Goal: Task Accomplishment & Management: Use online tool/utility

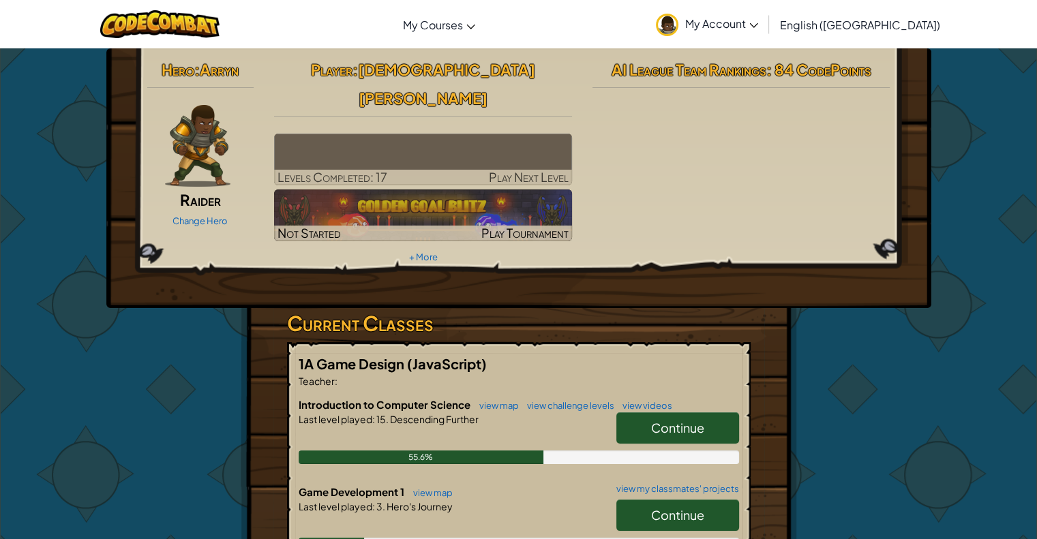
scroll to position [68, 0]
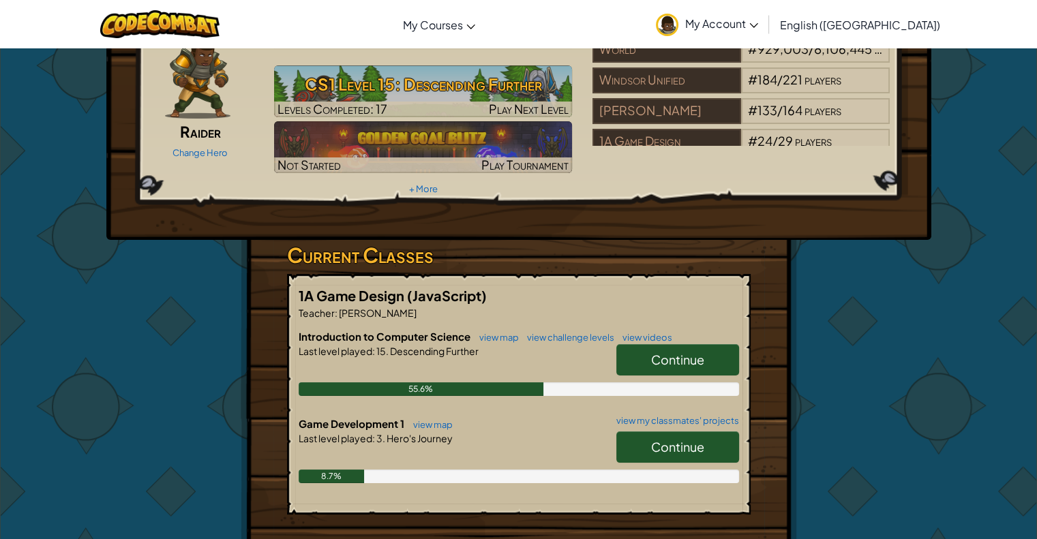
click at [665, 439] on span "Continue" at bounding box center [677, 447] width 53 height 16
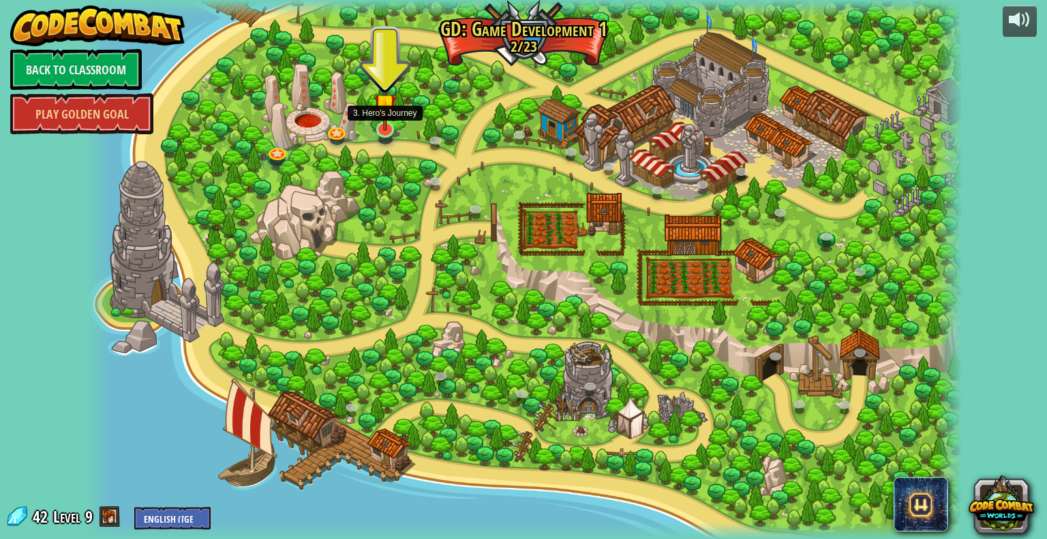
click at [389, 125] on img at bounding box center [385, 104] width 23 height 52
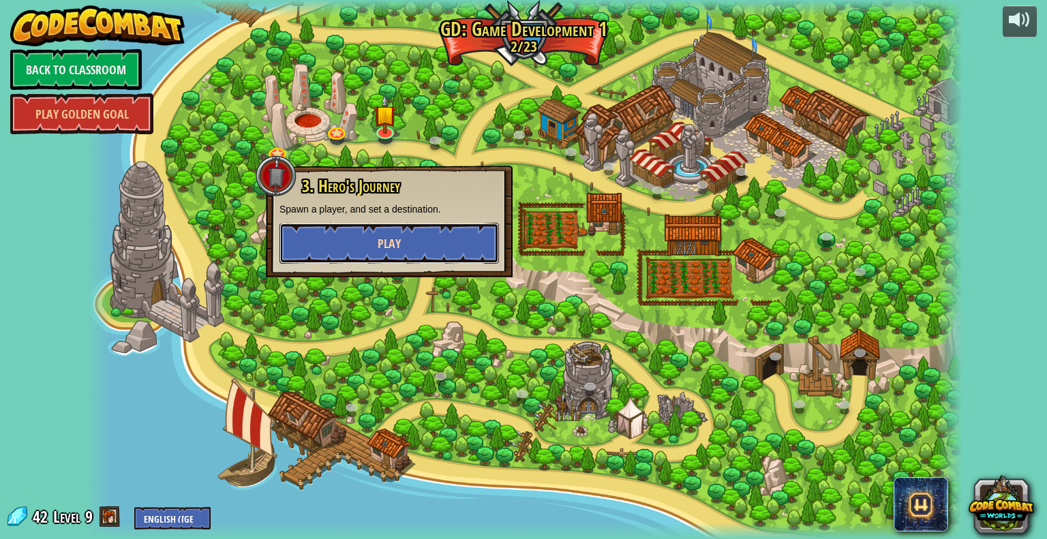
click at [395, 231] on button "Play" at bounding box center [389, 243] width 220 height 41
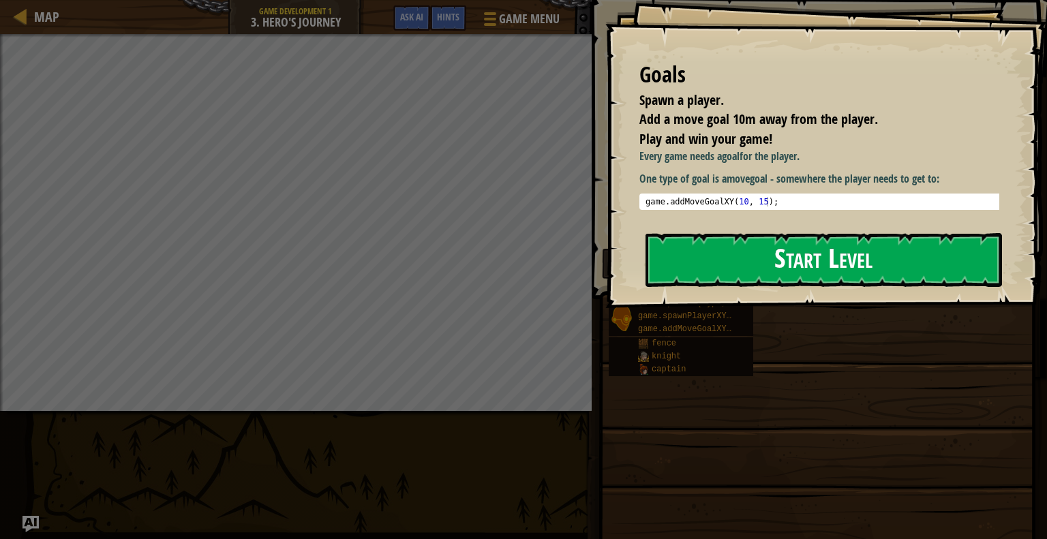
click at [812, 264] on button "Start Level" at bounding box center [824, 260] width 357 height 54
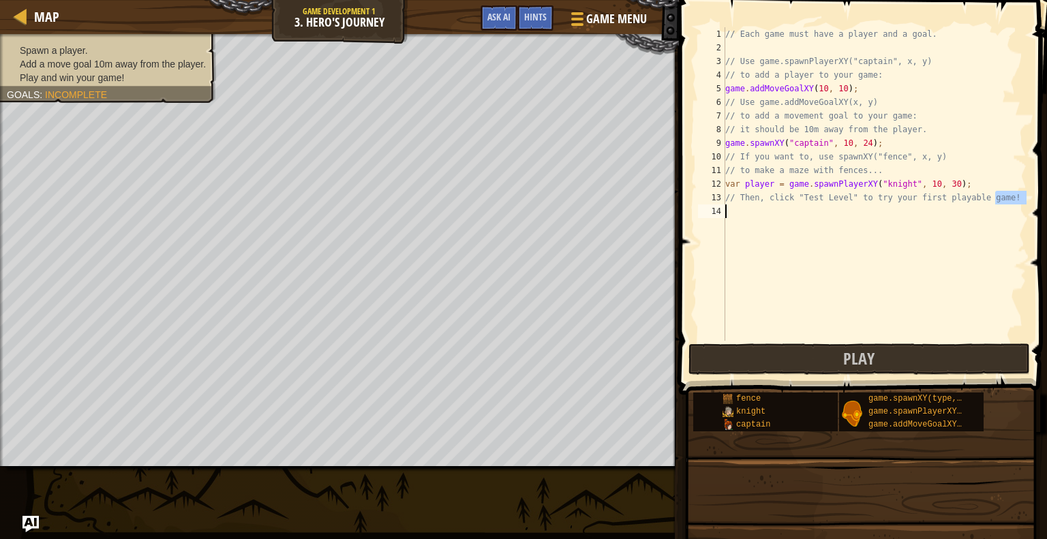
drag, startPoint x: 1009, startPoint y: 198, endPoint x: 736, endPoint y: 209, distance: 272.9
click at [736, 209] on div "// Each game must have a player and a goal. // Use game.spawnPlayerXY("captain"…" at bounding box center [875, 197] width 304 height 341
type textarea "// Then, click "Test Level" to try your first playable game!"
click at [736, 209] on div "// Each game must have a player and a goal. // Use game.spawnPlayerXY("captain"…" at bounding box center [875, 184] width 304 height 314
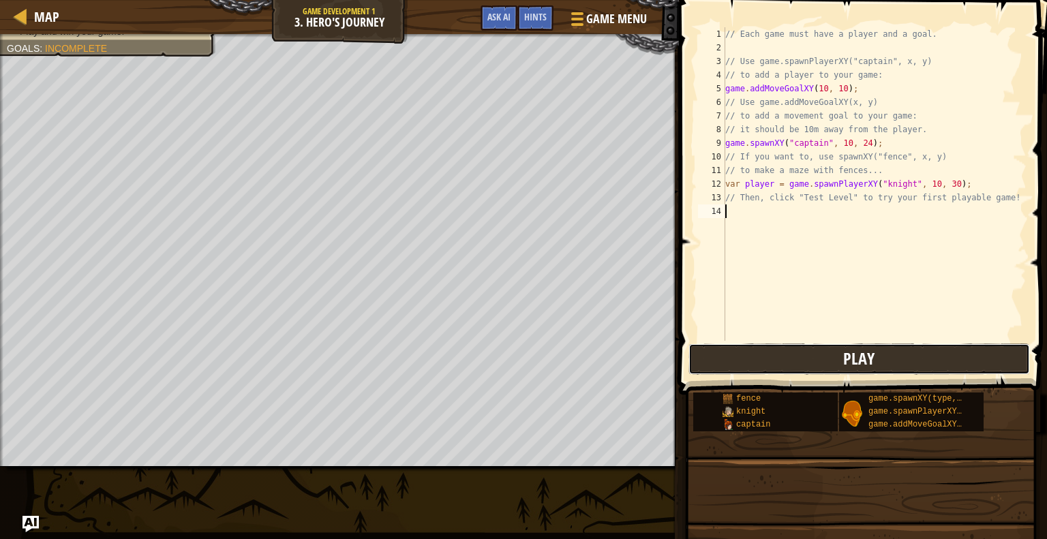
click at [878, 359] on button "Play" at bounding box center [860, 359] width 342 height 31
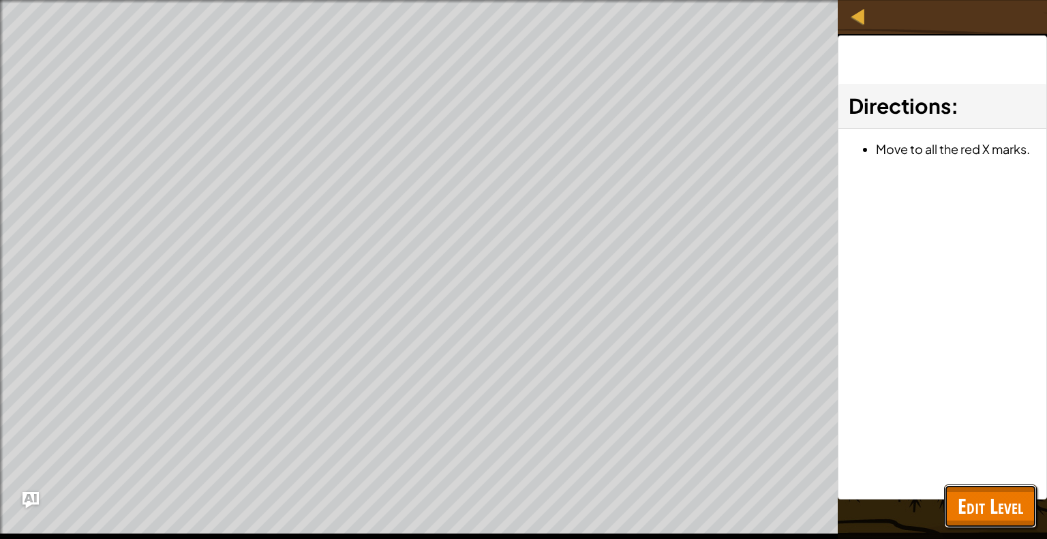
click at [1006, 504] on span "Edit Level" at bounding box center [990, 506] width 65 height 28
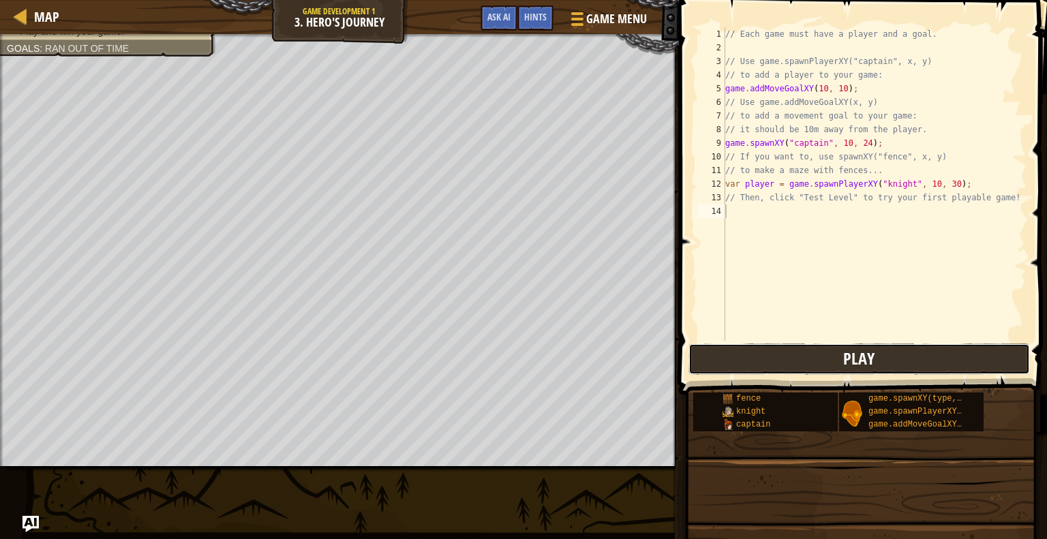
click at [963, 363] on button "Play" at bounding box center [860, 359] width 342 height 31
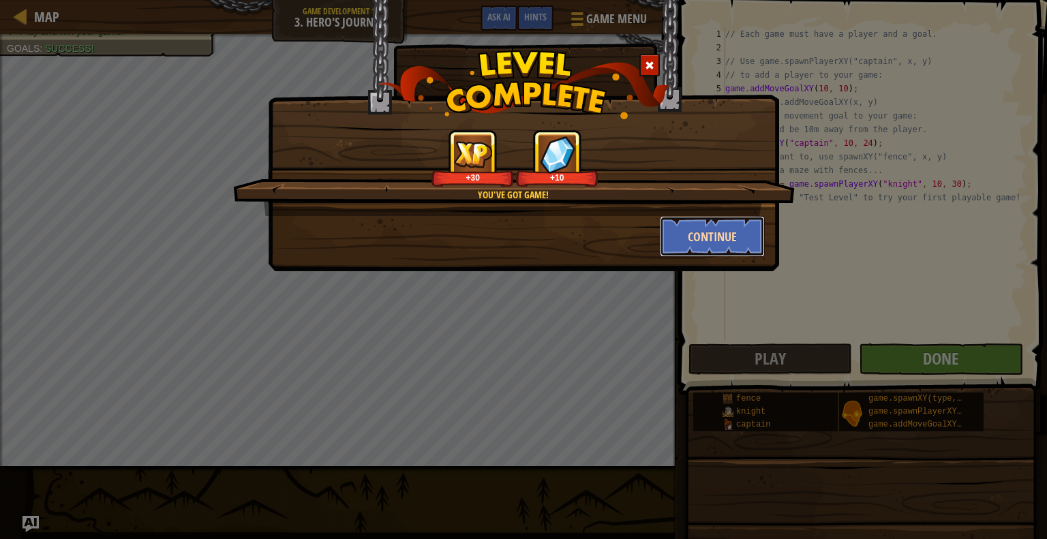
click at [712, 231] on button "Continue" at bounding box center [713, 236] width 106 height 41
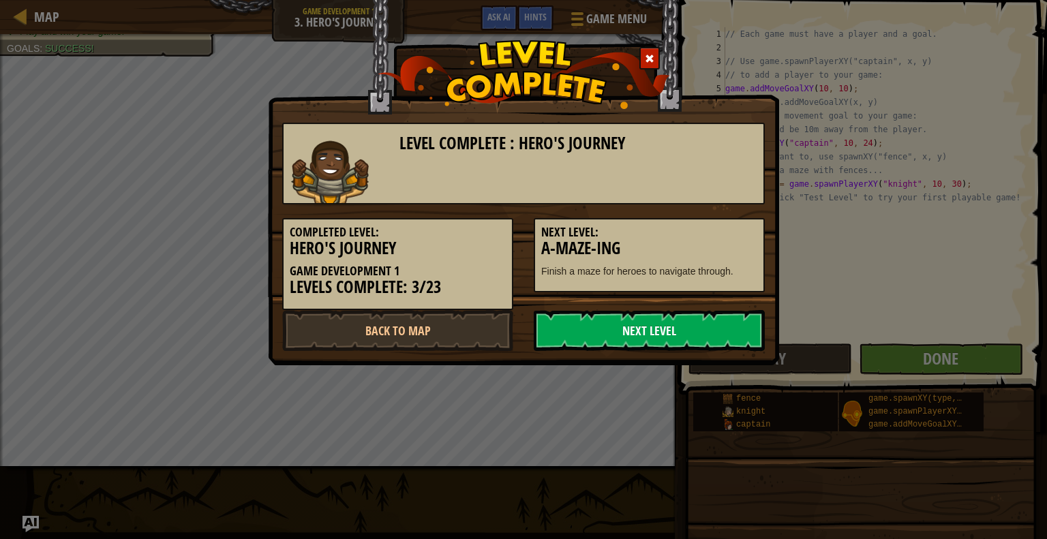
click at [693, 319] on link "Next Level" at bounding box center [649, 330] width 231 height 41
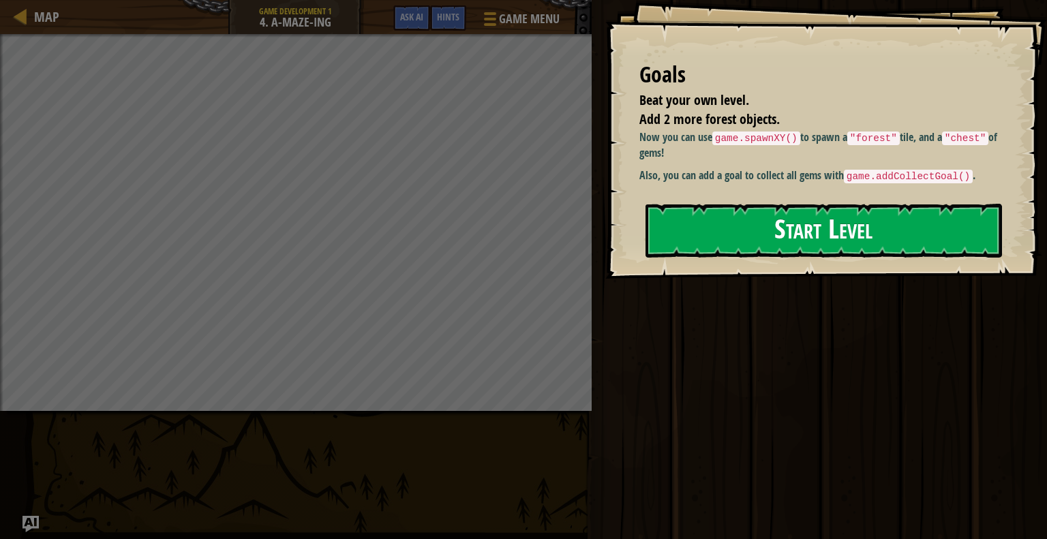
click at [695, 224] on button "Start Level" at bounding box center [824, 231] width 357 height 54
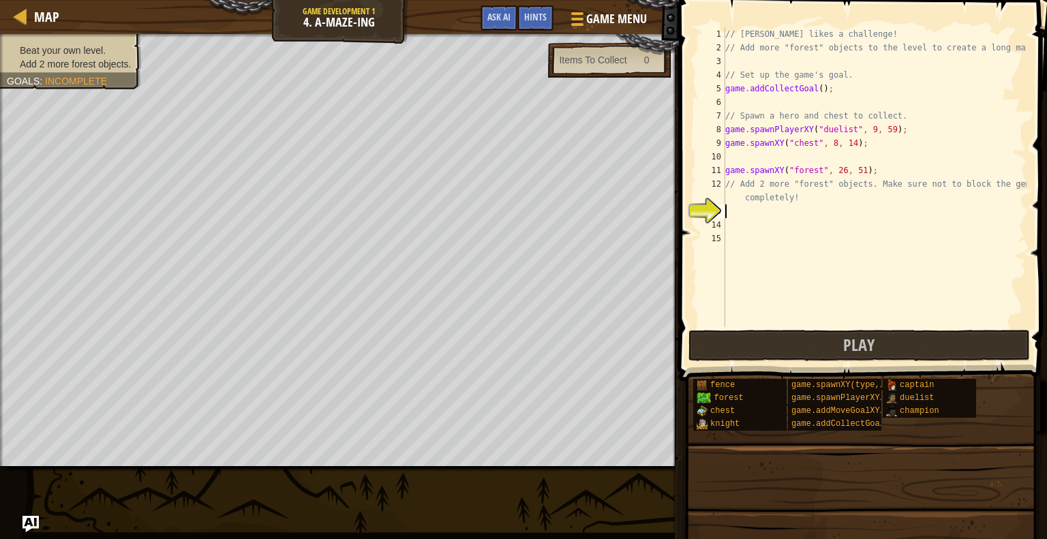
scroll to position [6, 0]
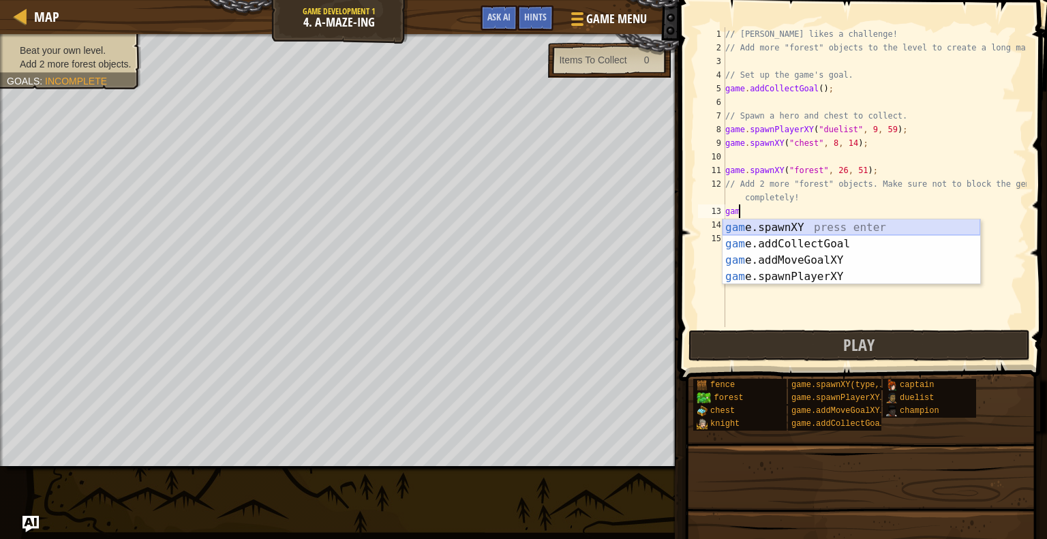
click at [817, 220] on div "gam e.spawnXY press enter gam e.addCollectGoal press enter gam e.addMoveGoalXY …" at bounding box center [852, 269] width 258 height 98
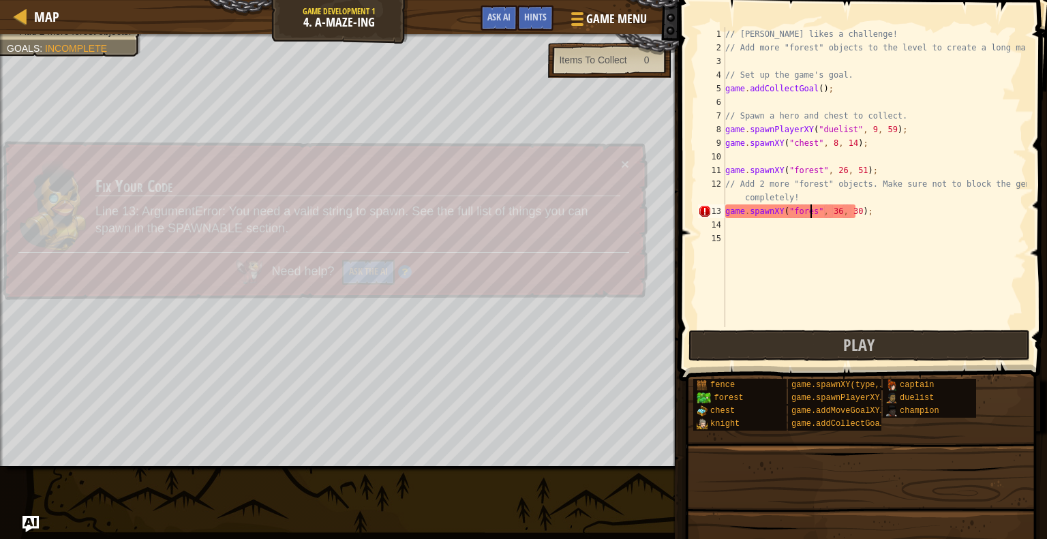
scroll to position [6, 7]
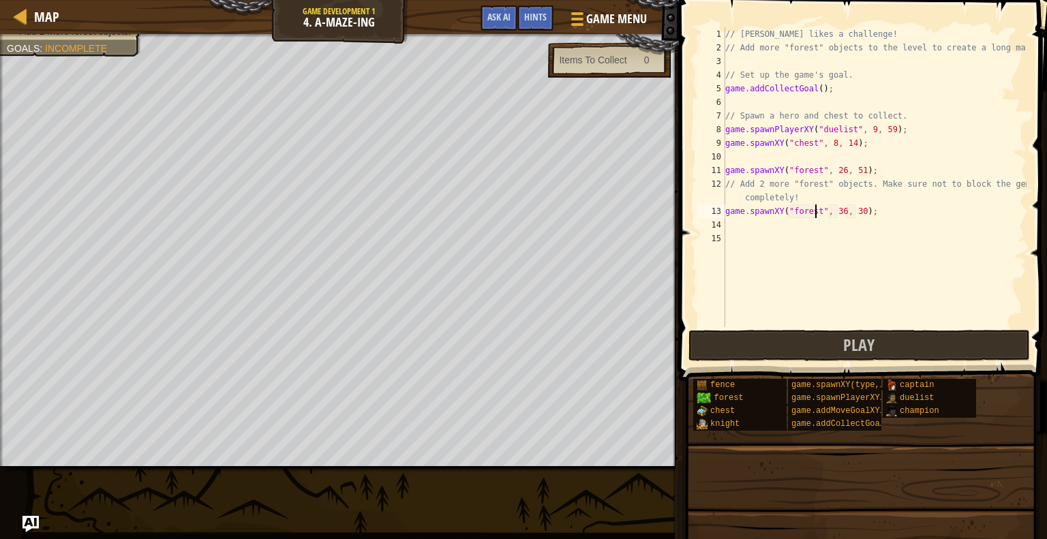
click at [836, 211] on div "// Alejandro likes a challenge! // Add more "forest" objects to the level to cr…" at bounding box center [875, 190] width 304 height 327
click at [836, 209] on div "// Alejandro likes a challenge! // Add more "forest" objects to the level to cr…" at bounding box center [875, 190] width 304 height 327
click at [856, 212] on div "// Alejandro likes a challenge! // Add more "forest" objects to the level to cr…" at bounding box center [875, 190] width 304 height 327
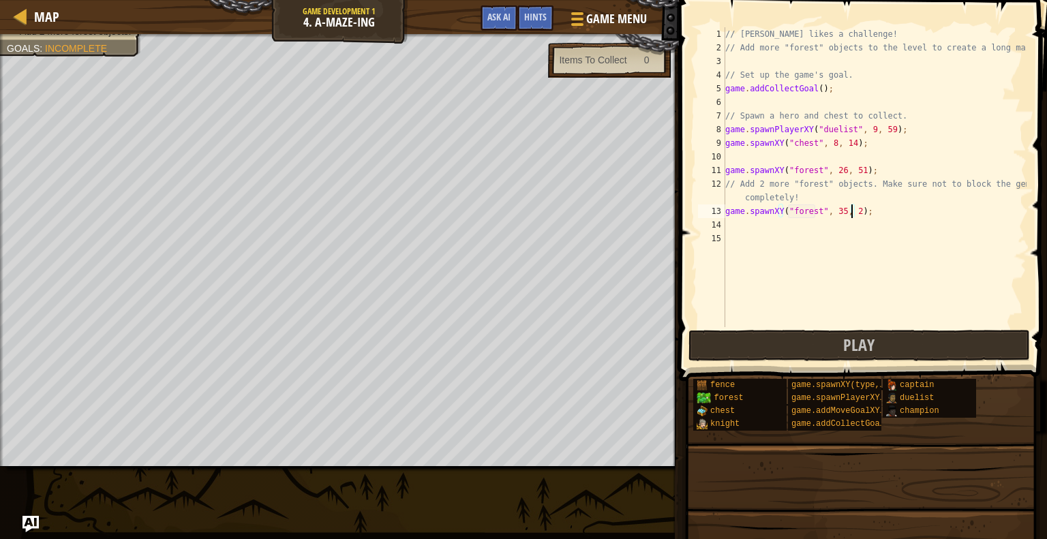
type textarea "game.spawnXY("forest", 35, 22);"
click at [742, 230] on div "// Alejandro likes a challenge! // Add more "forest" objects to the level to cr…" at bounding box center [875, 190] width 304 height 327
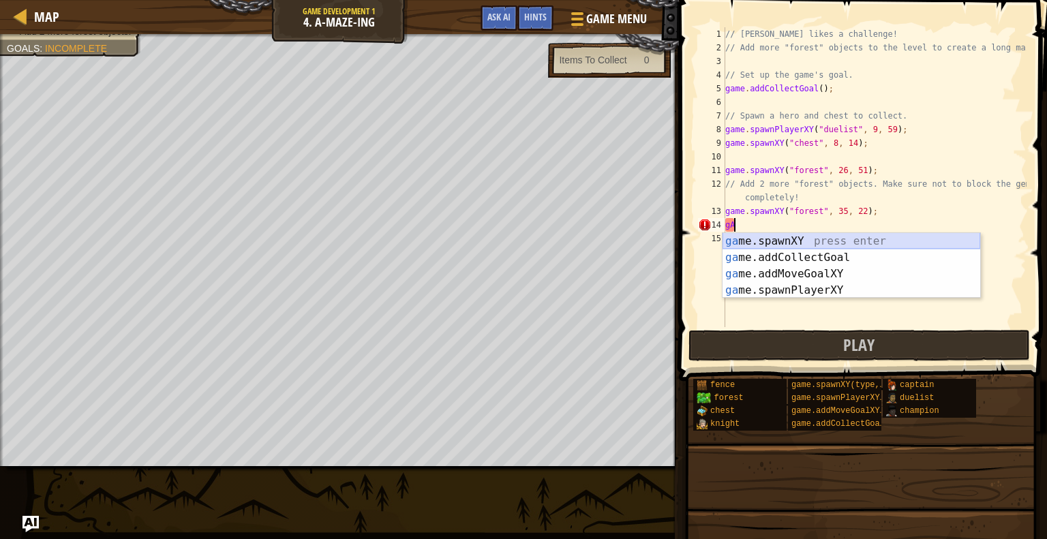
click at [757, 239] on div "ga me.spawnXY press enter ga me.addCollectGoal press enter ga me.addMoveGoalXY …" at bounding box center [852, 282] width 258 height 98
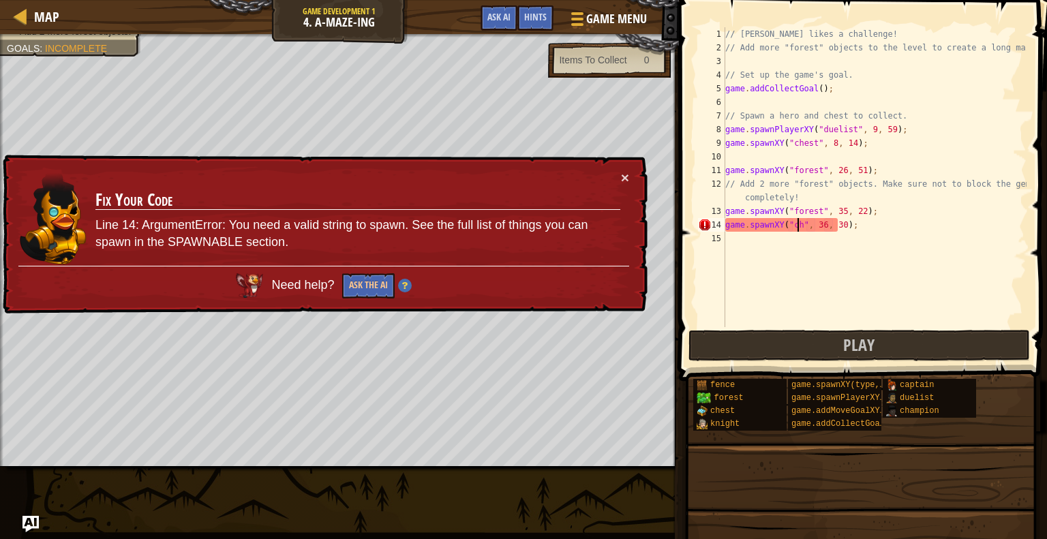
scroll to position [6, 6]
click at [625, 178] on button "×" at bounding box center [625, 177] width 8 height 14
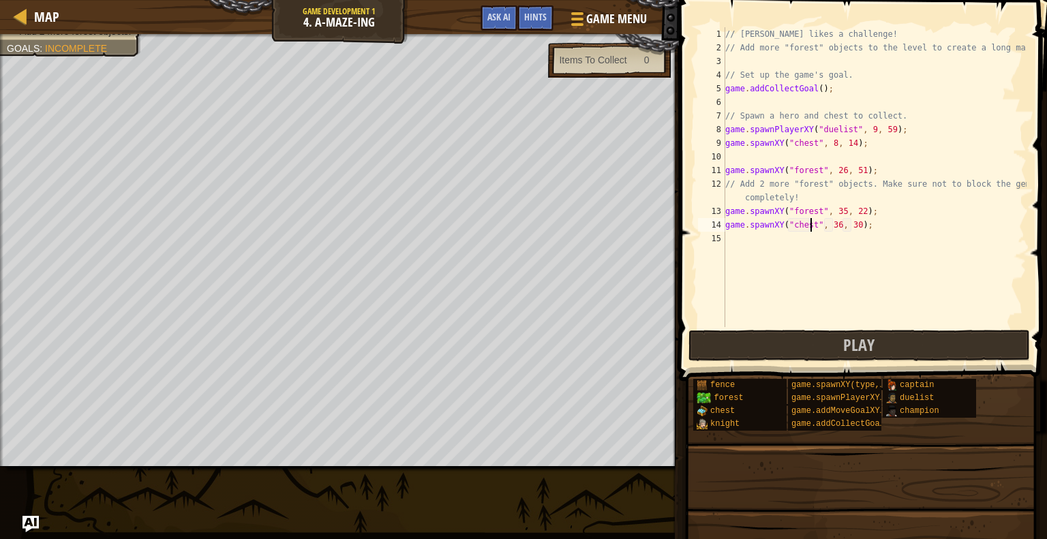
click at [830, 222] on div "// Alejandro likes a challenge! // Add more "forest" objects to the level to cr…" at bounding box center [875, 190] width 304 height 327
click at [834, 224] on div "// Alejandro likes a challenge! // Add more "forest" objects to the level to cr…" at bounding box center [875, 190] width 304 height 327
click at [851, 225] on div "// Alejandro likes a challenge! // Add more "forest" objects to the level to cr…" at bounding box center [875, 190] width 304 height 327
type textarea "game.spawnXY("chest", 70, 9);"
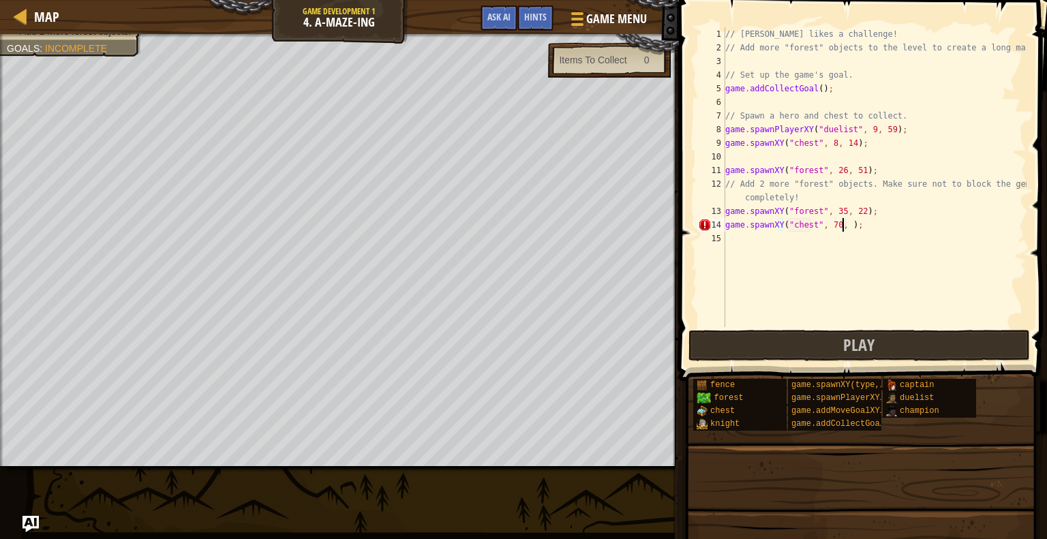
scroll to position [6, 10]
click at [749, 245] on div "// Alejandro likes a challenge! // Add more "forest" objects to the level to cr…" at bounding box center [875, 190] width 304 height 327
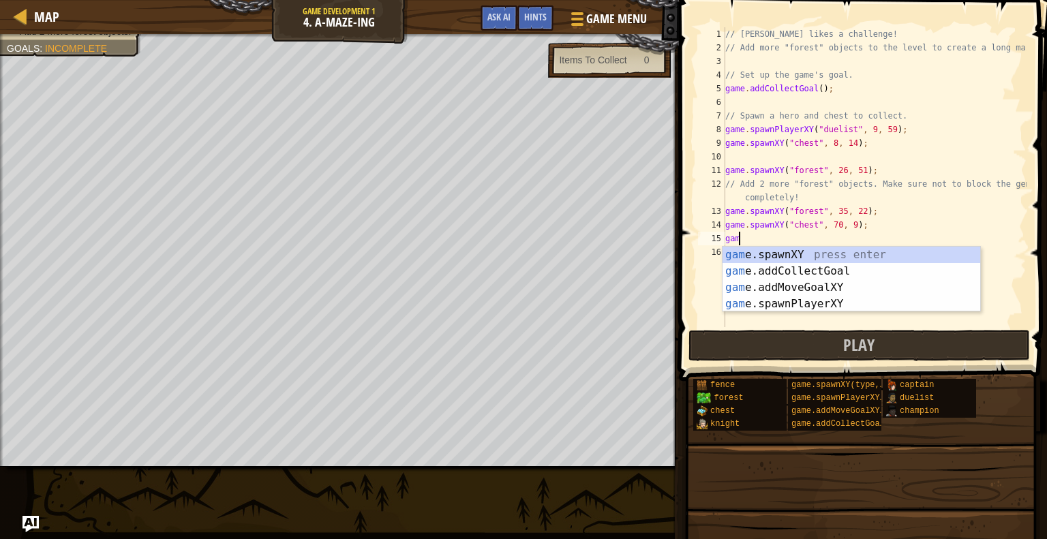
scroll to position [6, 0]
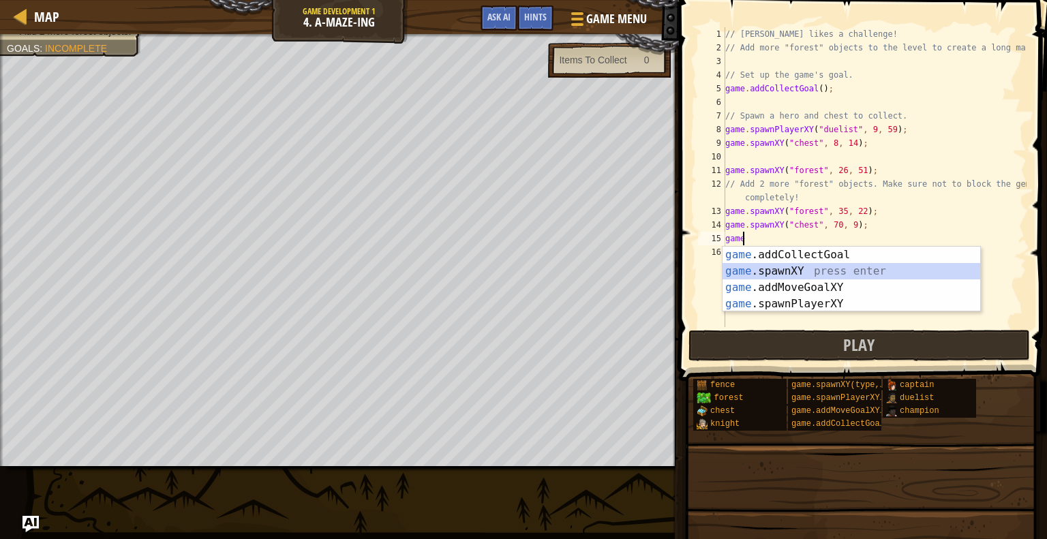
click at [779, 265] on div "game .addCollectGoal press enter game .spawnXY press enter game .addMoveGoalXY …" at bounding box center [852, 296] width 258 height 98
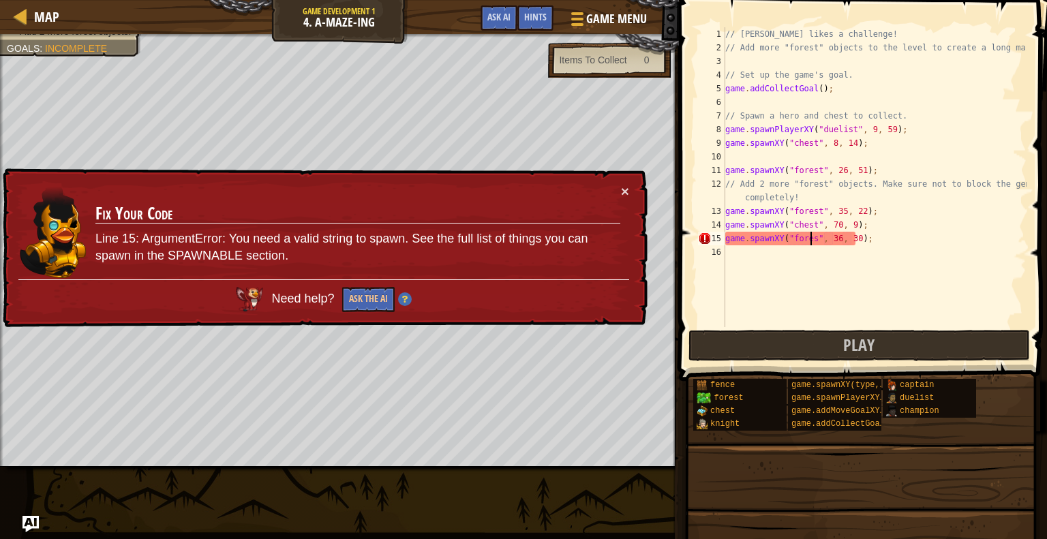
scroll to position [6, 7]
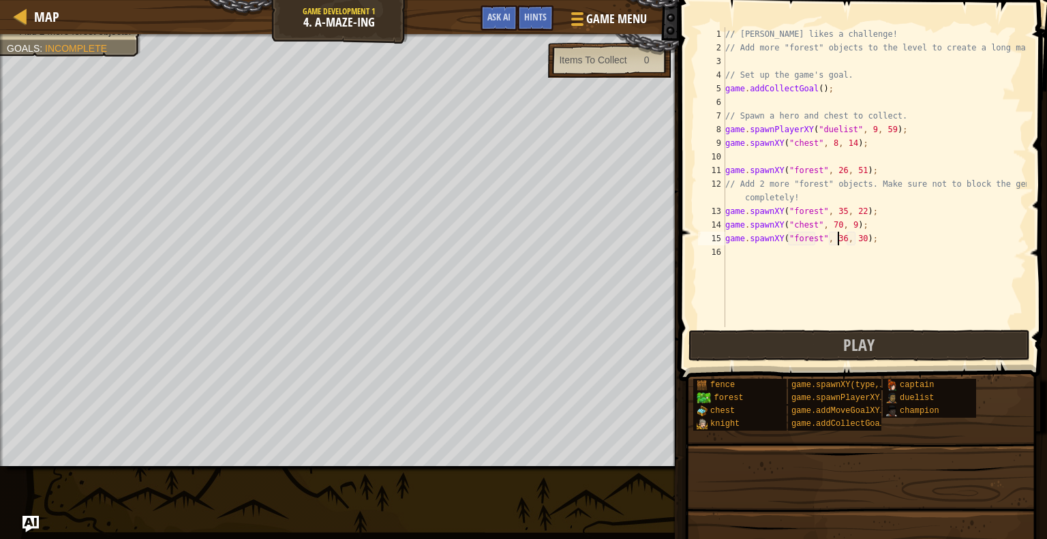
click at [839, 235] on div "// Alejandro likes a challenge! // Add more "forest" objects to the level to cr…" at bounding box center [875, 190] width 304 height 327
click at [857, 237] on div "// Alejandro likes a challenge! // Add more "forest" objects to the level to cr…" at bounding box center [875, 190] width 304 height 327
type textarea "game.spawnXY("forest", 65, 22);"
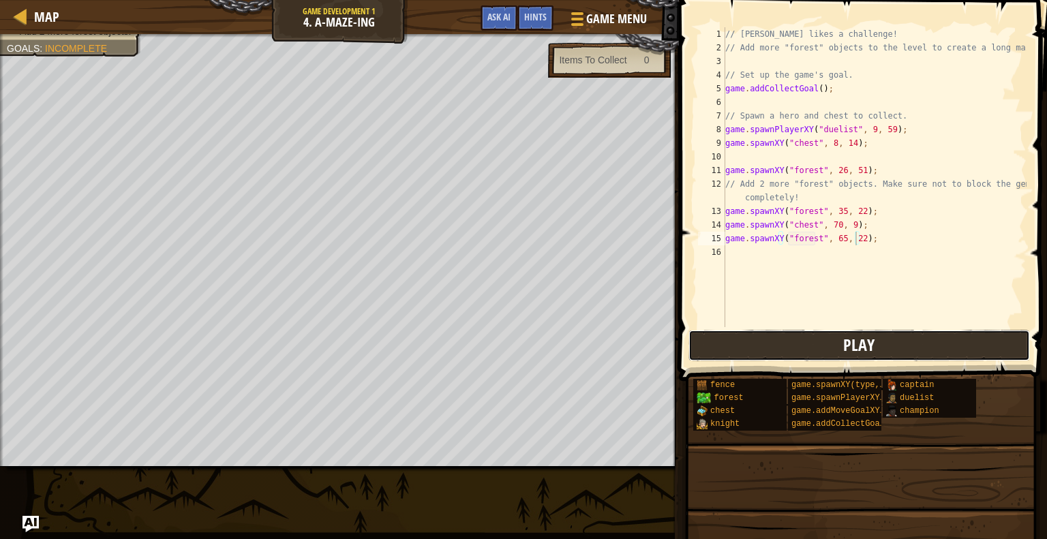
click at [842, 344] on button "Play" at bounding box center [860, 345] width 342 height 31
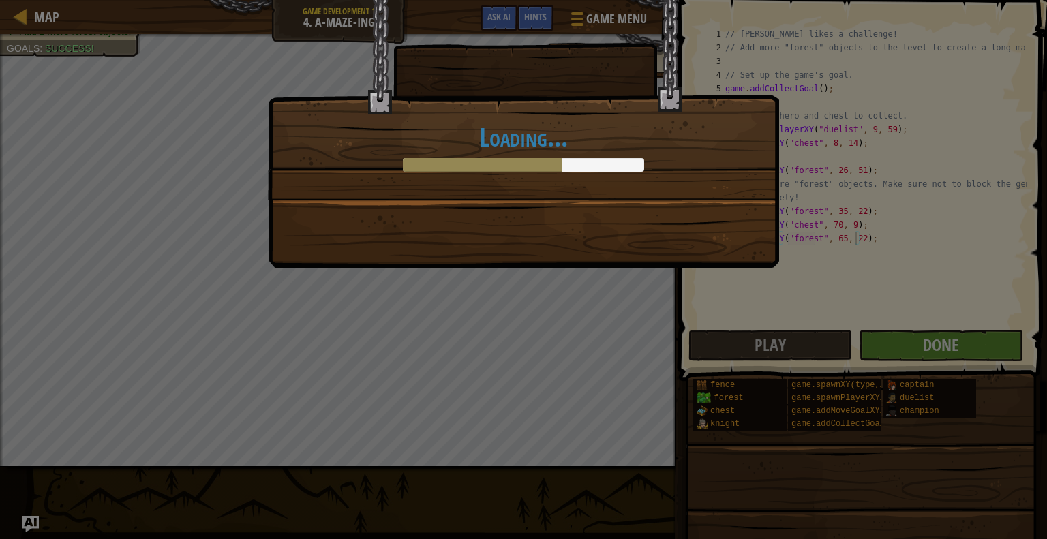
click at [654, 217] on div "Loading..." at bounding box center [523, 134] width 511 height 268
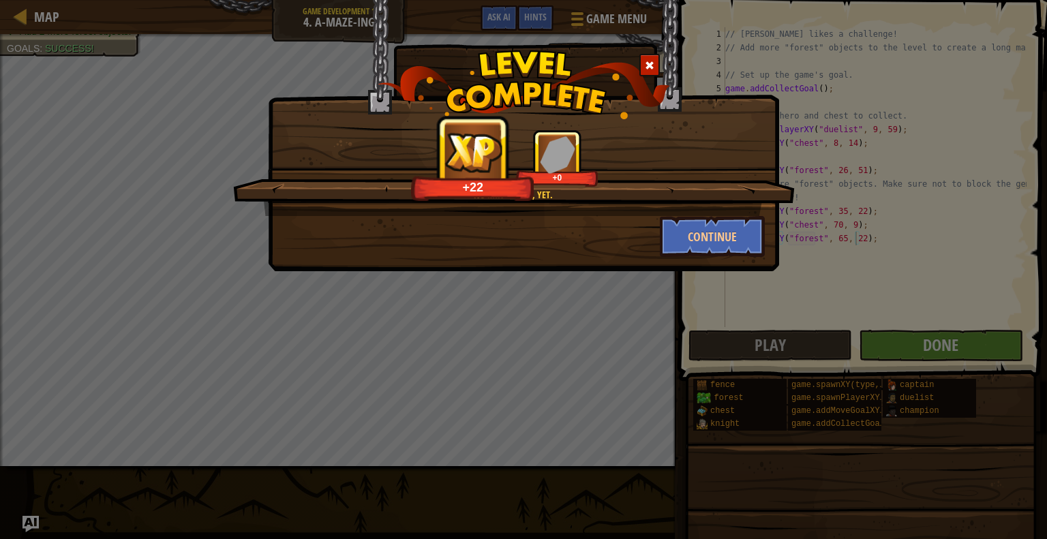
click at [654, 217] on div "Continue" at bounding box center [713, 236] width 126 height 41
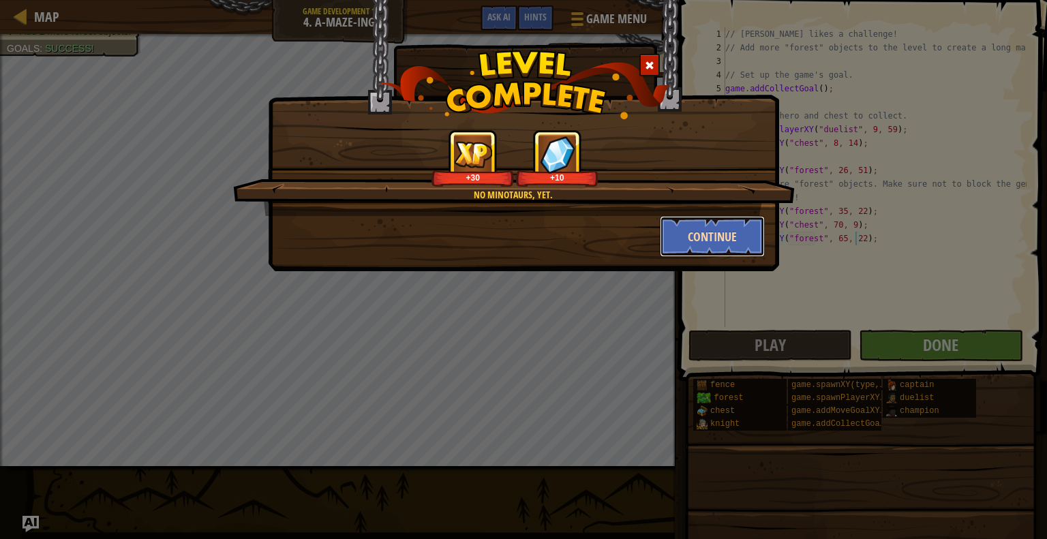
click at [737, 232] on button "Continue" at bounding box center [713, 236] width 106 height 41
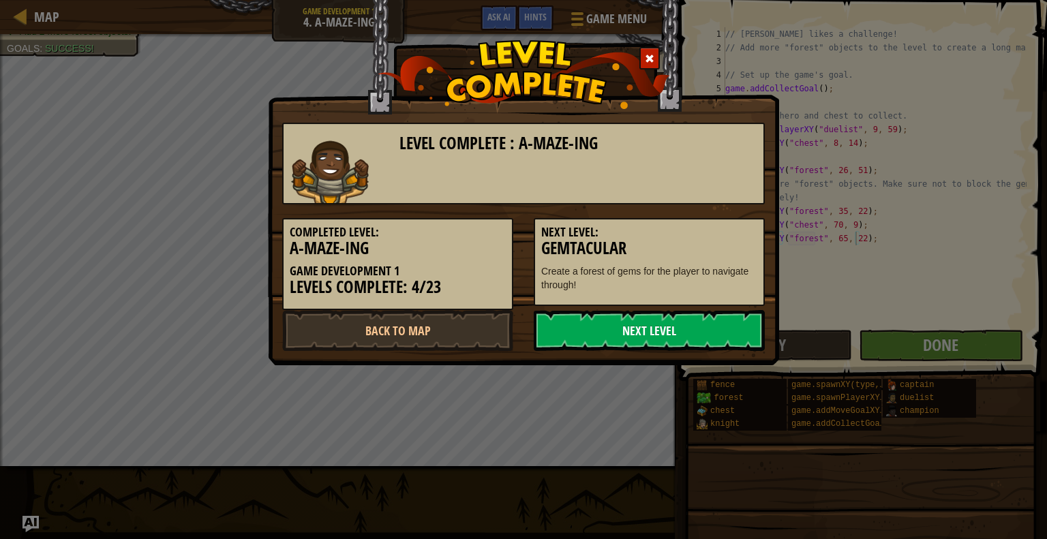
click at [704, 324] on link "Next Level" at bounding box center [649, 330] width 231 height 41
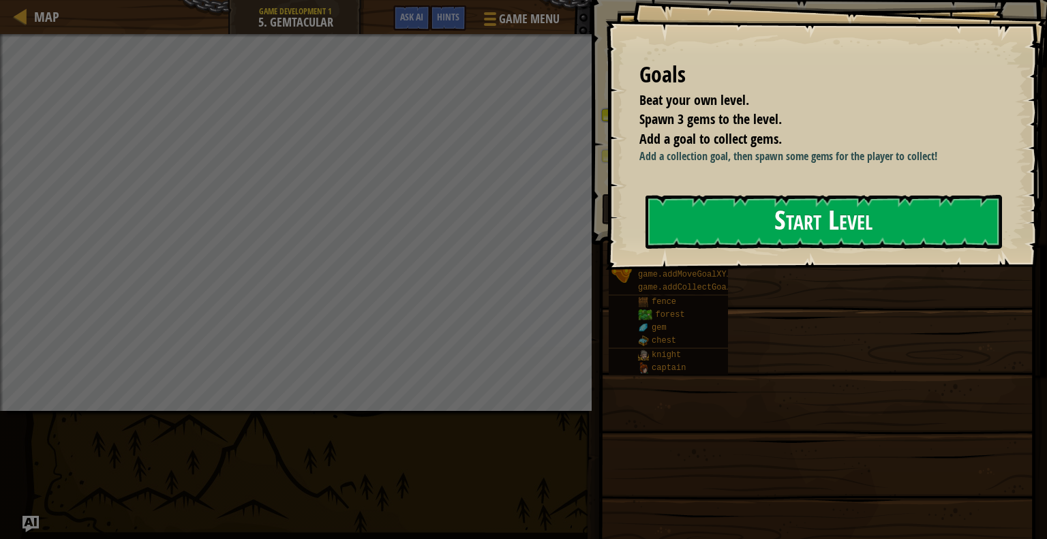
click at [851, 226] on button "Start Level" at bounding box center [824, 222] width 357 height 54
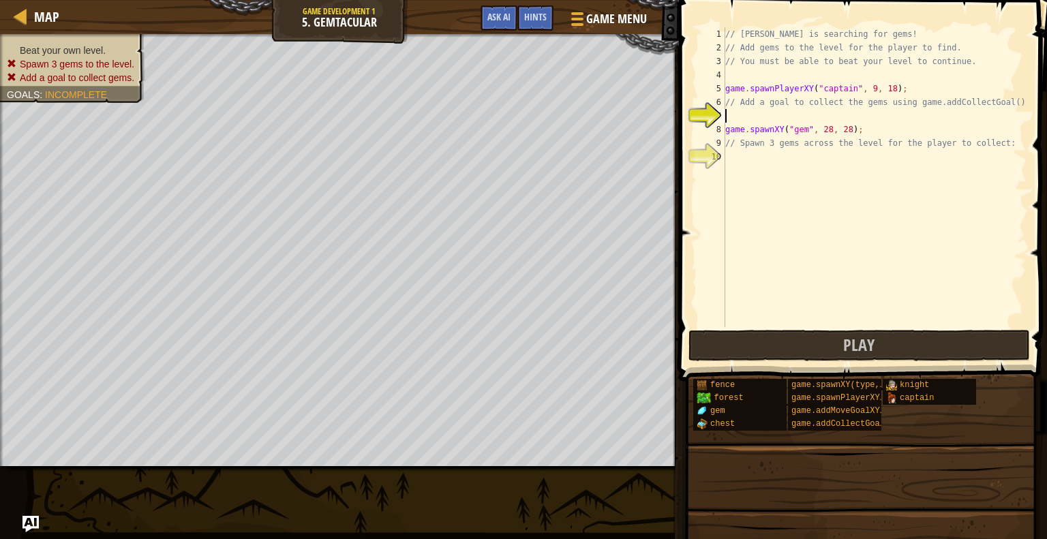
scroll to position [6, 0]
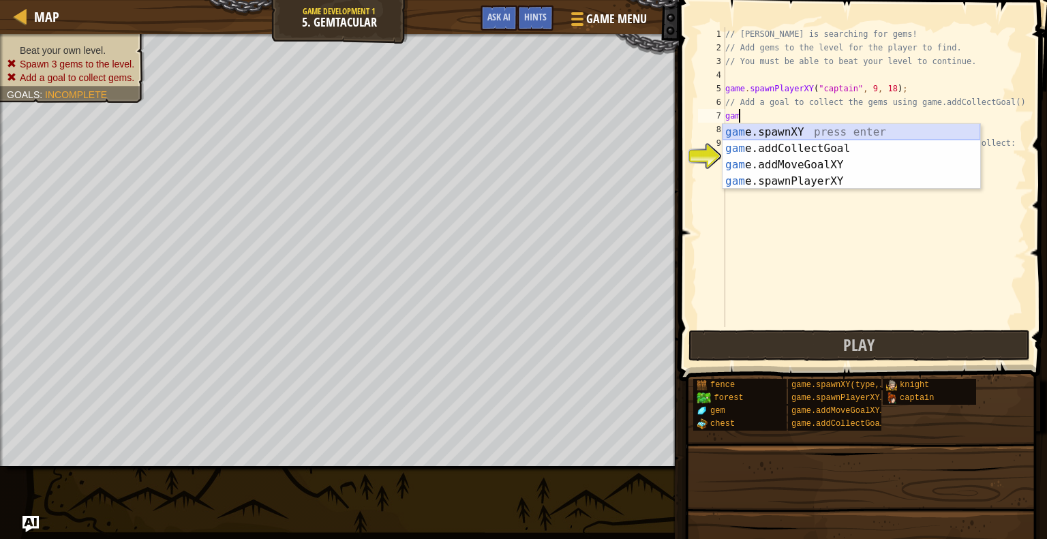
click at [796, 136] on div "gam e.spawnXY press enter gam e.addCollectGoal press enter gam e.addMoveGoalXY …" at bounding box center [852, 173] width 258 height 98
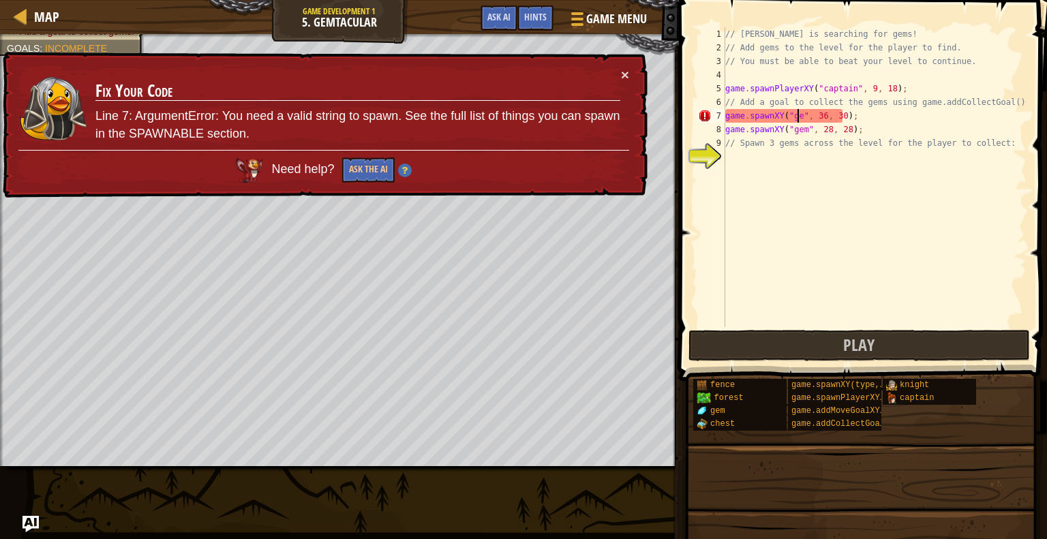
scroll to position [6, 6]
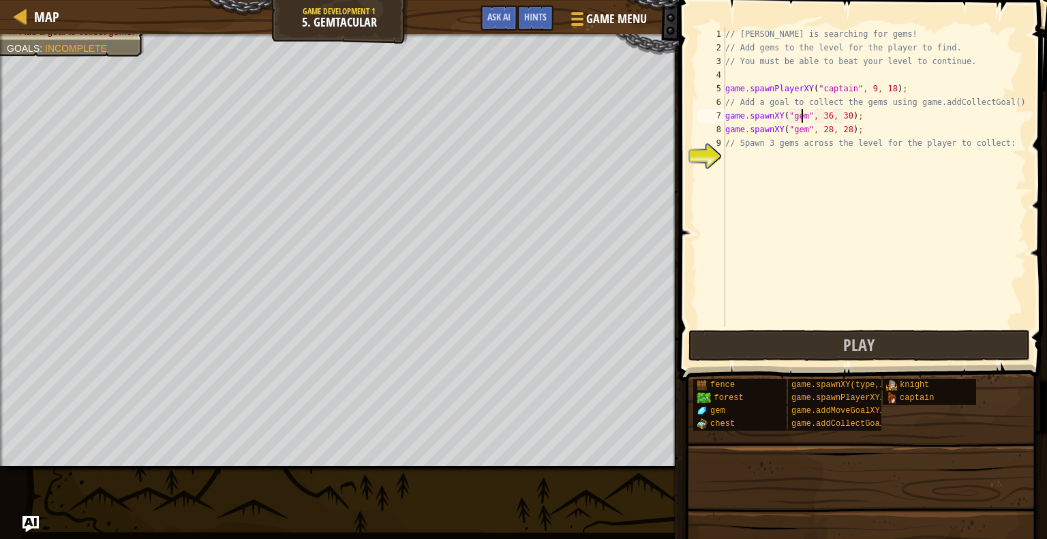
click at [821, 112] on div "// Anya is searching for gems! // Add gems to the level for the player to find.…" at bounding box center [875, 190] width 304 height 327
click at [826, 119] on div "// Anya is searching for gems! // Add gems to the level for the player to find.…" at bounding box center [875, 190] width 304 height 327
click at [838, 119] on div "// Anya is searching for gems! // Add gems to the level for the player to find.…" at bounding box center [875, 190] width 304 height 327
type textarea "game.spawnXY("gem", 8, 37);"
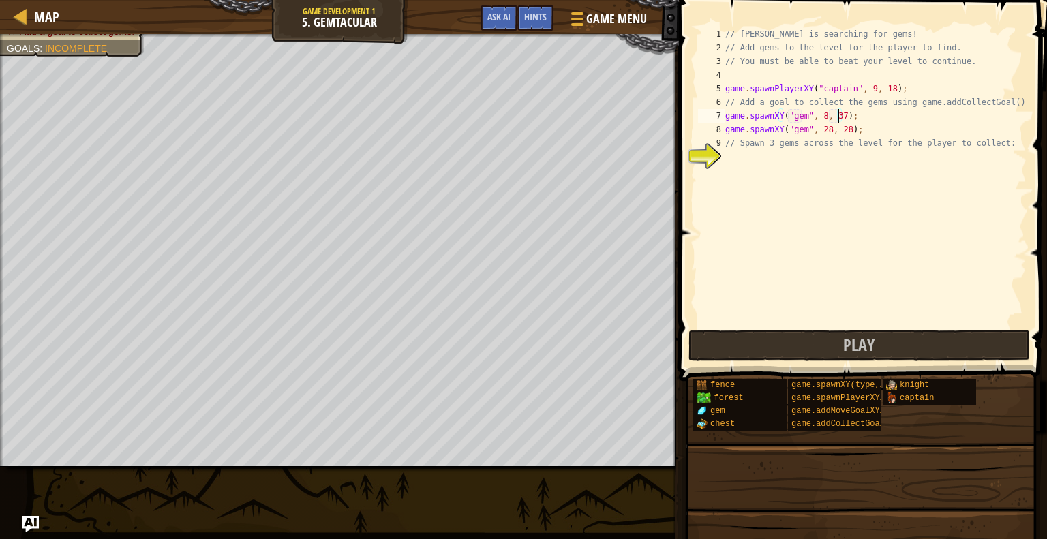
scroll to position [6, 9]
click at [827, 165] on div "// Anya is searching for gems! // Add gems to the level for the player to find.…" at bounding box center [875, 190] width 304 height 327
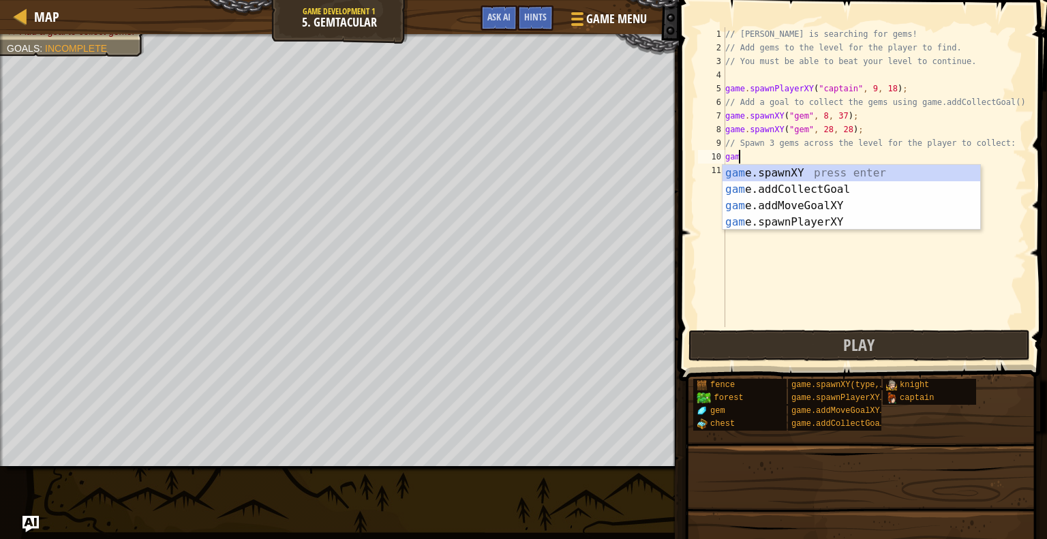
scroll to position [6, 0]
click at [803, 186] on div "game .addCollectGoal press enter game .spawnXY press enter game .addMoveGoalXY …" at bounding box center [852, 214] width 258 height 98
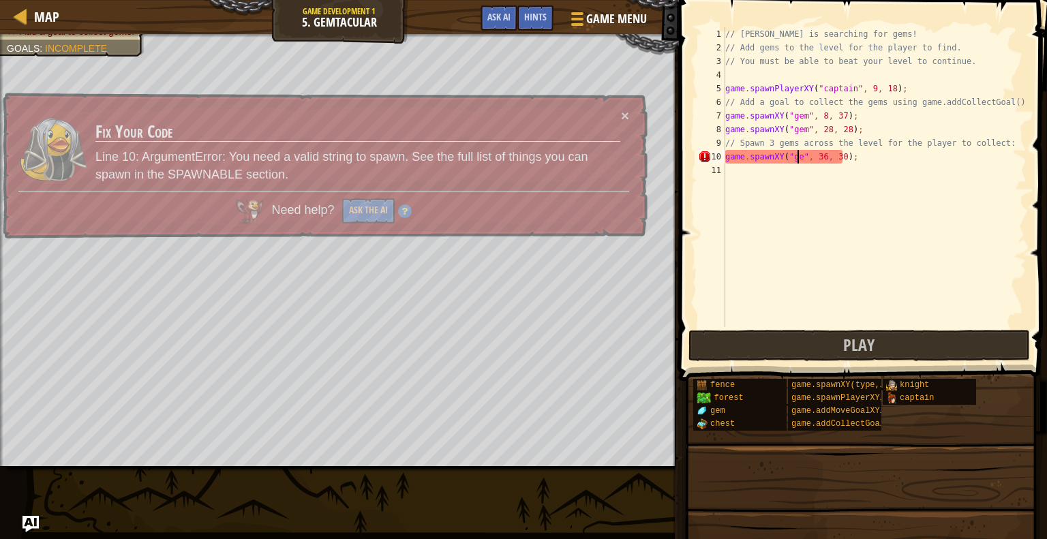
scroll to position [6, 6]
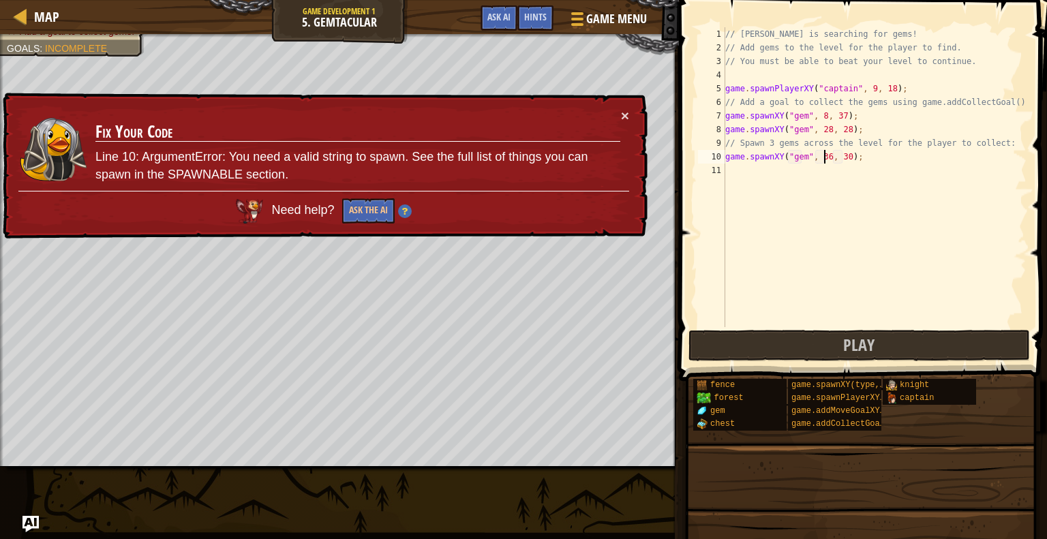
click at [823, 156] on div "// Anya is searching for gems! // Add gems to the level for the player to find.…" at bounding box center [875, 190] width 304 height 327
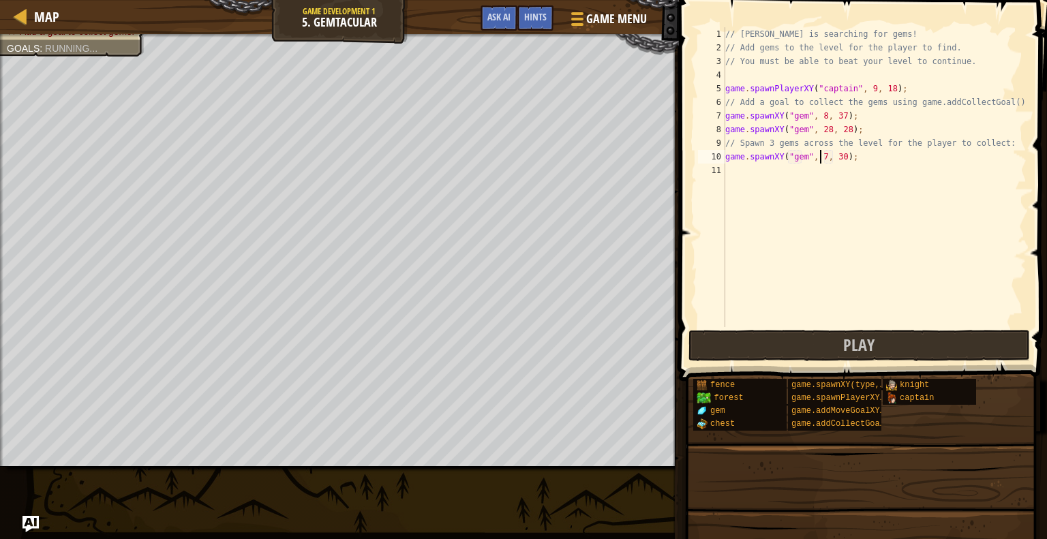
scroll to position [6, 8]
click at [837, 155] on div "// Anya is searching for gems! // Add gems to the level for the player to find.…" at bounding box center [875, 190] width 304 height 327
type textarea "game.spawnXY("gem", 70, 10);"
click at [903, 349] on button "Play" at bounding box center [860, 345] width 342 height 31
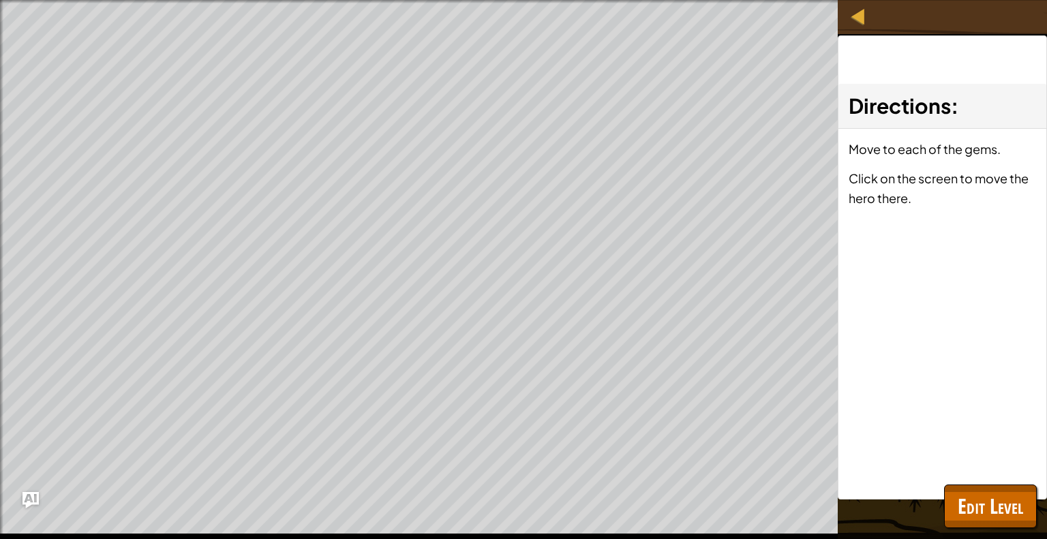
click at [932, 402] on div "Directions : Move to each of the gems. Click on the screen to move the hero the…" at bounding box center [942, 267] width 209 height 464
click at [985, 508] on span "Edit Level" at bounding box center [990, 506] width 65 height 28
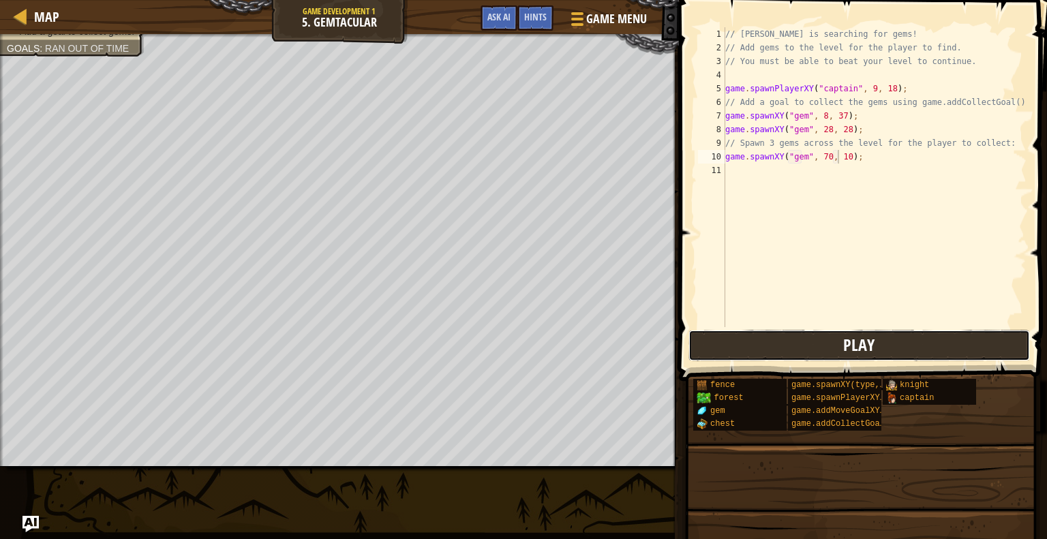
click at [810, 333] on button "Play" at bounding box center [860, 345] width 342 height 31
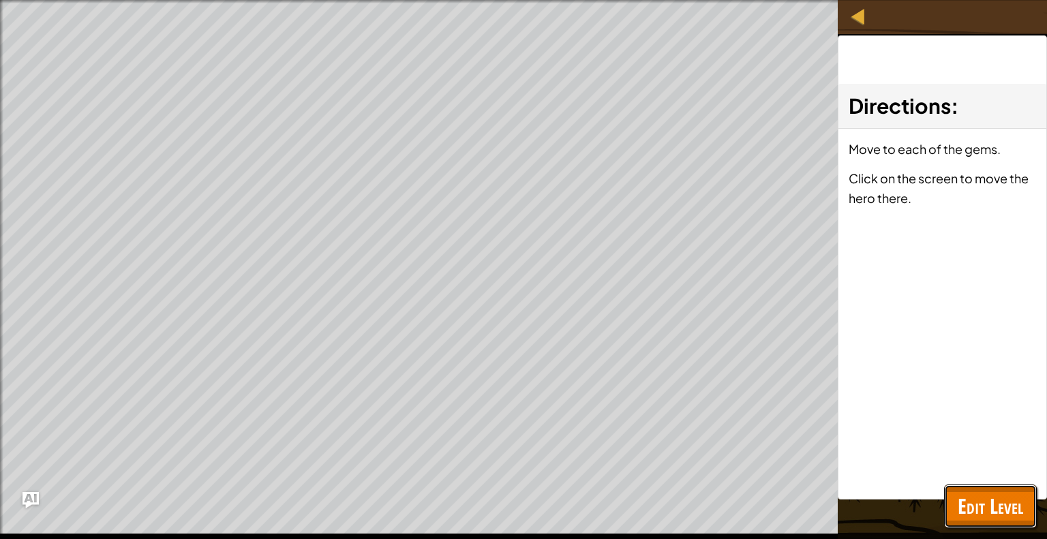
click at [1022, 499] on span "Edit Level" at bounding box center [990, 506] width 65 height 28
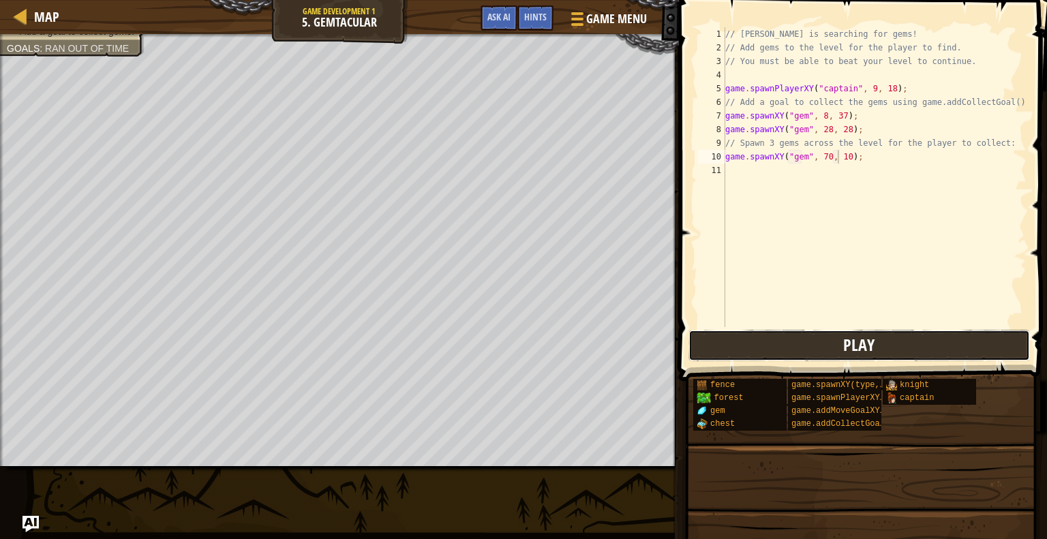
click at [872, 348] on span "Play" at bounding box center [858, 345] width 31 height 22
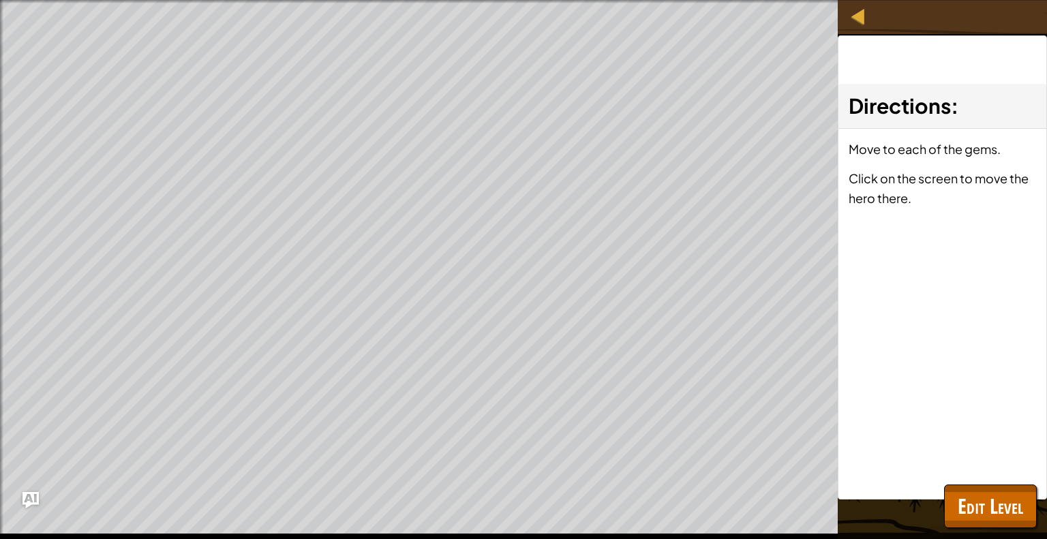
click at [916, 196] on p "Click on the screen to move the hero there." at bounding box center [942, 188] width 187 height 40
click at [982, 501] on span "Edit Level" at bounding box center [990, 506] width 65 height 28
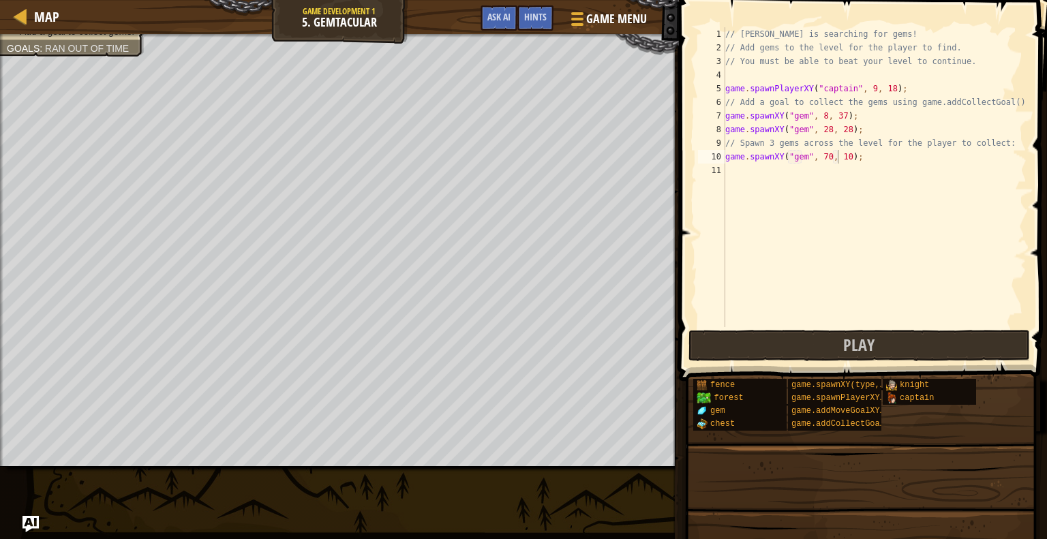
click at [764, 177] on div "// Anya is searching for gems! // Add gems to the level for the player to find.…" at bounding box center [875, 190] width 304 height 327
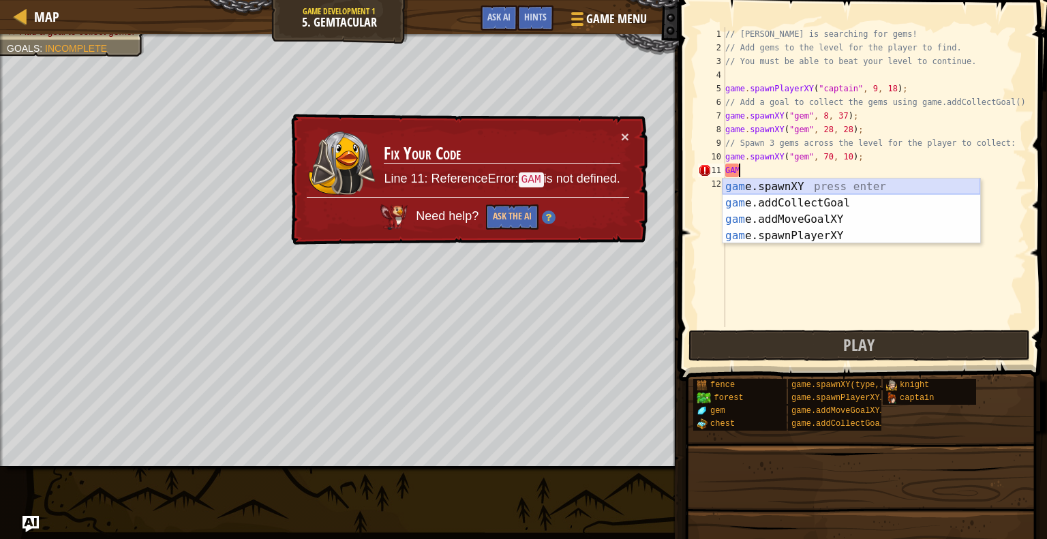
click at [793, 182] on div "gam e.spawnXY press enter gam e.addCollectGoal press enter gam e.addMoveGoalXY …" at bounding box center [852, 228] width 258 height 98
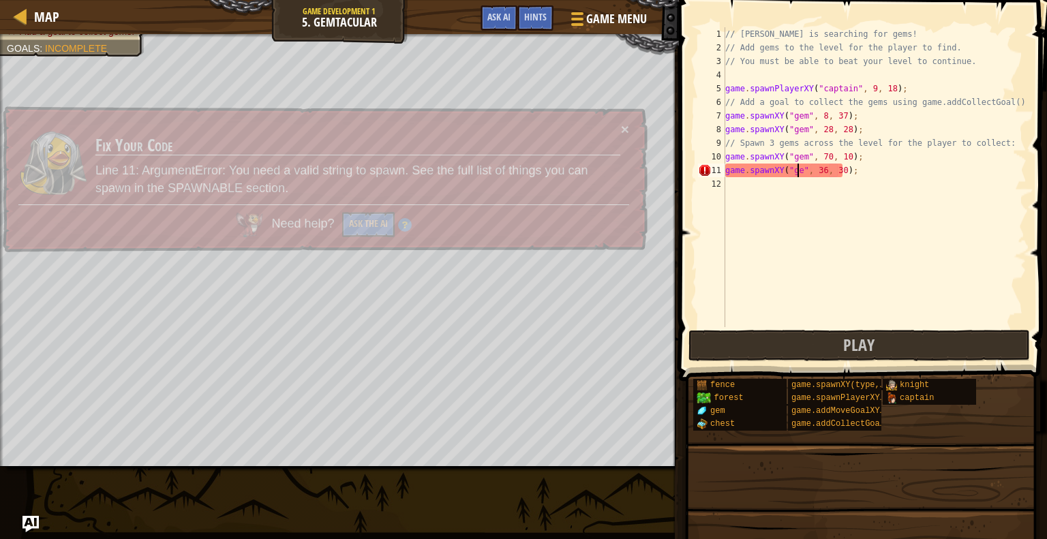
scroll to position [6, 6]
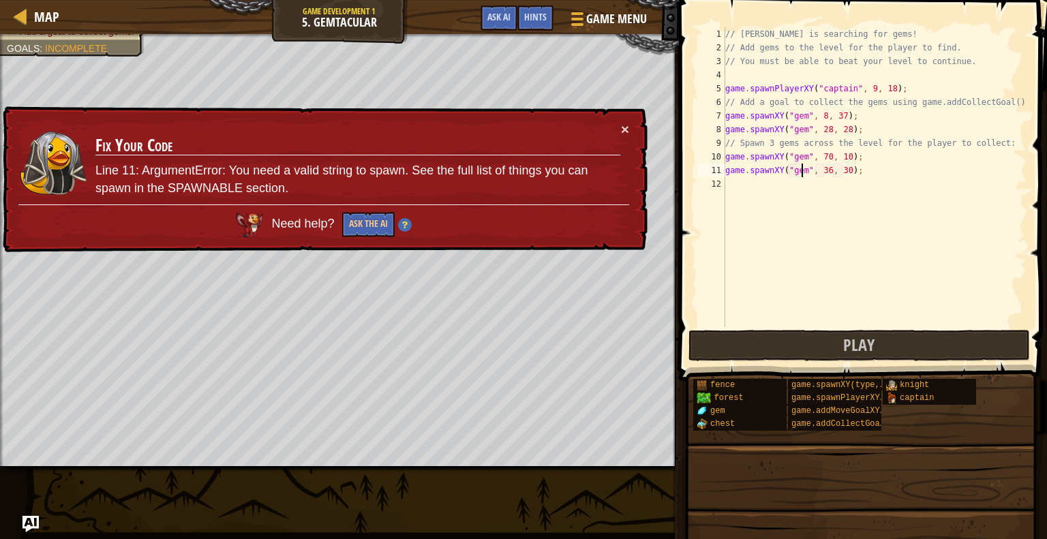
click at [826, 168] on div "// Anya is searching for gems! // Add gems to the level for the player to find.…" at bounding box center [875, 190] width 304 height 327
click at [822, 170] on div "// Anya is searching for gems! // Add gems to the level for the player to find.…" at bounding box center [875, 177] width 304 height 300
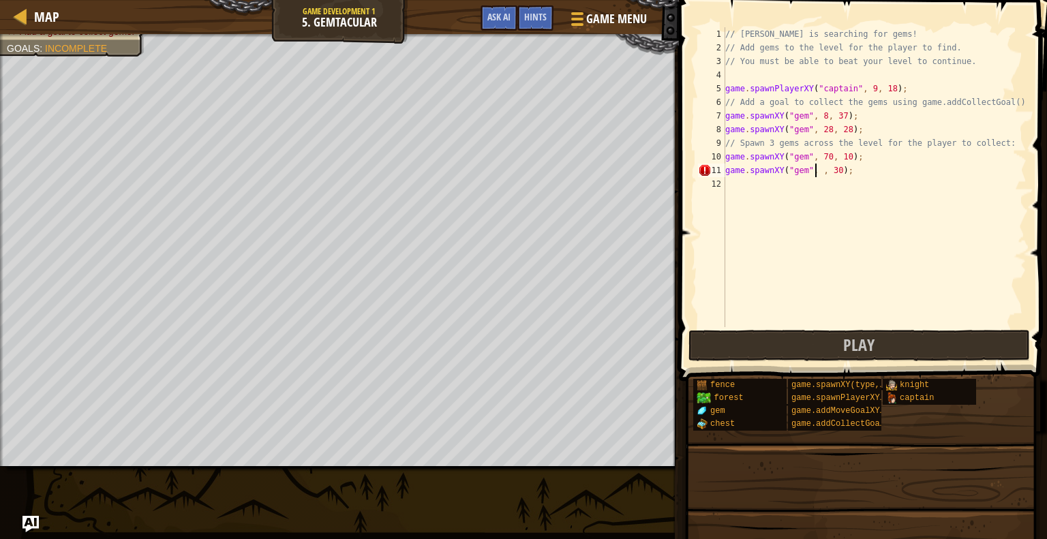
scroll to position [6, 8]
click at [843, 175] on div "// Anya is searching for gems! // Add gems to the level for the player to find.…" at bounding box center [875, 190] width 304 height 327
type textarea "game.spawnXY("gem", 56, 51);"
click at [867, 348] on span "Play" at bounding box center [858, 345] width 31 height 22
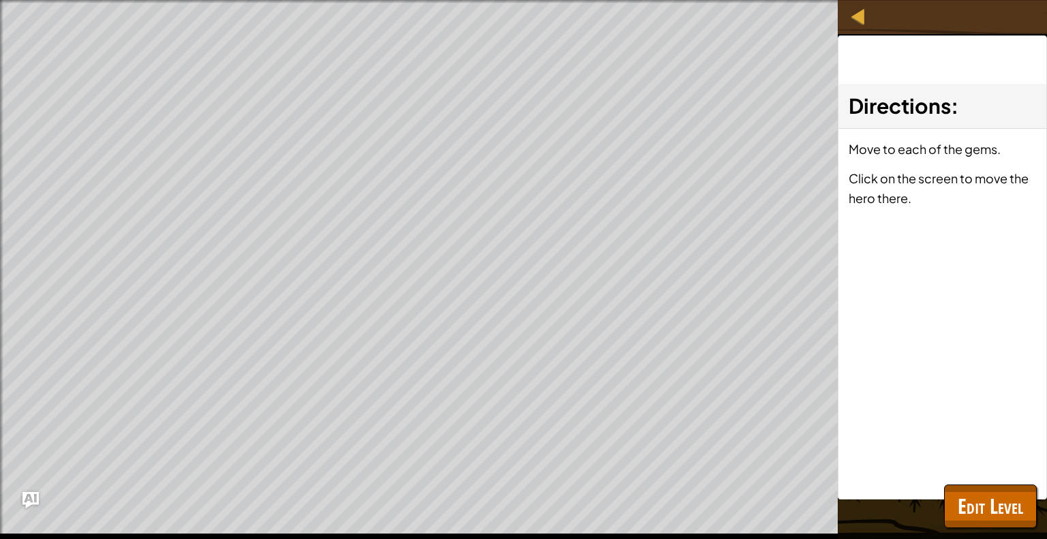
click at [958, 340] on div "Directions : Move to each of the gems. Click on the screen to move the hero the…" at bounding box center [942, 267] width 209 height 464
click at [924, 204] on p "Click on the screen to move the hero there." at bounding box center [942, 188] width 187 height 40
drag, startPoint x: 924, startPoint y: 203, endPoint x: 912, endPoint y: 189, distance: 18.9
click at [924, 200] on p "Click on the screen to move the hero there." at bounding box center [942, 188] width 187 height 40
click at [902, 181] on p "Click on the screen to move the hero there." at bounding box center [942, 188] width 187 height 40
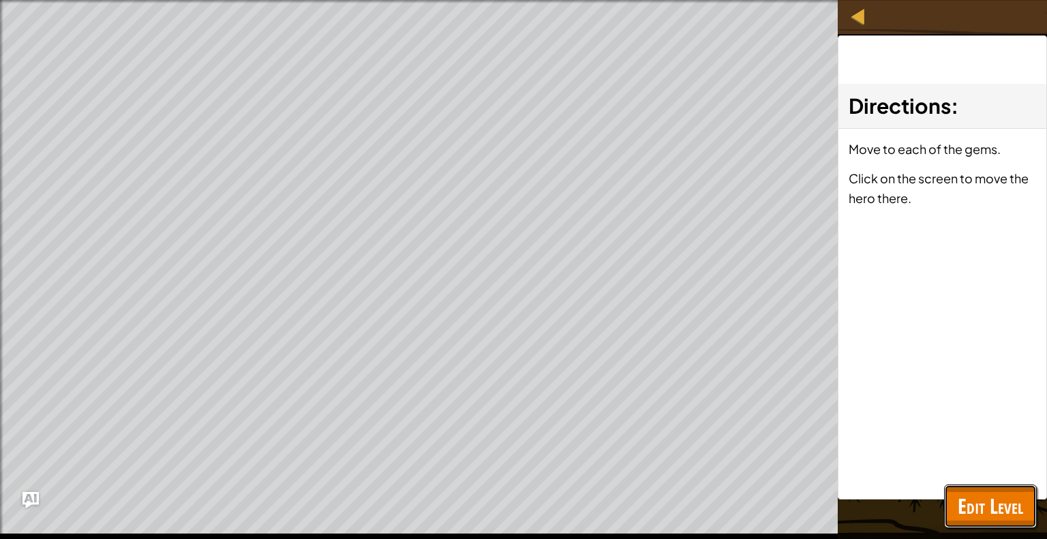
click at [977, 496] on span "Edit Level" at bounding box center [990, 506] width 65 height 28
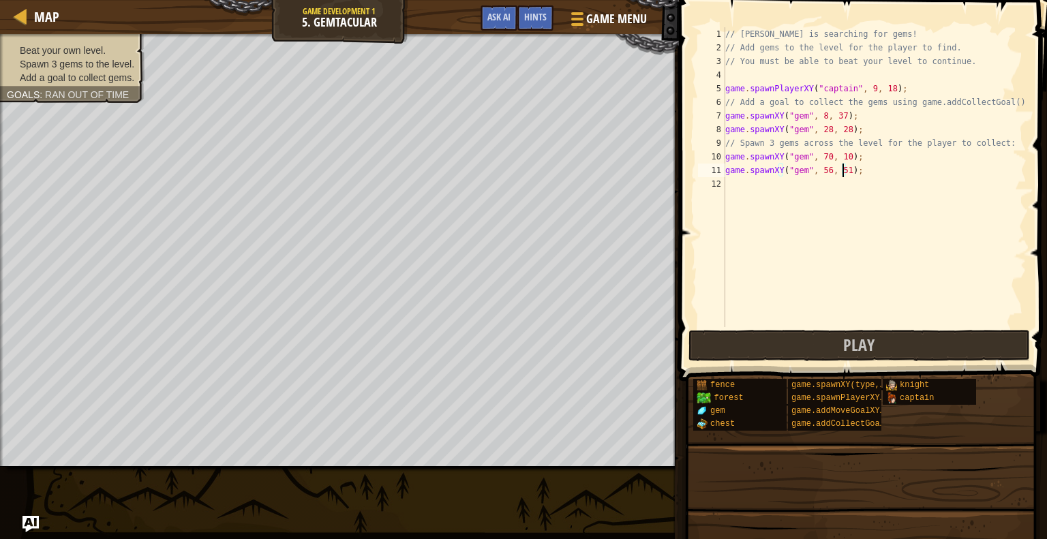
click at [52, 82] on span "Add a goal to collect gems." at bounding box center [77, 77] width 115 height 11
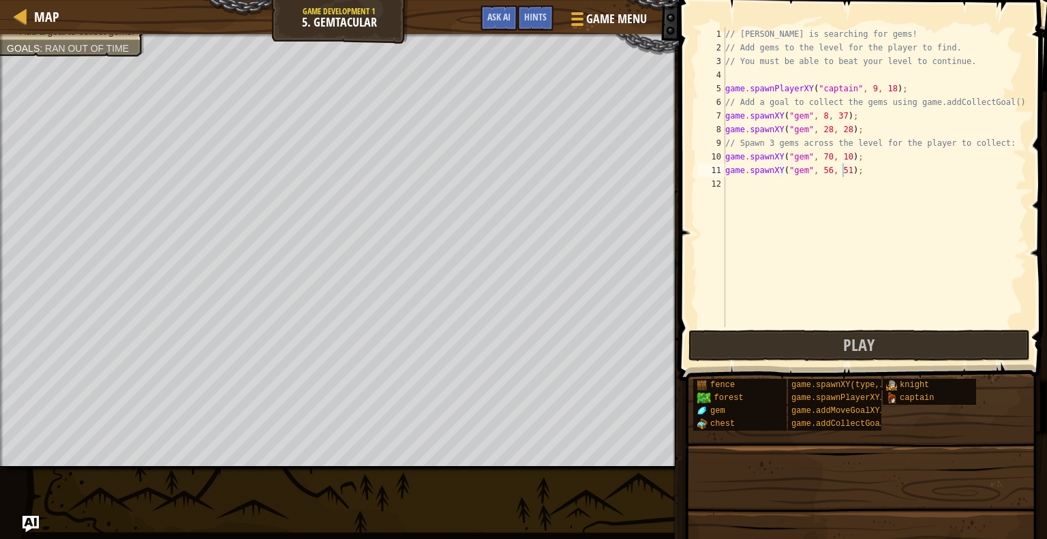
click at [774, 193] on div "// Anya is searching for gems! // Add gems to the level for the player to find.…" at bounding box center [875, 190] width 304 height 327
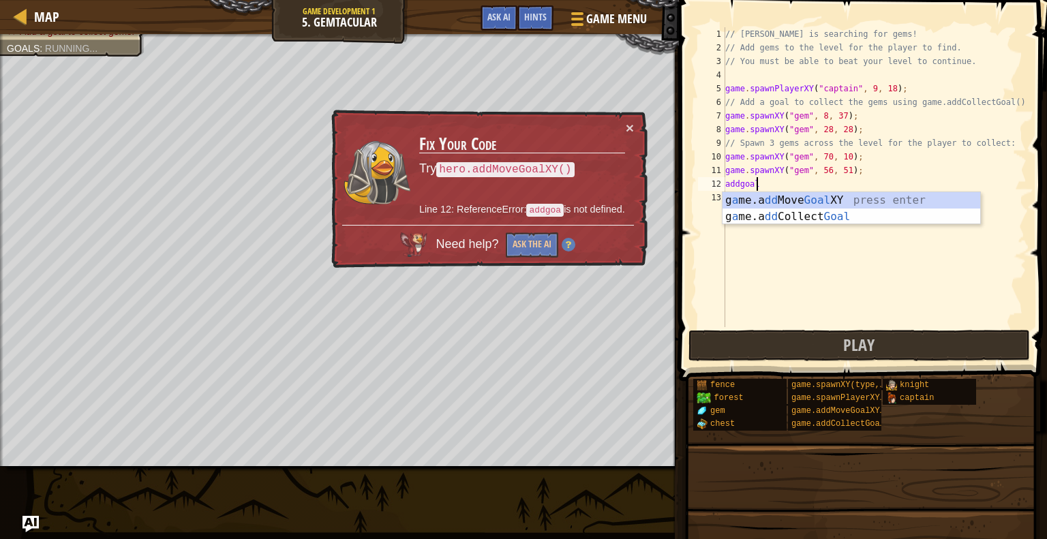
scroll to position [6, 1]
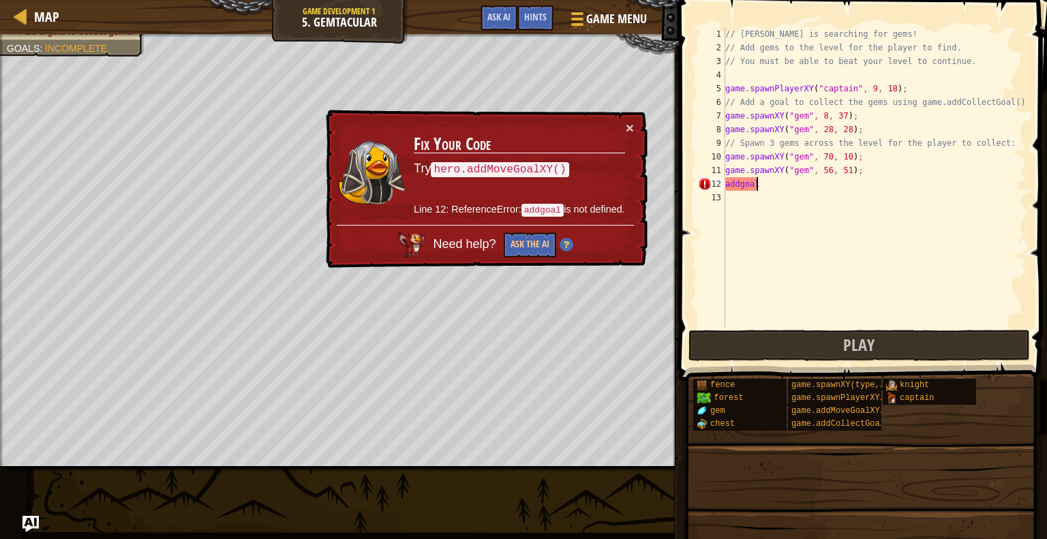
click at [766, 189] on div "// Anya is searching for gems! // Add gems to the level for the player to find.…" at bounding box center [875, 190] width 304 height 327
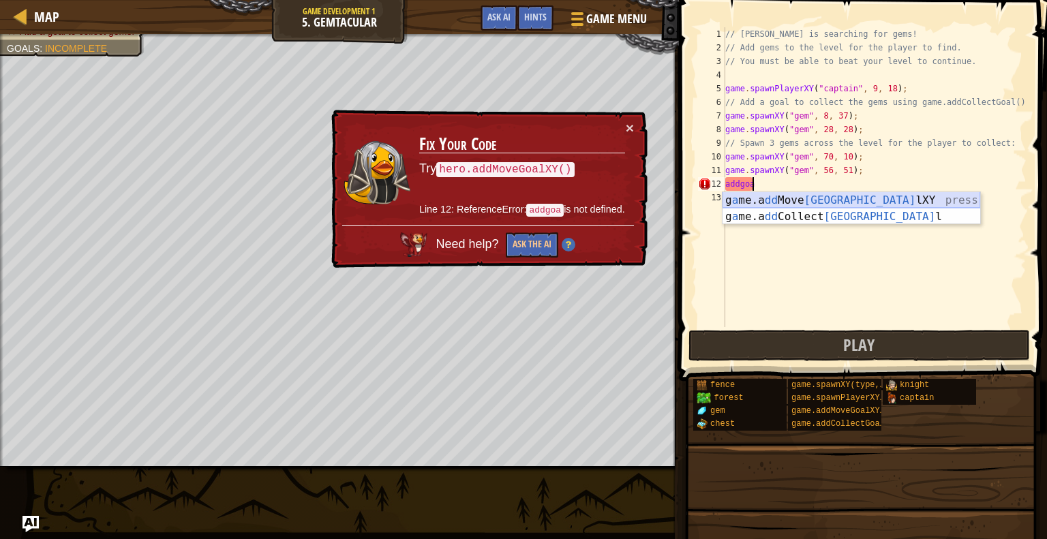
click at [785, 193] on div "g a me.a dd Move Goa lXY press enter g a me.a dd Collect Goa l press enter" at bounding box center [852, 224] width 258 height 65
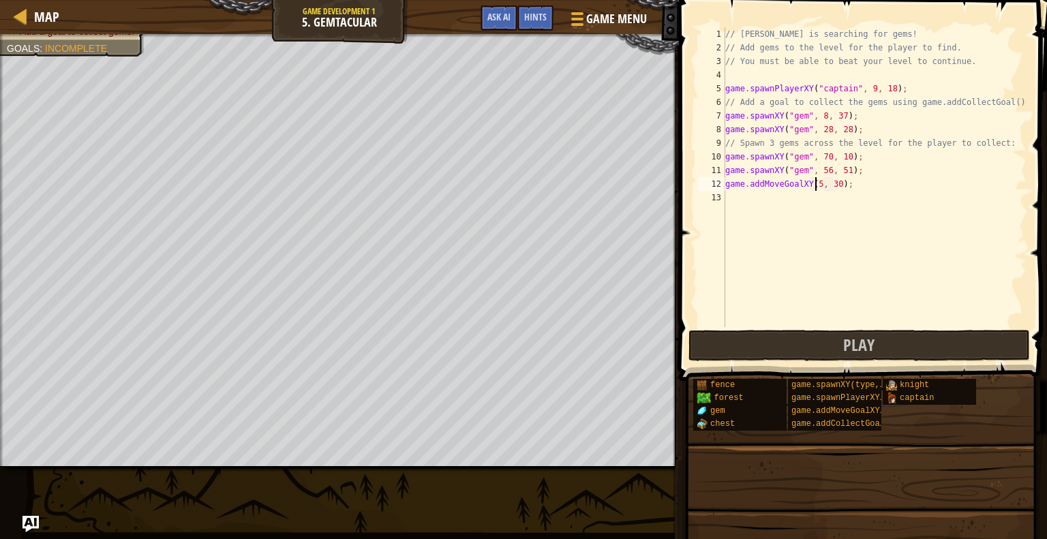
scroll to position [6, 7]
click at [840, 183] on div "// Anya is searching for gems! // Add gems to the level for the player to find.…" at bounding box center [875, 190] width 304 height 327
click at [836, 185] on div "// Anya is searching for gems! // Add gems to the level for the player to find.…" at bounding box center [875, 190] width 304 height 327
click at [825, 166] on div "// Anya is searching for gems! // Add gems to the level for the player to find.…" at bounding box center [875, 190] width 304 height 327
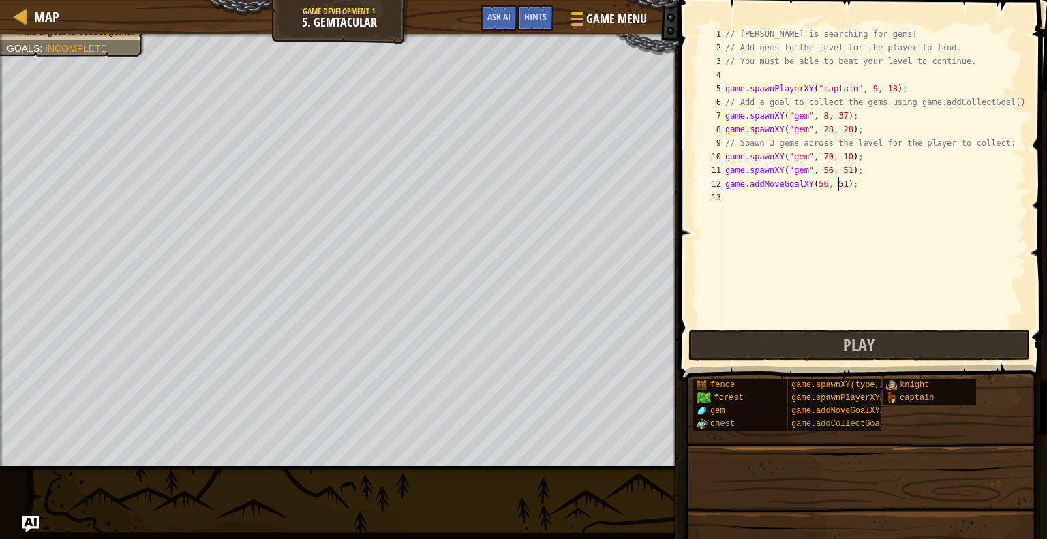
type textarea "game.spawnXY("gem", 56, 51);"
click at [810, 194] on div "// Anya is searching for gems! // Add gems to the level for the player to find.…" at bounding box center [875, 190] width 304 height 327
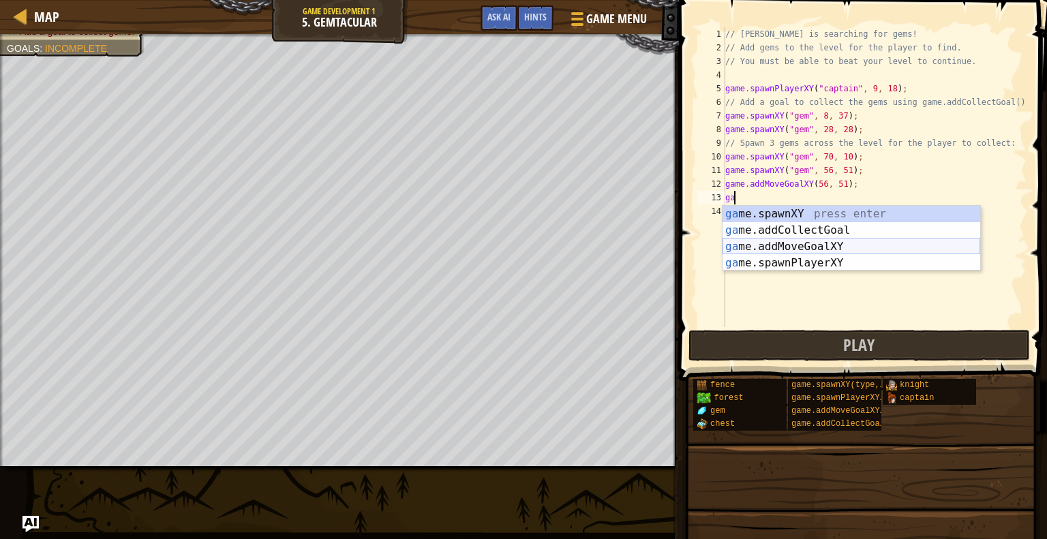
click at [832, 245] on div "ga me.spawnXY press enter ga me.addCollectGoal press enter ga me.addMoveGoalXY …" at bounding box center [852, 255] width 258 height 98
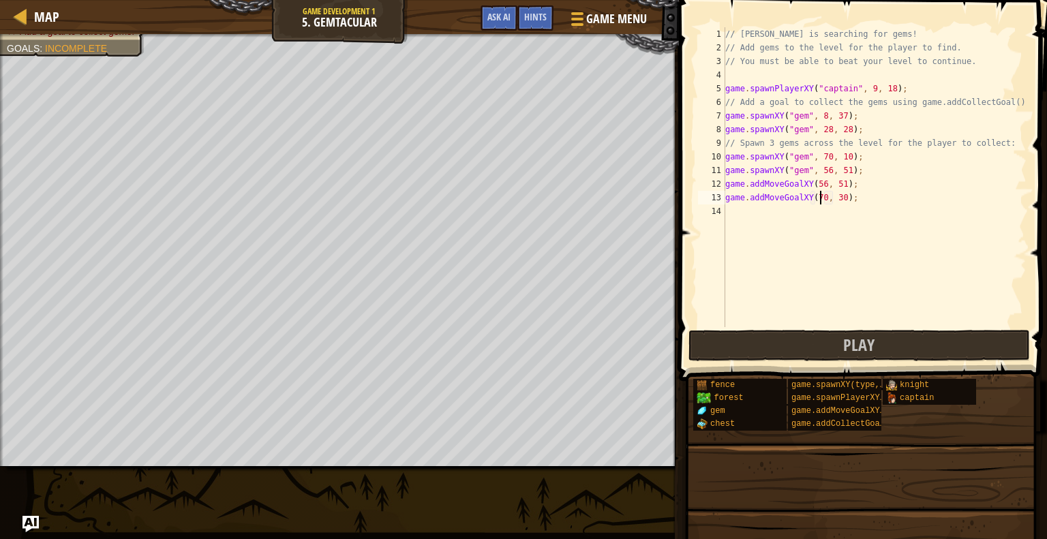
scroll to position [6, 7]
click at [832, 194] on div "// Anya is searching for gems! // Add gems to the level for the player to find.…" at bounding box center [875, 190] width 304 height 327
type textarea "game.addMoveGoalXY(70, 10);"
click at [785, 223] on div "// Anya is searching for gems! // Add gems to the level for the player to find.…" at bounding box center [875, 190] width 304 height 327
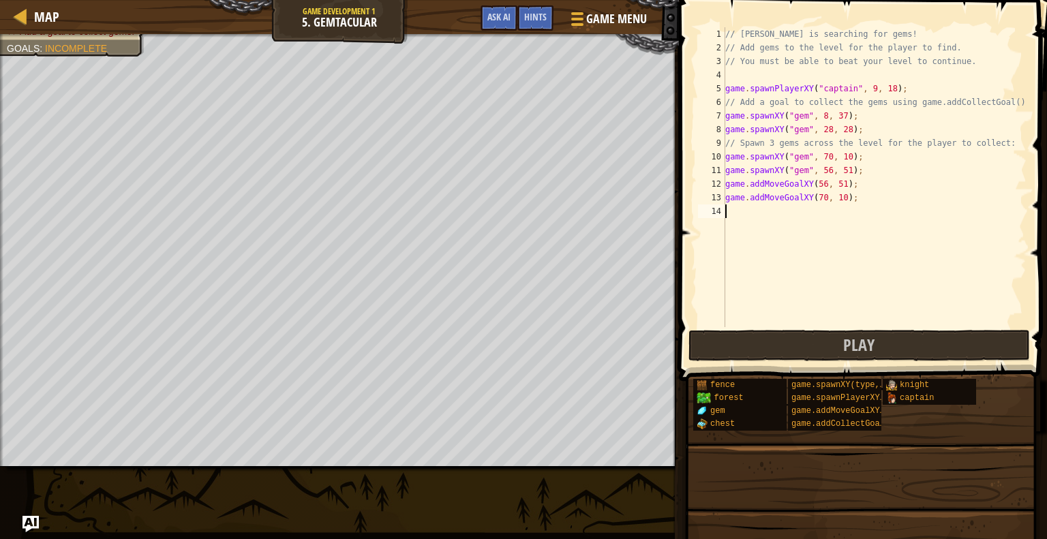
scroll to position [6, 0]
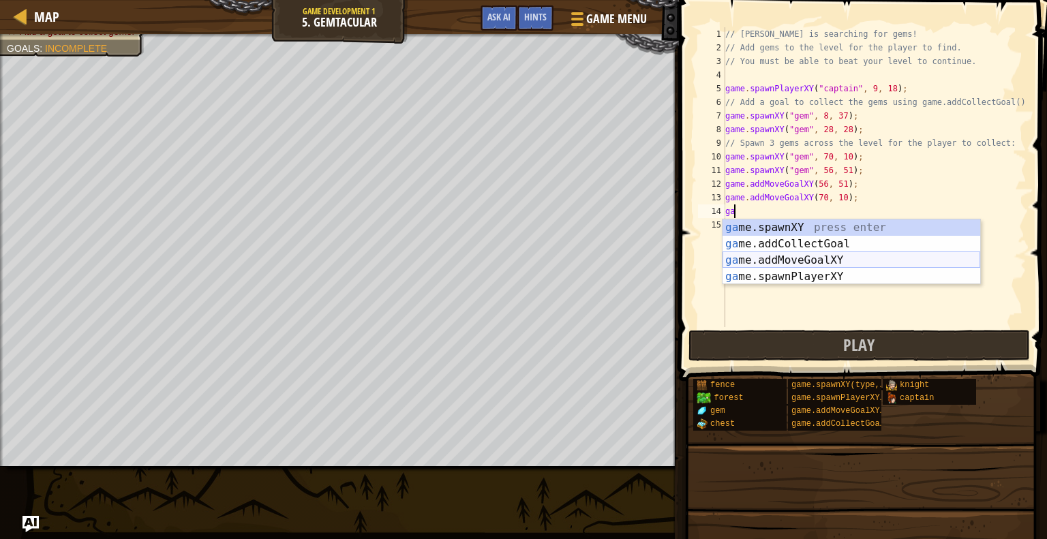
click at [826, 259] on div "ga me.spawnXY press enter ga me.addCollectGoal press enter ga me.addMoveGoalXY …" at bounding box center [852, 269] width 258 height 98
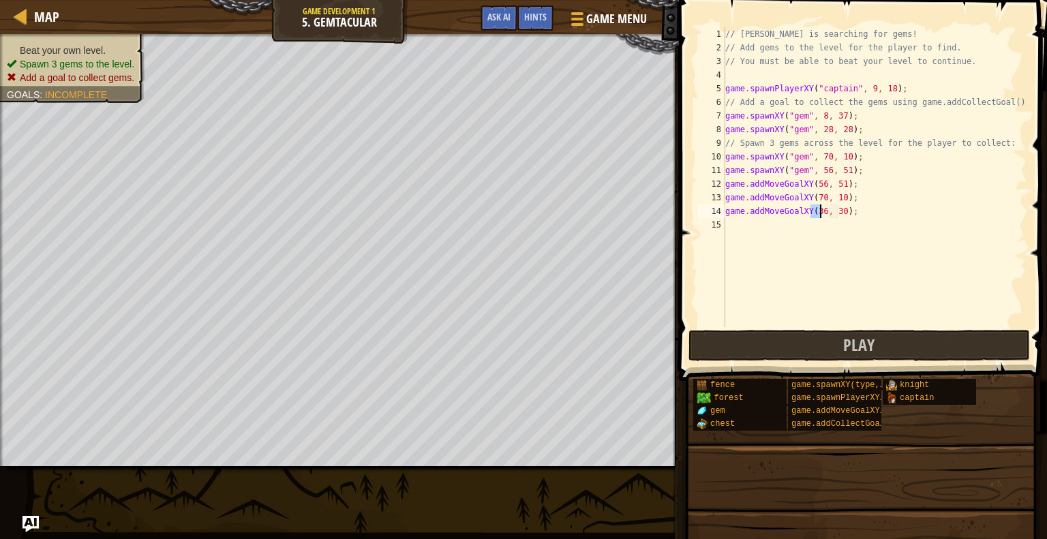
click at [115, 115] on div "Beat your own level. Spawn 3 gems to the level. Add a goal to collect gems. Goa…" at bounding box center [339, 250] width 679 height 433
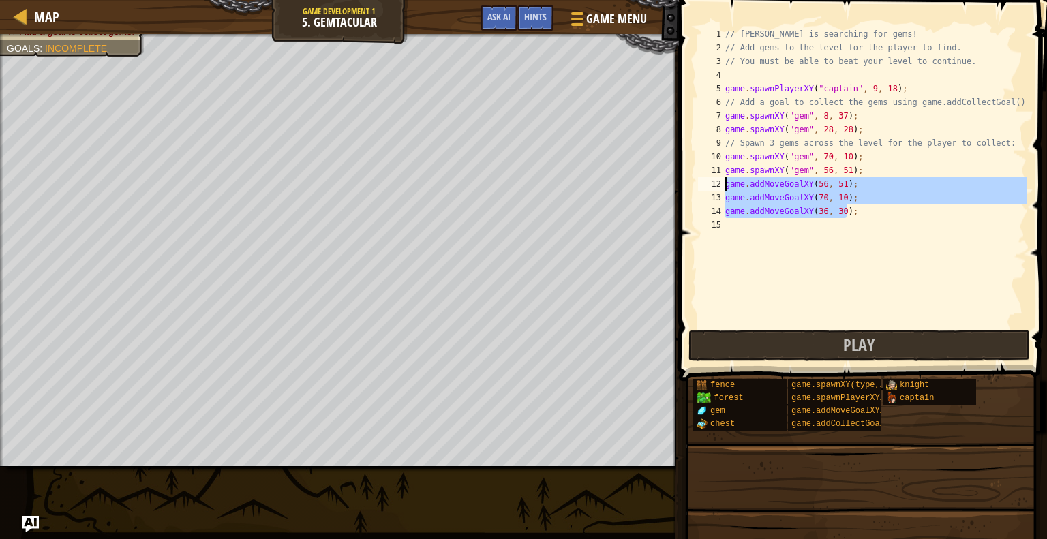
drag, startPoint x: 847, startPoint y: 215, endPoint x: 723, endPoint y: 182, distance: 128.3
click at [723, 182] on div "game.addMoveGoalXY(36, 30); 1 2 3 4 5 6 7 8 9 10 11 12 13 14 15 // Anya is sear…" at bounding box center [860, 177] width 331 height 300
type textarea "game.addMoveGoalXY(56, 51); game.addMoveGoalXY(70, 10);"
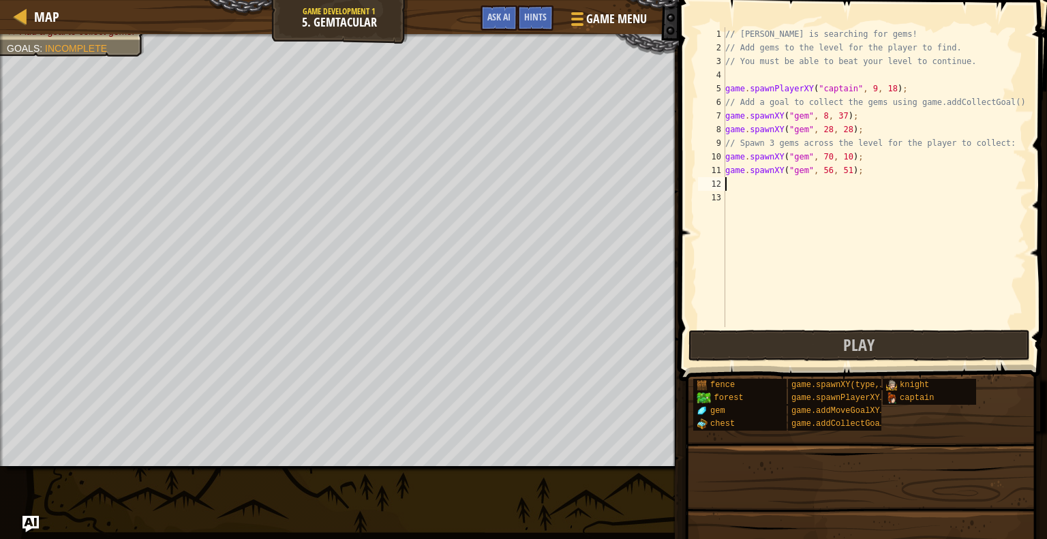
type textarea "g"
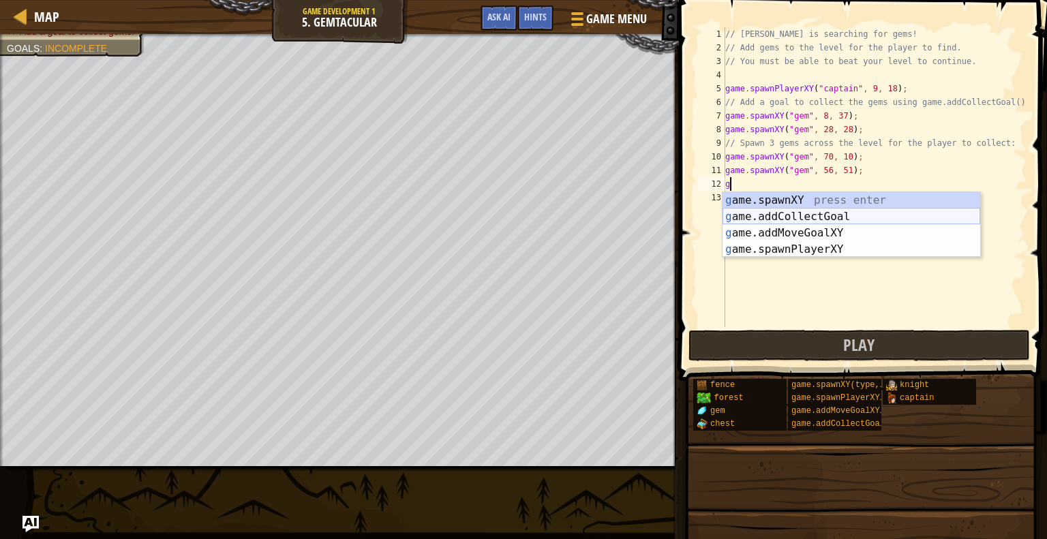
click at [773, 223] on div "g ame.spawnXY press enter g ame.addCollectGoal press enter g ame.addMoveGoalXY …" at bounding box center [852, 241] width 258 height 98
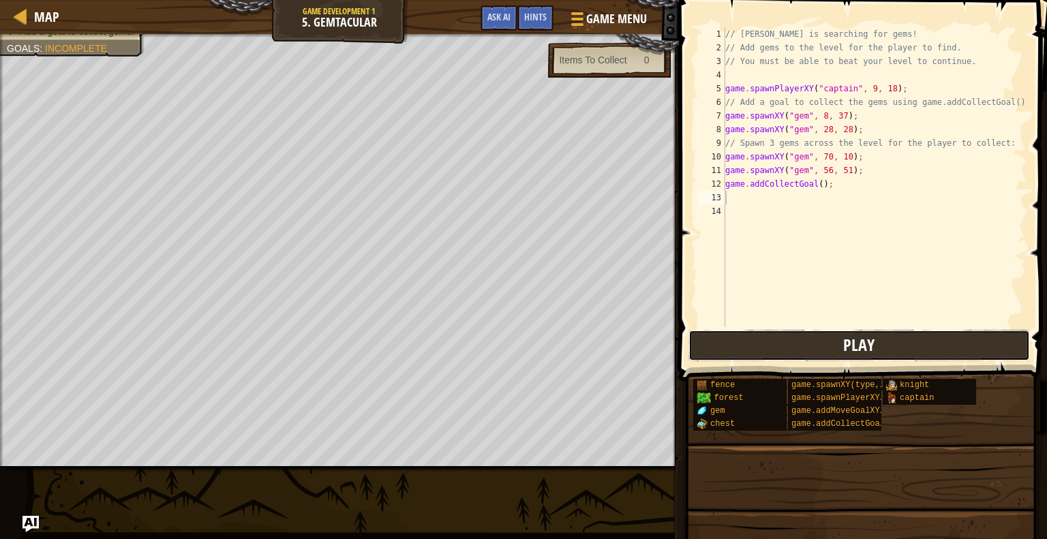
click at [869, 333] on button "Play" at bounding box center [860, 345] width 342 height 31
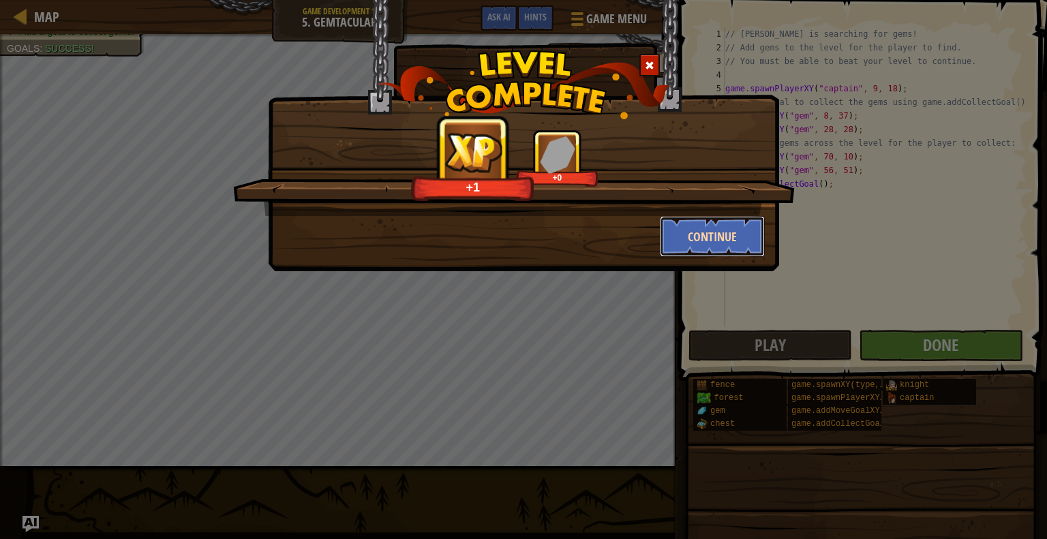
click at [712, 223] on button "Continue" at bounding box center [713, 236] width 106 height 41
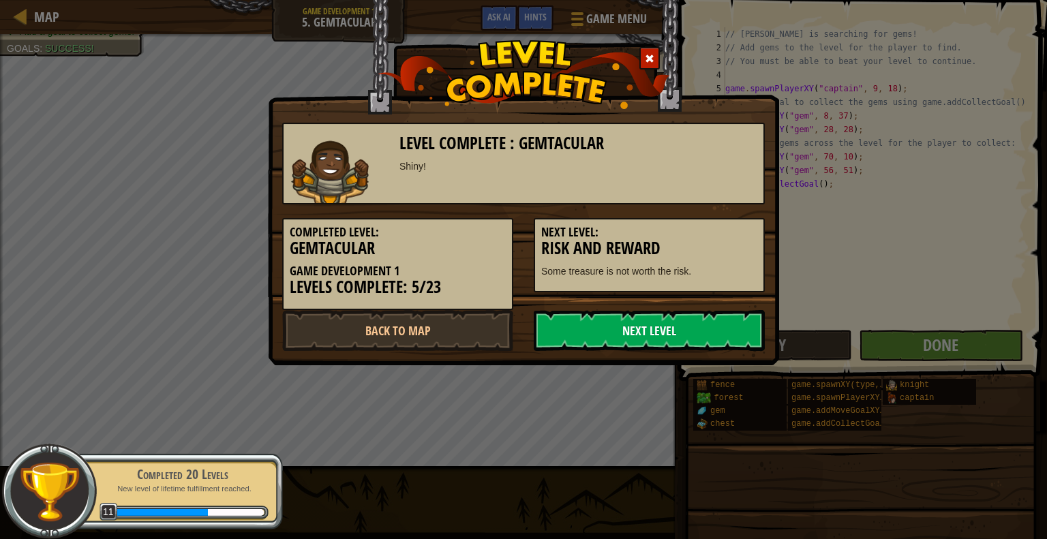
click at [711, 334] on link "Next Level" at bounding box center [649, 330] width 231 height 41
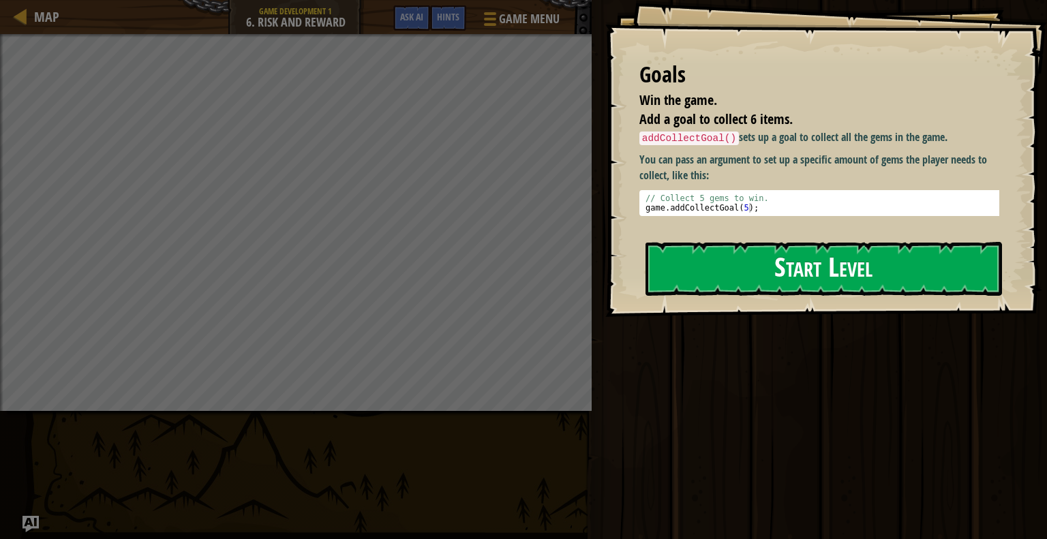
click at [761, 248] on button "Start Level" at bounding box center [824, 269] width 357 height 54
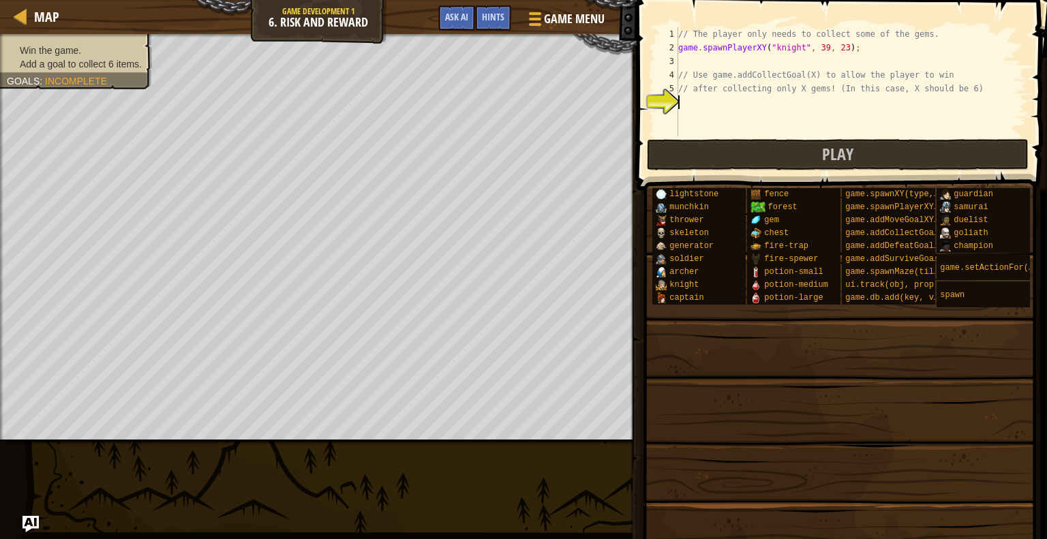
scroll to position [6, 0]
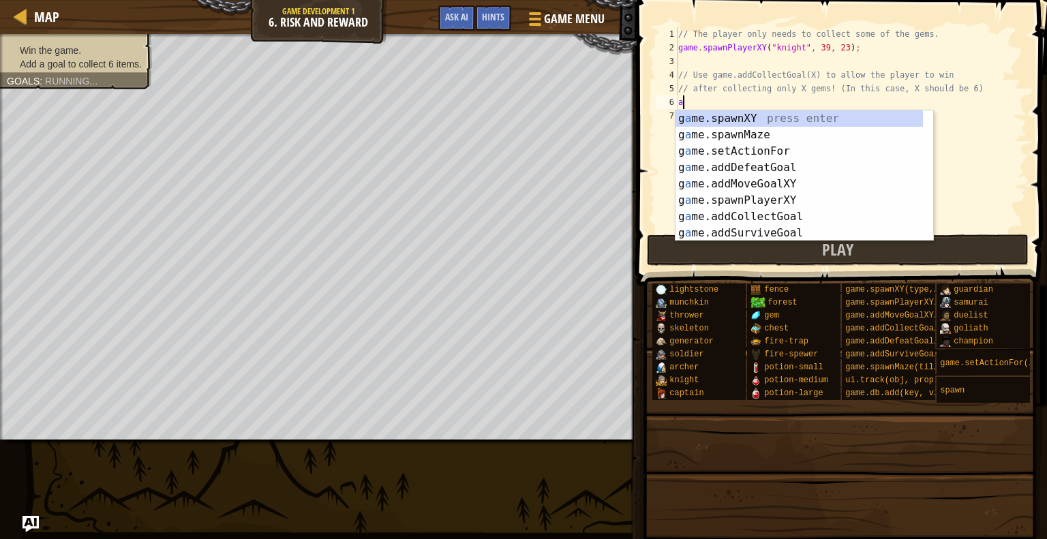
type textarea "ad"
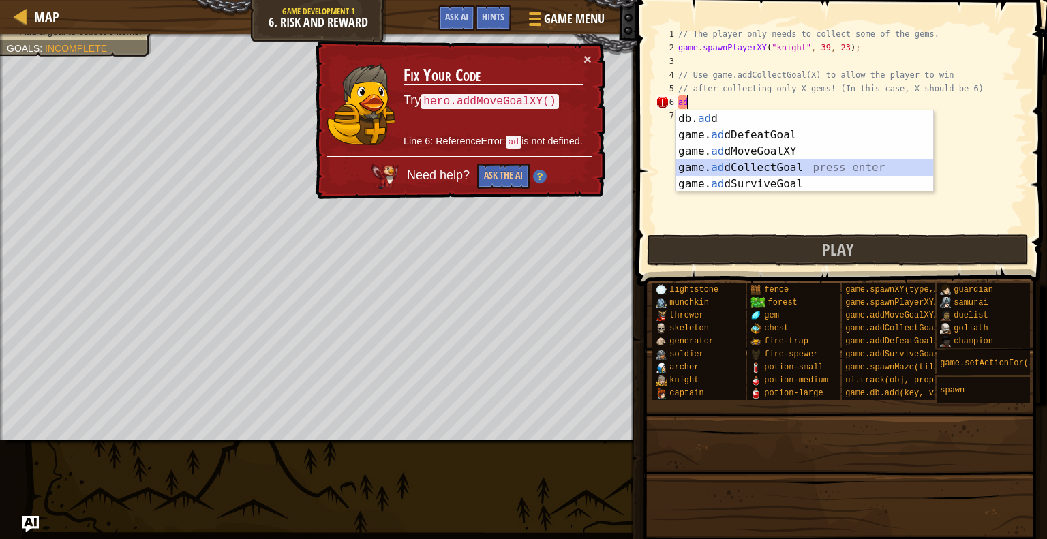
click at [787, 160] on div "db. ad d press enter game. ad dDefeatGoal press enter game. ad dMoveGoalXY pres…" at bounding box center [805, 167] width 258 height 115
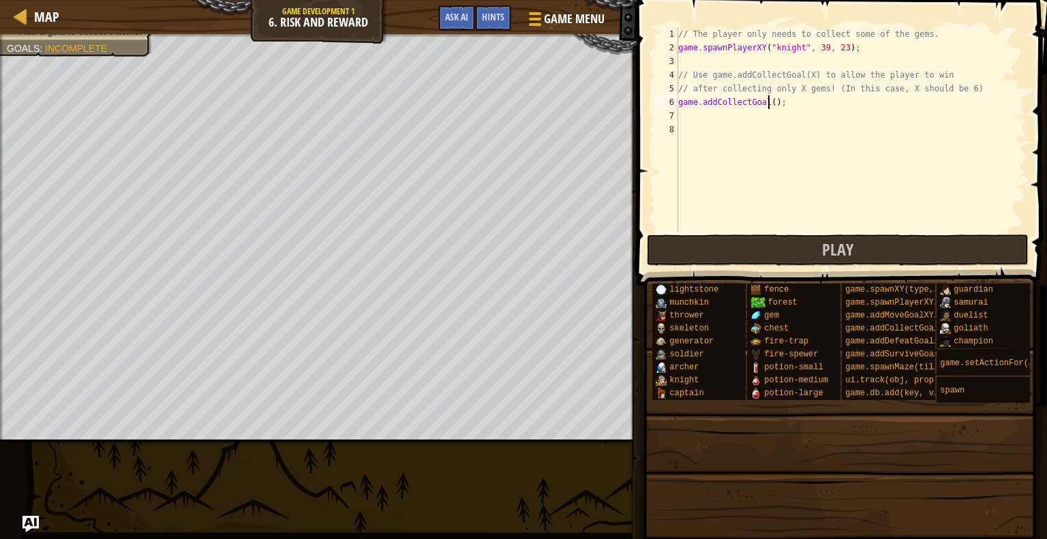
click at [768, 104] on div "// The player only needs to collect some of the gems. game . spawnPlayerXY ( "k…" at bounding box center [851, 143] width 351 height 232
type textarea "game.addCollectGoal(6);"
click at [799, 247] on button "Play" at bounding box center [838, 250] width 382 height 31
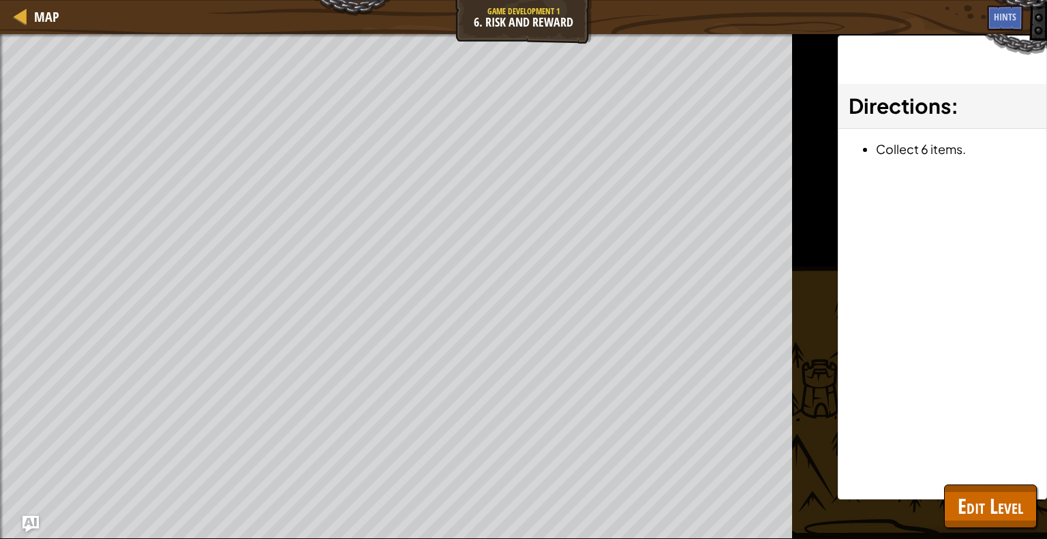
click at [799, 247] on div "Win the game. Add a goal to collect 6 items. Goals : Ran out of time ♫ Game" at bounding box center [523, 286] width 1047 height 505
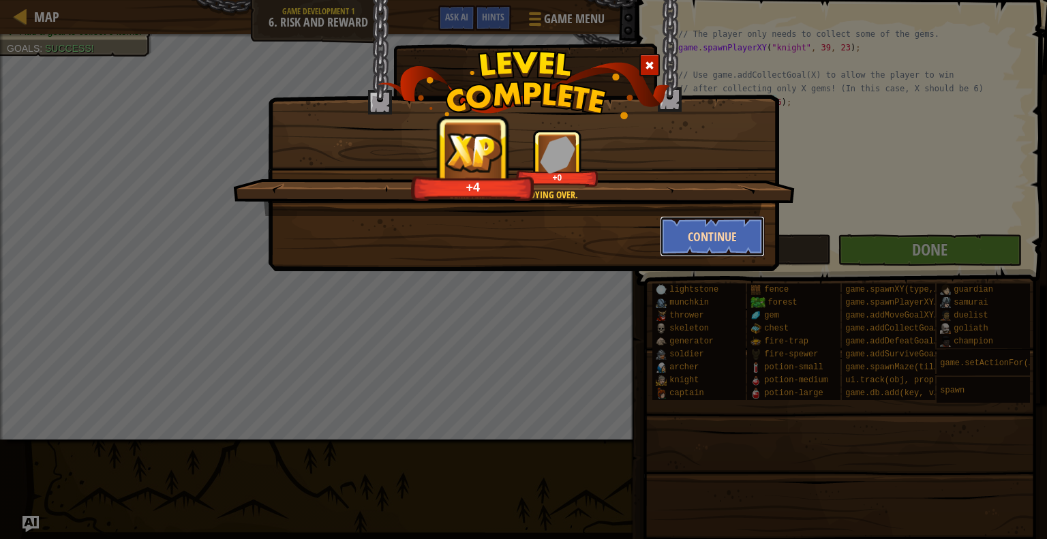
click at [720, 242] on button "Continue" at bounding box center [713, 236] width 106 height 41
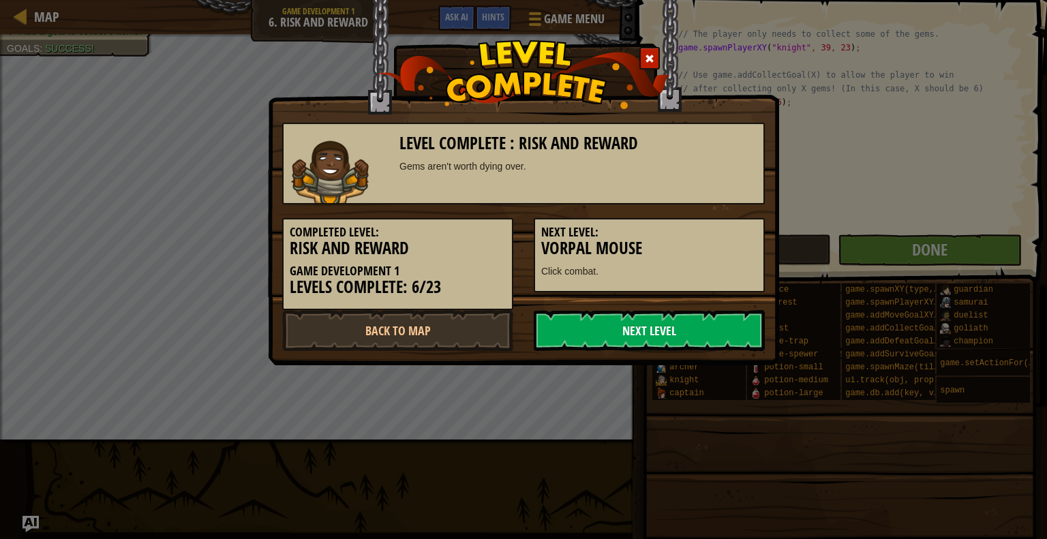
click at [713, 334] on link "Next Level" at bounding box center [649, 330] width 231 height 41
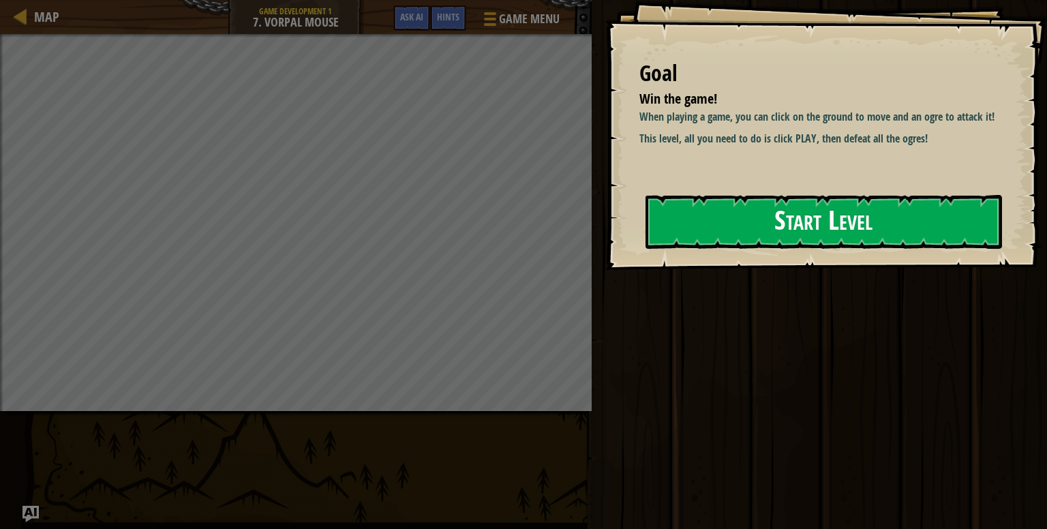
click at [785, 211] on button "Start Level" at bounding box center [824, 222] width 357 height 54
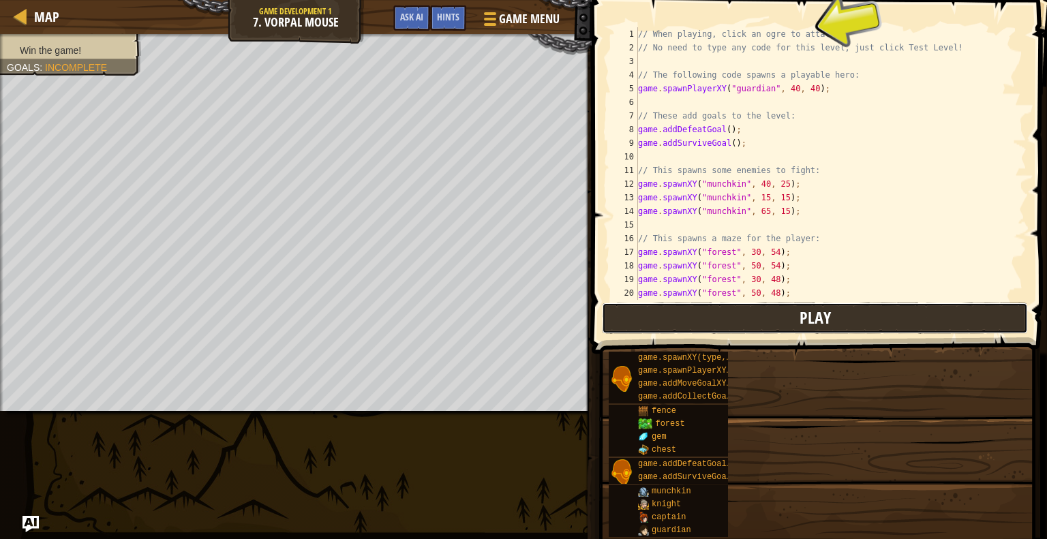
click at [826, 322] on button "Play" at bounding box center [815, 318] width 426 height 31
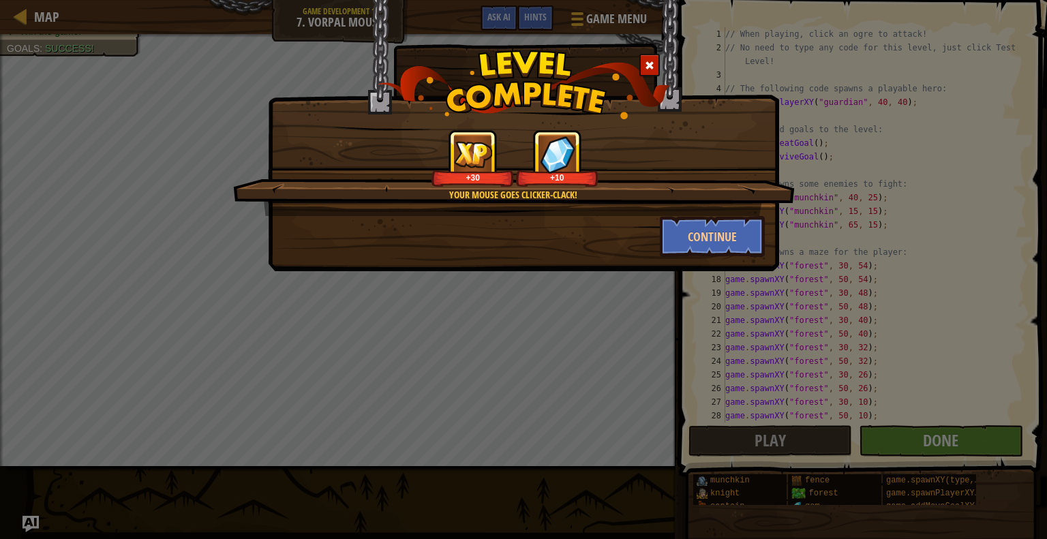
click at [766, 232] on div "Continue" at bounding box center [713, 236] width 126 height 41
click at [723, 233] on button "Continue" at bounding box center [713, 236] width 106 height 41
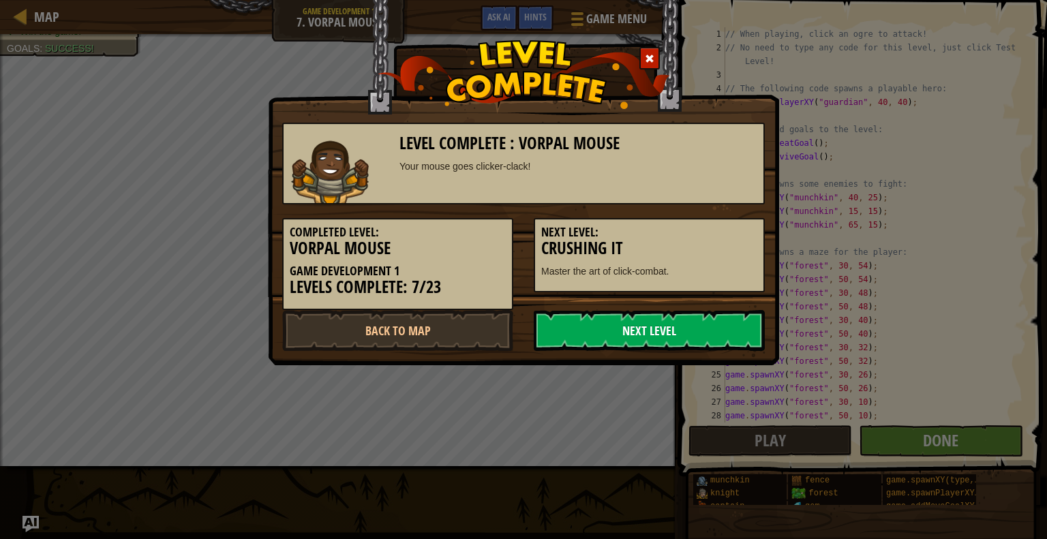
click at [678, 346] on link "Next Level" at bounding box center [649, 330] width 231 height 41
click at [683, 316] on link "Next Level" at bounding box center [649, 330] width 231 height 41
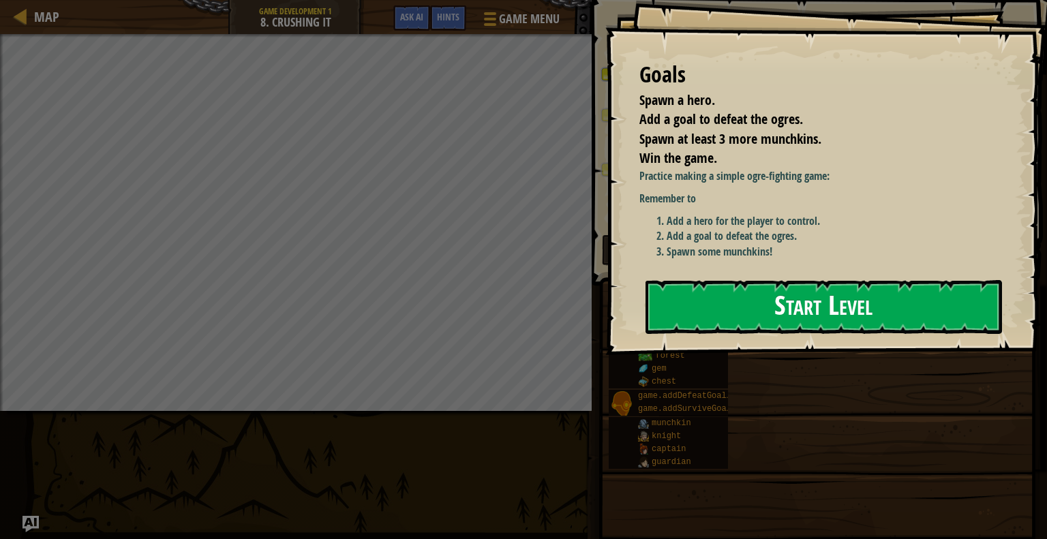
click at [754, 311] on button "Start Level" at bounding box center [824, 307] width 357 height 54
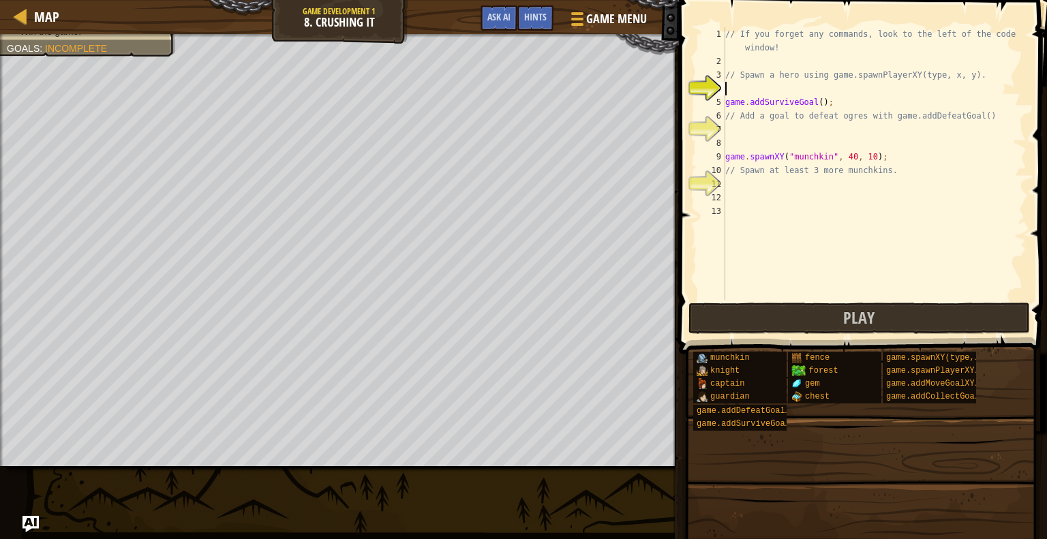
scroll to position [6, 0]
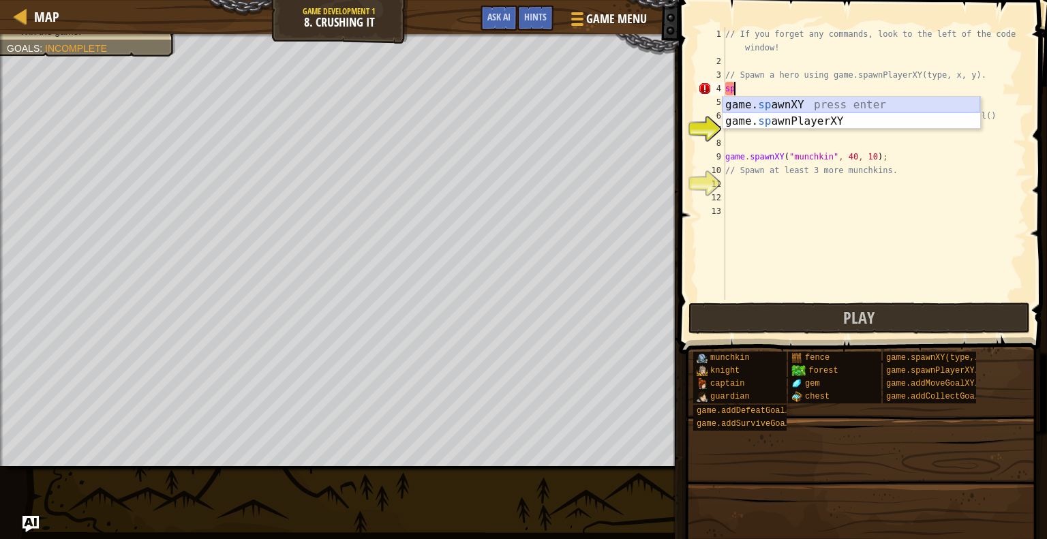
click at [778, 104] on div "game. sp awnXY press enter game. sp awnPlayerXY press enter" at bounding box center [852, 129] width 258 height 65
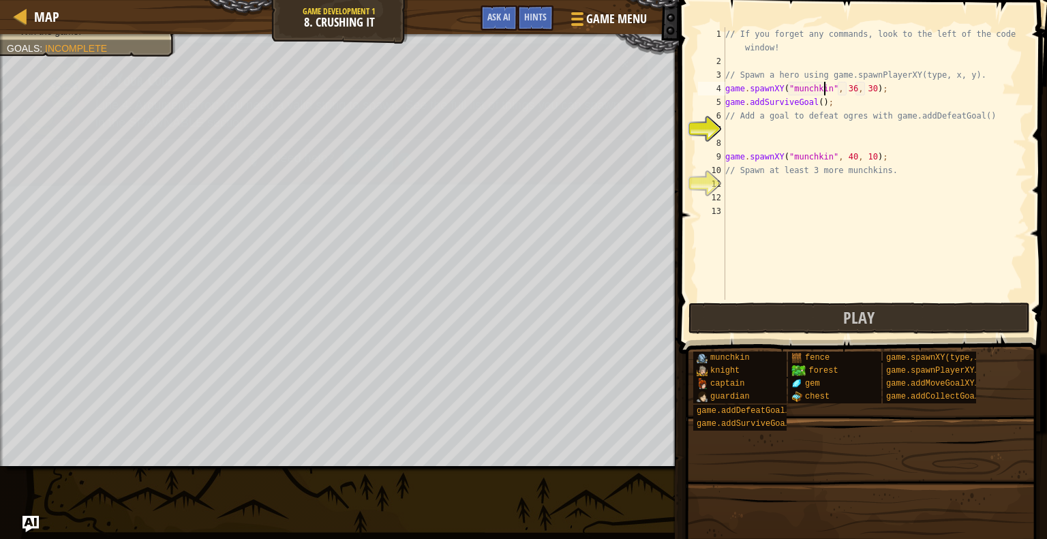
scroll to position [6, 8]
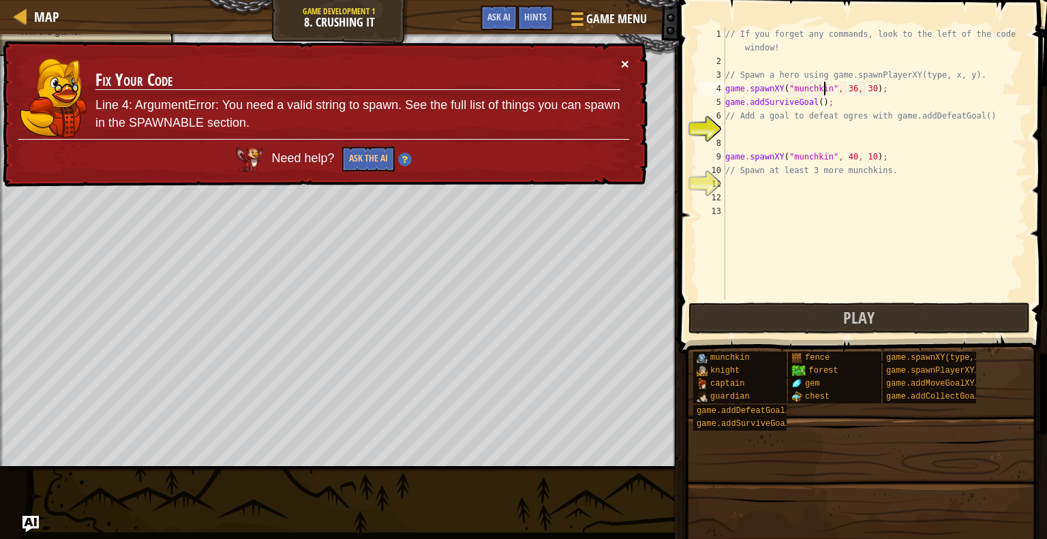
type textarea "game.spawnXY("munchkin", 36, 30);"
click at [622, 62] on button "×" at bounding box center [625, 64] width 8 height 14
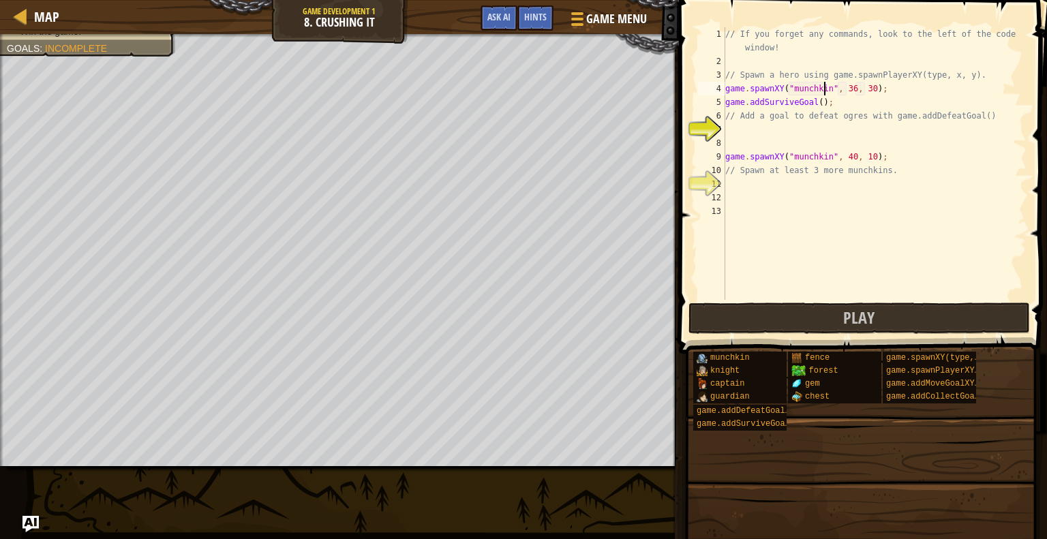
click at [749, 142] on div "// If you forget any commands, look to the left of the code window! // Spawn a …" at bounding box center [875, 184] width 304 height 314
click at [707, 124] on div "7" at bounding box center [711, 130] width 27 height 14
click at [744, 125] on div "// If you forget any commands, look to the left of the code window! // Spawn a …" at bounding box center [875, 184] width 304 height 314
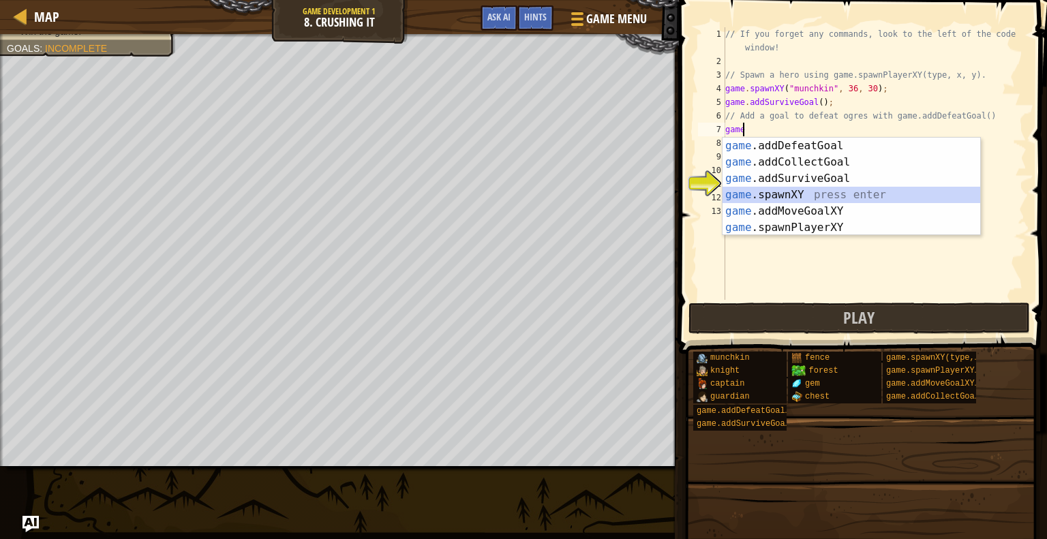
click at [791, 196] on div "game .addDefeatGoal press enter game .addCollectGoal press enter game .addSurvi…" at bounding box center [852, 203] width 258 height 131
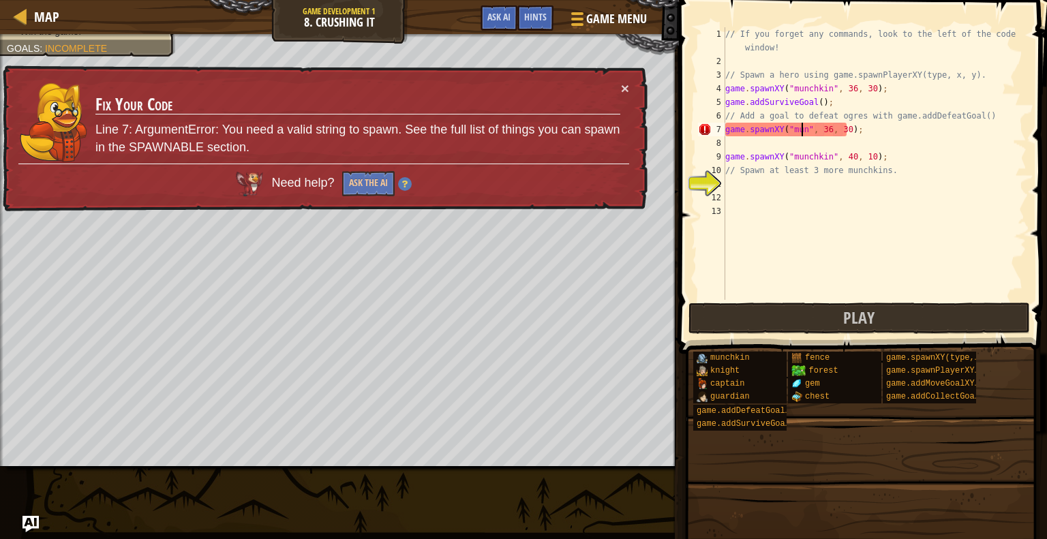
scroll to position [6, 6]
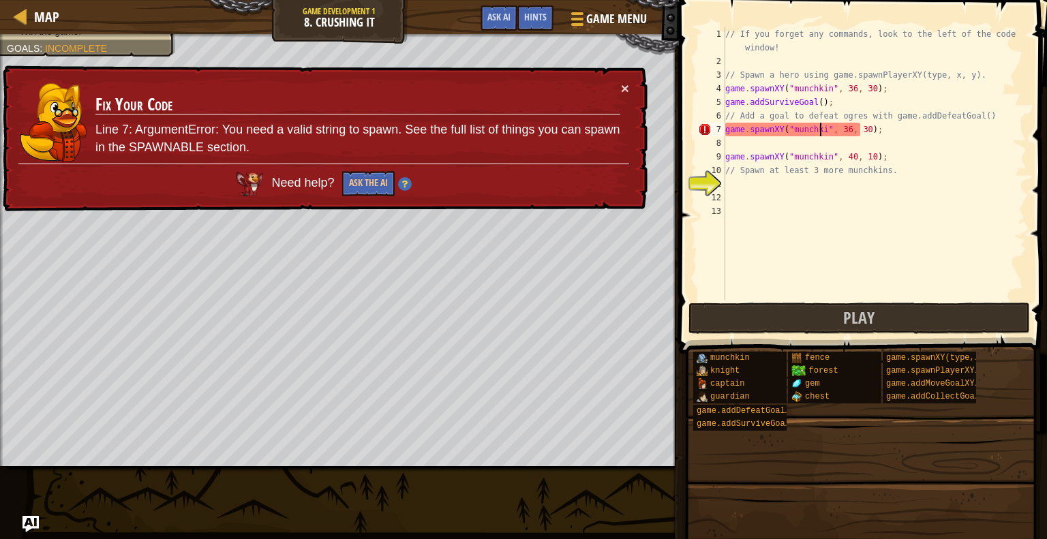
type textarea "game.spawnXY("munchkin", 36, 30);"
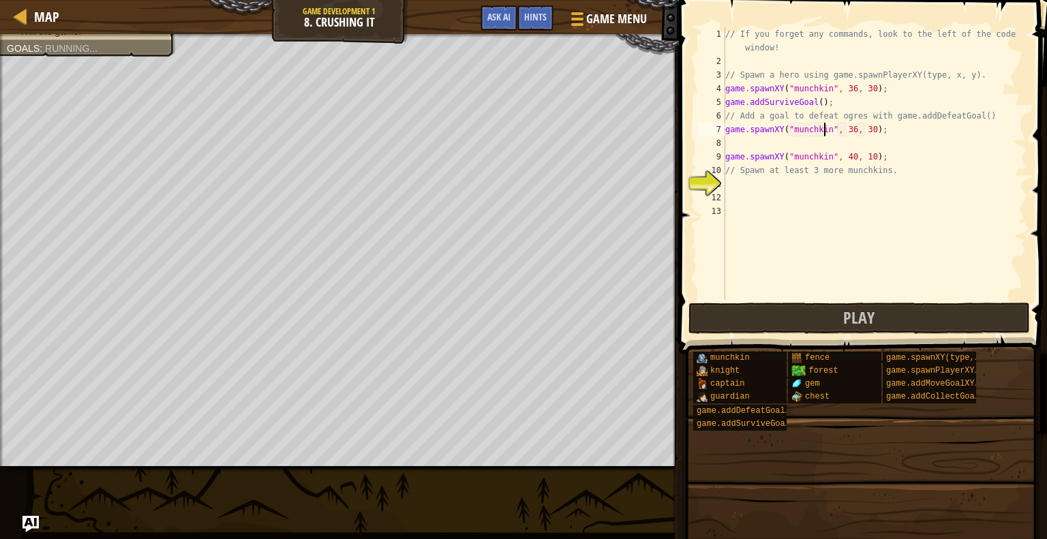
scroll to position [6, 8]
click at [804, 139] on div "// If you forget any commands, look to the left of the code window! // Spawn a …" at bounding box center [875, 184] width 304 height 314
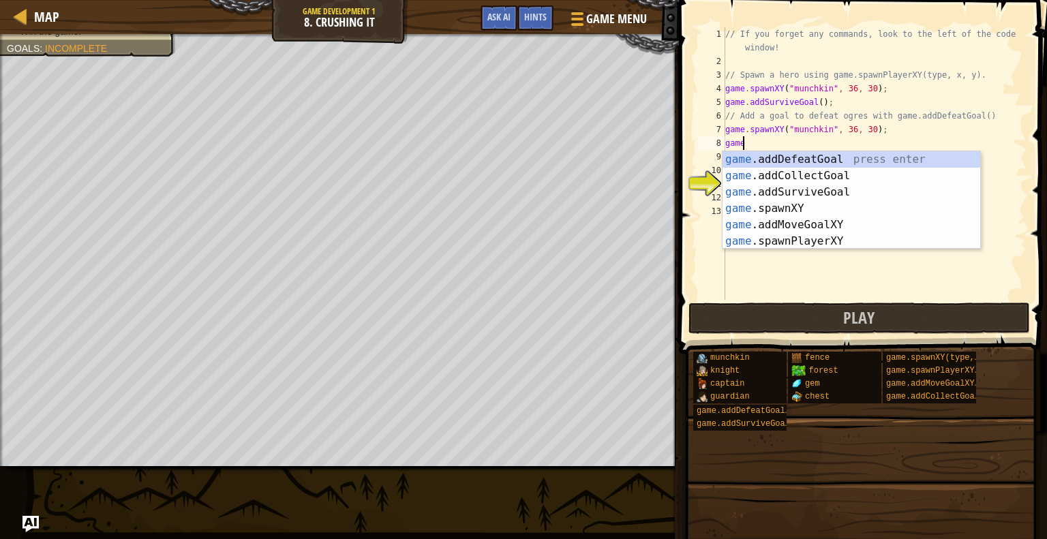
scroll to position [6, 0]
click at [781, 202] on div "game .addDefeatGoal press enter game .addCollectGoal press enter game .addSurvi…" at bounding box center [852, 216] width 258 height 131
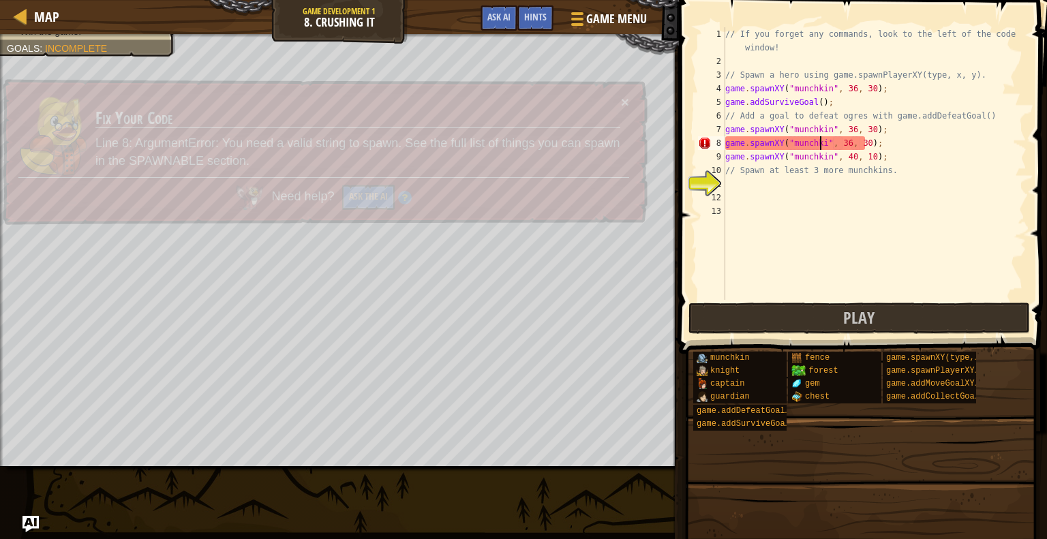
scroll to position [6, 8]
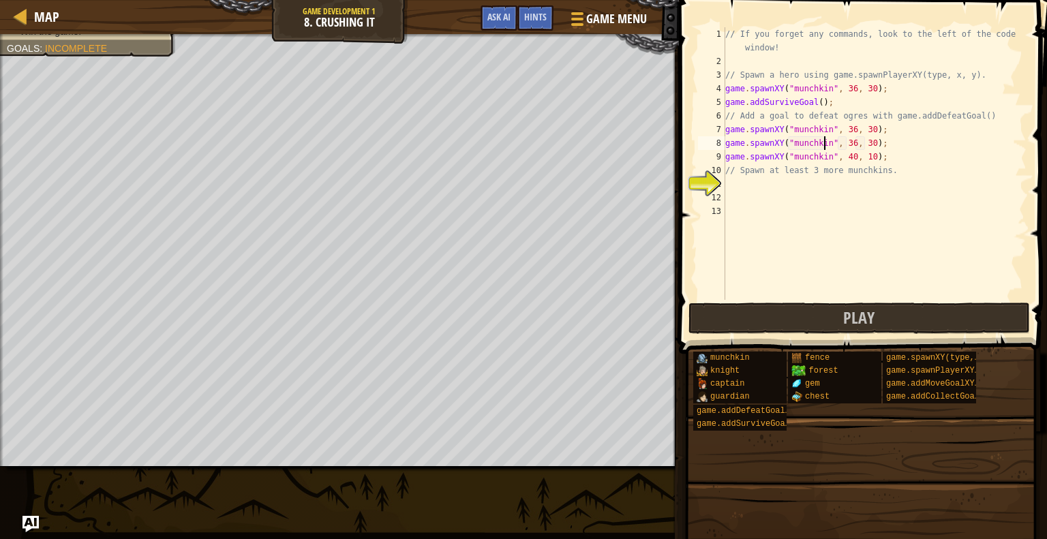
click at [844, 140] on div "// If you forget any commands, look to the left of the code window! // Spawn a …" at bounding box center [875, 184] width 304 height 314
click at [848, 138] on div "// If you forget any commands, look to the left of the code window! // Spawn a …" at bounding box center [875, 184] width 304 height 314
click at [842, 126] on div "// If you forget any commands, look to the left of the code window! // Spawn a …" at bounding box center [875, 184] width 304 height 314
click at [845, 125] on div "// If you forget any commands, look to the left of the code window! // Spawn a …" at bounding box center [875, 184] width 304 height 314
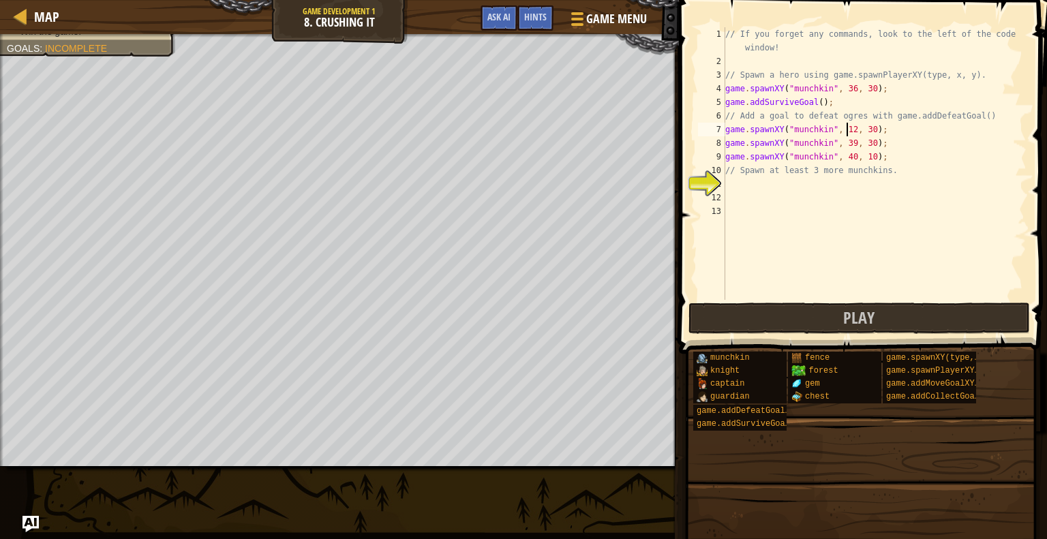
click at [864, 127] on div "// If you forget any commands, look to the left of the code window! // Spawn a …" at bounding box center [875, 184] width 304 height 314
click at [866, 146] on div "// If you forget any commands, look to the left of the code window! // Spawn a …" at bounding box center [875, 184] width 304 height 314
click at [844, 140] on div "// If you forget any commands, look to the left of the code window! // Spawn a …" at bounding box center [875, 184] width 304 height 314
type textarea "game.spawnXY("munchkin", 59, 25);"
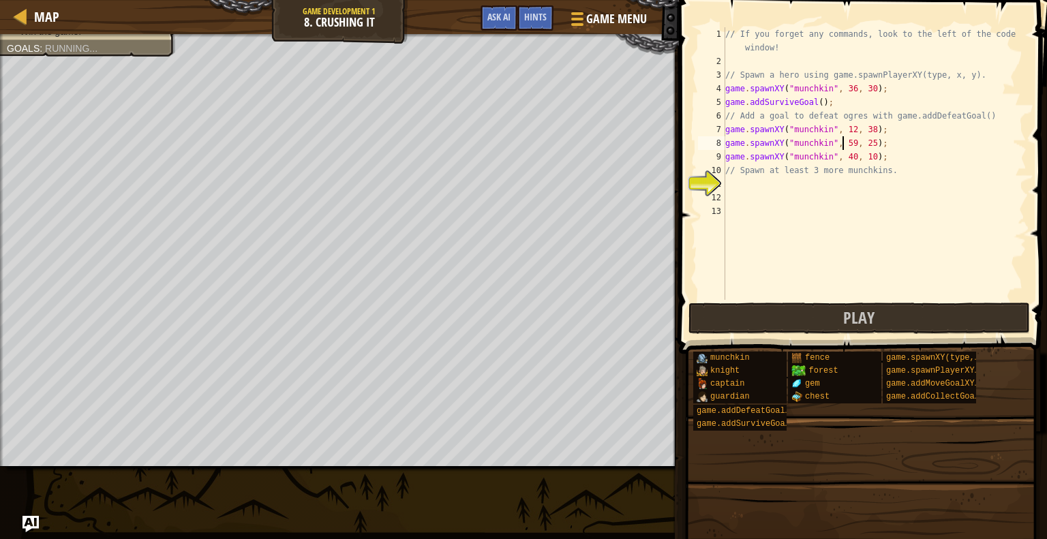
scroll to position [6, 10]
click at [771, 183] on div "// If you forget any commands, look to the left of the code window! // Spawn a …" at bounding box center [875, 184] width 304 height 314
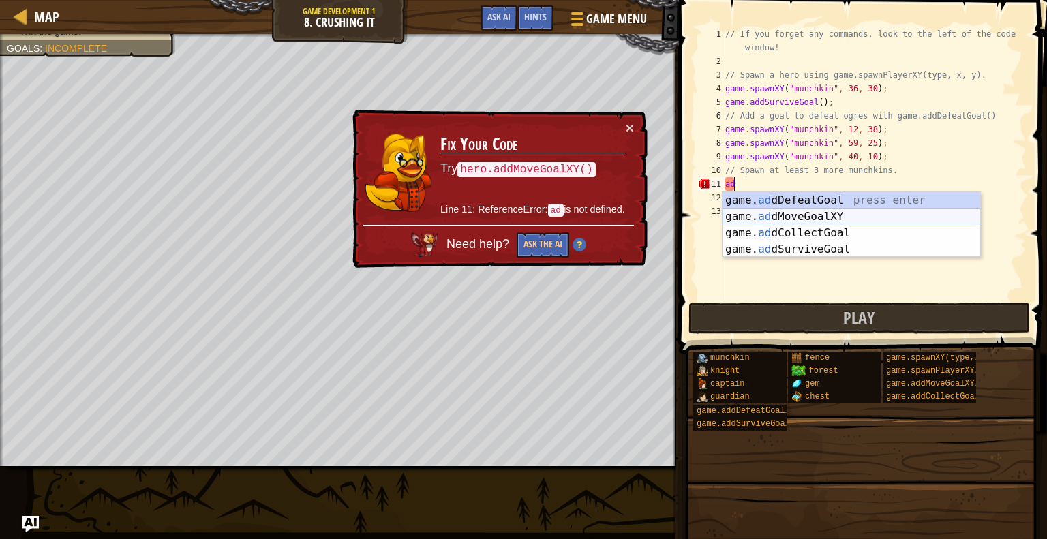
click at [800, 217] on div "game. ad dDefeatGoal press enter game. ad dMoveGoalXY press enter game. ad dCol…" at bounding box center [852, 241] width 258 height 98
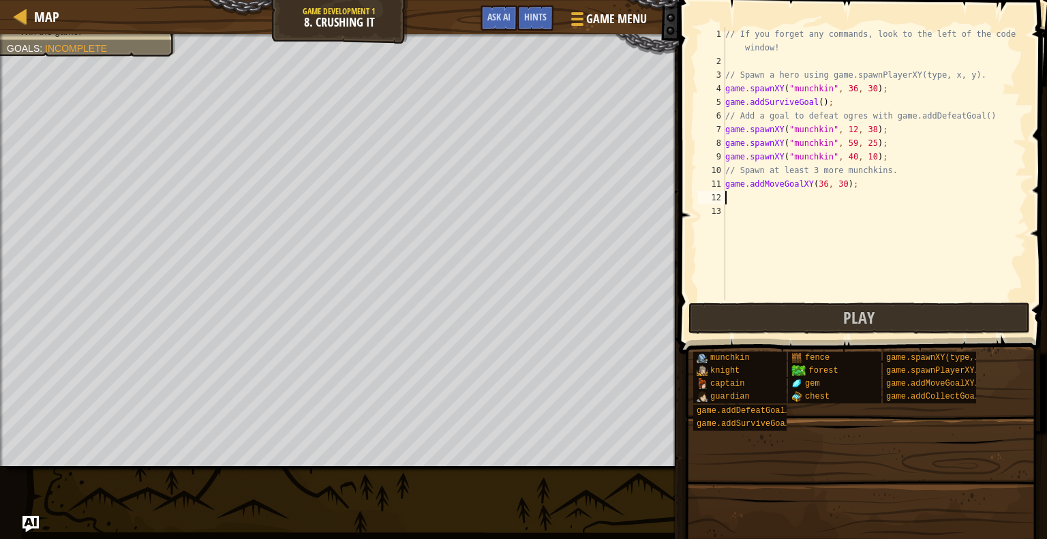
drag, startPoint x: 881, startPoint y: 198, endPoint x: 851, endPoint y: 183, distance: 33.5
click at [851, 183] on div "// If you forget any commands, look to the left of the code window! // Spawn a …" at bounding box center [875, 184] width 304 height 314
type textarea "game.addMoveGoalXY(36, 30);"
click at [848, 183] on div "// If you forget any commands, look to the left of the code window! // Spawn a …" at bounding box center [875, 184] width 304 height 314
drag, startPoint x: 846, startPoint y: 183, endPoint x: 727, endPoint y: 182, distance: 119.3
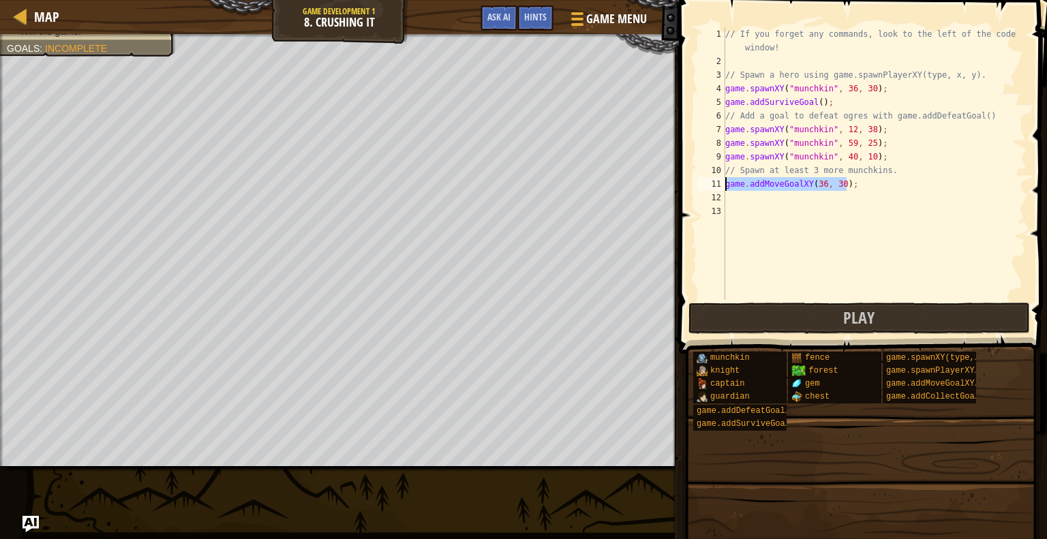
click at [727, 182] on div "// If you forget any commands, look to the left of the code window! // Spawn a …" at bounding box center [875, 184] width 304 height 314
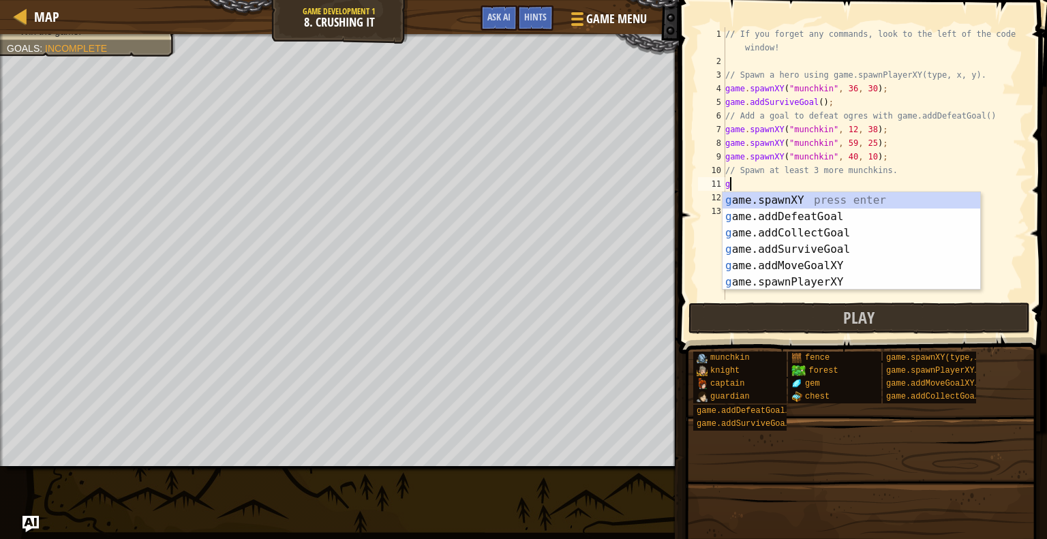
type textarea "ga"
click at [832, 216] on div "ga me.spawnXY press enter ga me.addDefeatGoal press enter ga me.addCollectGoal …" at bounding box center [852, 257] width 258 height 131
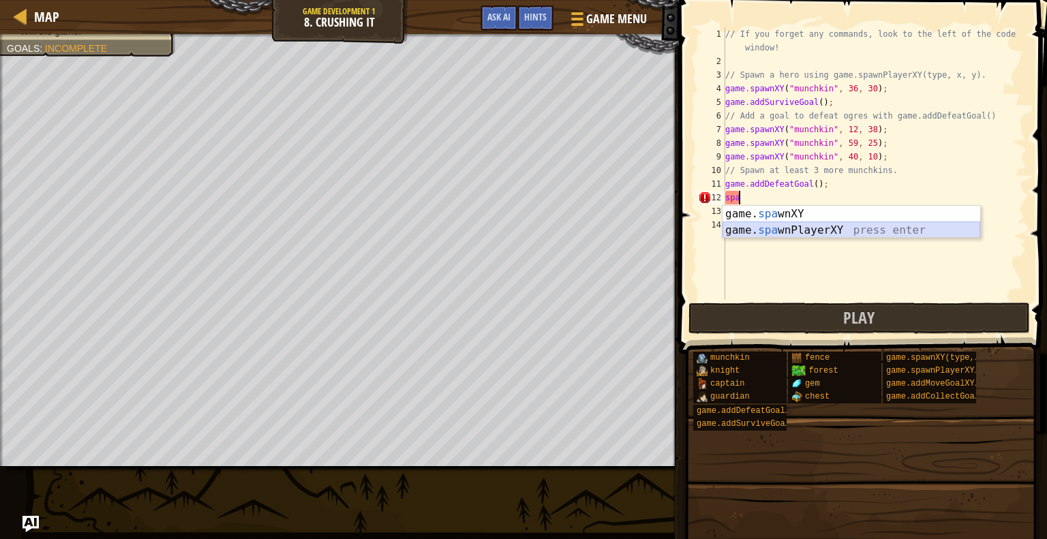
click at [789, 223] on div "game. spa wnXY press enter game. spa wnPlayerXY press enter" at bounding box center [852, 238] width 258 height 65
type textarea "var player = game.spawnPlayerXY("captain", 36, 30);"
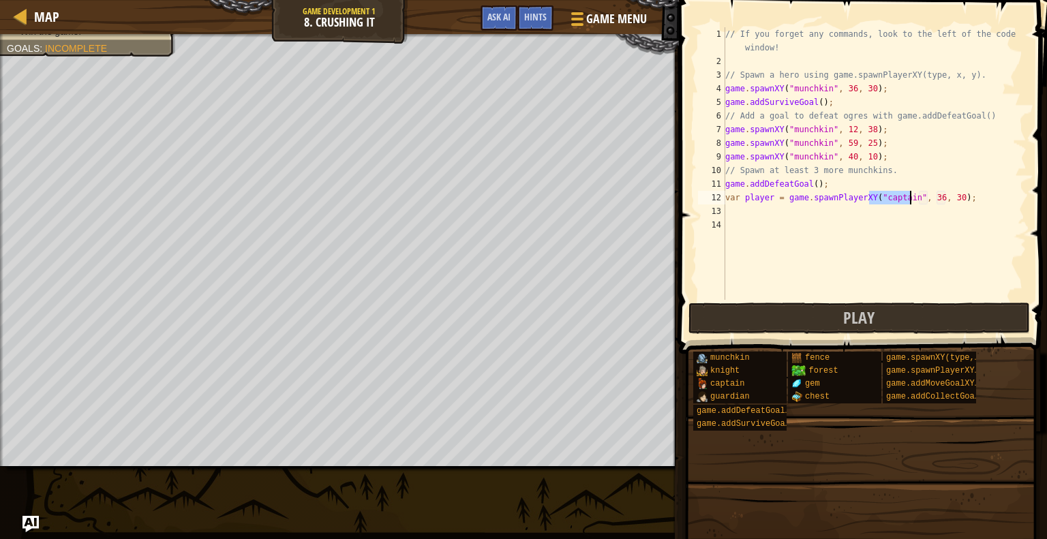
click at [941, 219] on div "// If you forget any commands, look to the left of the code window! // Spawn a …" at bounding box center [875, 184] width 304 height 314
click at [926, 196] on div "// If you forget any commands, look to the left of the code window! // Spawn a …" at bounding box center [875, 184] width 304 height 314
click at [946, 196] on div "// If you forget any commands, look to the left of the code window! // Spawn a …" at bounding box center [875, 184] width 304 height 314
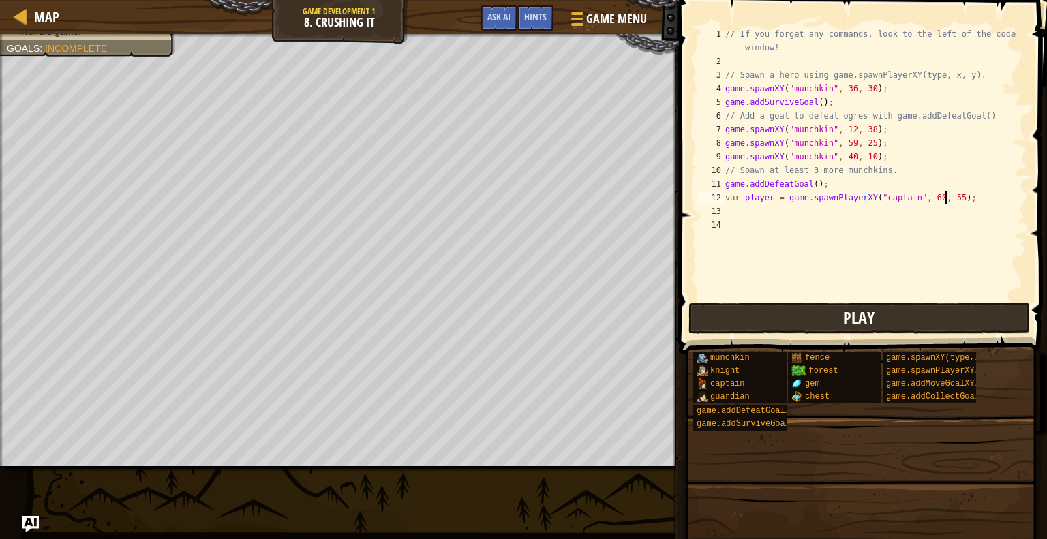
type textarea "var player = game.spawnPlayerXY("captain", 60, 55);"
click at [894, 322] on button "Play" at bounding box center [860, 318] width 342 height 31
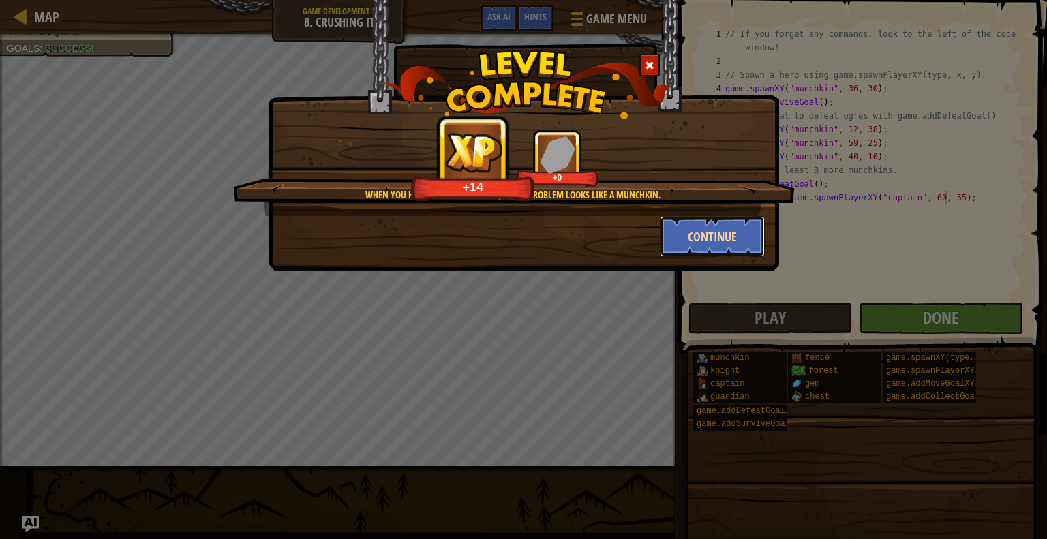
click at [714, 237] on button "Continue" at bounding box center [713, 236] width 106 height 41
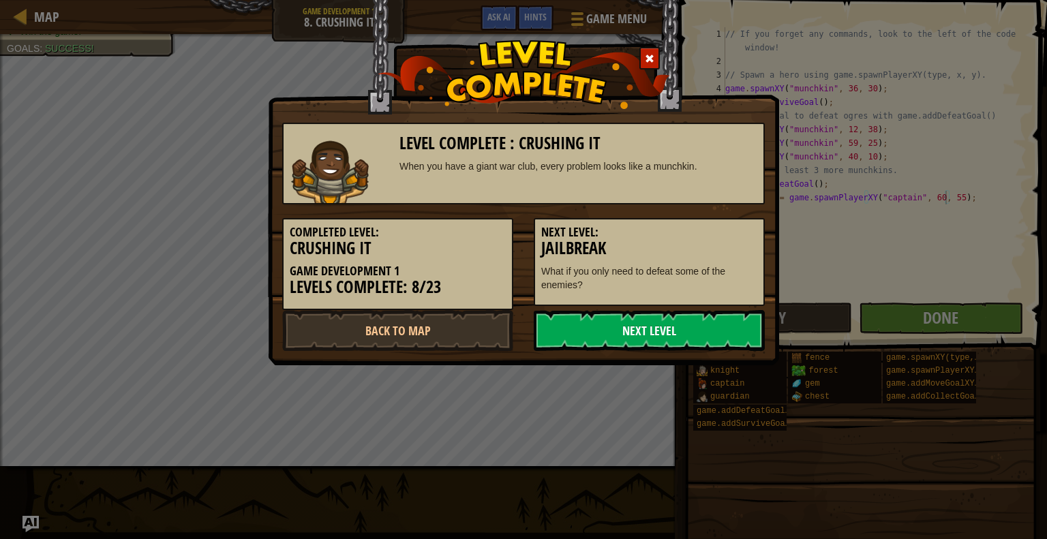
click at [676, 327] on link "Next Level" at bounding box center [649, 330] width 231 height 41
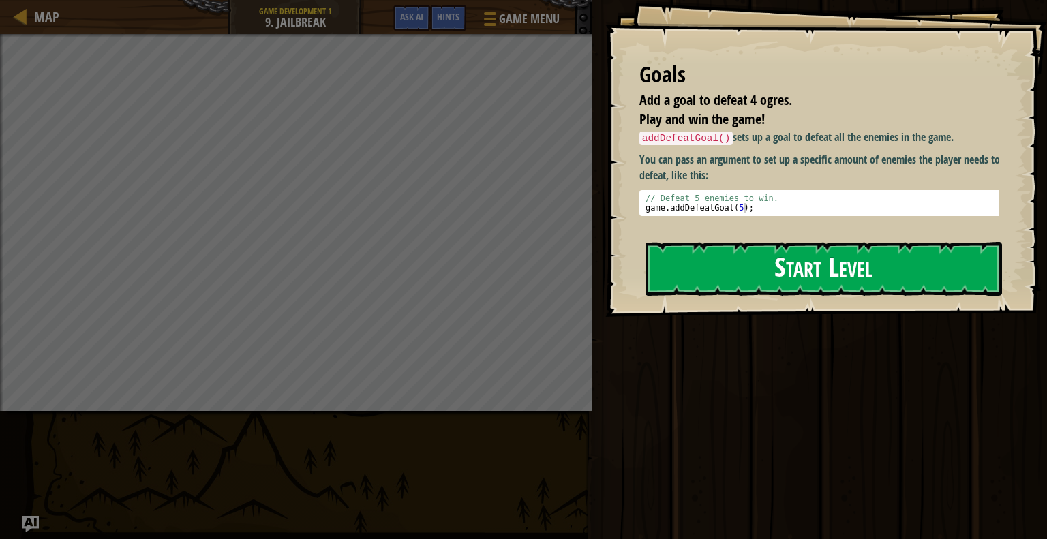
click at [765, 262] on button "Start Level" at bounding box center [824, 269] width 357 height 54
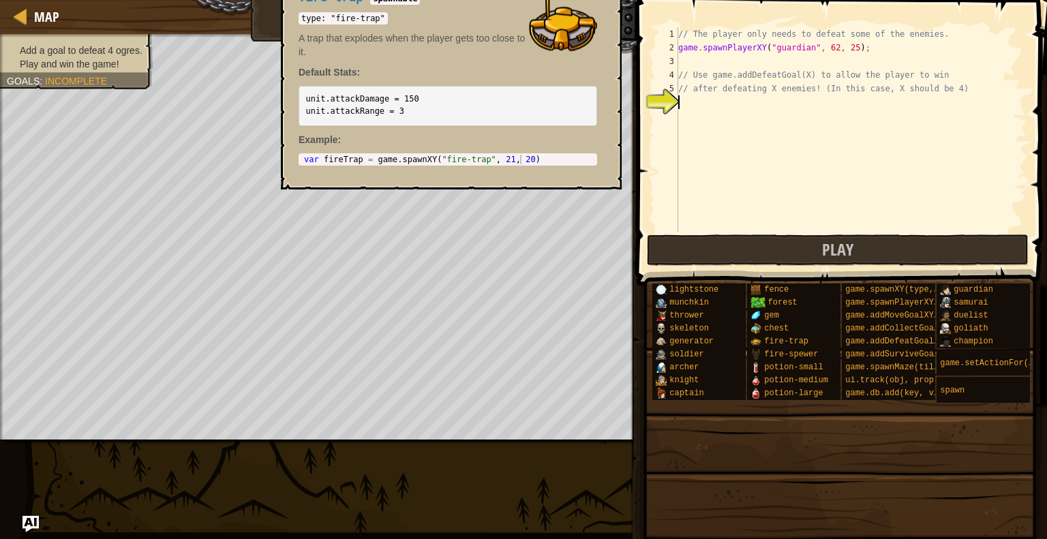
scroll to position [6, 0]
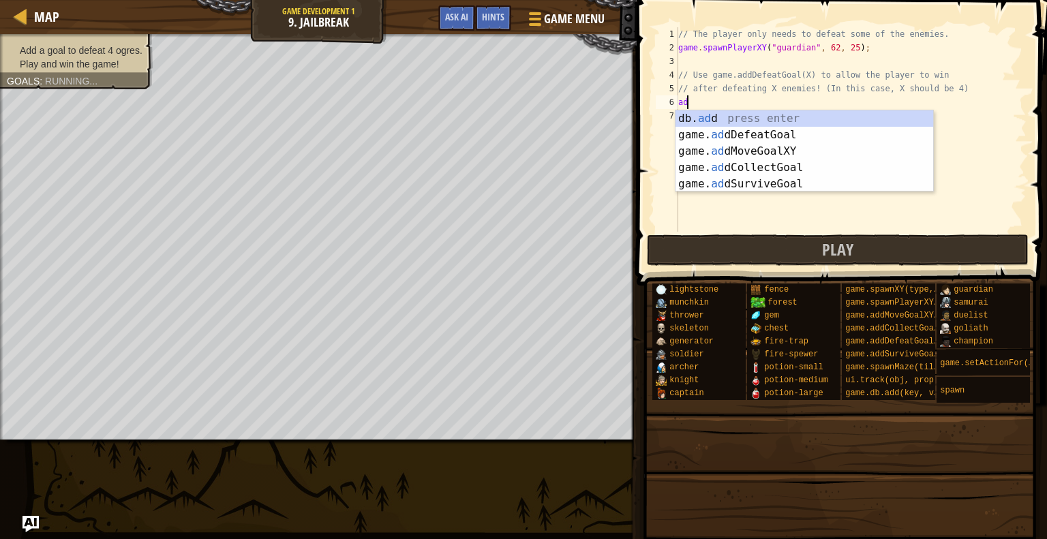
type textarea "add"
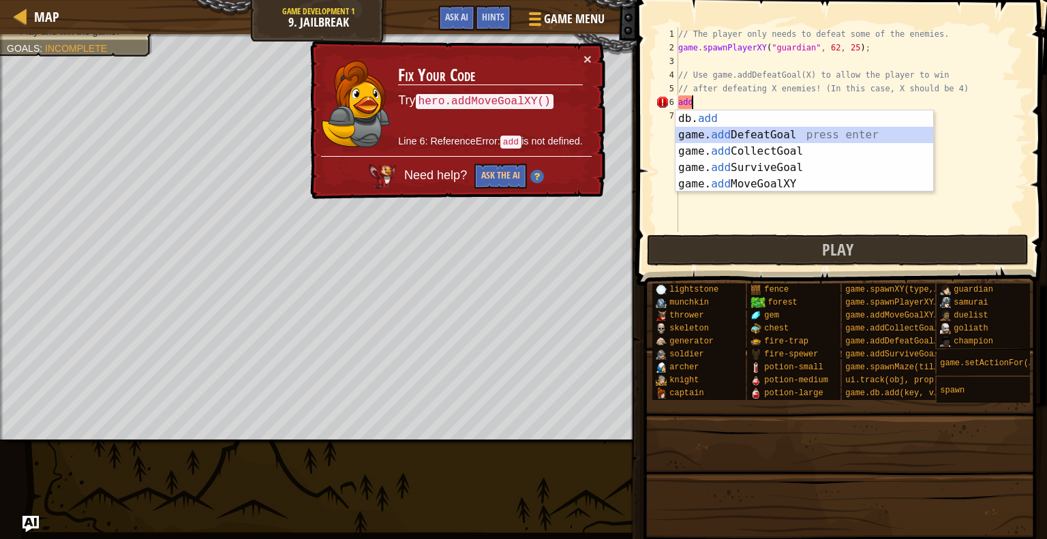
click at [753, 129] on div "db. add press enter game. add DefeatGoal press enter game. add CollectGoal pres…" at bounding box center [805, 167] width 258 height 115
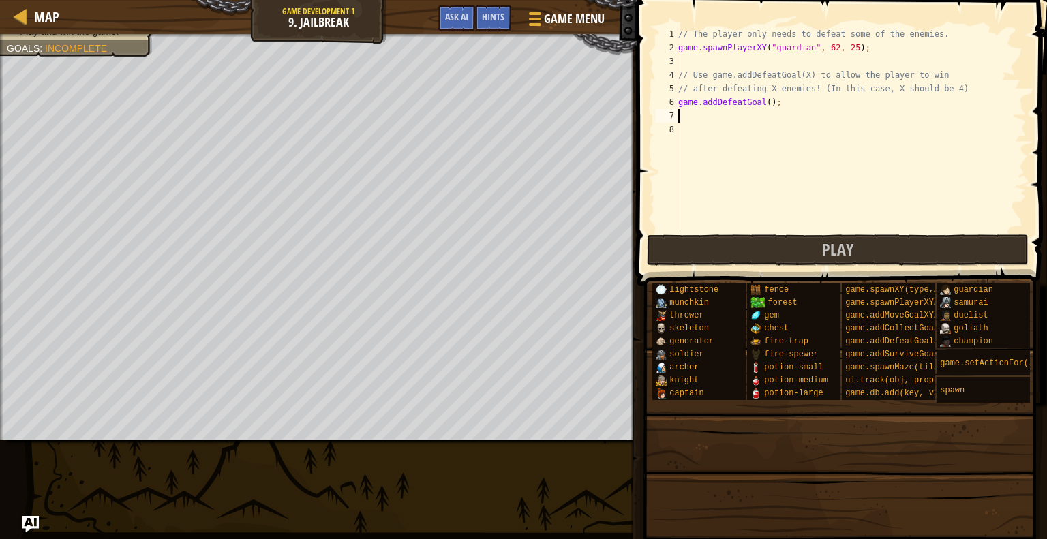
click at [767, 106] on div "// The player only needs to defeat some of the enemies. game . spawnPlayerXY ( …" at bounding box center [851, 143] width 351 height 232
click at [764, 103] on div "// The player only needs to defeat some of the enemies. game . spawnPlayerXY ( …" at bounding box center [851, 143] width 351 height 232
click at [770, 103] on div "// The player only needs to defeat some of the enemies. game . spawnPlayerXY ( …" at bounding box center [851, 143] width 351 height 232
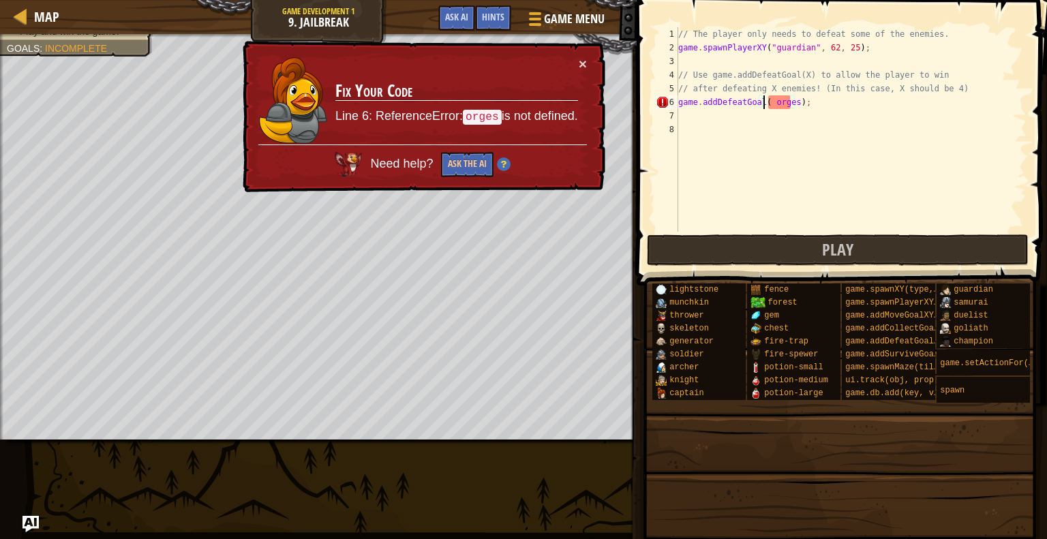
click at [792, 105] on div "// The player only needs to defeat some of the enemies. game . spawnPlayerXY ( …" at bounding box center [851, 143] width 351 height 232
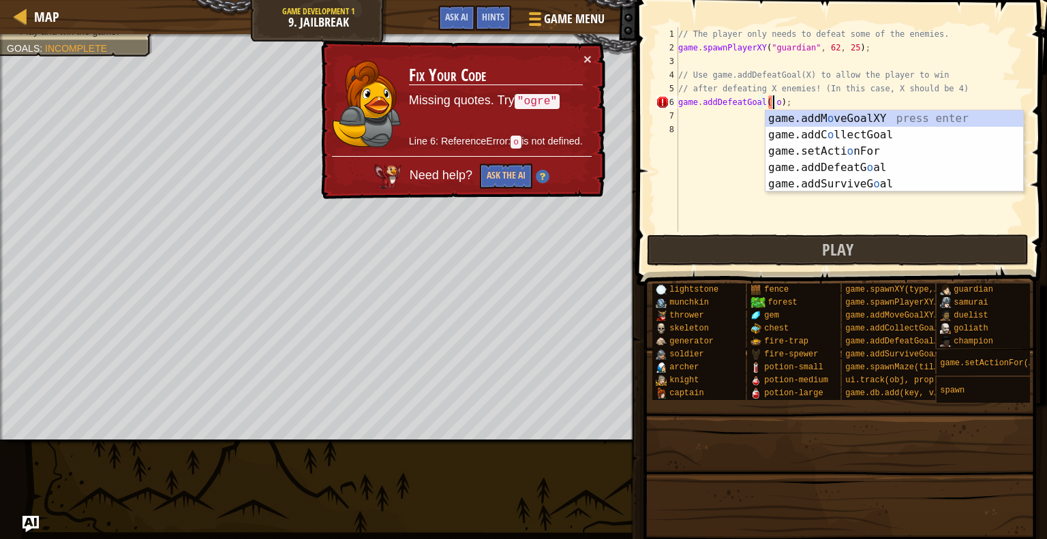
type textarea "game.addDefeatGoal( );"
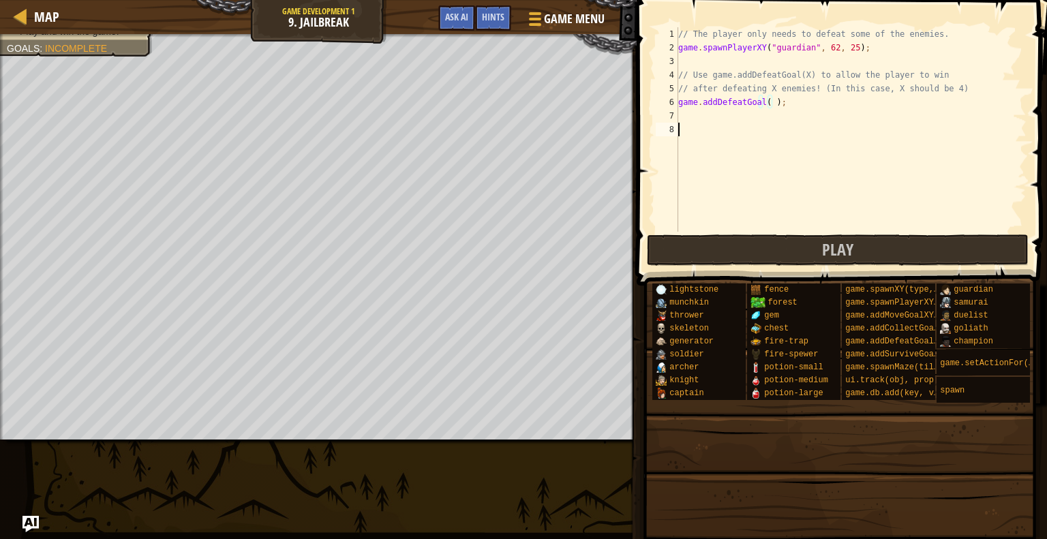
click at [798, 125] on div "// The player only needs to defeat some of the enemies. game . spawnPlayerXY ( …" at bounding box center [851, 143] width 351 height 232
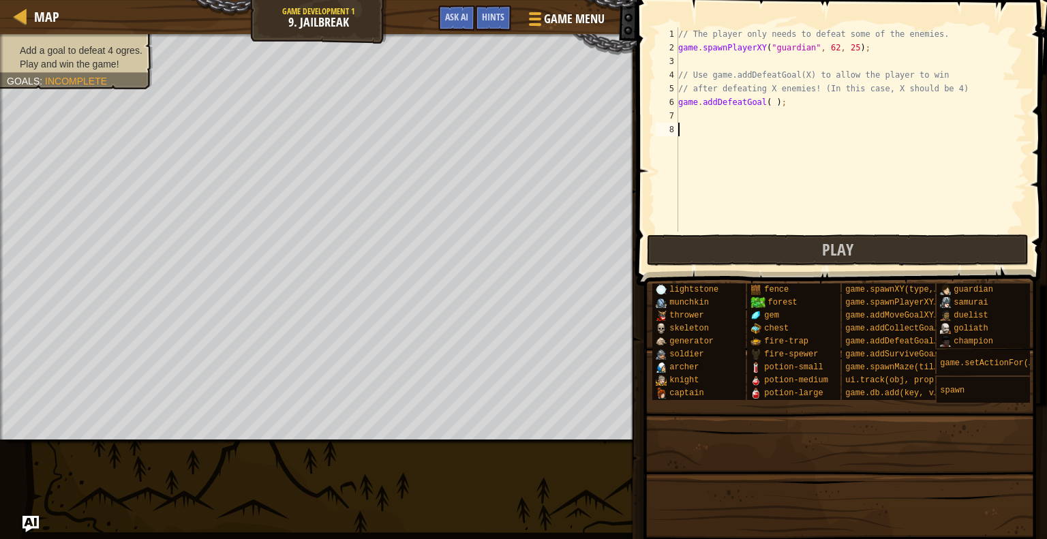
click at [132, 57] on li "Play and win the game!" at bounding box center [75, 64] width 136 height 14
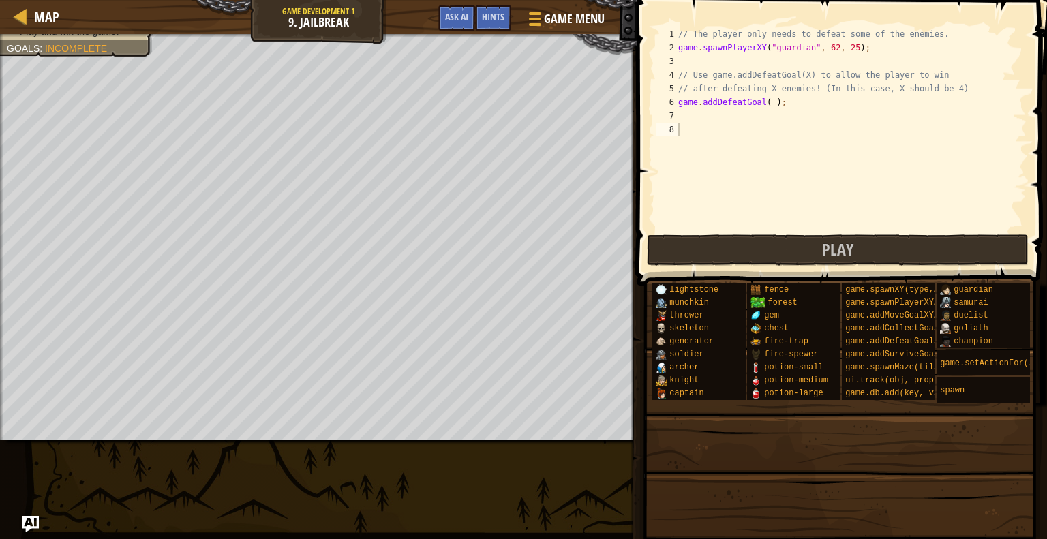
type textarea "game.addDefeatGoal( );"
click at [765, 104] on div "// The player only needs to defeat some of the enemies. game . spawnPlayerXY ( …" at bounding box center [851, 143] width 351 height 232
drag, startPoint x: 786, startPoint y: 108, endPoint x: 679, endPoint y: 105, distance: 107.1
click at [679, 105] on div "// The player only needs to defeat some of the enemies. game . spawnPlayerXY ( …" at bounding box center [851, 143] width 351 height 232
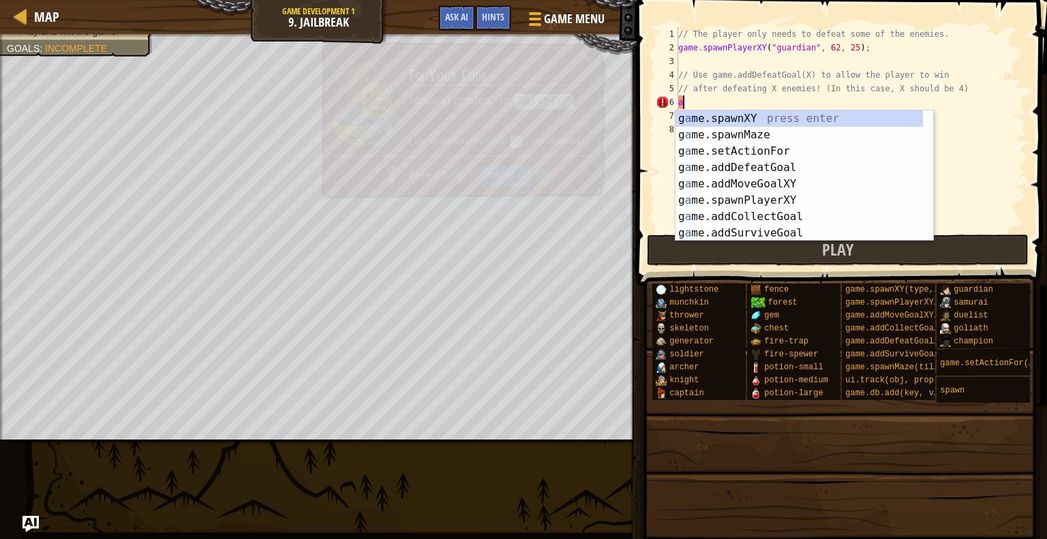
type textarea "ad"
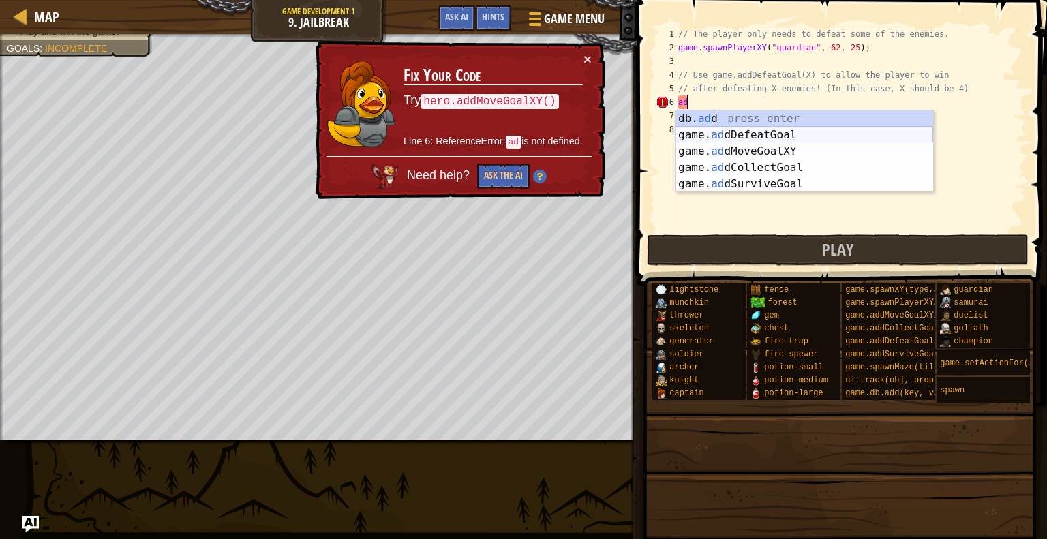
click at [751, 139] on div "db. ad d press enter game. ad dDefeatGoal press enter game. ad dMoveGoalXY pres…" at bounding box center [805, 167] width 258 height 115
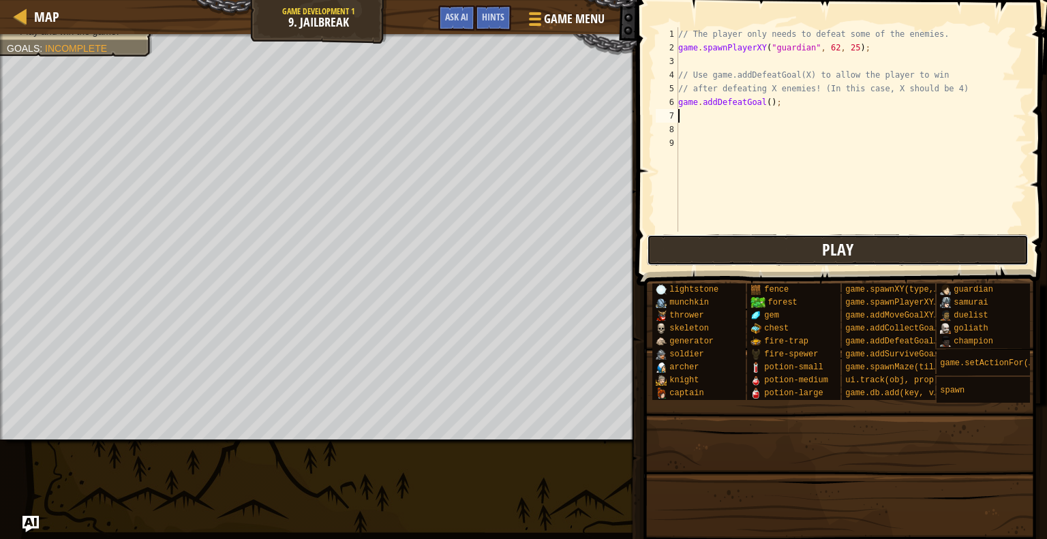
click at [799, 255] on button "Play" at bounding box center [838, 250] width 382 height 31
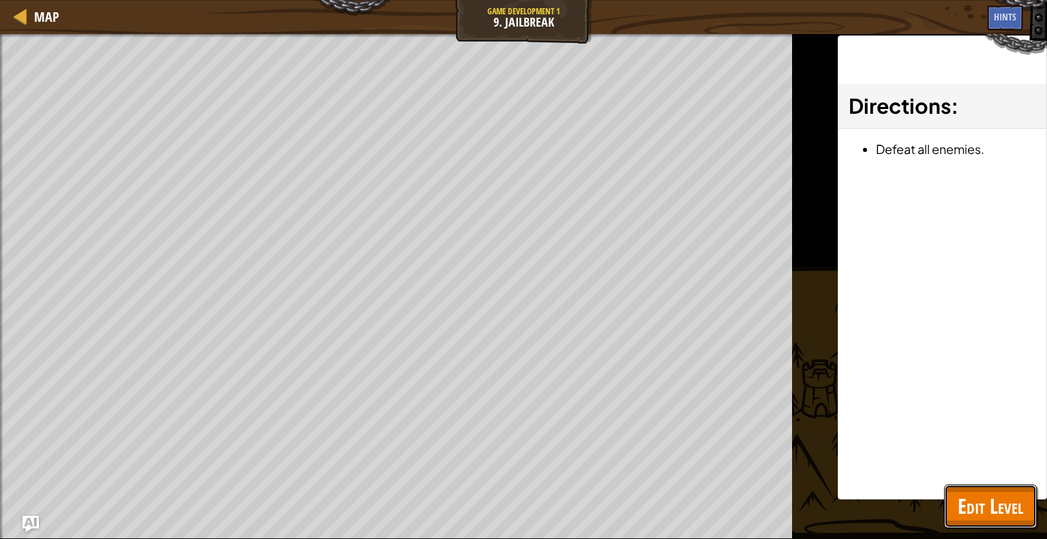
click at [1020, 495] on span "Edit Level" at bounding box center [990, 506] width 65 height 28
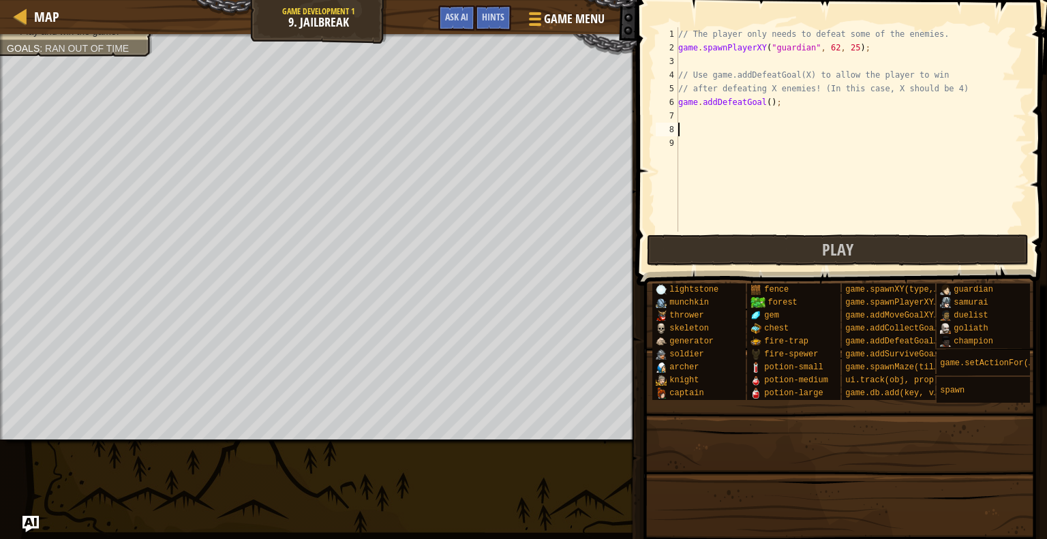
click at [728, 123] on div "// The player only needs to defeat some of the enemies. game . spawnPlayerXY ( …" at bounding box center [851, 143] width 351 height 232
click at [761, 102] on div "// The player only needs to defeat some of the enemies. game . spawnPlayerXY ( …" at bounding box center [851, 143] width 351 height 232
click at [763, 105] on div "// The player only needs to defeat some of the enemies. game . spawnPlayerXY ( …" at bounding box center [851, 143] width 351 height 232
type textarea "game.addDefeatGoal(4);"
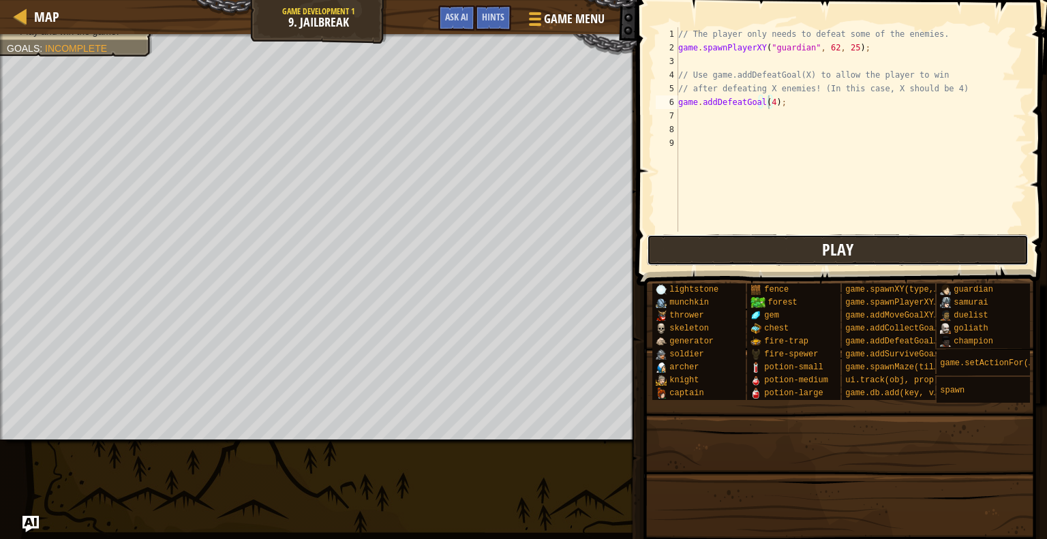
click at [823, 252] on span "Play" at bounding box center [837, 250] width 31 height 22
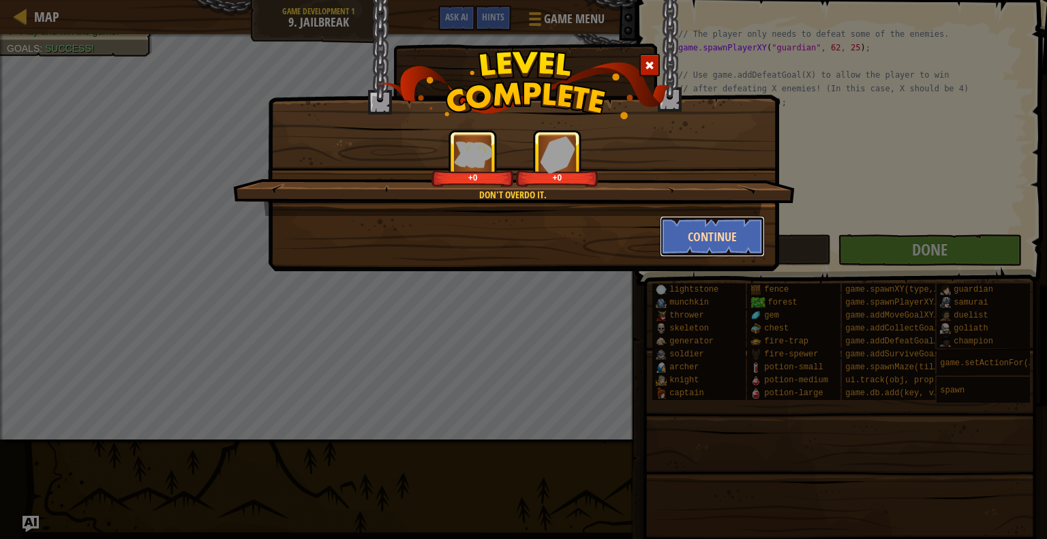
click at [697, 241] on button "Continue" at bounding box center [713, 236] width 106 height 41
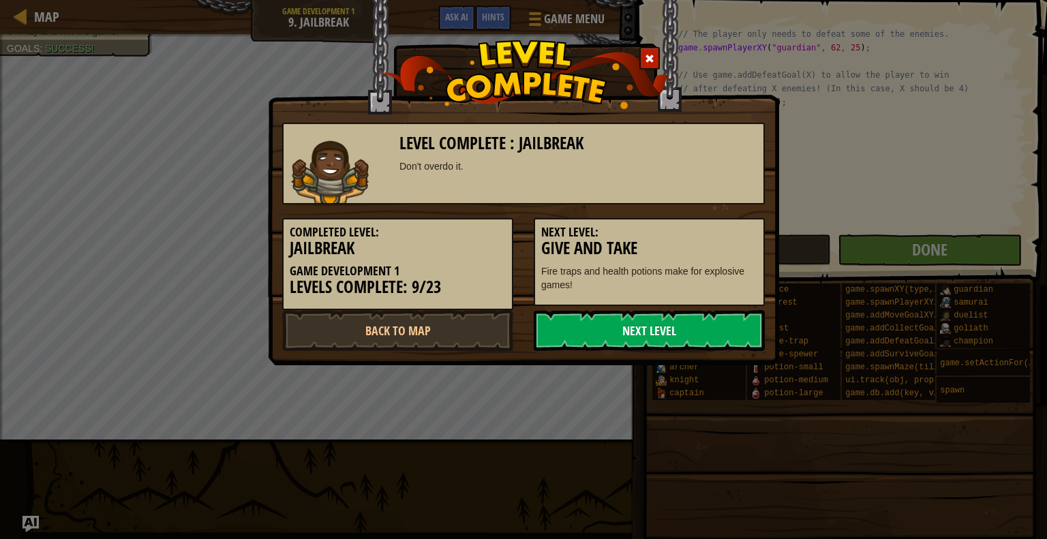
click at [687, 324] on link "Next Level" at bounding box center [649, 330] width 231 height 41
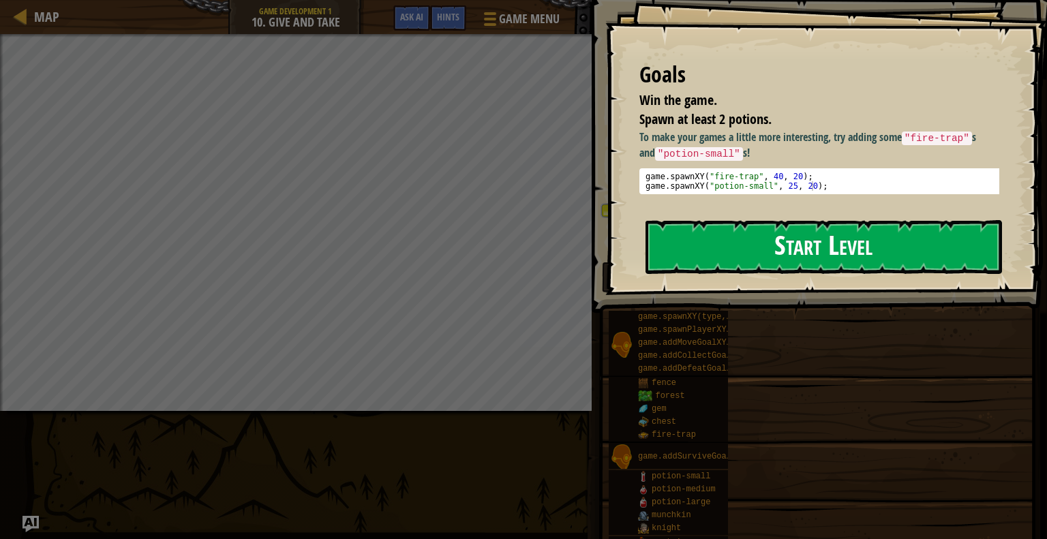
click at [833, 253] on button "Start Level" at bounding box center [824, 247] width 357 height 54
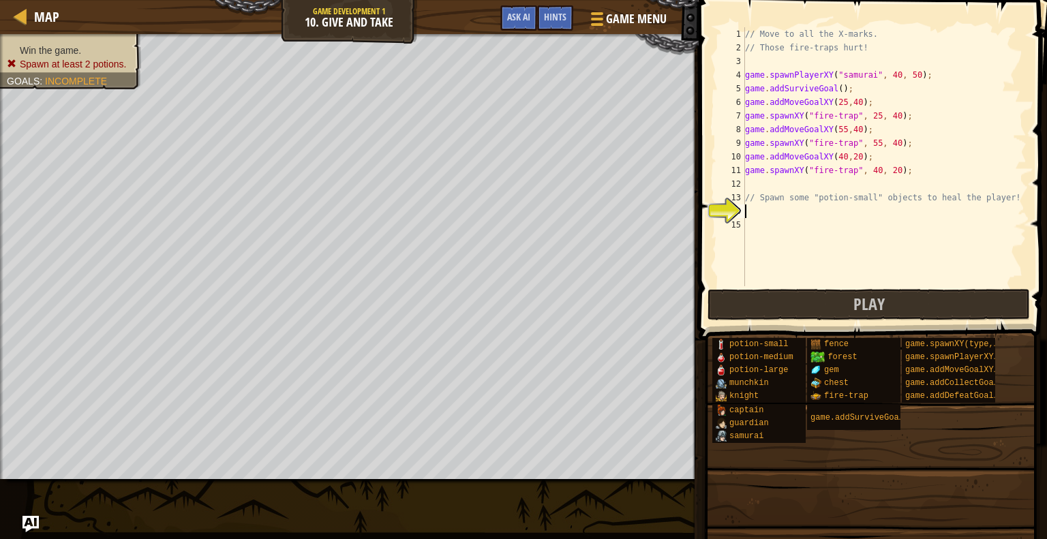
click at [791, 190] on div "// Move to all the X-marks. // Those fire-traps hurt! game . spawnPlayerXY ( "s…" at bounding box center [884, 170] width 284 height 286
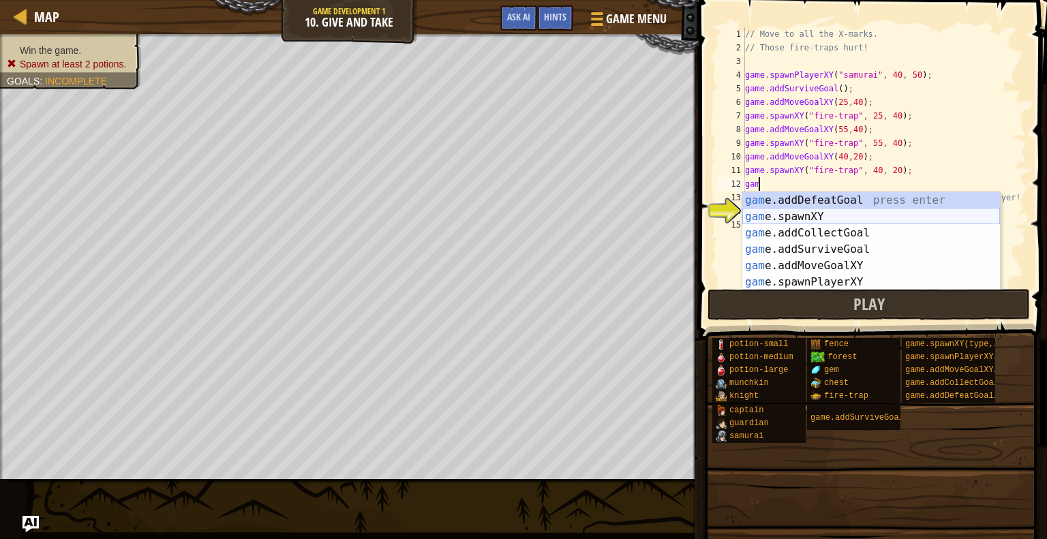
click at [803, 213] on div "gam e.addDefeatGoal press enter gam e.spawnXY press enter gam e.addCollectGoal …" at bounding box center [871, 257] width 258 height 131
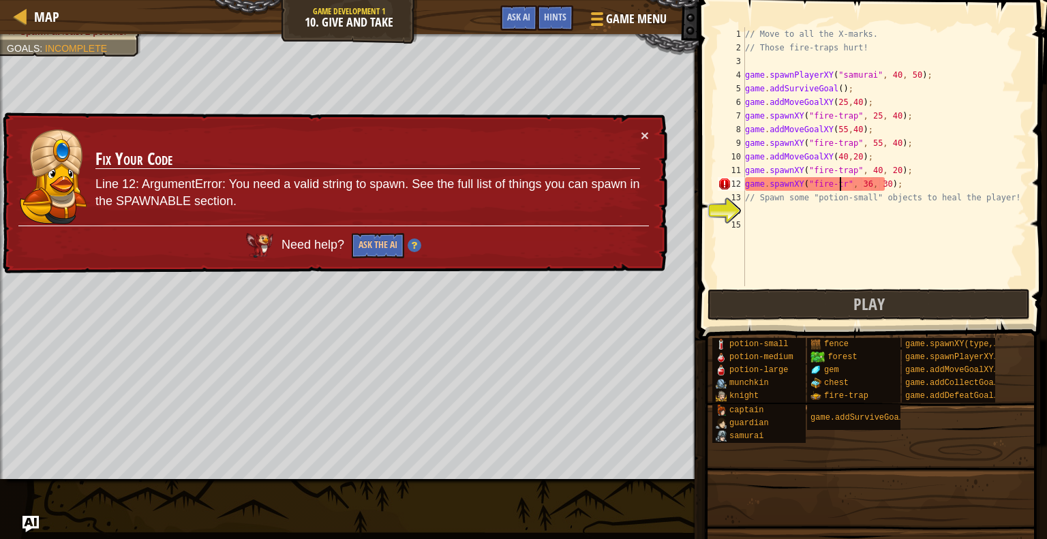
scroll to position [6, 8]
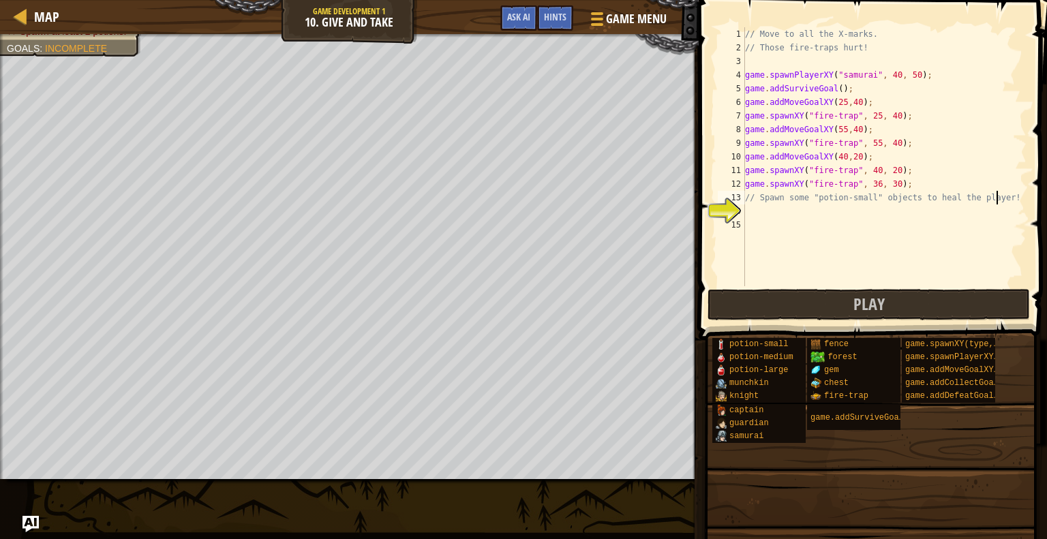
click at [1003, 196] on div "// Move to all the X-marks. // Those fire-traps hurt! game . spawnPlayerXY ( "s…" at bounding box center [884, 170] width 284 height 286
type textarea "// Spawn some "potion-small" objects to heal the player!"
drag, startPoint x: 1003, startPoint y: 196, endPoint x: 745, endPoint y: 200, distance: 257.7
click at [745, 200] on div "// Move to all the X-marks. // Those fire-traps hurt! game . spawnPlayerXY ( "s…" at bounding box center [884, 170] width 284 height 286
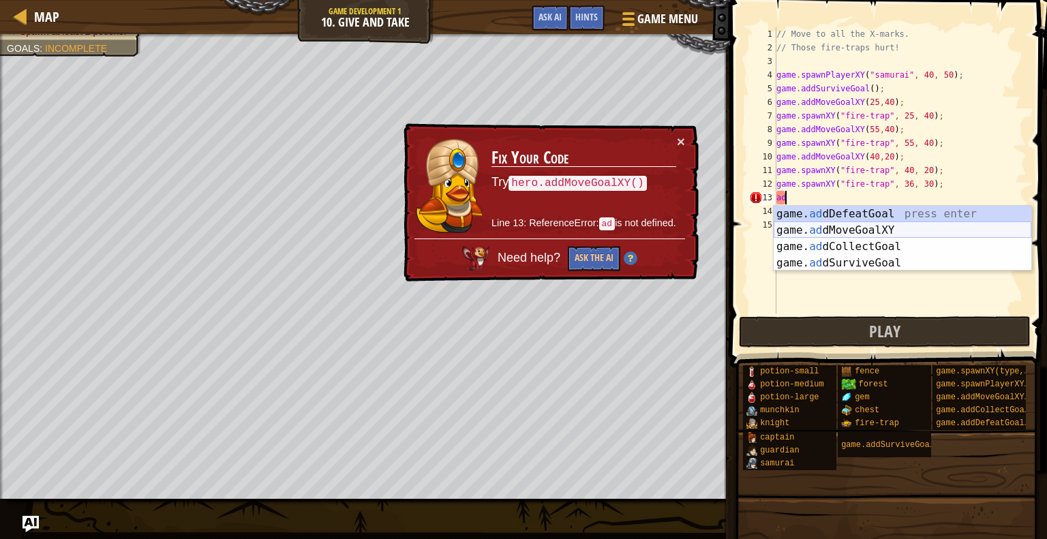
click at [887, 228] on div "game. ad dDefeatGoal press enter game. ad dMoveGoalXY press enter game. ad dCol…" at bounding box center [903, 255] width 258 height 98
type textarea "game.addMoveGoalXY(36, 30);"
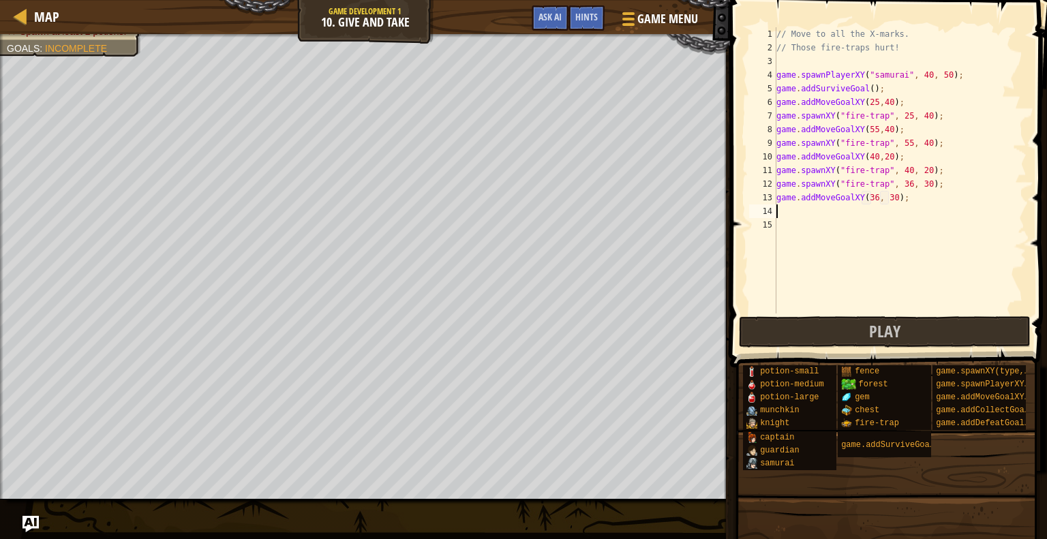
click at [856, 217] on div "// Move to all the X-marks. // Those fire-traps hurt! game . spawnPlayerXY ( "s…" at bounding box center [900, 184] width 253 height 314
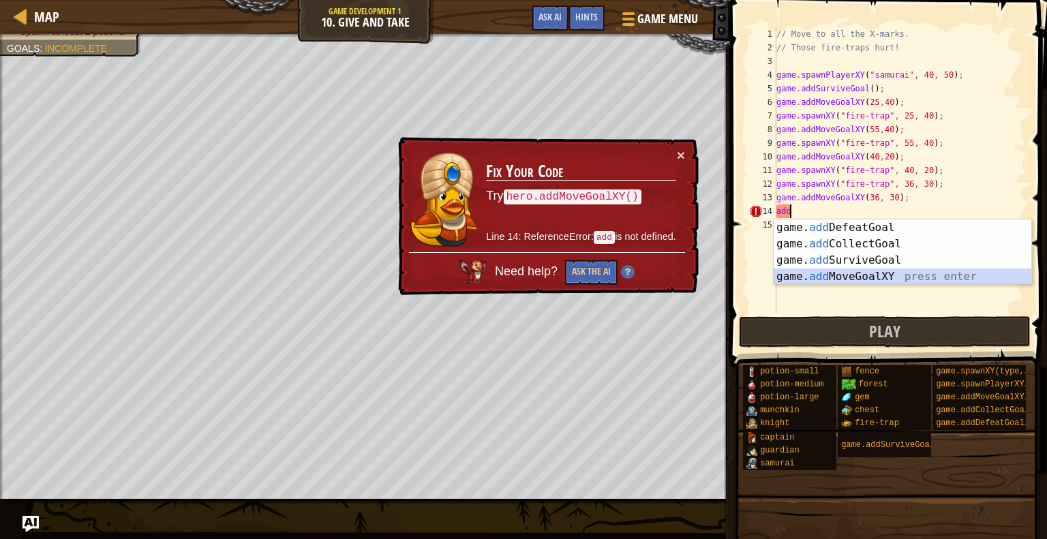
click at [876, 275] on div "game. add DefeatGoal press enter game. add CollectGoal press enter game. add Su…" at bounding box center [903, 269] width 258 height 98
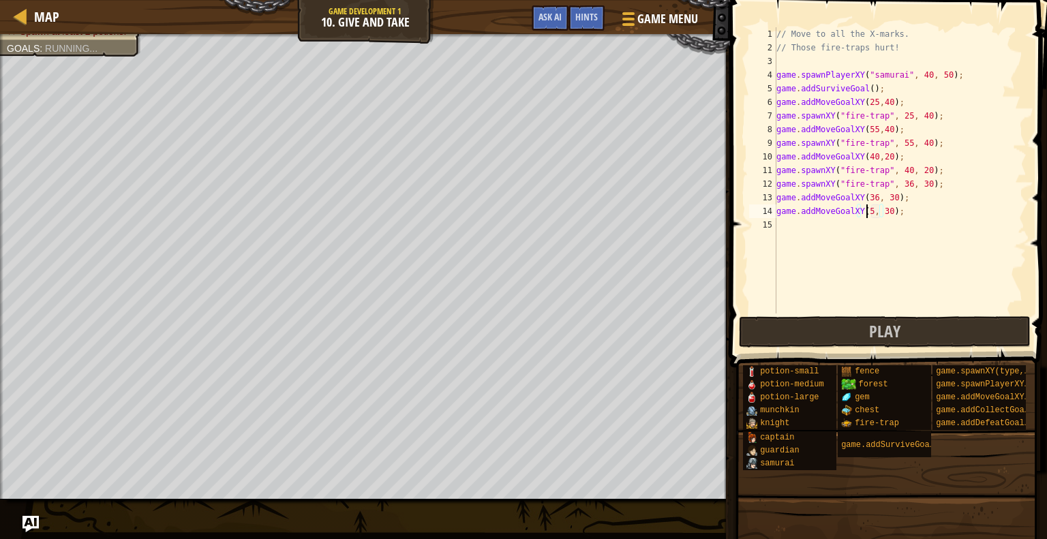
scroll to position [6, 7]
type textarea "game.addMoveGoalXY(50, 30);"
click at [870, 224] on div "// Move to all the X-marks. // Those fire-traps hurt! game . spawnPlayerXY ( "s…" at bounding box center [900, 184] width 253 height 314
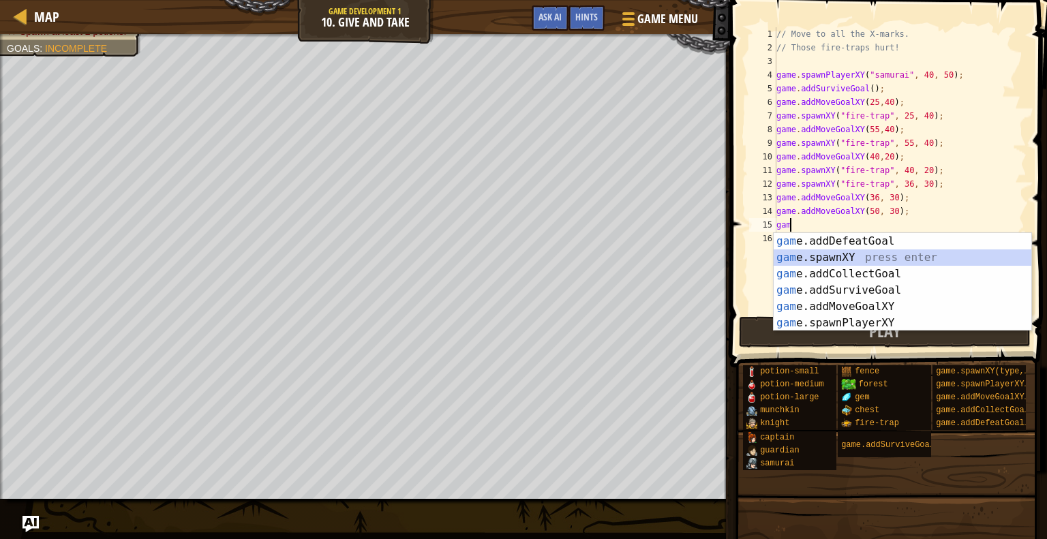
click at [862, 256] on div "gam e.addDefeatGoal press enter gam e.spawnXY press enter gam e.addCollectGoal …" at bounding box center [903, 298] width 258 height 131
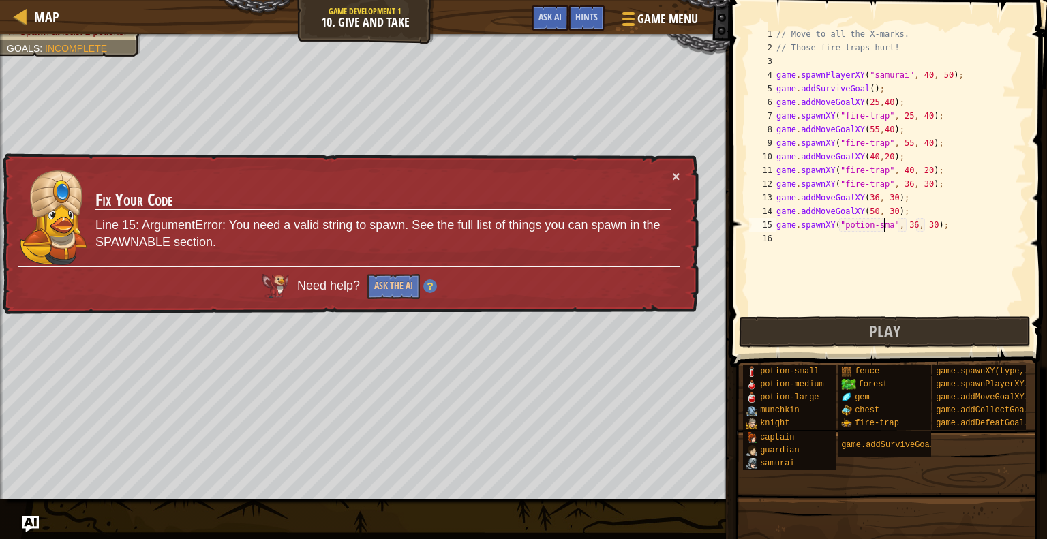
scroll to position [6, 10]
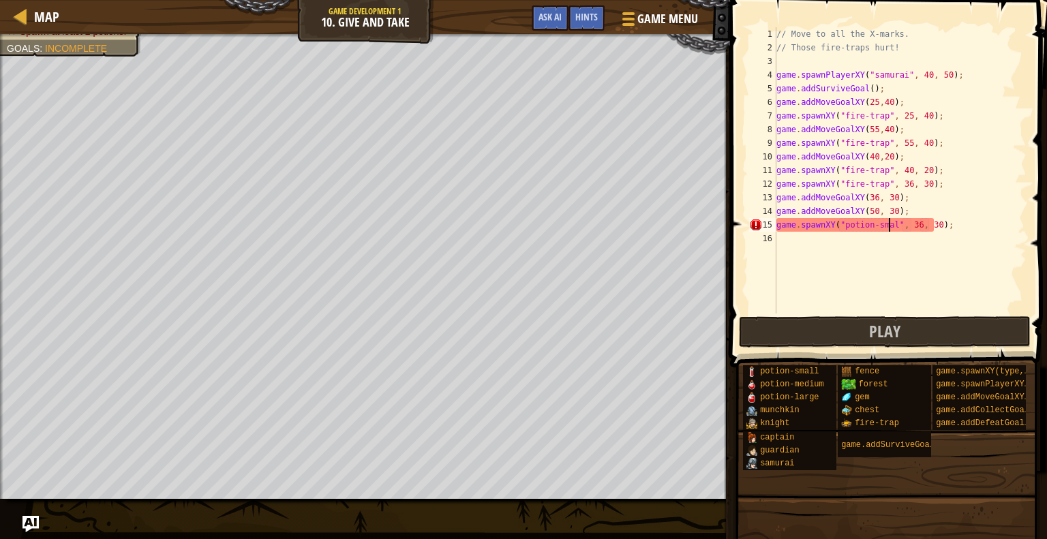
type textarea "game.spawnXY("potion-small", 36, 30);"
click at [814, 242] on div "// Move to all the X-marks. // Those fire-traps hurt! game . spawnPlayerXY ( "s…" at bounding box center [900, 184] width 253 height 314
click at [913, 222] on div "// Move to all the X-marks. // Those fire-traps hurt! game . spawnPlayerXY ( "s…" at bounding box center [900, 184] width 253 height 314
click at [916, 228] on div "// Move to all the X-marks. // Those fire-traps hurt! game . spawnPlayerXY ( "s…" at bounding box center [900, 184] width 253 height 314
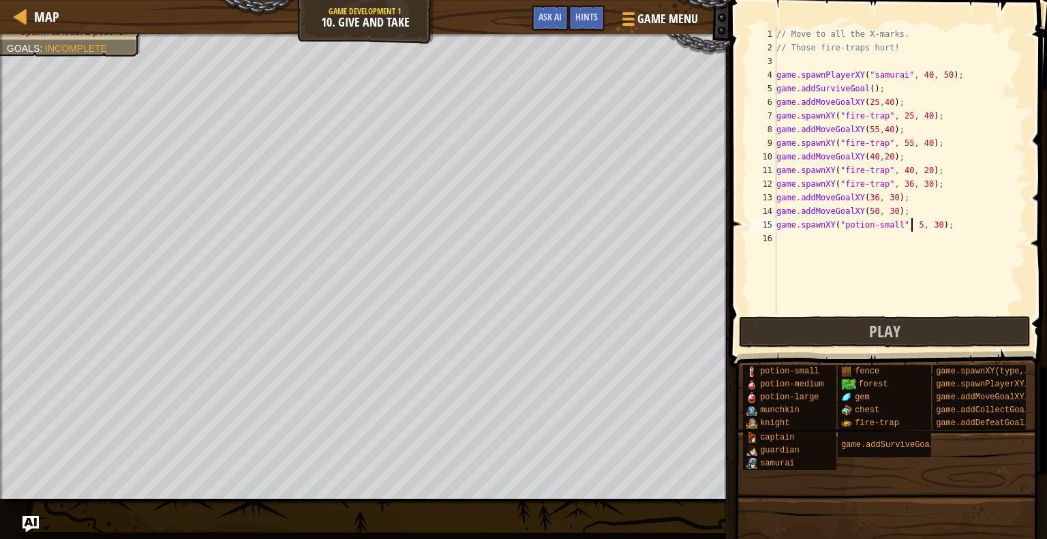
type textarea "game.spawnXY("potion-small", 50, 30);"
click at [833, 239] on div "// Move to all the X-marks. // Those fire-traps hurt! game . spawnPlayerXY ( "s…" at bounding box center [900, 184] width 253 height 314
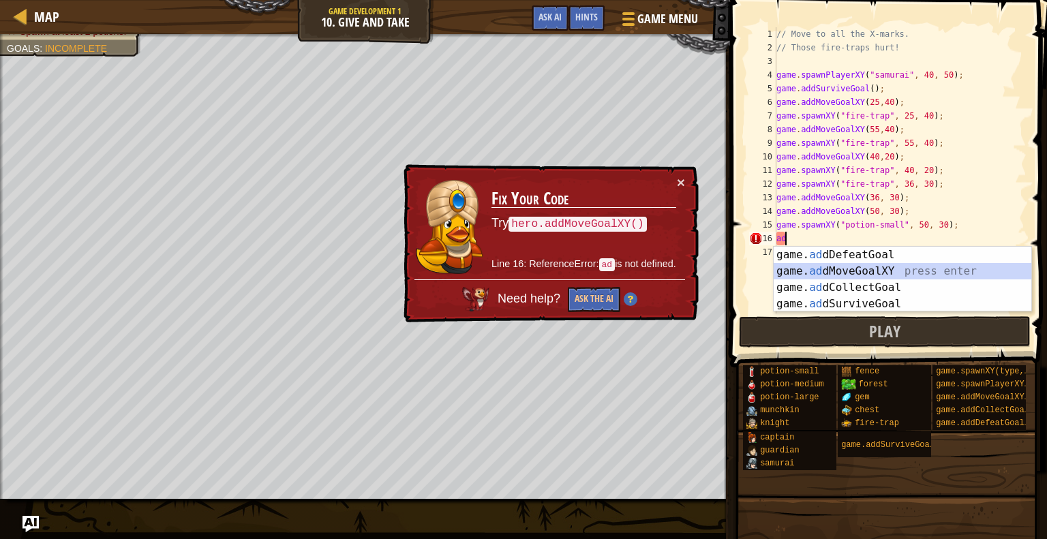
click at [871, 272] on div "game. ad dDefeatGoal press enter game. ad dMoveGoalXY press enter game. ad dCol…" at bounding box center [903, 296] width 258 height 98
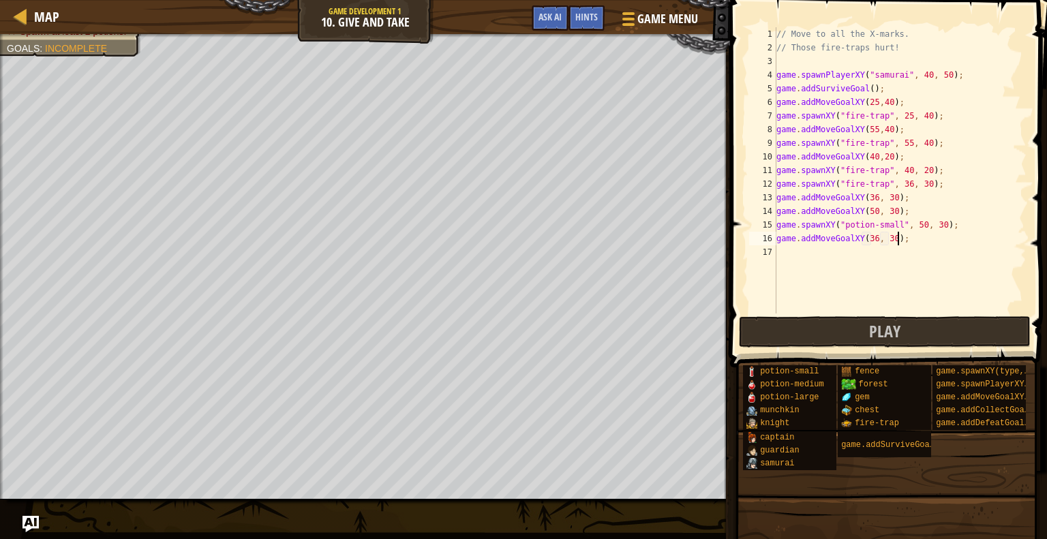
click at [900, 238] on div "// Move to all the X-marks. // Those fire-traps hurt! game . spawnPlayerXY ( "s…" at bounding box center [900, 184] width 253 height 314
drag, startPoint x: 900, startPoint y: 238, endPoint x: 911, endPoint y: 243, distance: 12.5
click at [909, 243] on div "// Move to all the X-marks. // Those fire-traps hurt! game . spawnPlayerXY ( "s…" at bounding box center [900, 184] width 253 height 314
type textarea "game.addMoveGoalXY(36, 30);"
click at [911, 243] on div "// Move to all the X-marks. // Those fire-traps hurt! game . spawnPlayerXY ( "s…" at bounding box center [900, 170] width 253 height 286
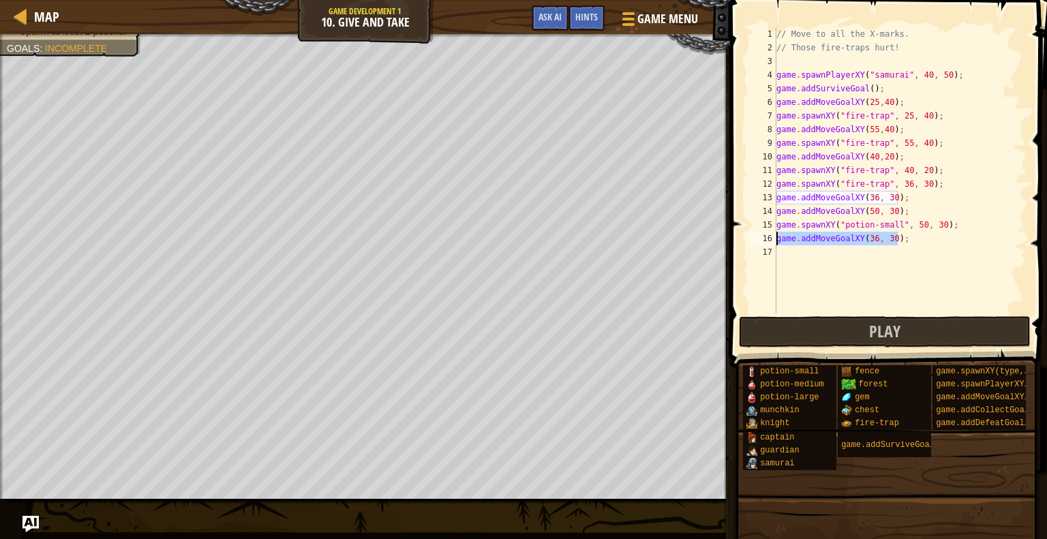
drag, startPoint x: 898, startPoint y: 240, endPoint x: 777, endPoint y: 244, distance: 121.4
click at [777, 244] on div "// Move to all the X-marks. // Those fire-traps hurt! game . spawnPlayerXY ( "s…" at bounding box center [900, 184] width 253 height 314
click at [815, 240] on div "// Move to all the X-marks. // Those fire-traps hurt! game . spawnPlayerXY ( "s…" at bounding box center [900, 184] width 253 height 314
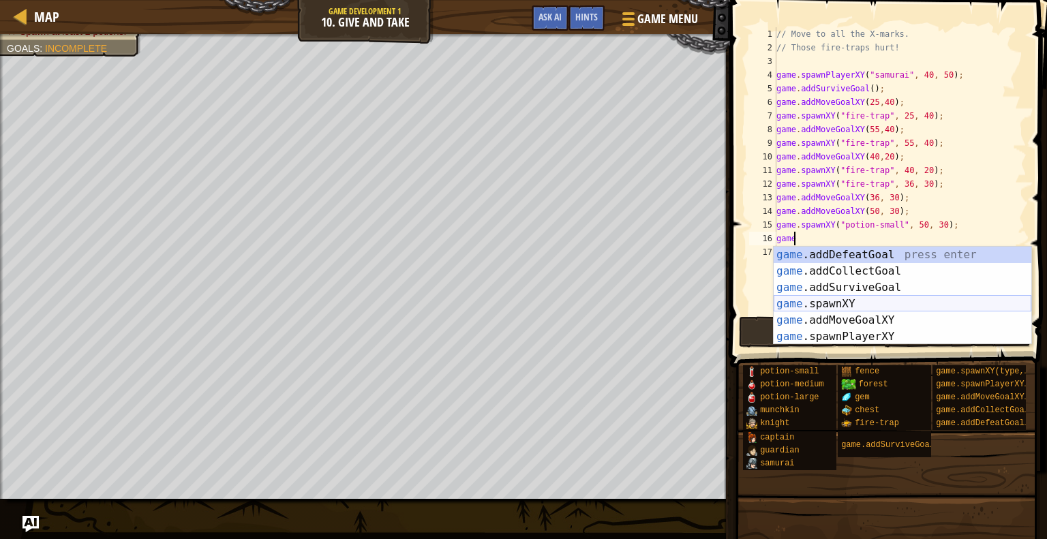
click at [851, 299] on div "game .addDefeatGoal press enter game .addCollectGoal press enter game .addSurvi…" at bounding box center [903, 312] width 258 height 131
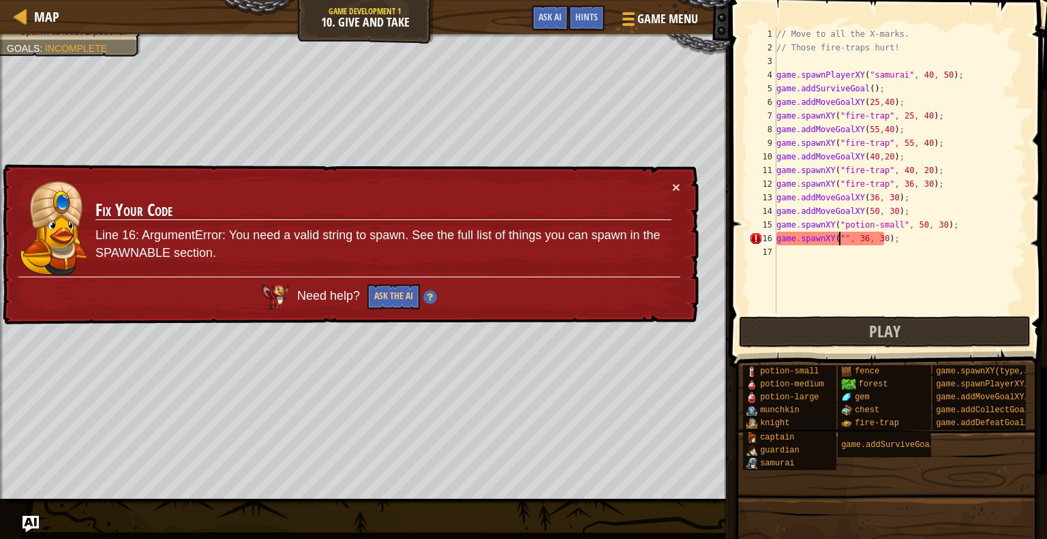
scroll to position [6, 5]
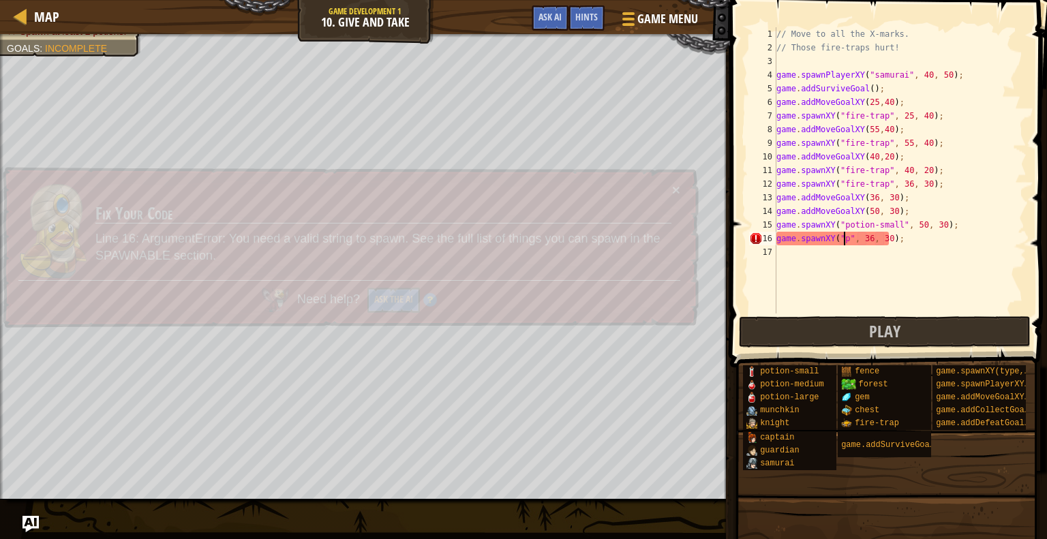
type textarea "game.spawnXY("po", 36, 30);"
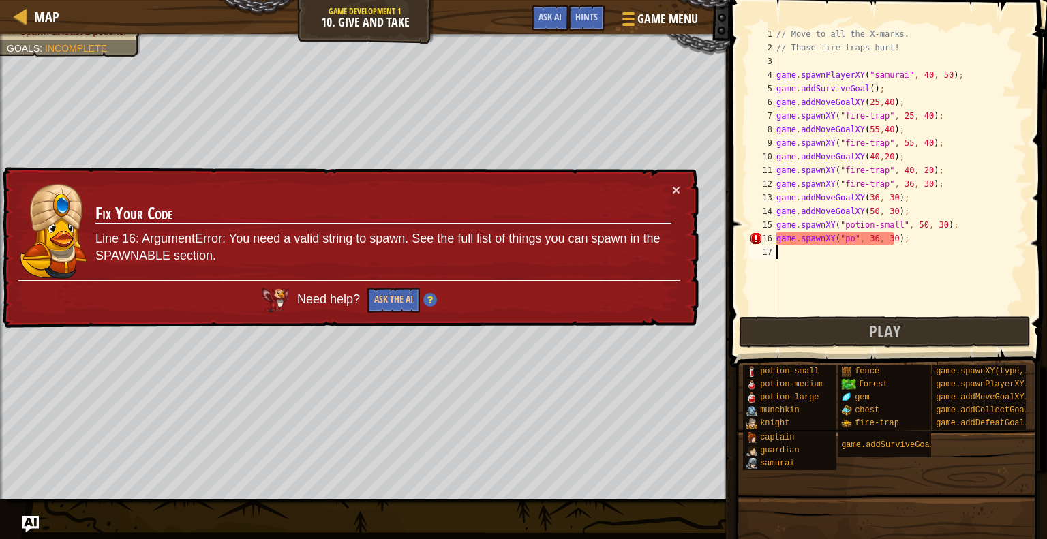
click at [889, 256] on div "// Move to all the X-marks. // Those fire-traps hurt! game . spawnPlayerXY ( "s…" at bounding box center [900, 184] width 253 height 314
drag, startPoint x: 912, startPoint y: 239, endPoint x: 791, endPoint y: 245, distance: 121.5
click at [791, 245] on div "// Move to all the X-marks. // Those fire-traps hurt! game . spawnPlayerXY ( "s…" at bounding box center [900, 184] width 253 height 314
click at [913, 231] on div "// Move to all the X-marks. // Those fire-traps hurt! game . spawnPlayerXY ( "s…" at bounding box center [900, 184] width 253 height 314
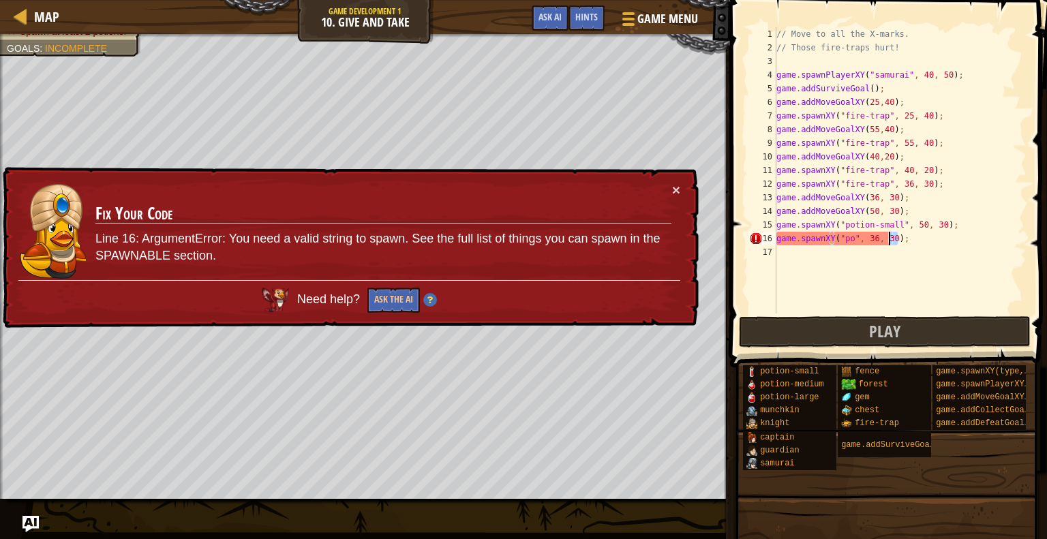
drag, startPoint x: 910, startPoint y: 235, endPoint x: 889, endPoint y: 239, distance: 21.7
click at [889, 239] on div "// Move to all the X-marks. // Those fire-traps hurt! game . spawnPlayerXY ( "s…" at bounding box center [900, 184] width 253 height 314
type textarea "game.spawnXY("po", 36, 30);"
type textarea "game.);spawnXY("po", 36, 30"
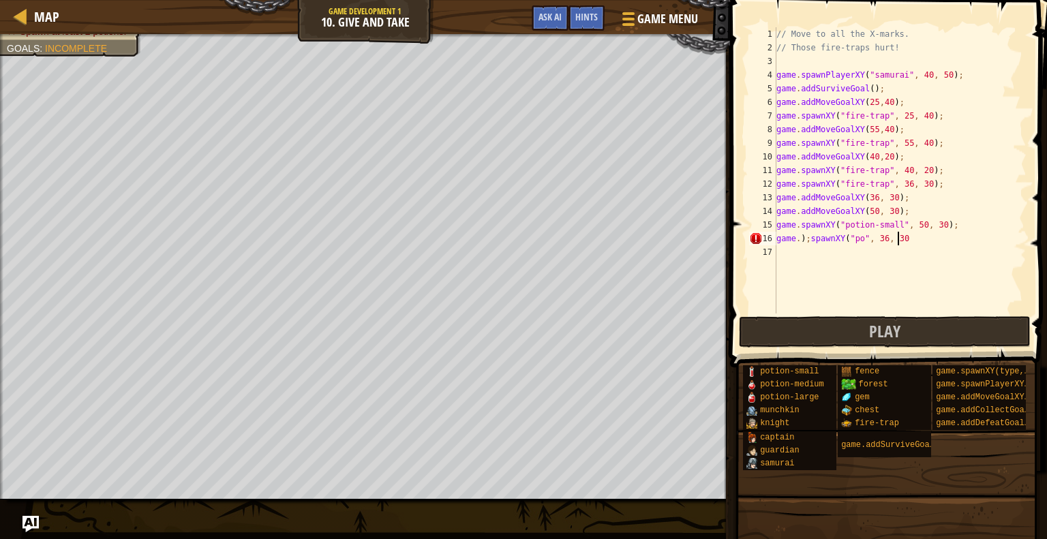
click at [920, 238] on div "// Move to all the X-marks. // Those fire-traps hurt! game . spawnPlayerXY ( "s…" at bounding box center [900, 184] width 253 height 314
drag, startPoint x: 918, startPoint y: 238, endPoint x: 776, endPoint y: 241, distance: 141.2
click at [776, 241] on div "// Move to all the X-marks. // Those fire-traps hurt! game . spawnPlayerXY ( "s…" at bounding box center [900, 184] width 253 height 314
drag, startPoint x: 946, startPoint y: 221, endPoint x: 775, endPoint y: 226, distance: 171.2
click at [775, 226] on div "1 2 3 4 5 6 7 8 9 10 11 12 13 14 15 16 17 // Move to all the X-marks. // Those …" at bounding box center [886, 170] width 280 height 286
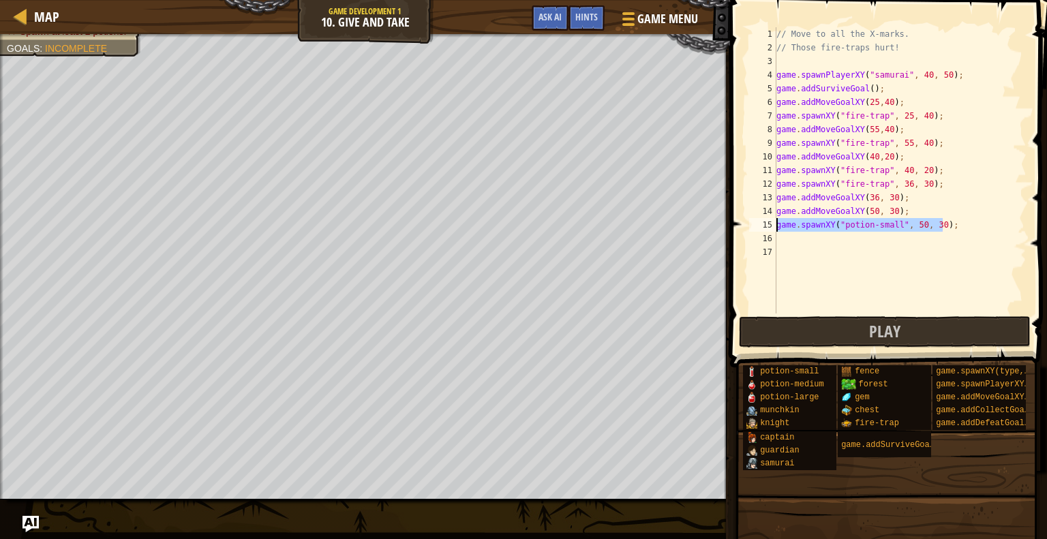
type textarea "game.spawnXY("potion-small", 50, 30);"
click at [840, 250] on div "// Move to all the X-marks. // Those fire-traps hurt! game . spawnPlayerXY ( "s…" at bounding box center [900, 184] width 253 height 314
click at [832, 243] on div "// Move to all the X-marks. // Those fire-traps hurt! game . spawnPlayerXY ( "s…" at bounding box center [900, 184] width 253 height 314
paste textarea "game.spawnXY("potion-small", 50, 30);"
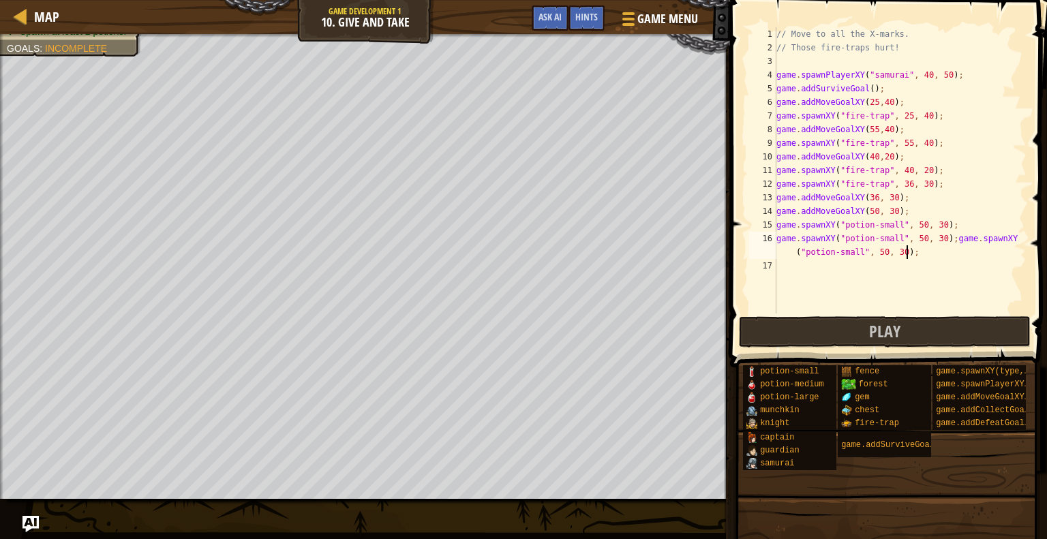
paste textarea "game.spawnXY("potion-small", 50, 30);"
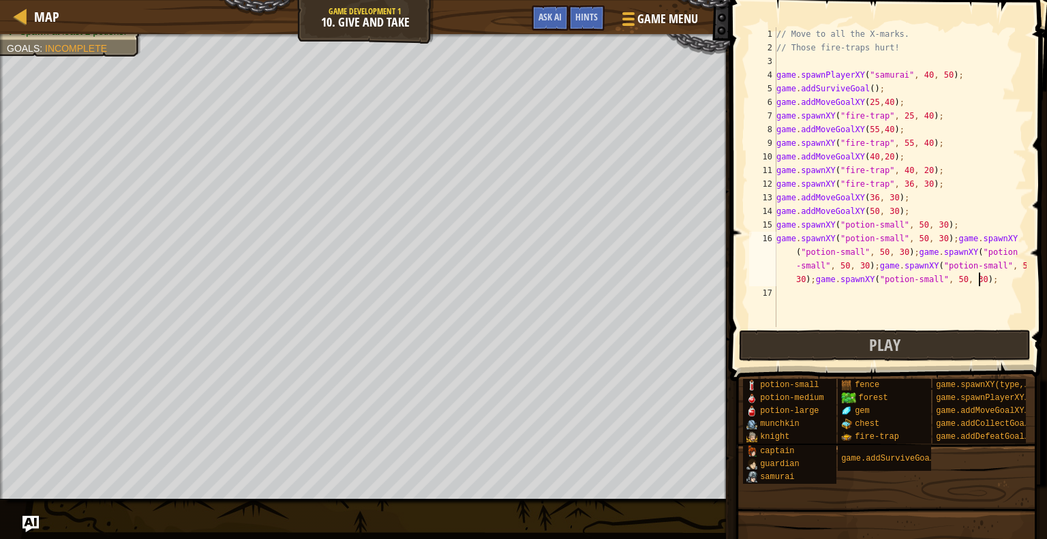
paste textarea "game.spawnXY("potion-small", 50, 30);"
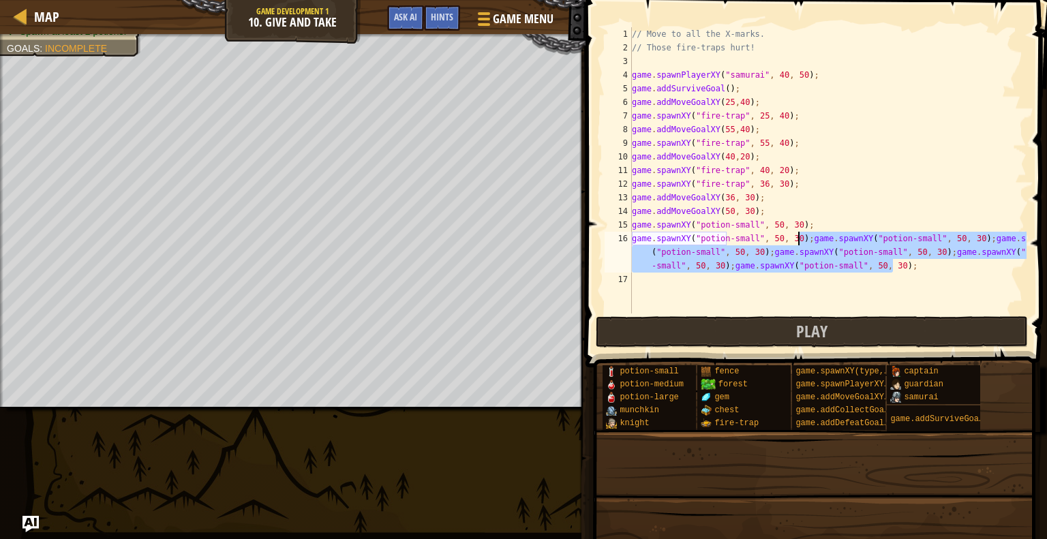
drag, startPoint x: 910, startPoint y: 269, endPoint x: 798, endPoint y: 240, distance: 115.6
click at [798, 240] on div "// Move to all the X-marks. // Those fire-traps hurt! game . spawnPlayerXY ( "s…" at bounding box center [827, 184] width 397 height 314
type textarea "game.spawnXY("potion-small", 50, 30);"
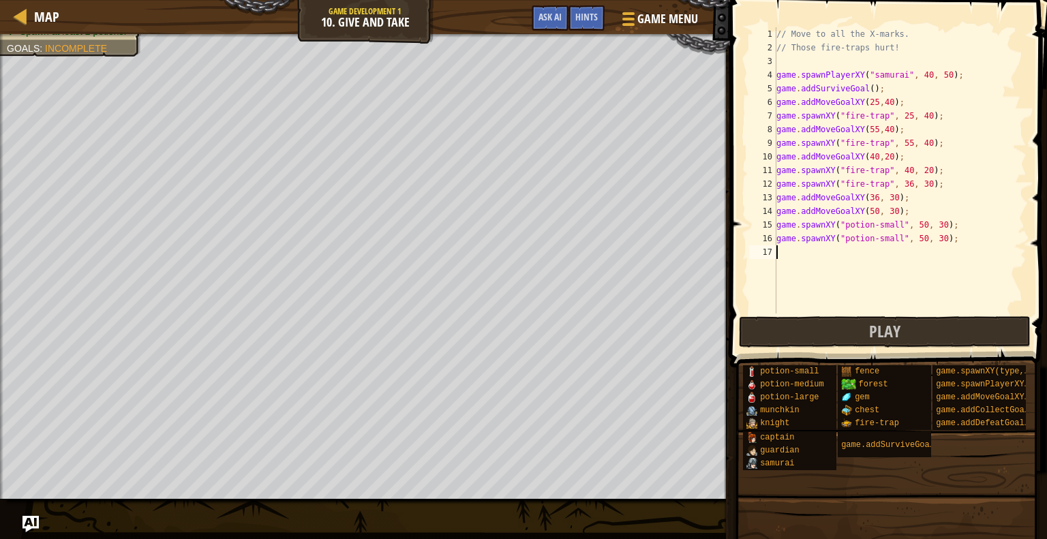
click at [845, 254] on div "// Move to all the X-marks. // Those fire-traps hurt! game . spawnPlayerXY ( "s…" at bounding box center [900, 184] width 253 height 314
paste textarea "game.spawnXY("potion-small", 50, 30);"
type textarea "game.spawnXY("potion-small", 50, 30);"
click at [846, 260] on div "// Move to all the X-marks. // Those fire-traps hurt! game . spawnPlayerXY ( "s…" at bounding box center [900, 184] width 253 height 314
paste textarea "game.spawnXY("potion-small", 50, 30);"
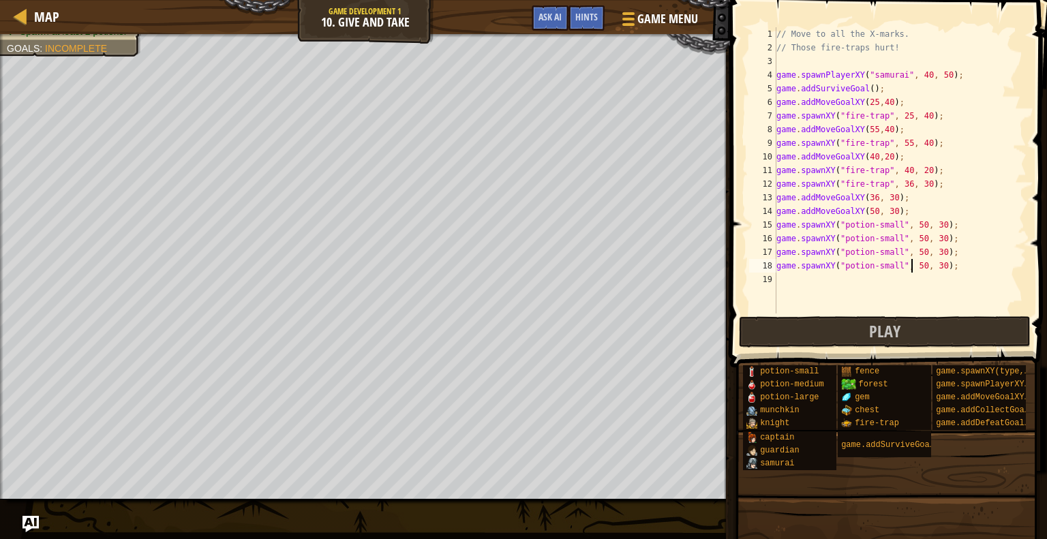
click at [912, 264] on div "// Move to all the X-marks. // Those fire-traps hurt! game . spawnPlayerXY ( "s…" at bounding box center [900, 184] width 253 height 314
click at [911, 267] on div "// Move to all the X-marks. // Those fire-traps hurt! game . spawnPlayerXY ( "s…" at bounding box center [900, 184] width 253 height 314
click at [916, 266] on div "// Move to all the X-marks. // Those fire-traps hurt! game . spawnPlayerXY ( "s…" at bounding box center [900, 184] width 253 height 314
click at [935, 263] on div "// Move to all the X-marks. // Those fire-traps hurt! game . spawnPlayerXY ( "s…" at bounding box center [900, 184] width 253 height 314
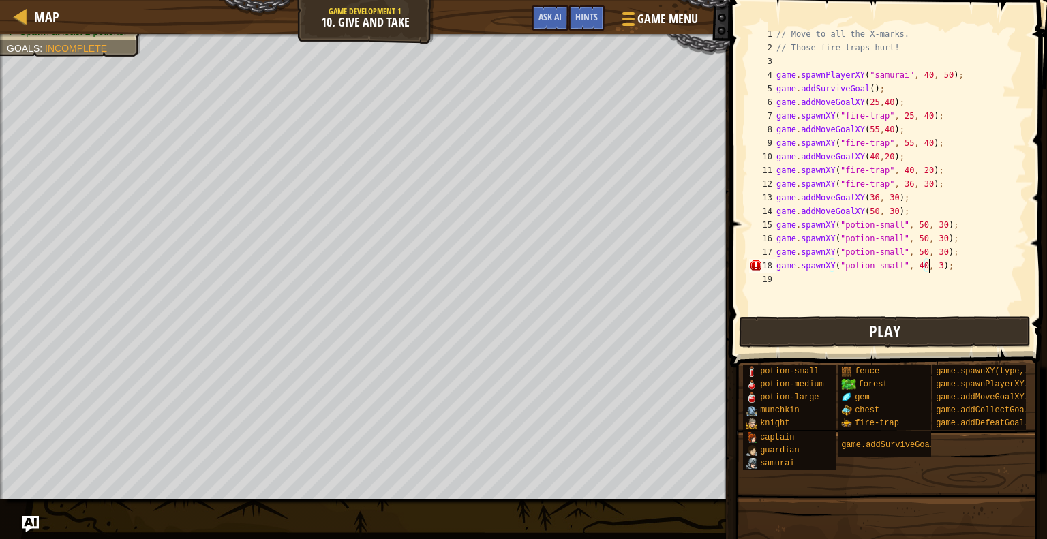
scroll to position [6, 12]
click at [902, 211] on div "// Move to all the X-marks. // Those fire-traps hurt! game . spawnPlayerXY ( "s…" at bounding box center [900, 184] width 253 height 314
type textarea "game.addMoveGoalXY(50, 30);"
drag, startPoint x: 902, startPoint y: 211, endPoint x: 761, endPoint y: 207, distance: 140.5
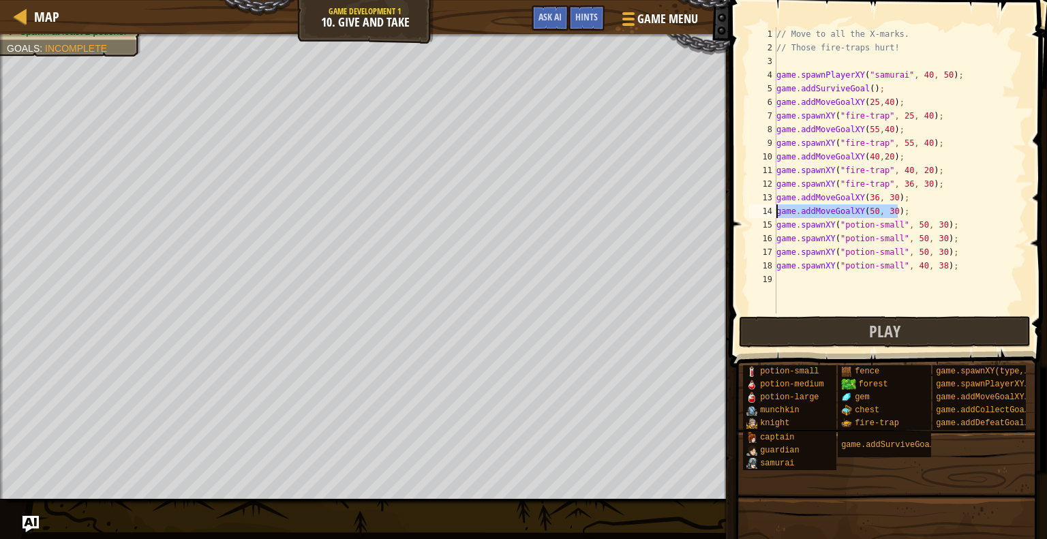
click at [761, 207] on div "game.addMoveGoalXY(50, 30); 1 2 3 4 5 6 7 8 9 10 11 12 13 14 15 16 17 18 19 // …" at bounding box center [886, 170] width 280 height 286
click at [916, 253] on div "// Move to all the X-marks. // Those fire-traps hurt! game . spawnPlayerXY ( "s…" at bounding box center [900, 184] width 253 height 314
click at [912, 223] on div "// Move to all the X-marks. // Those fire-traps hurt! game . spawnPlayerXY ( "s…" at bounding box center [900, 184] width 253 height 314
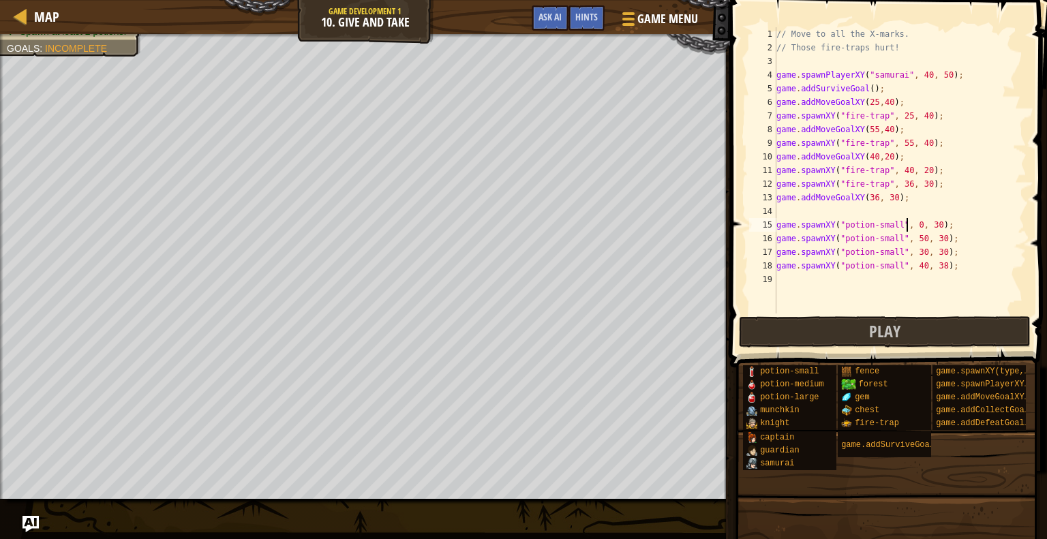
type textarea "game.spawnXY("potion-small", 60, 30);"
click at [937, 312] on div "// Move to all the X-marks. // Those fire-traps hurt! game . spawnPlayerXY ( "s…" at bounding box center [900, 184] width 253 height 314
click at [930, 327] on button "Play" at bounding box center [885, 331] width 292 height 31
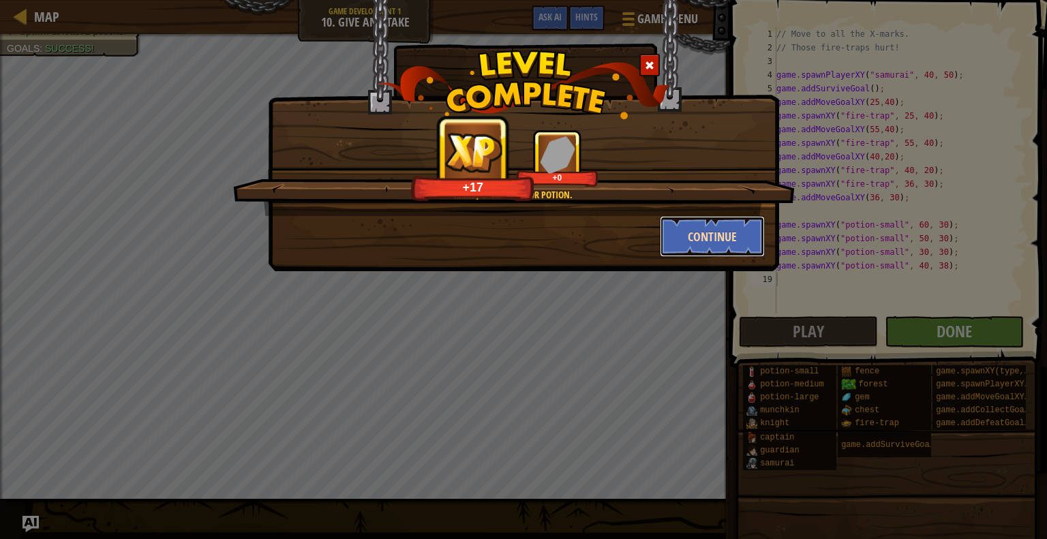
click at [718, 230] on button "Continue" at bounding box center [713, 236] width 106 height 41
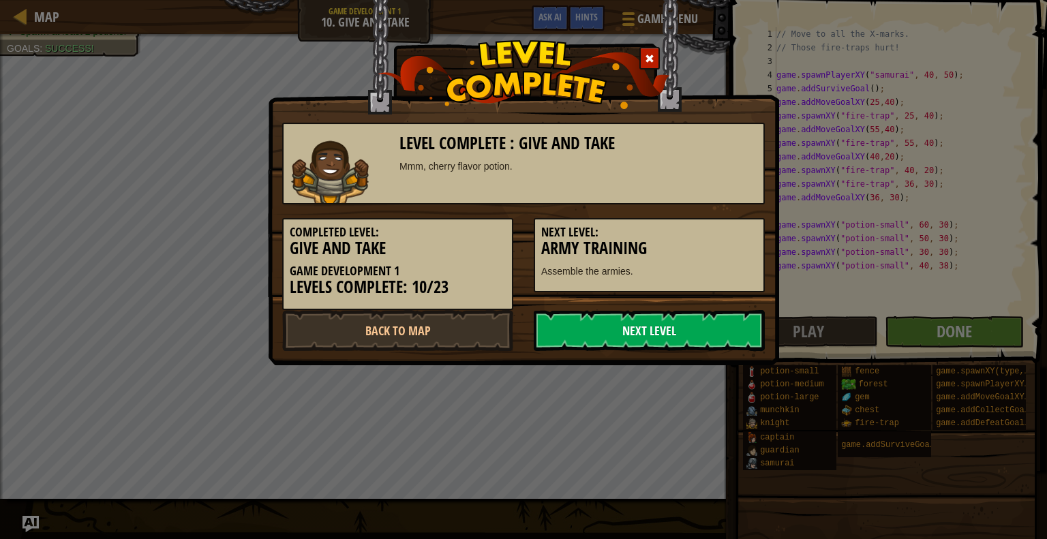
click at [690, 333] on link "Next Level" at bounding box center [649, 330] width 231 height 41
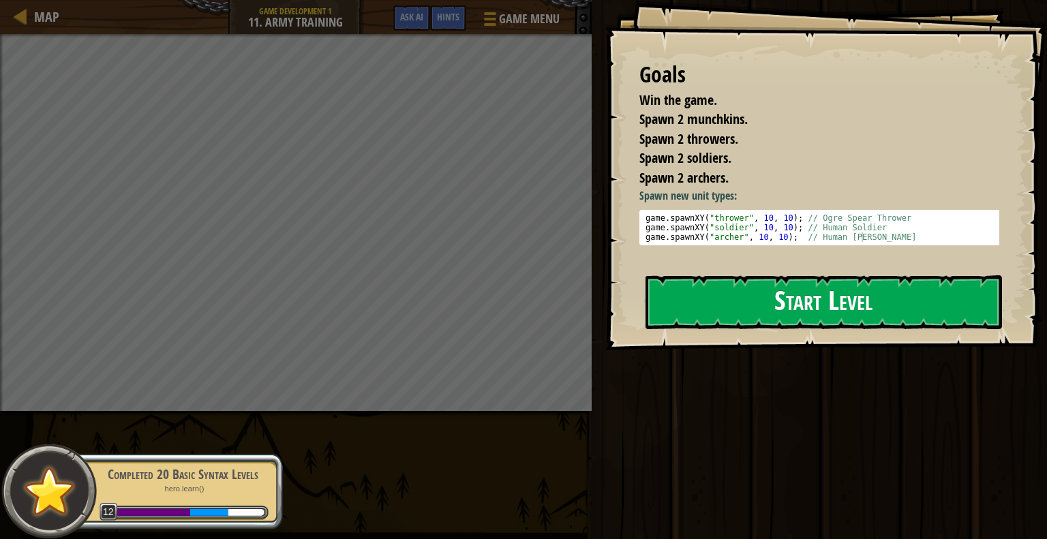
click at [742, 299] on button "Start Level" at bounding box center [824, 302] width 357 height 54
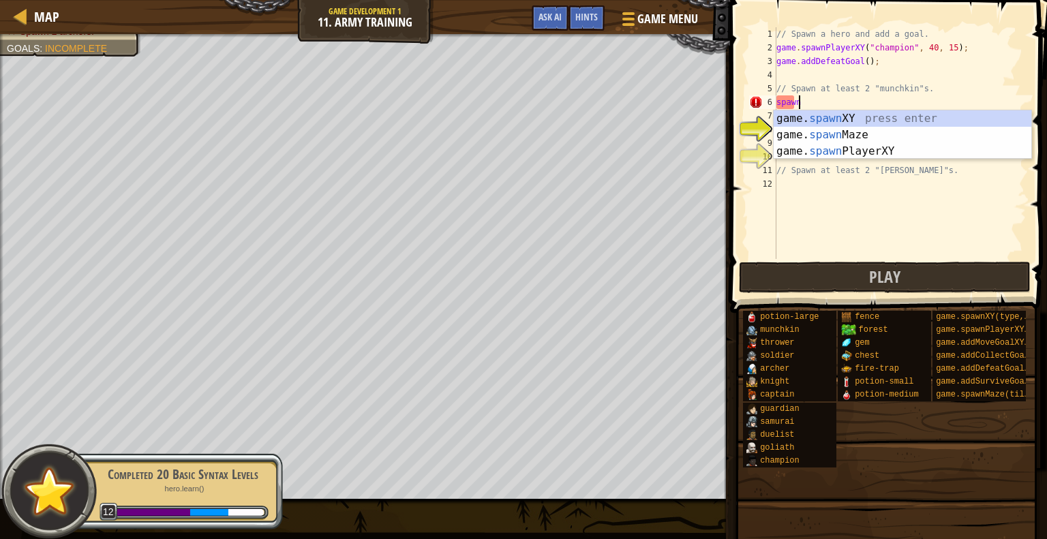
scroll to position [6, 1]
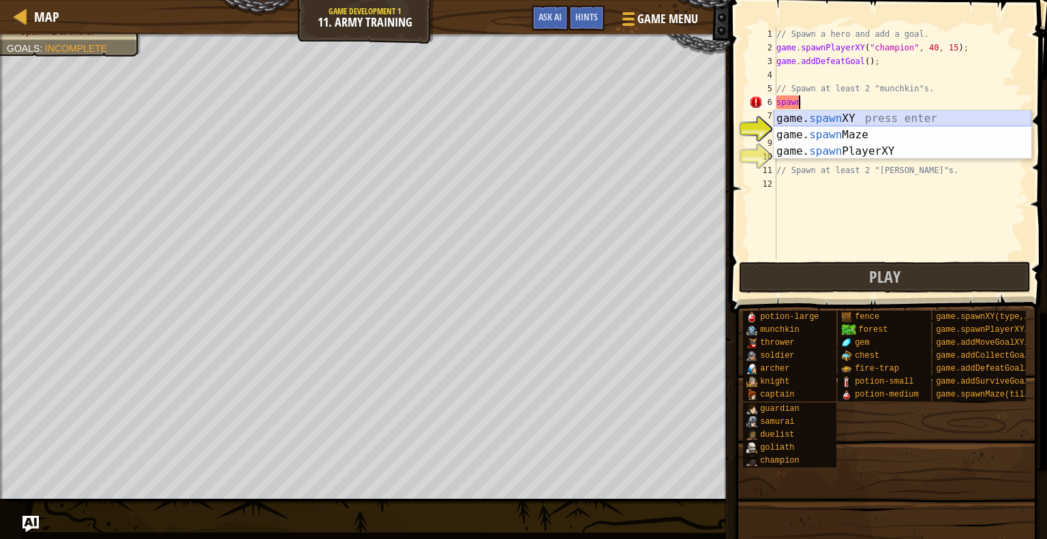
click at [860, 119] on div "game. spawn XY press enter game. spawn Maze press enter game. spawn PlayerXY pr…" at bounding box center [903, 151] width 258 height 82
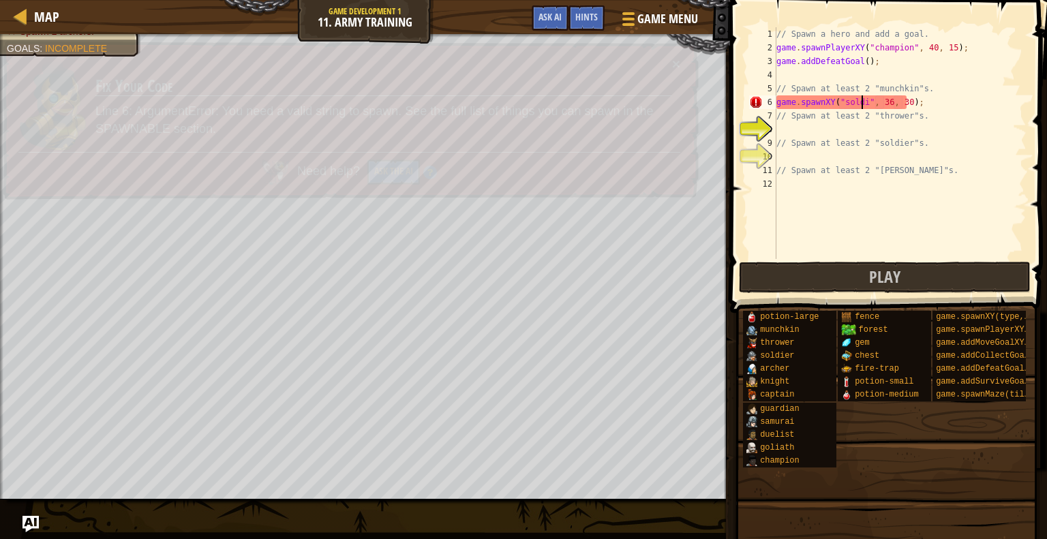
scroll to position [6, 7]
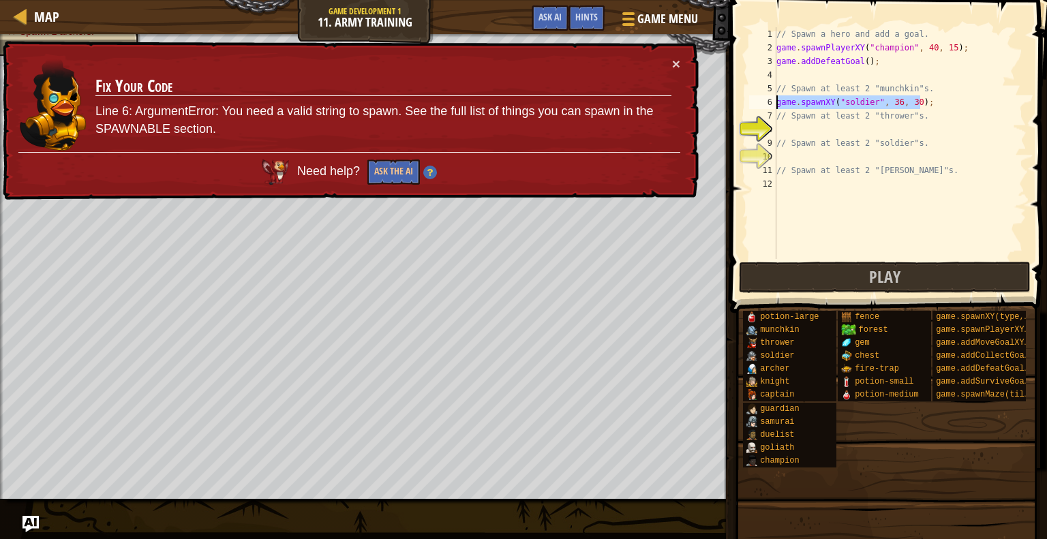
drag, startPoint x: 935, startPoint y: 97, endPoint x: 777, endPoint y: 106, distance: 157.7
click at [777, 106] on div "// Spawn a hero and add a goal. game . spawnPlayerXY ( "champion" , 40 , 15 ) ;…" at bounding box center [900, 156] width 253 height 259
click at [945, 112] on div "// Spawn a hero and add a goal. game . spawnPlayerXY ( "champion" , 40 , 15 ) ;…" at bounding box center [900, 156] width 253 height 259
type textarea "// Spawn at least 2 "thrower"s."
drag, startPoint x: 943, startPoint y: 111, endPoint x: 775, endPoint y: 112, distance: 168.4
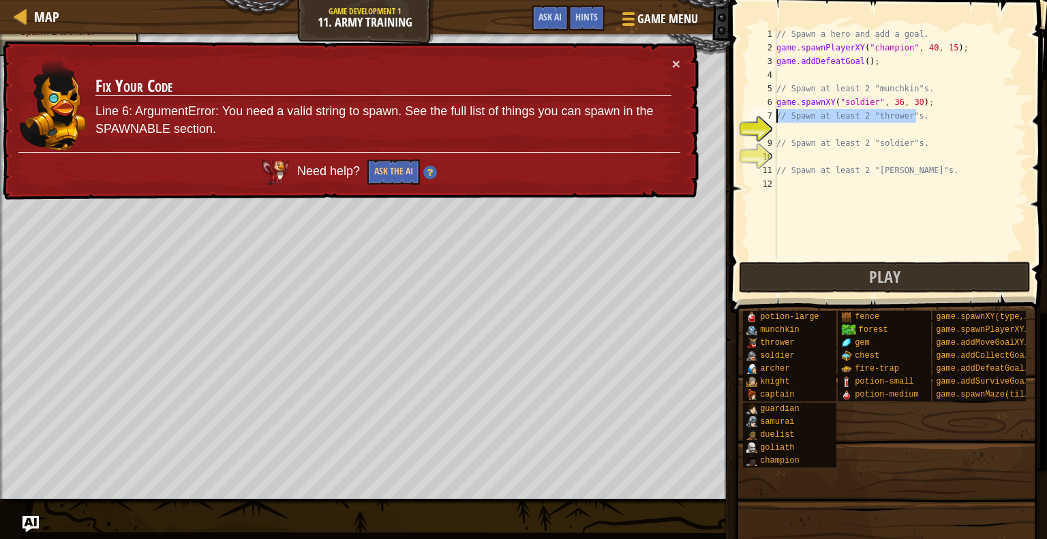
click at [775, 112] on div "// Spawn at least 2 "thrower"s. 1 2 3 4 5 6 7 8 9 10 11 12 // Spawn a hero and …" at bounding box center [886, 143] width 280 height 232
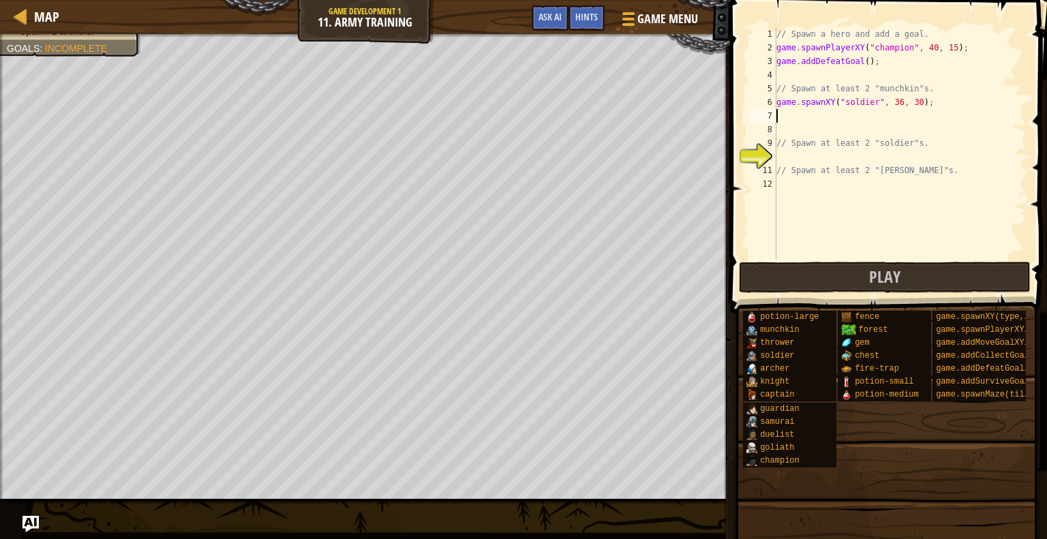
scroll to position [6, 0]
click at [886, 115] on div "// Spawn a hero and add a goal. game . spawnPlayerXY ( "champion" , 40 , 15 ) ;…" at bounding box center [900, 156] width 253 height 259
click at [894, 118] on div "// Spawn a hero and add a goal. game . spawnPlayerXY ( "champion" , 40 , 15 ) ;…" at bounding box center [900, 156] width 253 height 259
drag, startPoint x: 931, startPoint y: 87, endPoint x: 777, endPoint y: 89, distance: 154.1
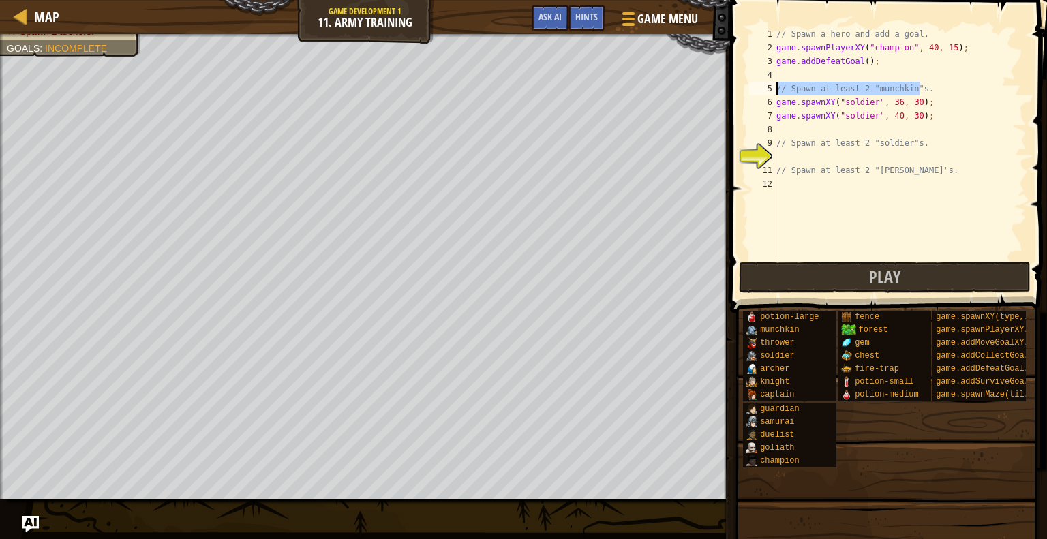
click at [777, 89] on div "// Spawn a hero and add a goal. game . spawnPlayerXY ( "champion" , 40 , 15 ) ;…" at bounding box center [900, 156] width 253 height 259
type textarea "// Spawn at least 2 "munchkin"s."
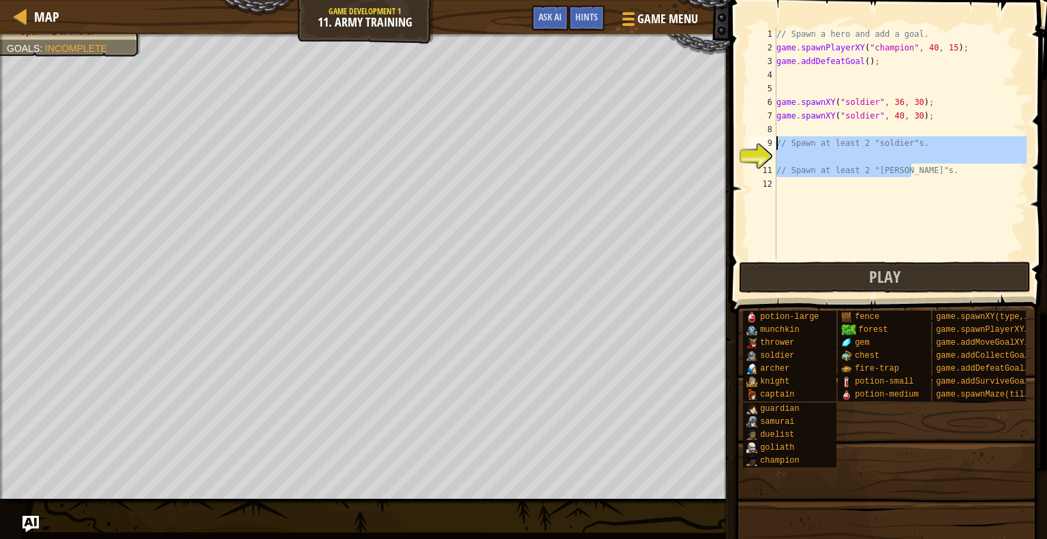
drag, startPoint x: 913, startPoint y: 172, endPoint x: 777, endPoint y: 143, distance: 139.3
click at [777, 143] on div "// Spawn a hero and add a goal. game . spawnPlayerXY ( "champion" , 40 , 15 ) ;…" at bounding box center [900, 156] width 253 height 259
type textarea "// Spawn at least 2 "soldier"s."
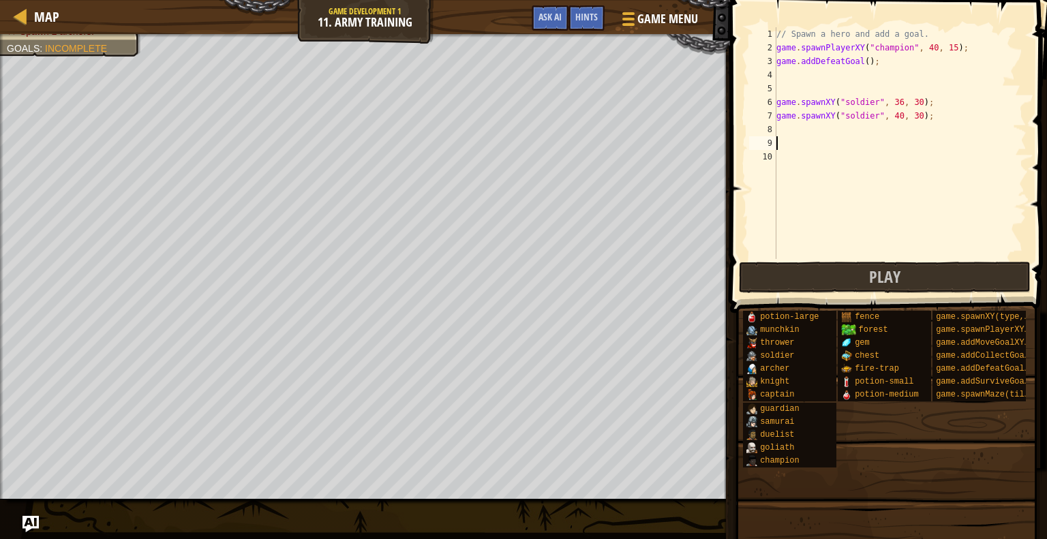
click at [851, 134] on div "// Spawn a hero and add a goal. game . spawnPlayerXY ( "champion" , 40 , 15 ) ;…" at bounding box center [900, 156] width 253 height 259
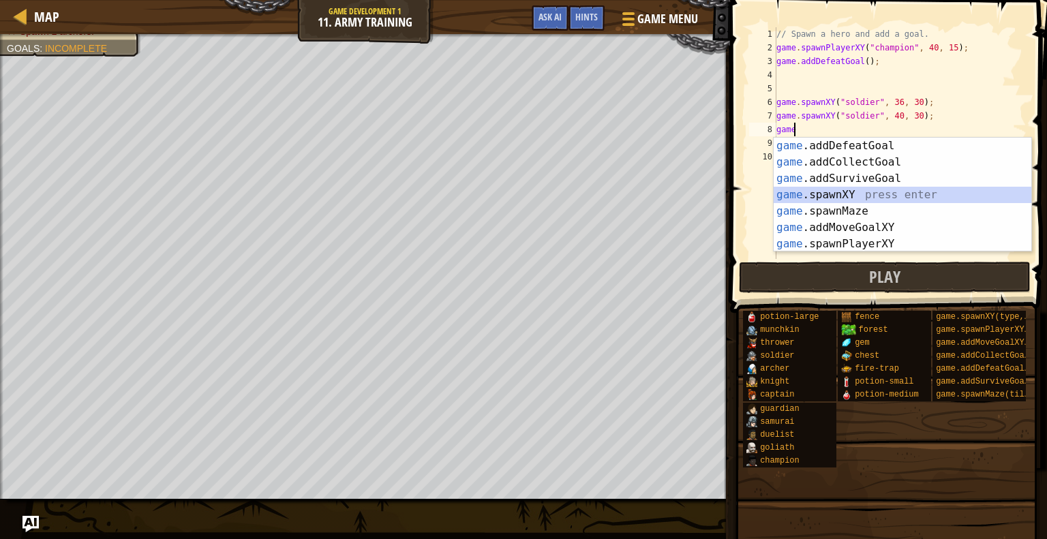
click at [868, 188] on div "game .addDefeatGoal press enter game .addCollectGoal press enter game .addSurvi…" at bounding box center [903, 211] width 258 height 147
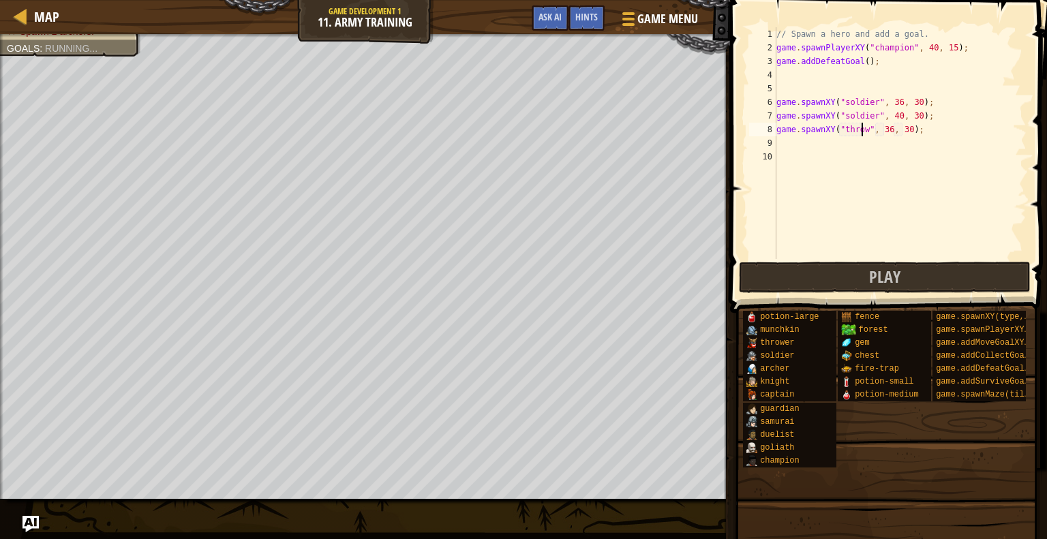
scroll to position [6, 7]
click at [892, 134] on div "// Spawn a hero and add a goal. game . spawnPlayerXY ( "champion" , 40 , 15 ) ;…" at bounding box center [900, 156] width 253 height 259
click at [907, 128] on div "// Spawn a hero and add a goal. game . spawnPlayerXY ( "champion" , 40 , 15 ) ;…" at bounding box center [900, 156] width 253 height 259
type textarea "game.spawnXY("thrower", 42, 20);"
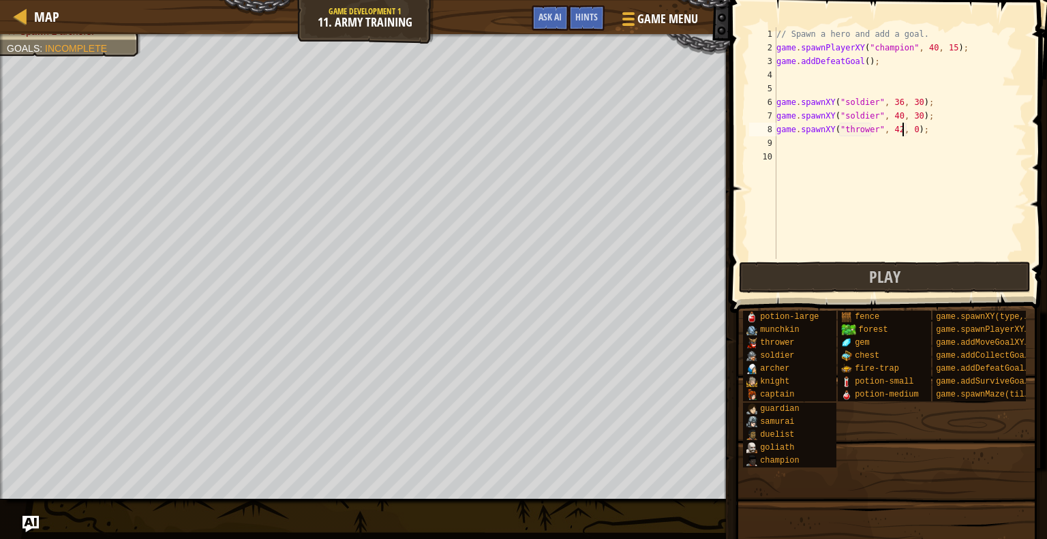
scroll to position [6, 11]
drag, startPoint x: 941, startPoint y: 123, endPoint x: 778, endPoint y: 130, distance: 163.1
click at [778, 130] on div "// Spawn a hero and add a goal. game . spawnPlayerXY ( "champion" , 40 , 15 ) ;…" at bounding box center [900, 156] width 253 height 259
click at [787, 145] on div "// Spawn a hero and add a goal. game . spawnPlayerXY ( "champion" , 40 , 15 ) ;…" at bounding box center [900, 156] width 253 height 259
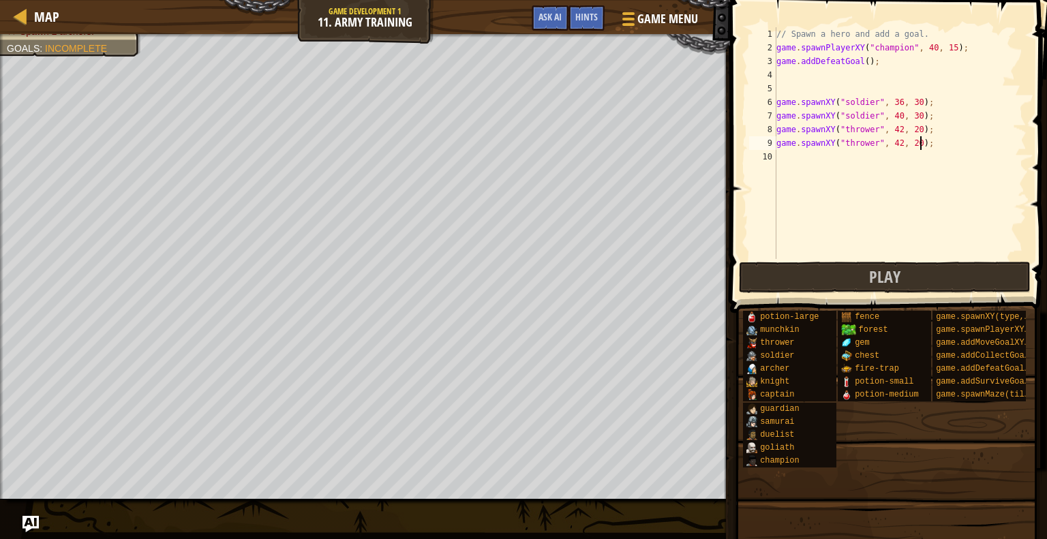
click at [913, 142] on div "// Spawn a hero and add a goal. game . spawnPlayerXY ( "champion" , 40 , 15 ) ;…" at bounding box center [900, 156] width 253 height 259
type textarea "game.spawnXY("thrower", 42, 40);"
click at [859, 159] on div "// Spawn a hero and add a goal. game . spawnPlayerXY ( "champion" , 40 , 15 ) ;…" at bounding box center [900, 156] width 253 height 259
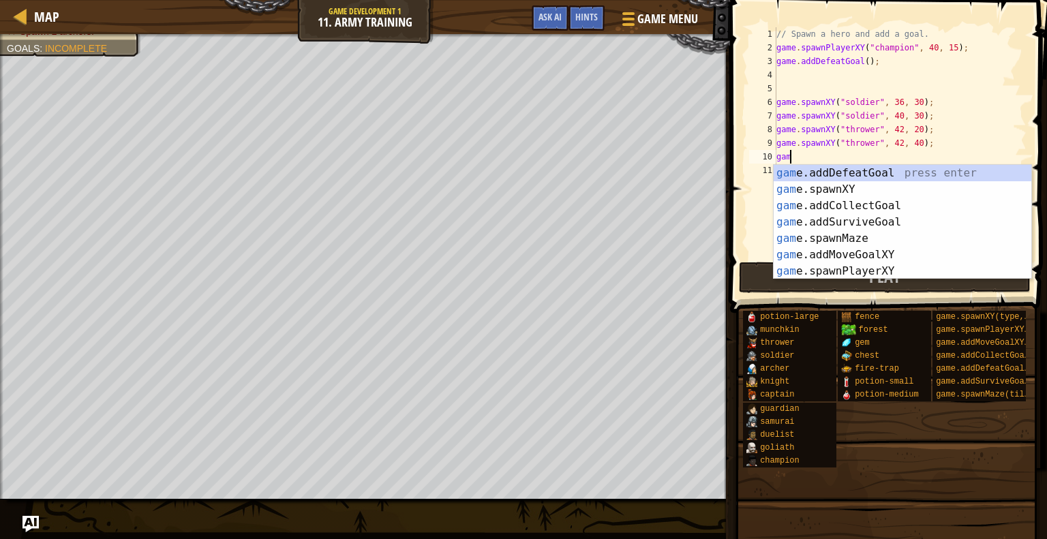
scroll to position [6, 0]
click at [848, 226] on div "game .addDefeatGoal press enter game .addCollectGoal press enter game .addSurvi…" at bounding box center [903, 238] width 258 height 147
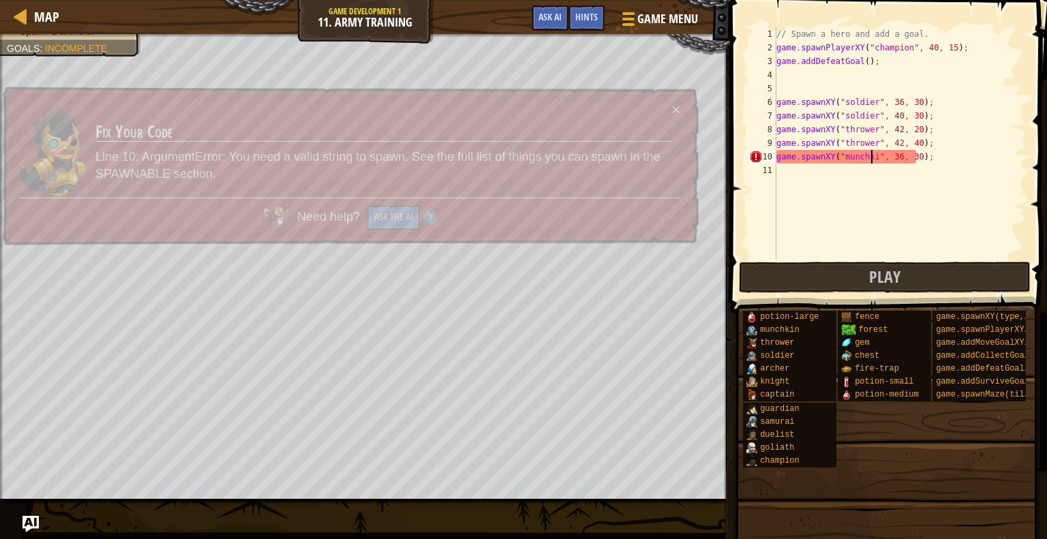
scroll to position [6, 8]
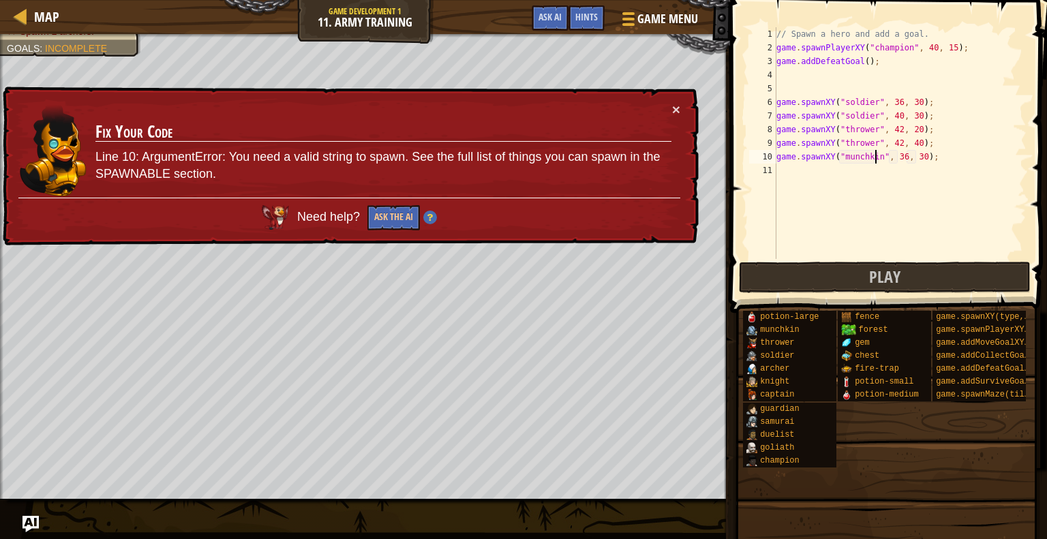
click at [898, 149] on div "// Spawn a hero and add a goal. game . spawnPlayerXY ( "champion" , 40 , 15 ) ;…" at bounding box center [900, 156] width 253 height 259
click at [898, 162] on div "// Spawn a hero and add a goal. game . spawnPlayerXY ( "champion" , 40 , 15 ) ;…" at bounding box center [900, 156] width 253 height 259
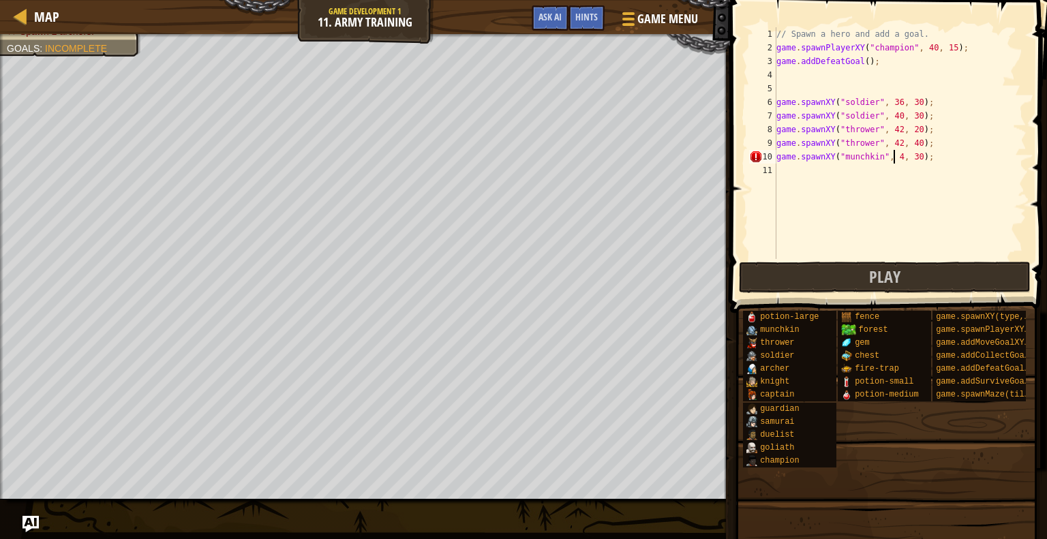
scroll to position [6, 10]
click at [908, 157] on div "// Spawn a hero and add a goal. game . spawnPlayerXY ( "champion" , 40 , 15 ) ;…" at bounding box center [900, 156] width 253 height 259
click at [911, 158] on div "// Spawn a hero and add a goal. game . spawnPlayerXY ( "champion" , 40 , 15 ) ;…" at bounding box center [900, 156] width 253 height 259
type textarea "game.spawnXY("munchkin", 40, 40);"
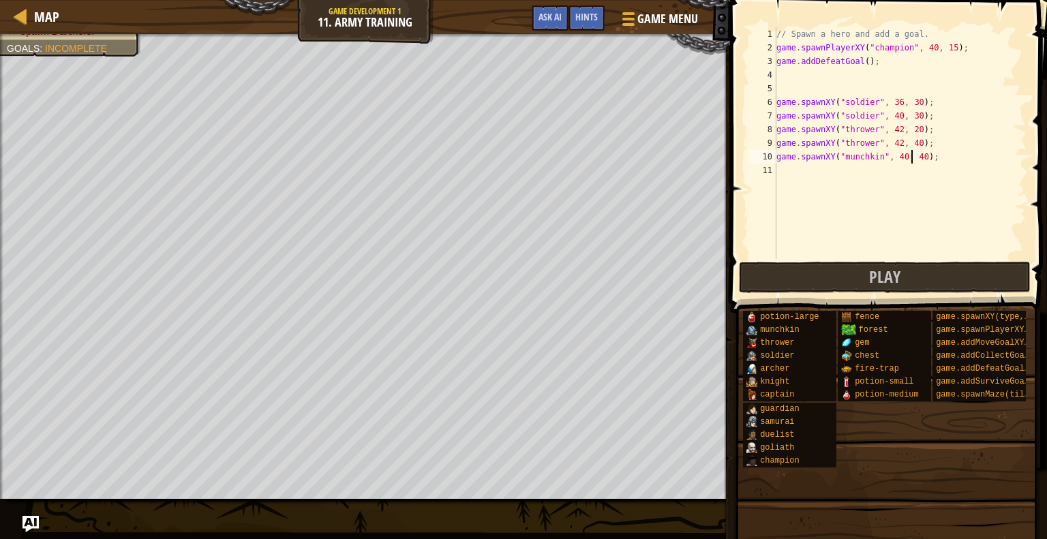
click at [864, 172] on div "// Spawn a hero and add a goal. game . spawnPlayerXY ( "champion" , 40 , 15 ) ;…" at bounding box center [900, 156] width 253 height 259
drag, startPoint x: 904, startPoint y: 158, endPoint x: 774, endPoint y: 160, distance: 129.5
click at [774, 160] on div "1 2 3 4 5 6 7 8 9 10 11 // Spawn a hero and add a goal. game . spawnPlayerXY ( …" at bounding box center [886, 143] width 280 height 232
type textarea "game.spawnXY("munchkin", 40, 40);"
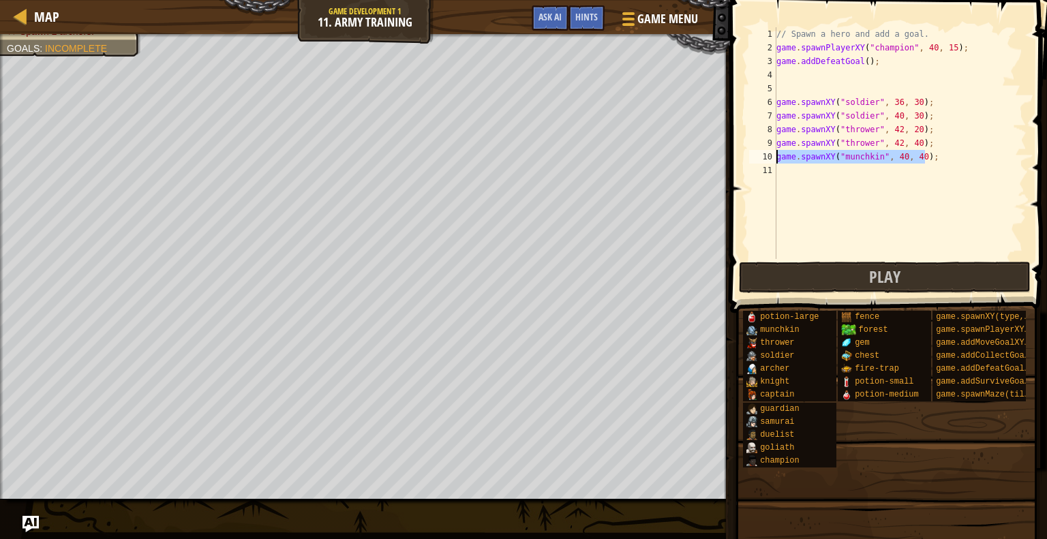
click at [790, 167] on div "// Spawn a hero and add a goal. game . spawnPlayerXY ( "champion" , 40 , 15 ) ;…" at bounding box center [900, 156] width 253 height 259
click at [916, 168] on div "// Spawn a hero and add a goal. game . spawnPlayerXY ( "champion" , 40 , 15 ) ;…" at bounding box center [900, 156] width 253 height 259
type textarea "game.spawnXY("munchkin", 40, 46);"
click at [813, 183] on div "// Spawn a hero and add a goal. game . spawnPlayerXY ( "champion" , 40 , 15 ) ;…" at bounding box center [900, 156] width 253 height 259
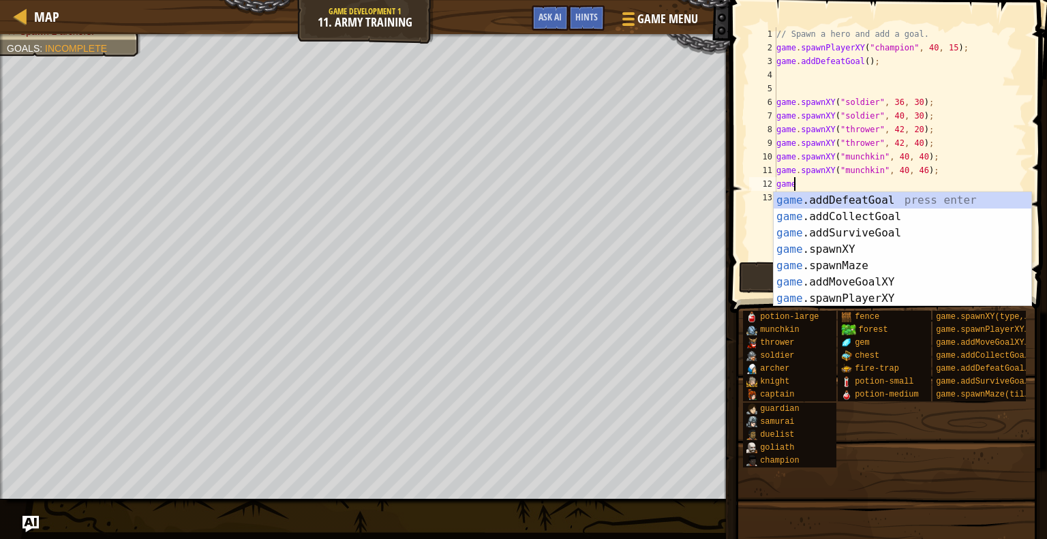
scroll to position [6, 0]
click at [840, 245] on div "game .addDefeatGoal press enter game .addCollectGoal press enter game .addSurvi…" at bounding box center [903, 265] width 258 height 147
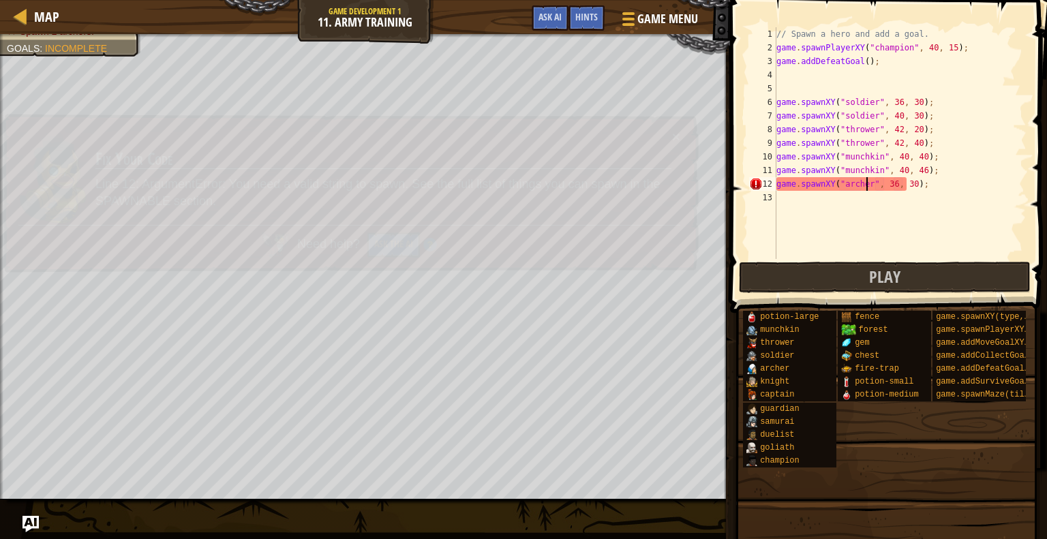
scroll to position [6, 7]
click at [891, 184] on div "// Spawn a hero and add a goal. game . spawnPlayerXY ( "champion" , 40 , 15 ) ;…" at bounding box center [900, 156] width 253 height 259
click at [907, 182] on div "// Spawn a hero and add a goal. game . spawnPlayerXY ( "champion" , 40 , 15 ) ;…" at bounding box center [900, 156] width 253 height 259
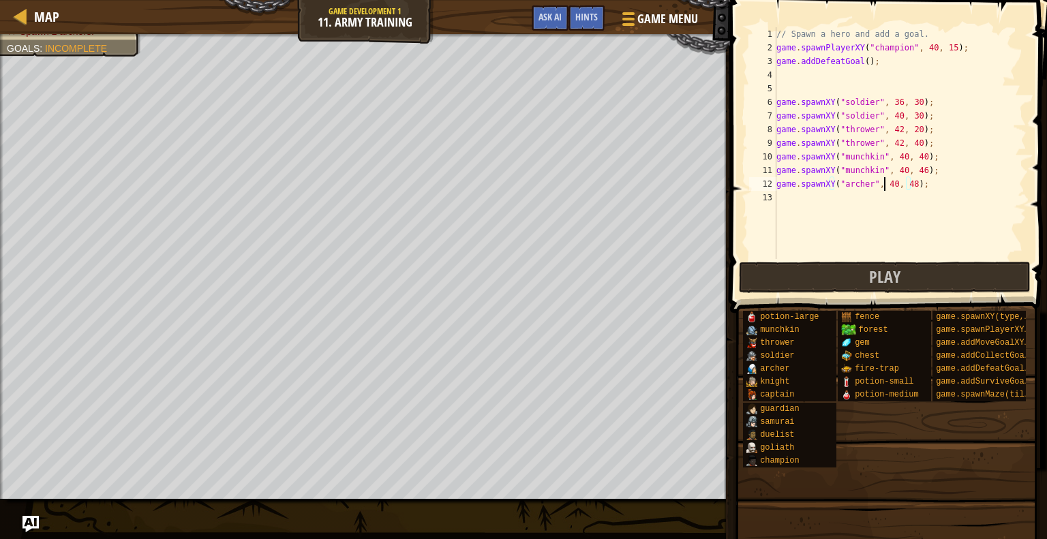
click at [886, 184] on div "// Spawn a hero and add a goal. game . spawnPlayerXY ( "champion" , 40 , 15 ) ;…" at bounding box center [900, 156] width 253 height 259
click at [889, 182] on div "// Spawn a hero and add a goal. game . spawnPlayerXY ( "champion" , 40 , 15 ) ;…" at bounding box center [900, 156] width 253 height 259
type textarea "game.spawnXY("archer", 45, 48);"
drag, startPoint x: 919, startPoint y: 187, endPoint x: 778, endPoint y: 184, distance: 140.5
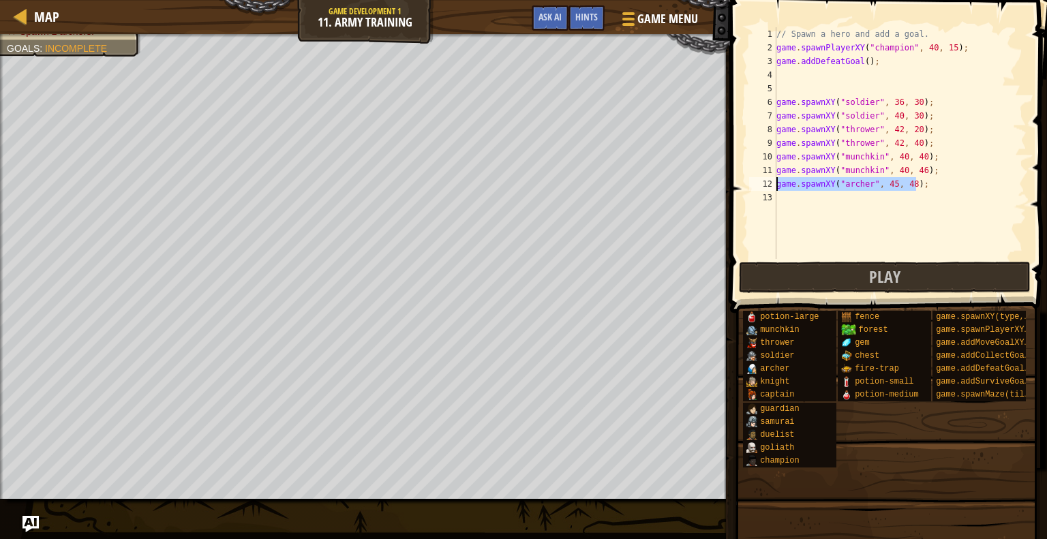
click at [778, 184] on div "// Spawn a hero and add a goal. game . spawnPlayerXY ( "champion" , 40 , 15 ) ;…" at bounding box center [900, 156] width 253 height 259
click at [830, 198] on div "// Spawn a hero and add a goal. game . spawnPlayerXY ( "champion" , 40 , 15 ) ;…" at bounding box center [900, 156] width 253 height 259
click at [905, 195] on div "// Spawn a hero and add a goal. game . spawnPlayerXY ( "champion" , 40 , 15 ) ;…" at bounding box center [900, 156] width 253 height 259
drag, startPoint x: 908, startPoint y: 193, endPoint x: 904, endPoint y: 200, distance: 8.5
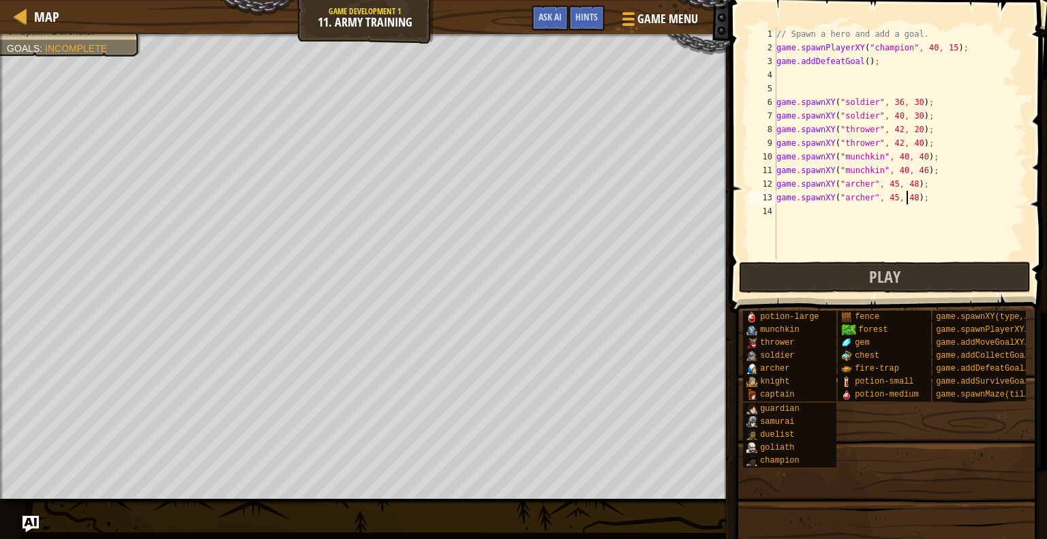
click at [908, 193] on div "// Spawn a hero and add a goal. game . spawnPlayerXY ( "champion" , 40 , 15 ) ;…" at bounding box center [900, 156] width 253 height 259
click at [886, 197] on div "// Spawn a hero and add a goal. game . spawnPlayerXY ( "champion" , 40 , 15 ) ;…" at bounding box center [900, 156] width 253 height 259
click at [890, 196] on div "// Spawn a hero and add a goal. game . spawnPlayerXY ( "champion" , 40 , 15 ) ;…" at bounding box center [900, 156] width 253 height 259
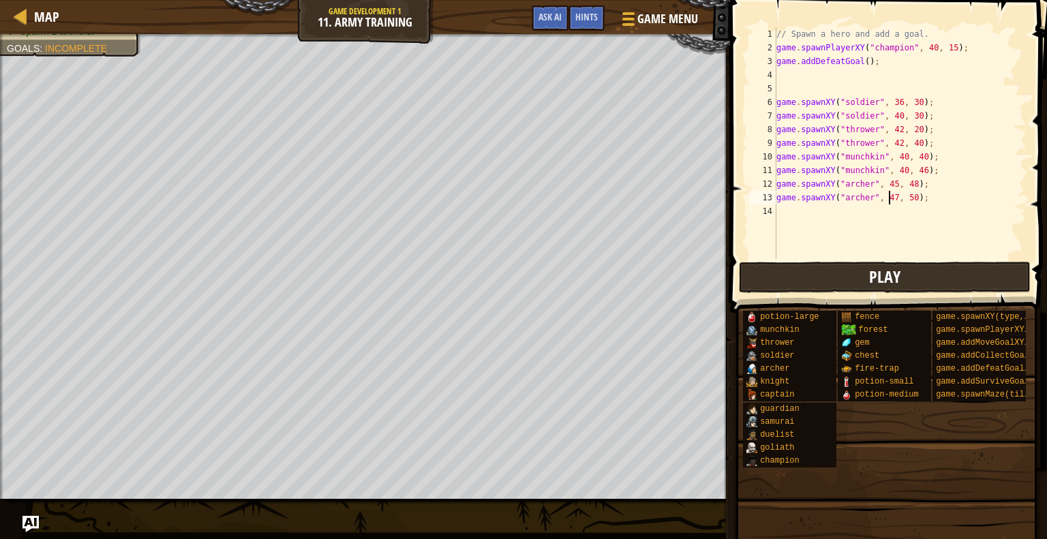
type textarea "game.spawnXY("archer", 47, 50);"
click at [889, 277] on span "Play" at bounding box center [884, 277] width 31 height 22
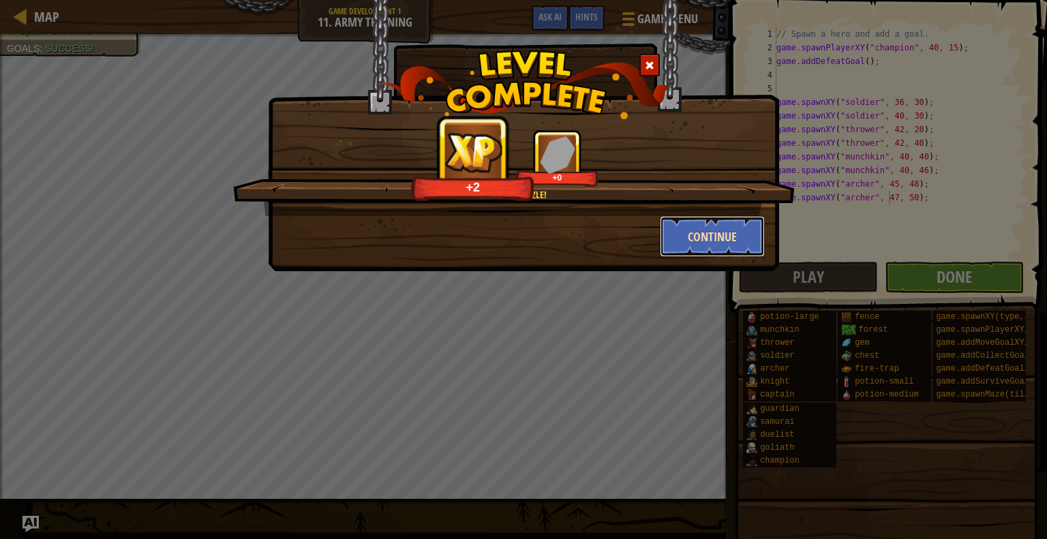
click at [687, 237] on button "Continue" at bounding box center [713, 236] width 106 height 41
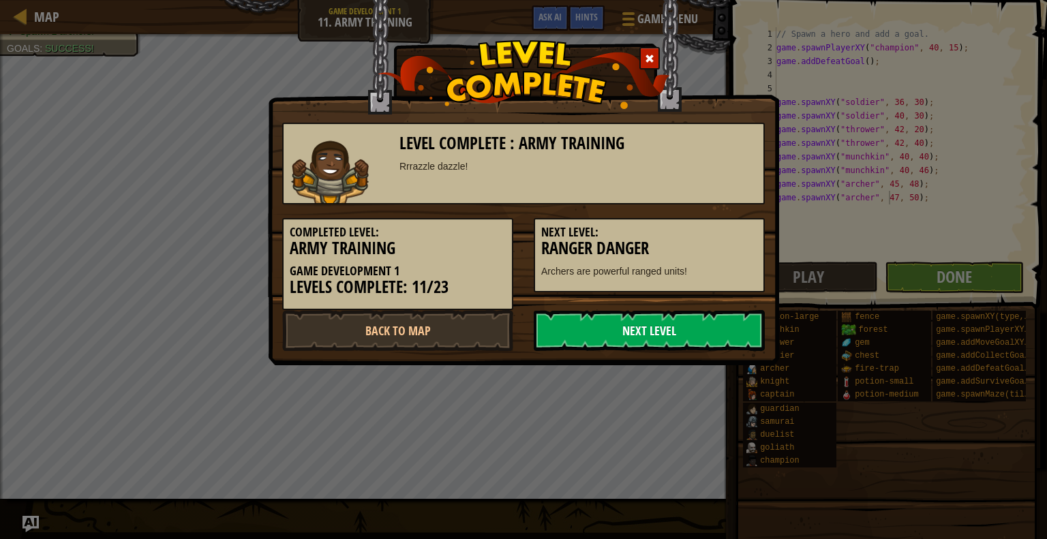
click at [679, 323] on link "Next Level" at bounding box center [649, 330] width 231 height 41
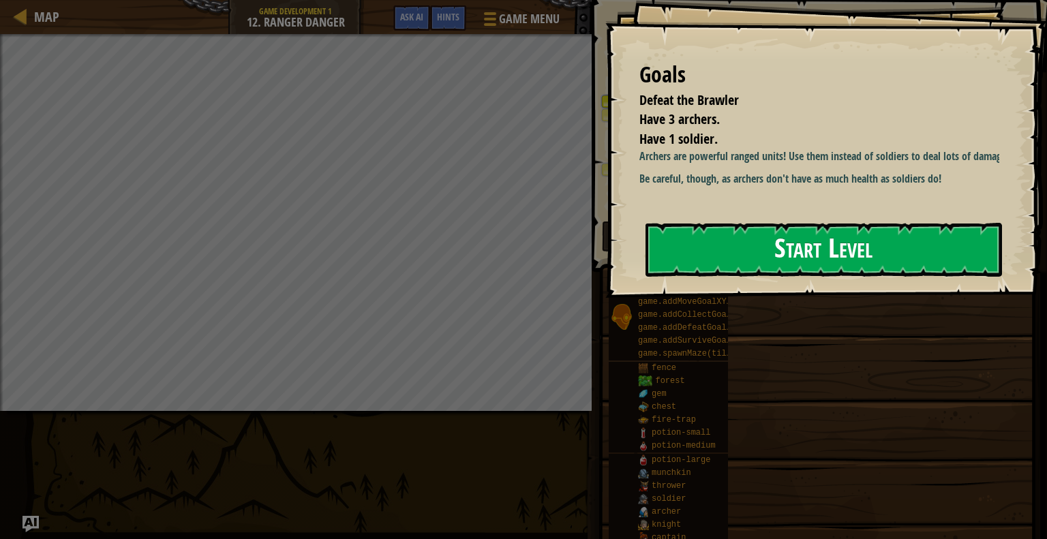
click at [733, 245] on button "Start Level" at bounding box center [824, 250] width 357 height 54
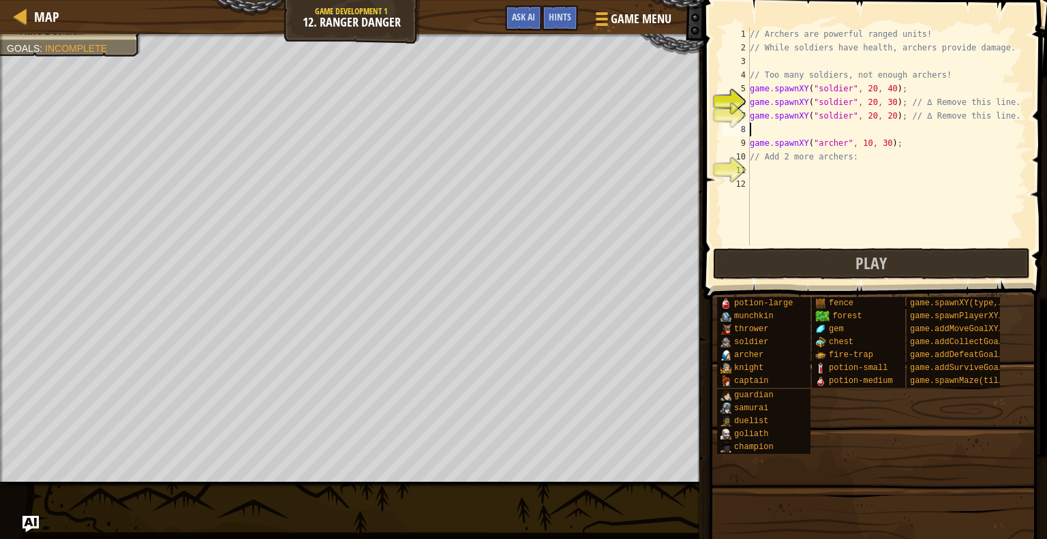
click at [774, 131] on div "// Archers are powerful ranged units! // While soldiers have health, archers pr…" at bounding box center [886, 149] width 279 height 245
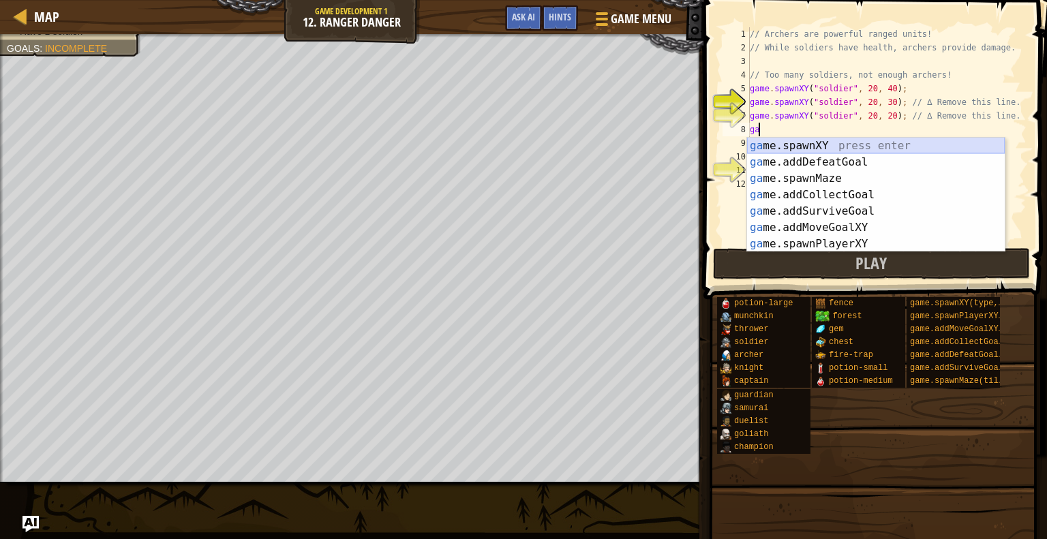
click at [813, 149] on div "ga me.spawnXY press enter ga me.addDefeatGoal press enter ga me.spawnMaze press…" at bounding box center [876, 211] width 258 height 147
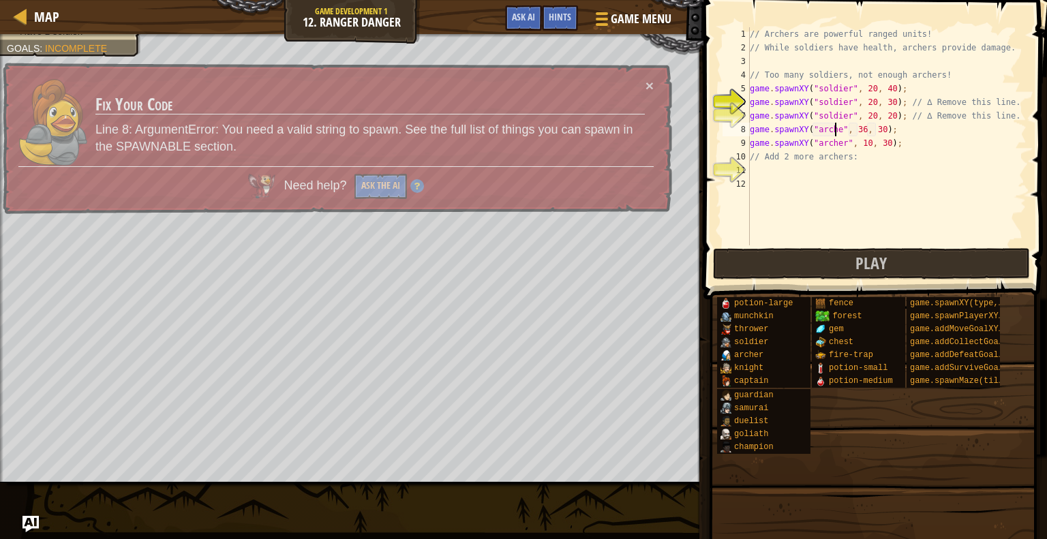
type textarea "game.spawnXY("archer", 36, 30);"
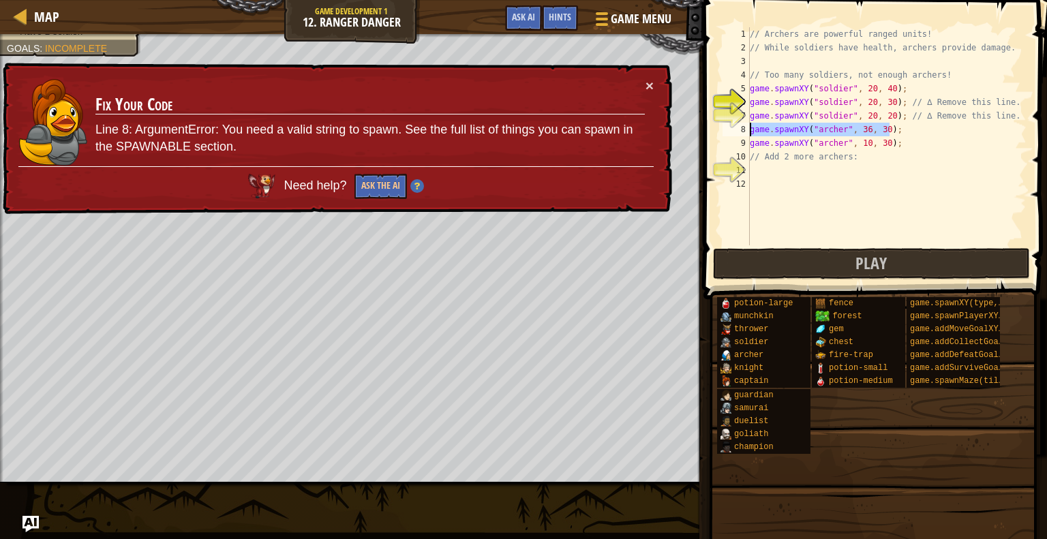
drag, startPoint x: 903, startPoint y: 131, endPoint x: 750, endPoint y: 126, distance: 152.8
click at [750, 126] on div "// Archers are powerful ranged units! // While soldiers have health, archers pr…" at bounding box center [886, 149] width 279 height 245
click at [781, 172] on div "// Archers are powerful ranged units! // While soldiers have health, archers pr…" at bounding box center [886, 149] width 279 height 245
type textarea "game.spawnXY("archer", 36, 30);"
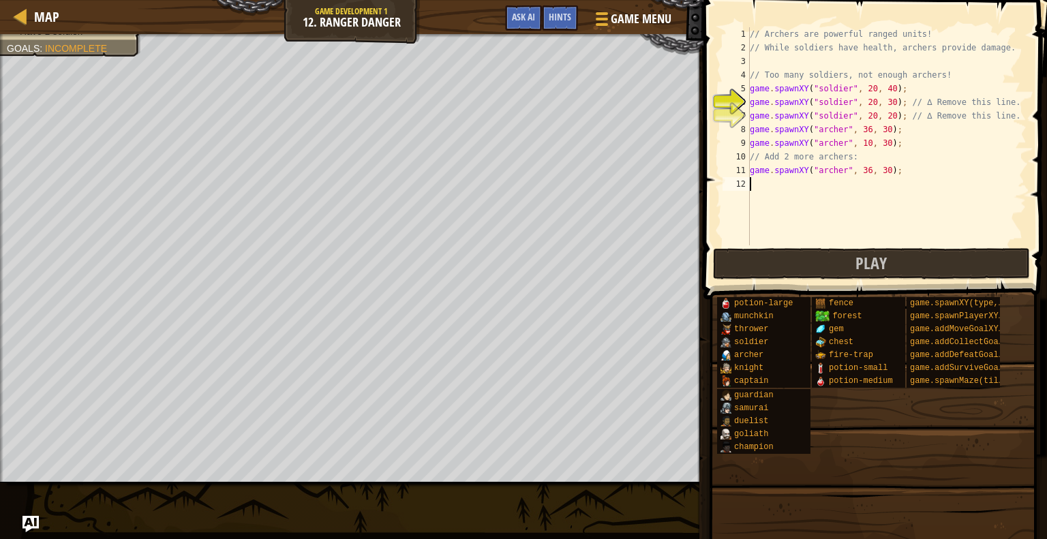
click at [783, 181] on div "// Archers are powerful ranged units! // While soldiers have health, archers pr…" at bounding box center [886, 149] width 279 height 245
drag, startPoint x: 880, startPoint y: 182, endPoint x: 879, endPoint y: 195, distance: 13.0
click at [880, 183] on div "// Archers are powerful ranged units! // While soldiers have health, archers pr…" at bounding box center [886, 149] width 279 height 245
click at [879, 170] on div "// Archers are powerful ranged units! // While soldiers have health, archers pr…" at bounding box center [886, 149] width 279 height 245
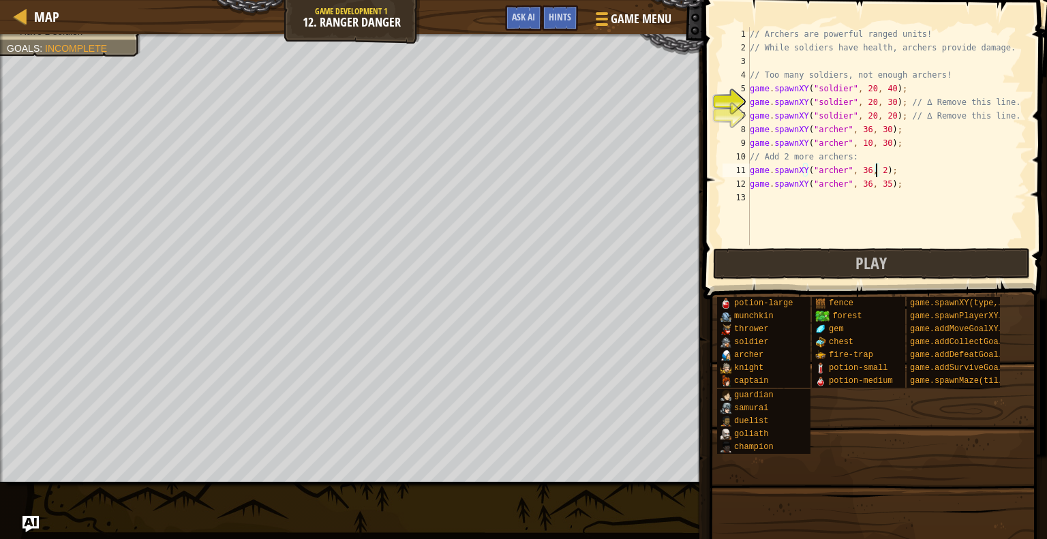
type textarea "game.spawnXY("archer", 36, 25);"
click at [819, 205] on div "// Archers are powerful ranged units! // While soldiers have health, archers pr…" at bounding box center [886, 149] width 279 height 245
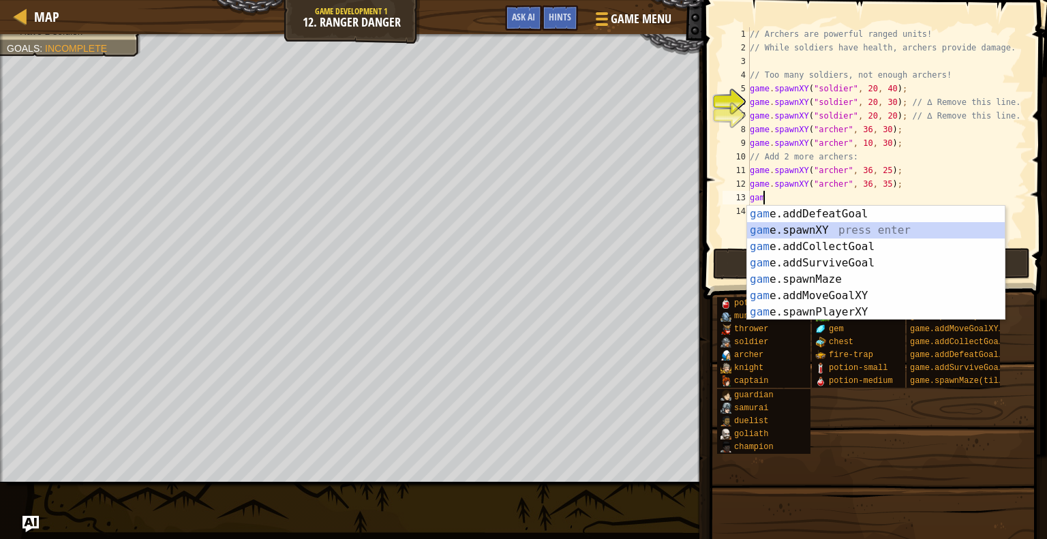
click at [830, 226] on div "gam e.addDefeatGoal press enter gam e.spawnXY press enter gam e.addCollectGoal …" at bounding box center [876, 279] width 258 height 147
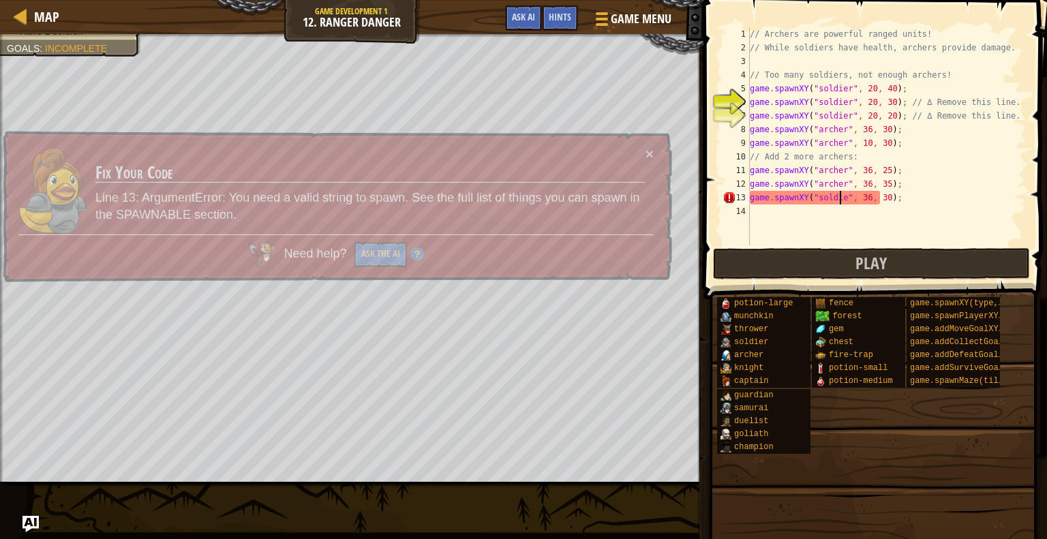
scroll to position [6, 7]
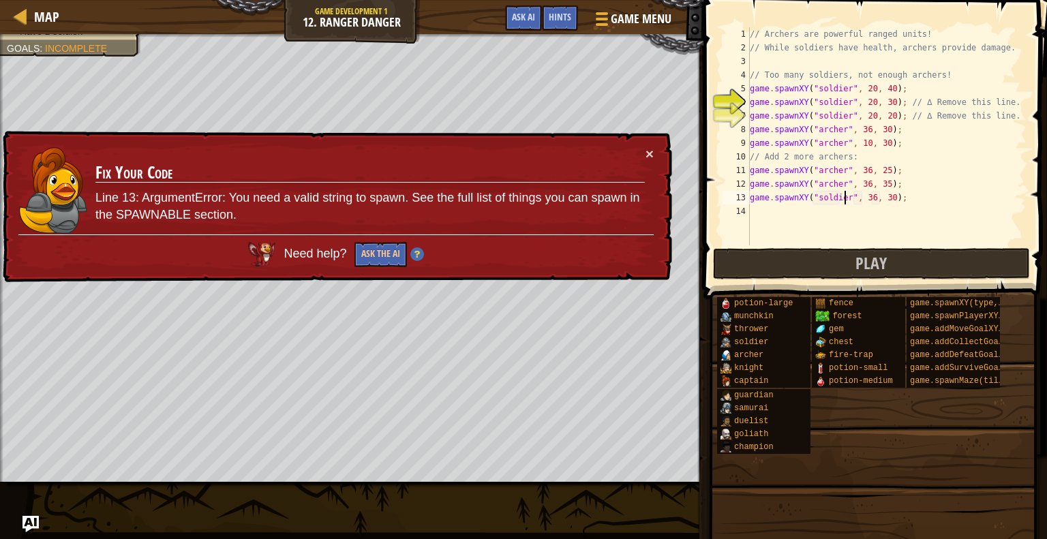
click at [652, 145] on div "× Fix Your Code Line 13: ArgumentError: You need a valid string to spawn. See t…" at bounding box center [336, 207] width 672 height 152
click at [648, 147] on button "×" at bounding box center [650, 154] width 8 height 14
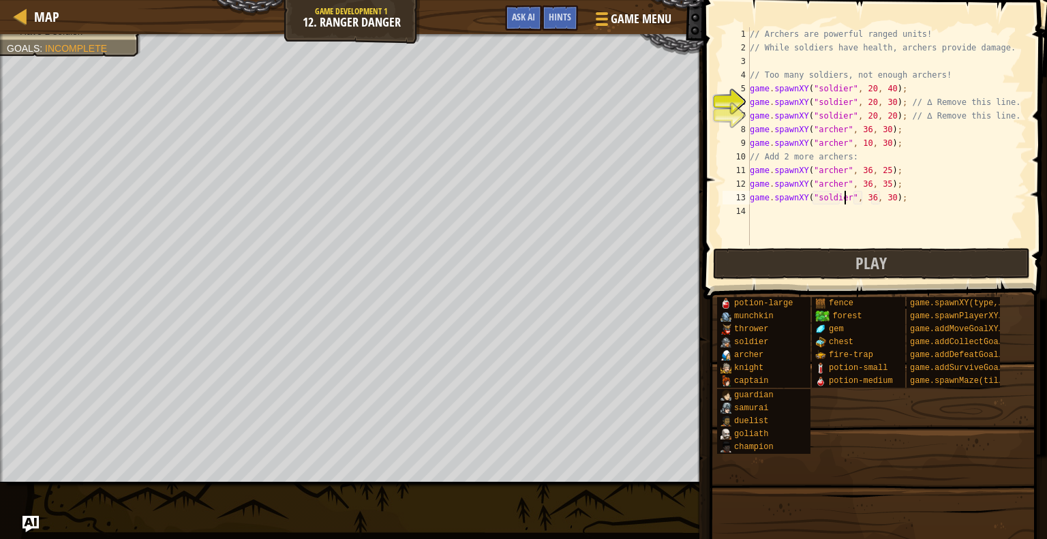
click at [864, 194] on div "// Archers are powerful ranged units! // While soldiers have health, archers pr…" at bounding box center [886, 149] width 279 height 245
click at [862, 258] on span "Play" at bounding box center [871, 263] width 31 height 22
click at [892, 258] on button "Play" at bounding box center [872, 263] width 318 height 31
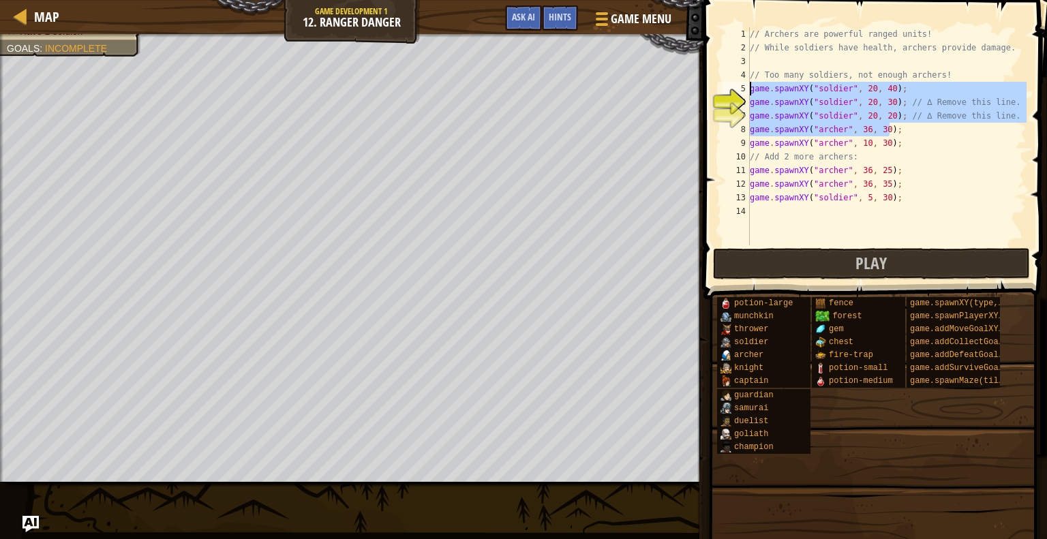
drag, startPoint x: 898, startPoint y: 127, endPoint x: 751, endPoint y: 89, distance: 152.8
click at [751, 89] on div "// Archers are powerful ranged units! // While soldiers have health, archers pr…" at bounding box center [886, 149] width 279 height 245
type textarea "game.spawnXY("soldier", 20, 40); game.spawnXY("soldier", 20, 30); // ∆ Remove t…"
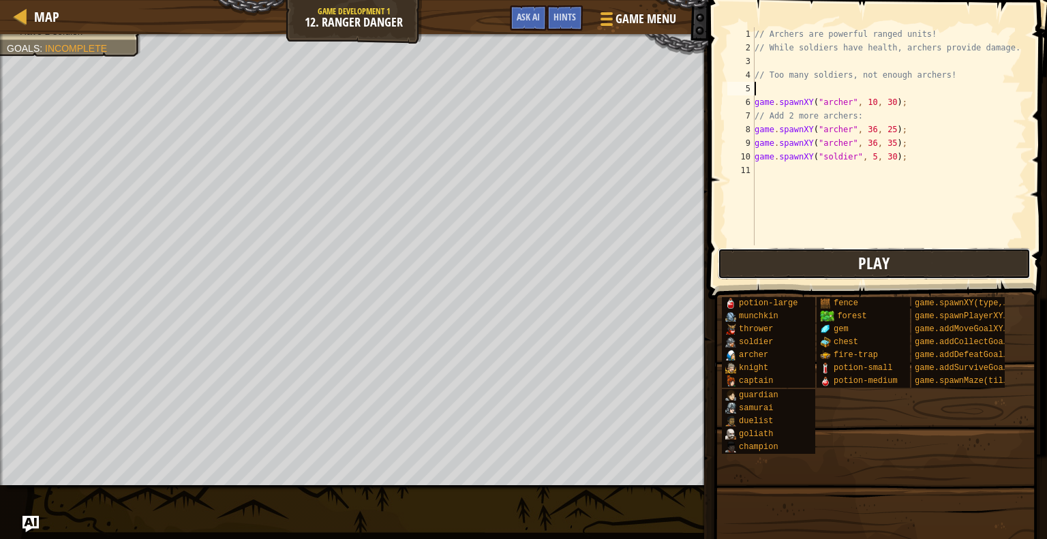
click at [799, 255] on button "Play" at bounding box center [874, 263] width 313 height 31
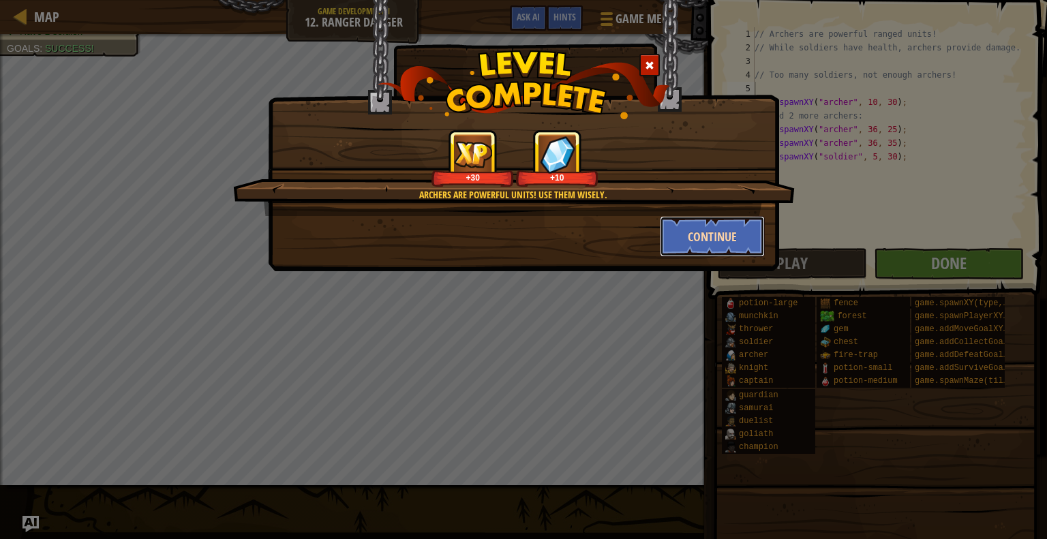
click at [718, 242] on button "Continue" at bounding box center [713, 236] width 106 height 41
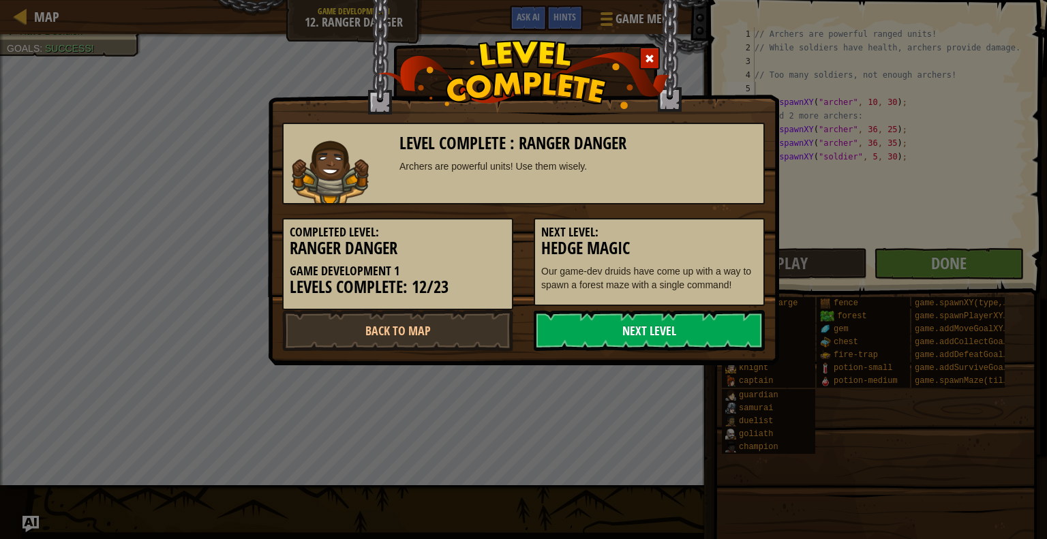
click at [725, 324] on link "Next Level" at bounding box center [649, 330] width 231 height 41
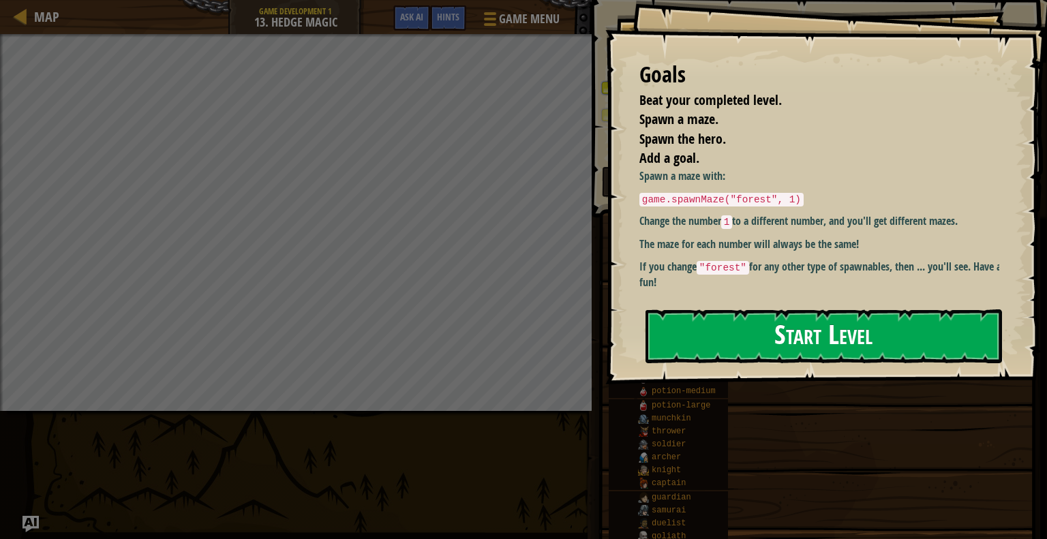
click at [782, 329] on button "Start Level" at bounding box center [824, 336] width 357 height 54
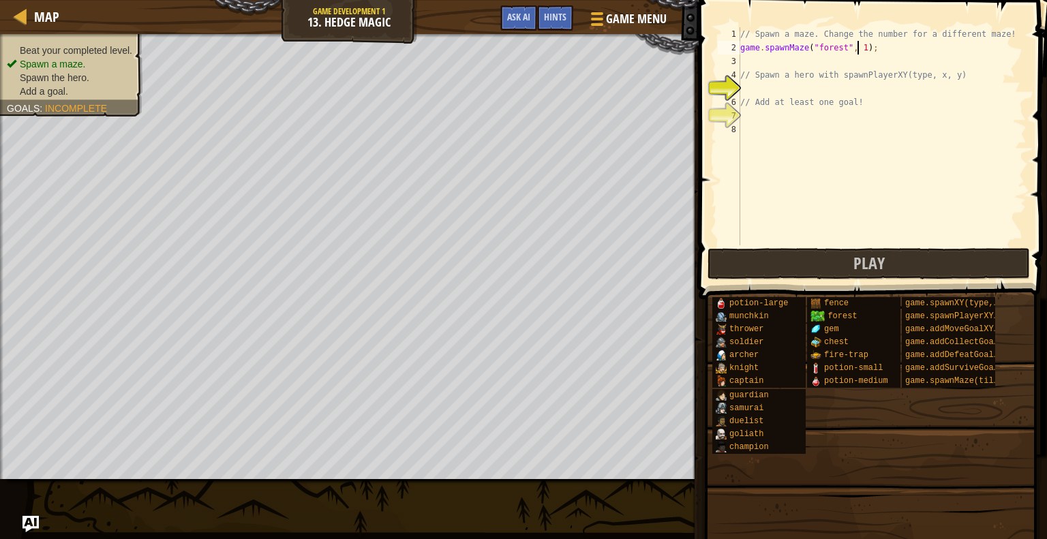
click at [859, 44] on div "// Spawn a maze. Change the number for a different maze! game . spawnMaze ( "fo…" at bounding box center [882, 149] width 289 height 245
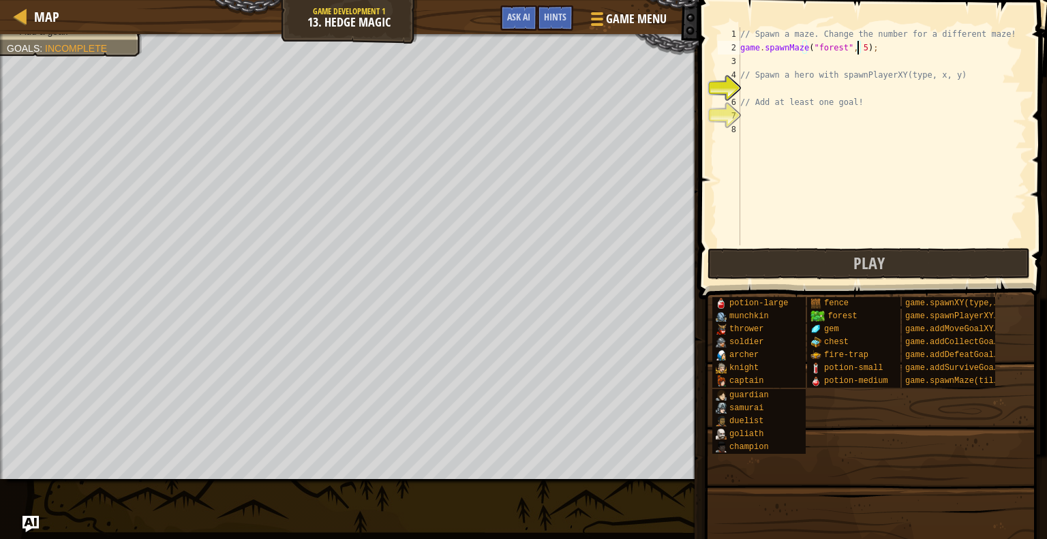
click at [837, 46] on div "// Spawn a maze. Change the number for a different maze! game . spawnMaze ( "fo…" at bounding box center [882, 149] width 289 height 245
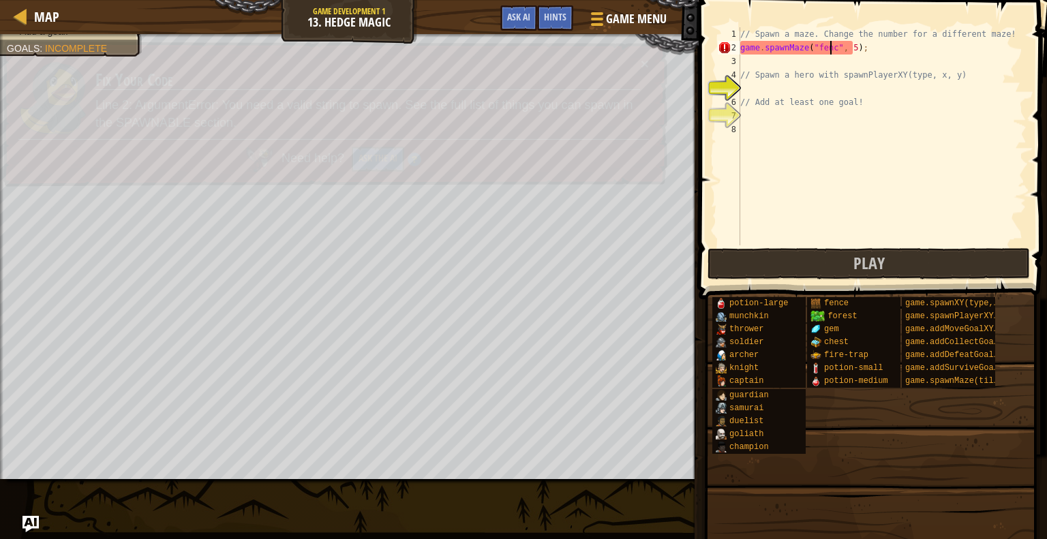
scroll to position [6, 7]
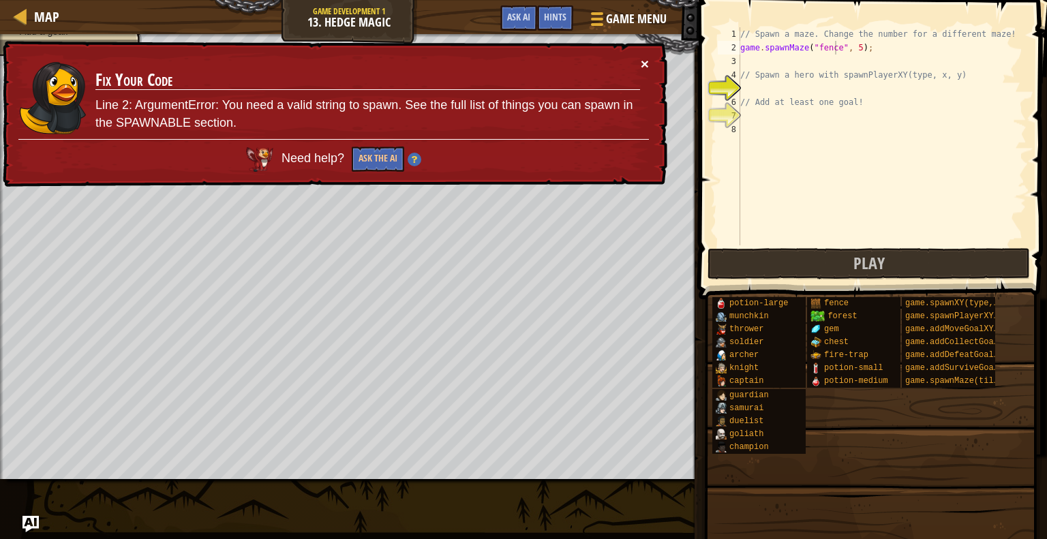
click at [641, 67] on button "×" at bounding box center [645, 64] width 8 height 14
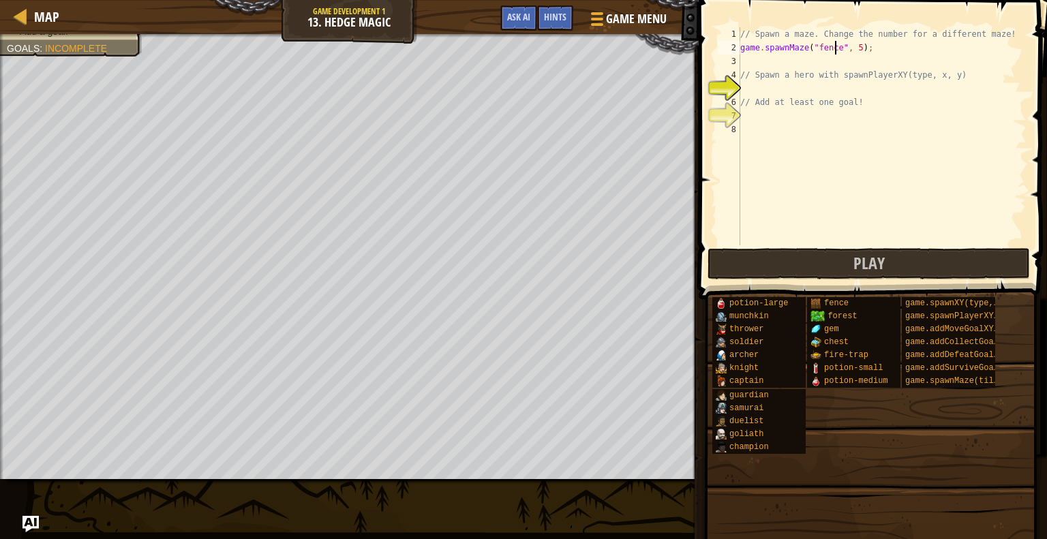
click at [763, 70] on div "// Spawn a maze. Change the number for a different maze! game . spawnMaze ( "fe…" at bounding box center [882, 149] width 289 height 245
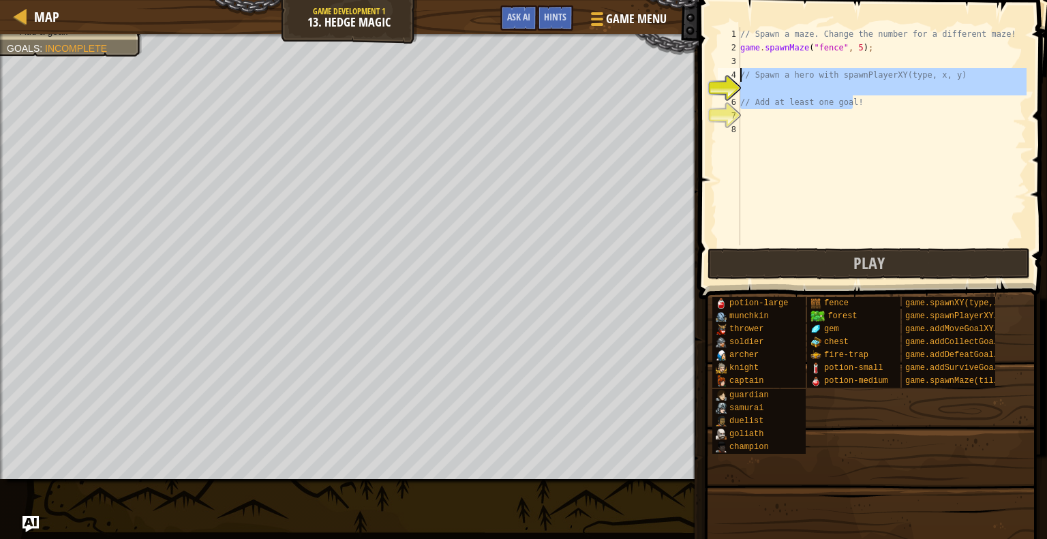
drag, startPoint x: 851, startPoint y: 100, endPoint x: 742, endPoint y: 72, distance: 112.6
click at [742, 72] on div "// Spawn a maze. Change the number for a different maze! game . spawnMaze ( "fe…" at bounding box center [882, 149] width 289 height 245
type textarea "// Spawn a hero with spawnPlayerXY(type, x, y)"
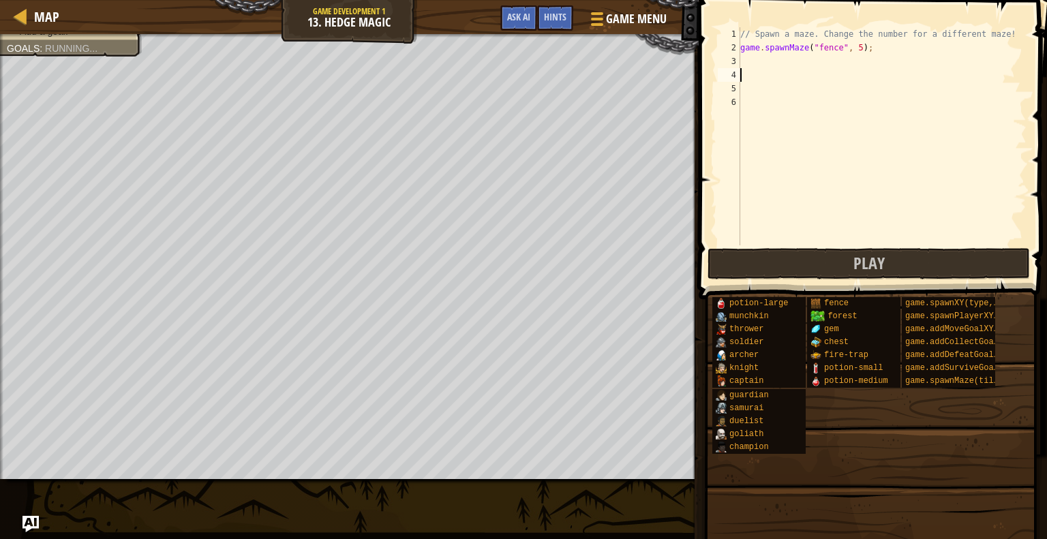
scroll to position [6, 0]
click at [747, 59] on div "// Spawn a maze. Change the number for a different maze! game . spawnMaze ( "fe…" at bounding box center [882, 149] width 289 height 245
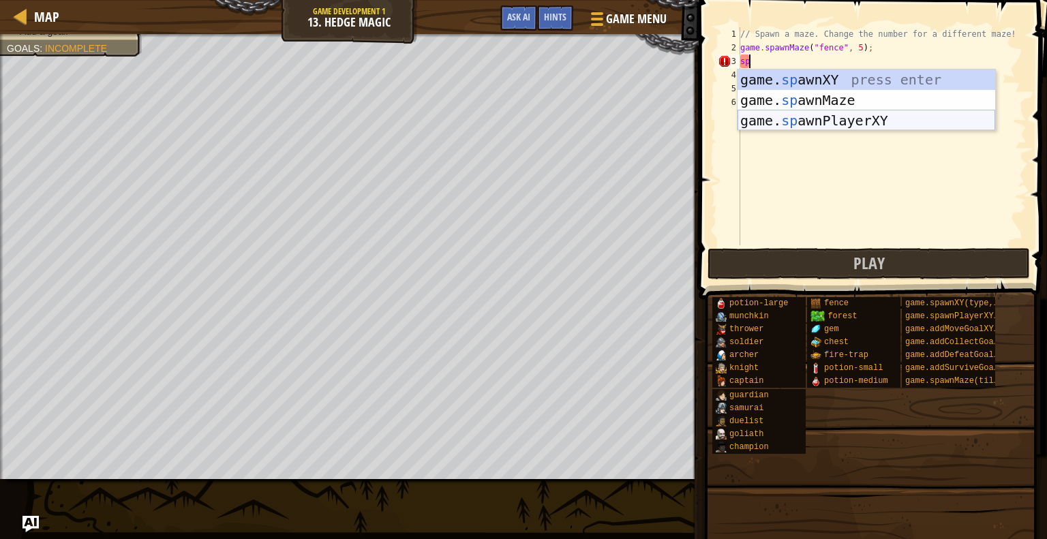
click at [859, 113] on div "game. sp awnXY press enter game. sp awnMaze press enter game. sp awnPlayerXY pr…" at bounding box center [867, 121] width 258 height 102
type textarea "var player = game.spawnPlayerXY("captain", 36, 30);"
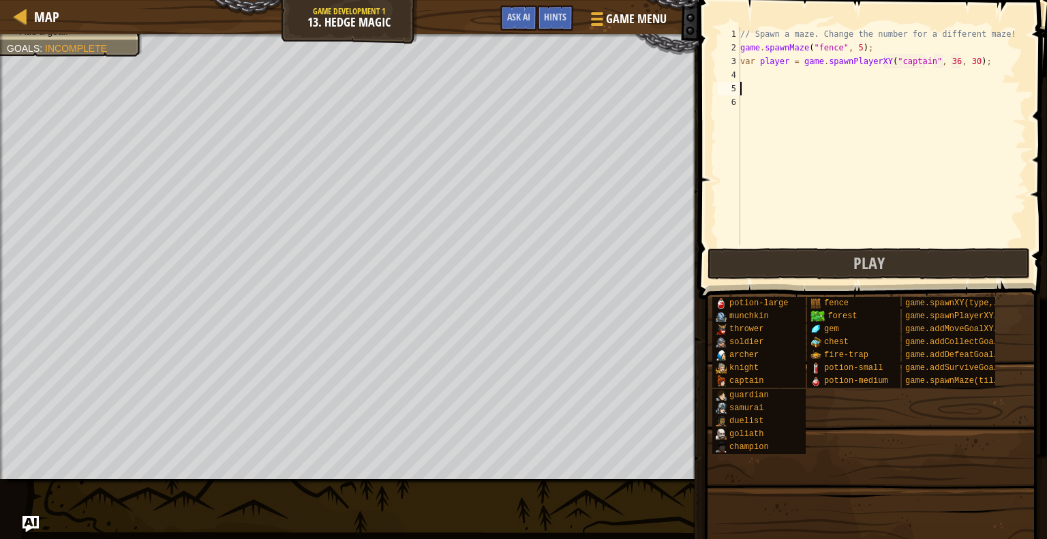
click at [818, 84] on div "// Spawn a maze. Change the number for a different maze! game . spawnMaze ( "fe…" at bounding box center [882, 149] width 289 height 245
click at [748, 61] on div "// Spawn a maze. Change the number for a different maze! game . spawnMaze ( "fe…" at bounding box center [882, 149] width 289 height 245
type textarea "var player = game.spawnPlayerXY("captain", 36, 30);"
click at [745, 78] on div "// Spawn a maze. Change the number for a different maze! game . spawnMaze ( "fe…" at bounding box center [882, 149] width 289 height 245
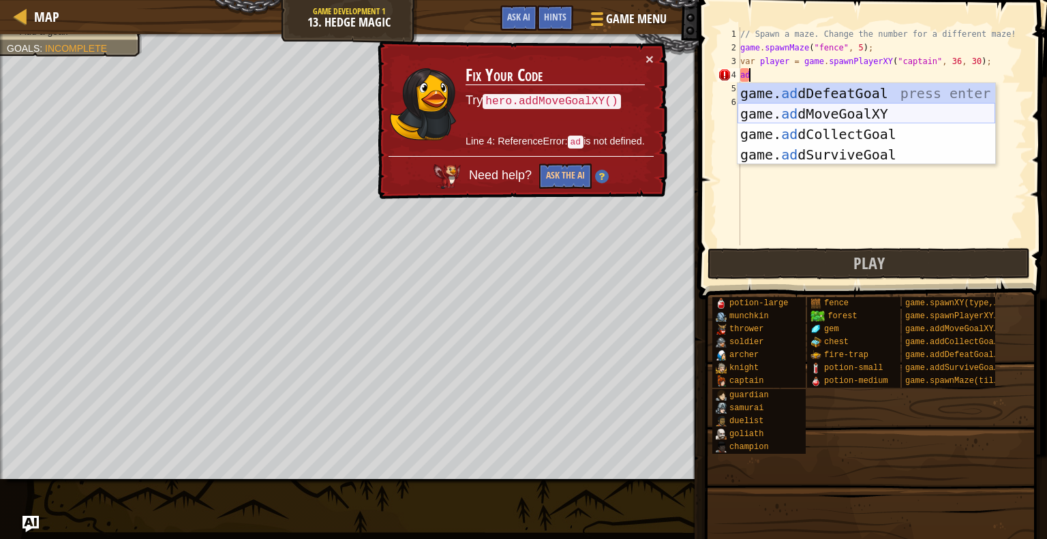
click at [837, 116] on div "game. ad dDefeatGoal press enter game. ad dMoveGoalXY press enter game. ad dCol…" at bounding box center [867, 144] width 258 height 123
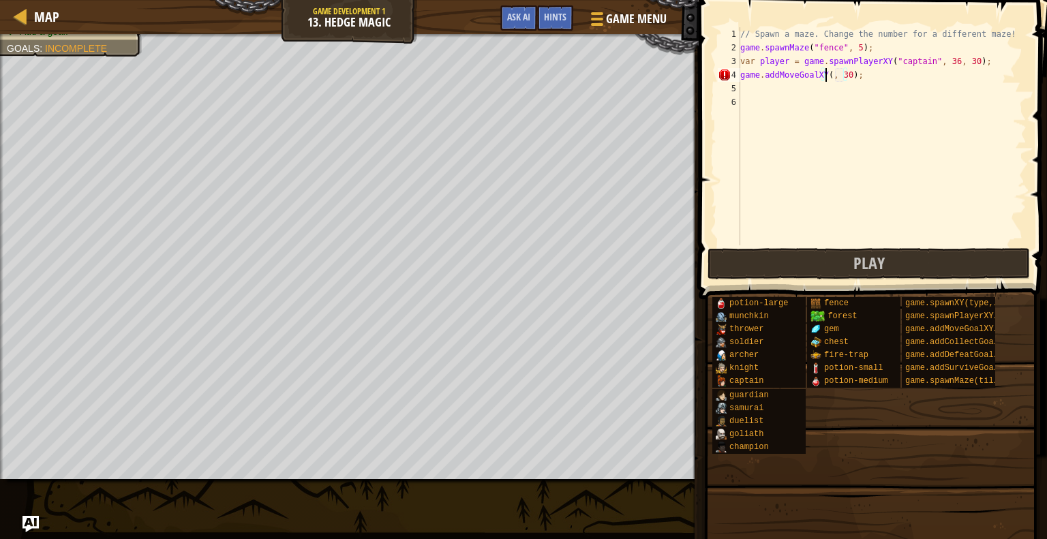
scroll to position [6, 7]
click at [851, 74] on div "// Spawn a maze. Change the number for a different maze! game . spawnMaze ( "fe…" at bounding box center [882, 149] width 289 height 245
type textarea "game.addMoveGoalXY(61, 62);"
click at [831, 269] on button "Play" at bounding box center [869, 263] width 322 height 31
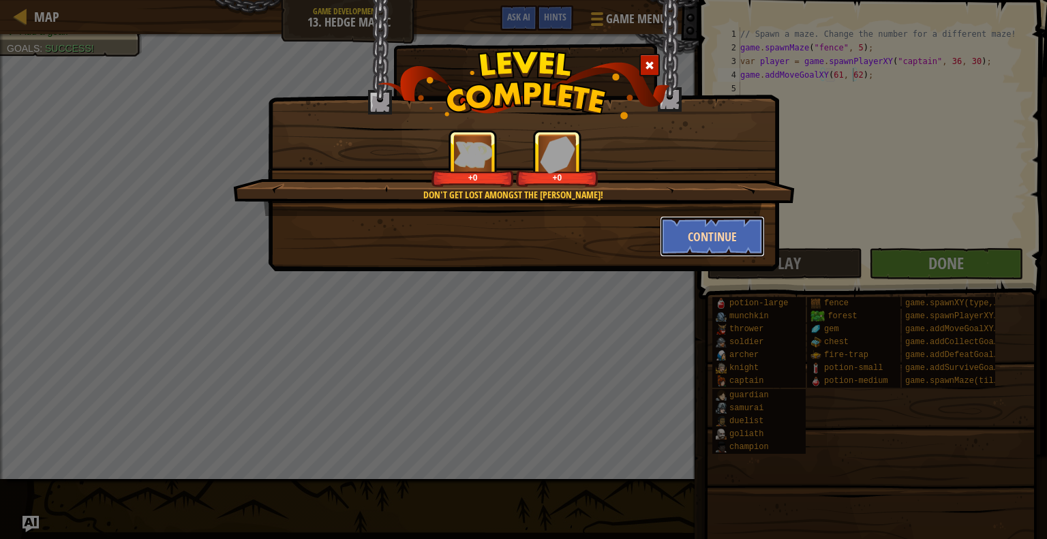
click at [708, 237] on button "Continue" at bounding box center [713, 236] width 106 height 41
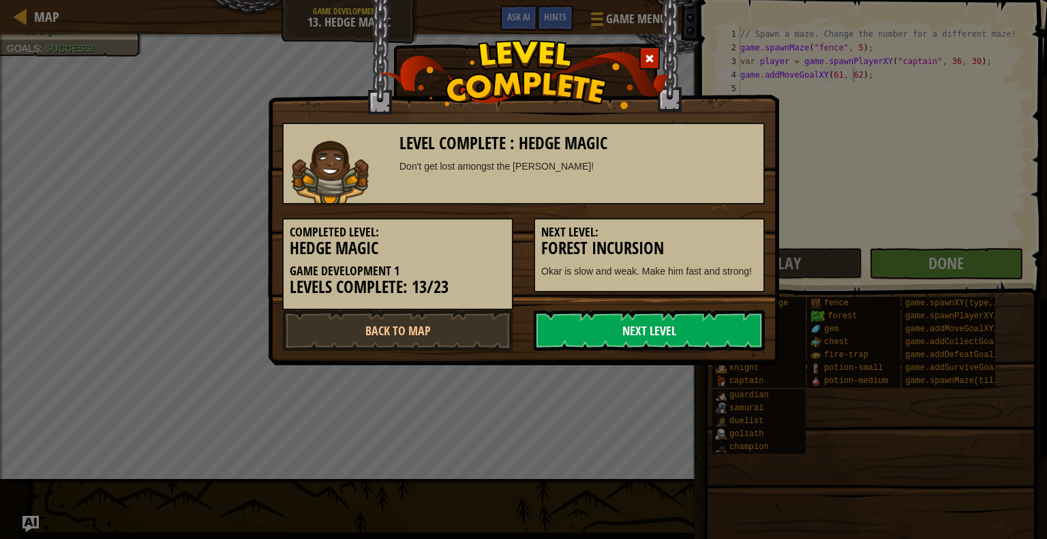
click at [711, 314] on link "Next Level" at bounding box center [649, 330] width 231 height 41
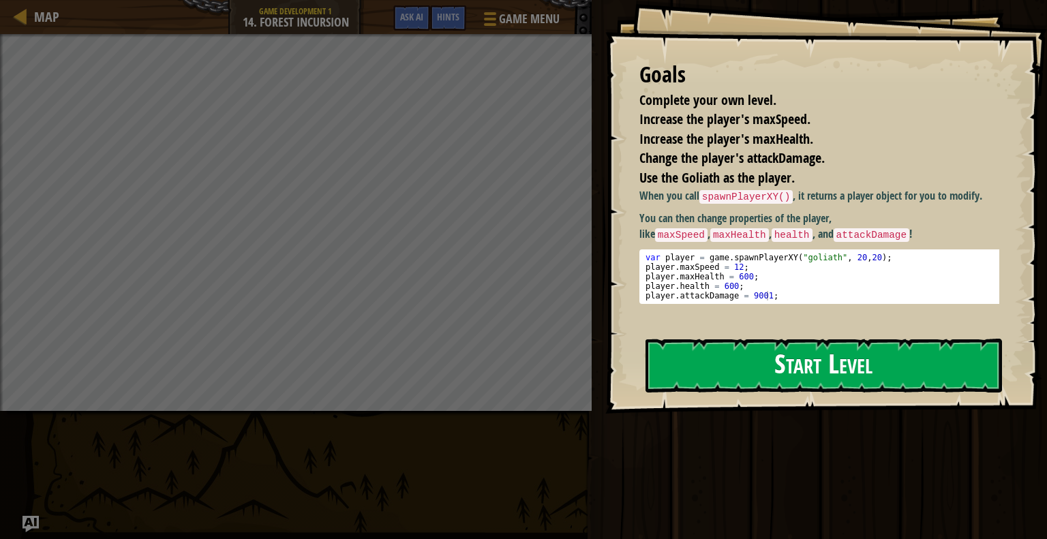
click at [922, 345] on button "Start Level" at bounding box center [824, 366] width 357 height 54
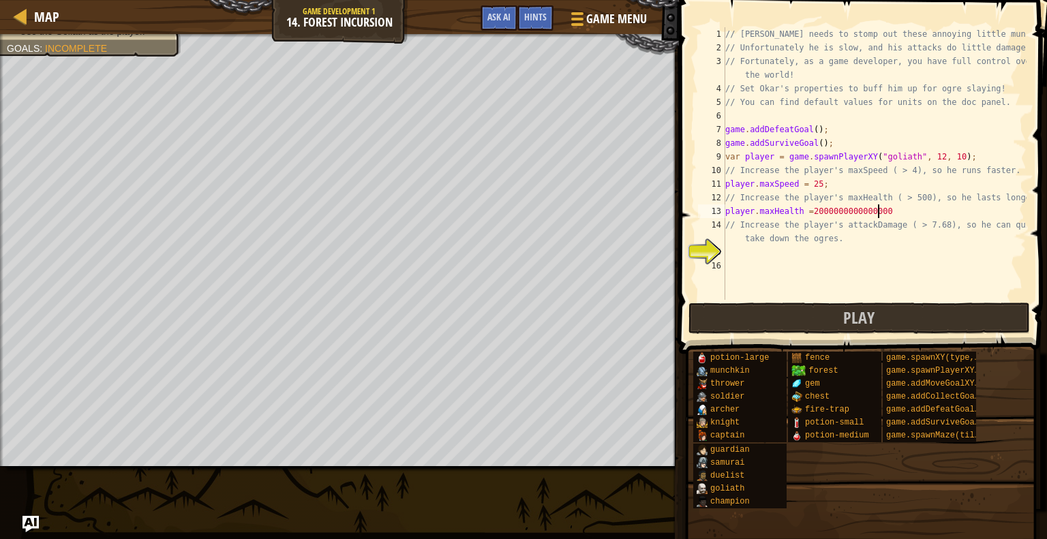
scroll to position [6, 12]
click at [853, 307] on span "Play" at bounding box center [858, 318] width 31 height 22
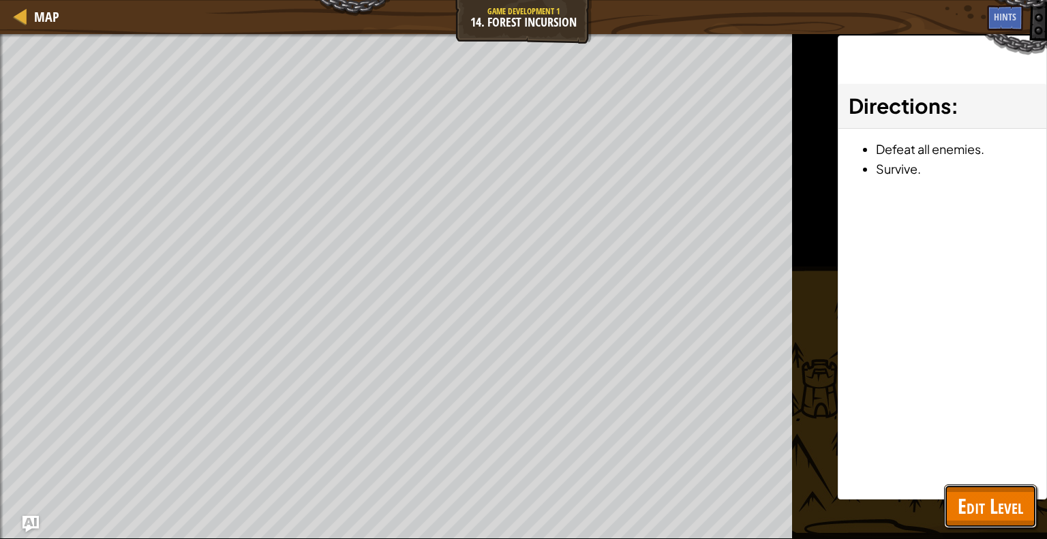
click at [990, 498] on span "Edit Level" at bounding box center [990, 506] width 65 height 28
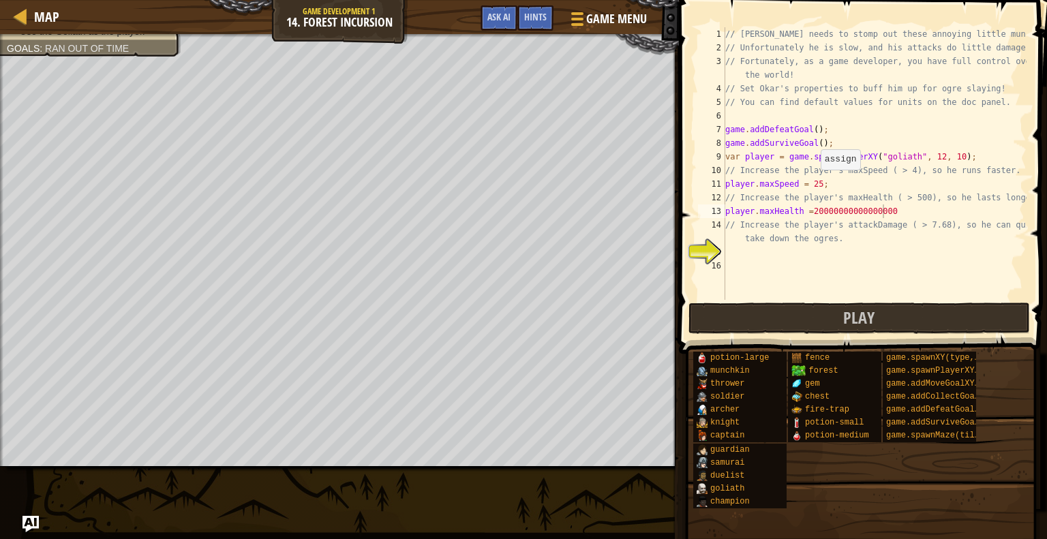
click at [813, 183] on div "// Okar needs to stomp out these annoying little munchkins! // Unfortunately he…" at bounding box center [875, 177] width 304 height 300
type textarea "player.maxSpeed = 1000000000909090909090909090909090;"
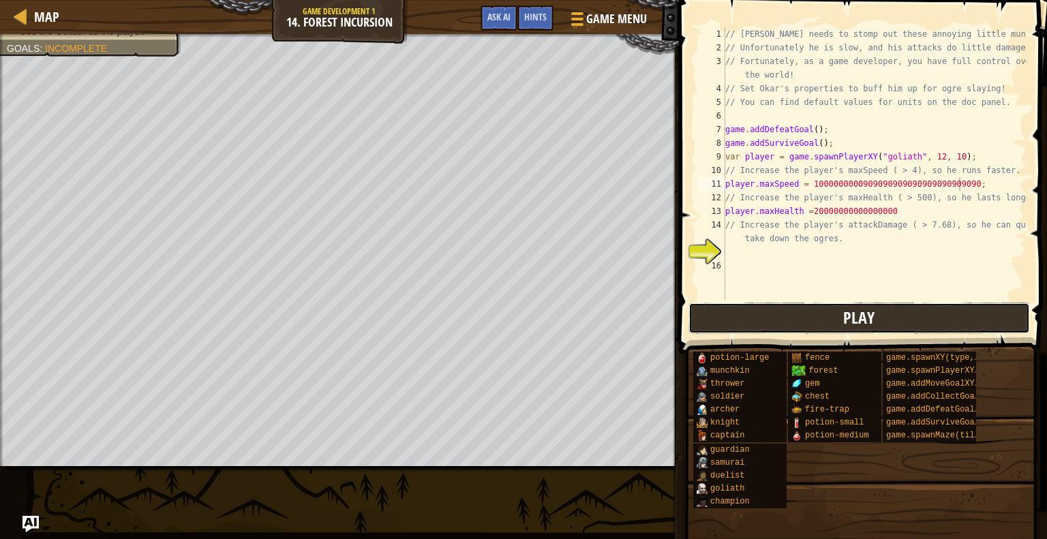
click at [908, 320] on button "Play" at bounding box center [860, 318] width 342 height 31
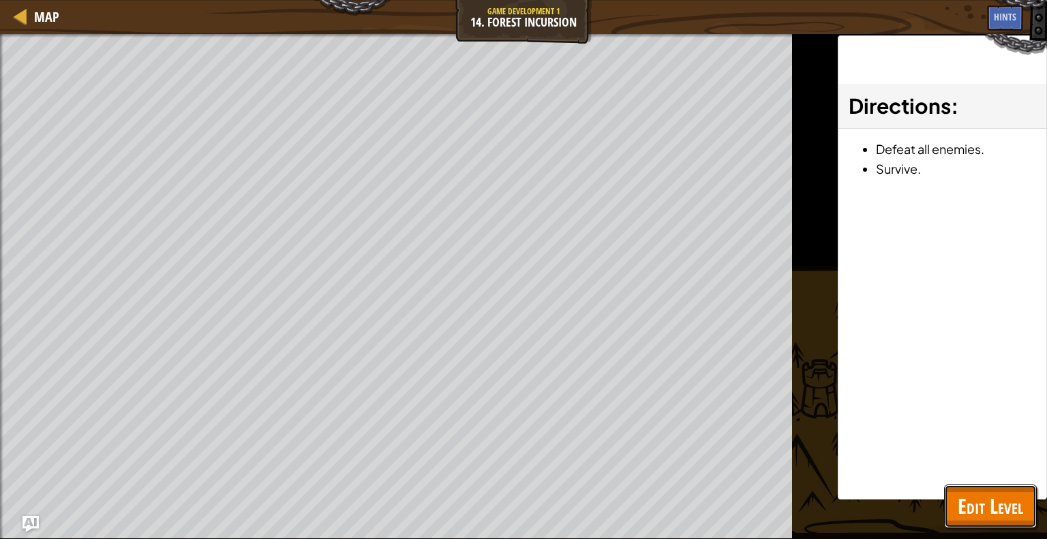
click at [995, 510] on span "Edit Level" at bounding box center [990, 506] width 65 height 28
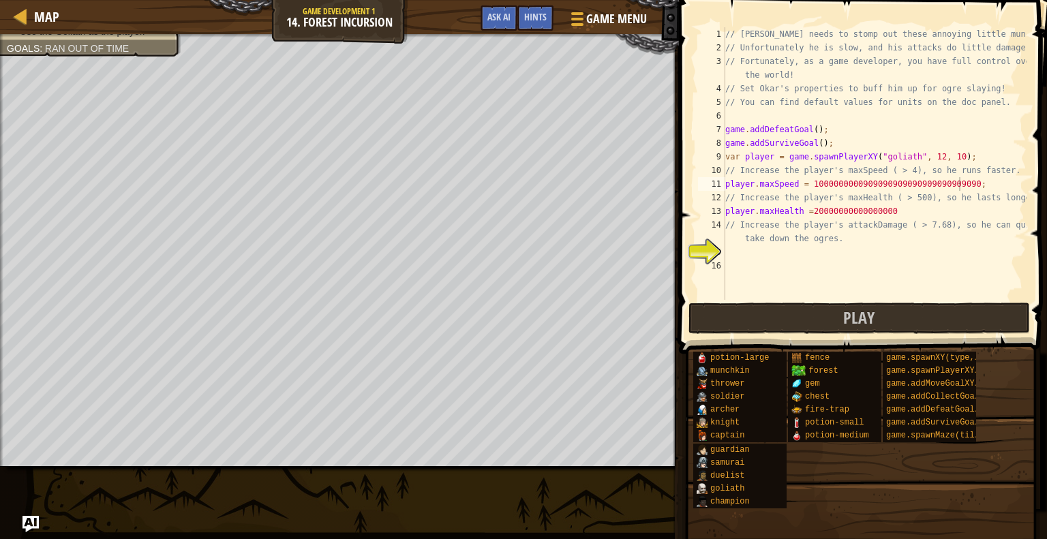
click at [774, 259] on div "// Okar needs to stomp out these annoying little munchkins! // Unfortunately he…" at bounding box center [875, 177] width 304 height 300
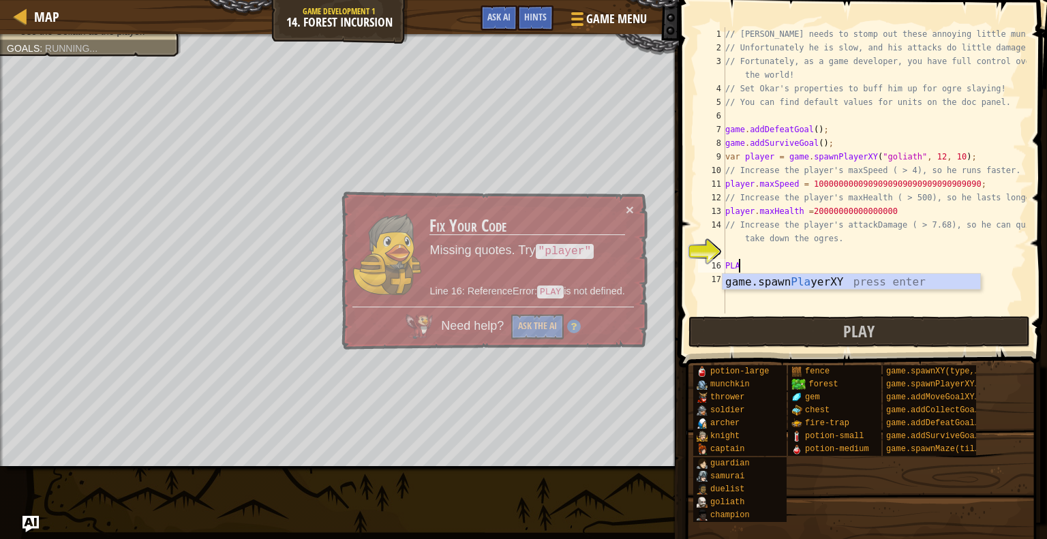
scroll to position [6, 0]
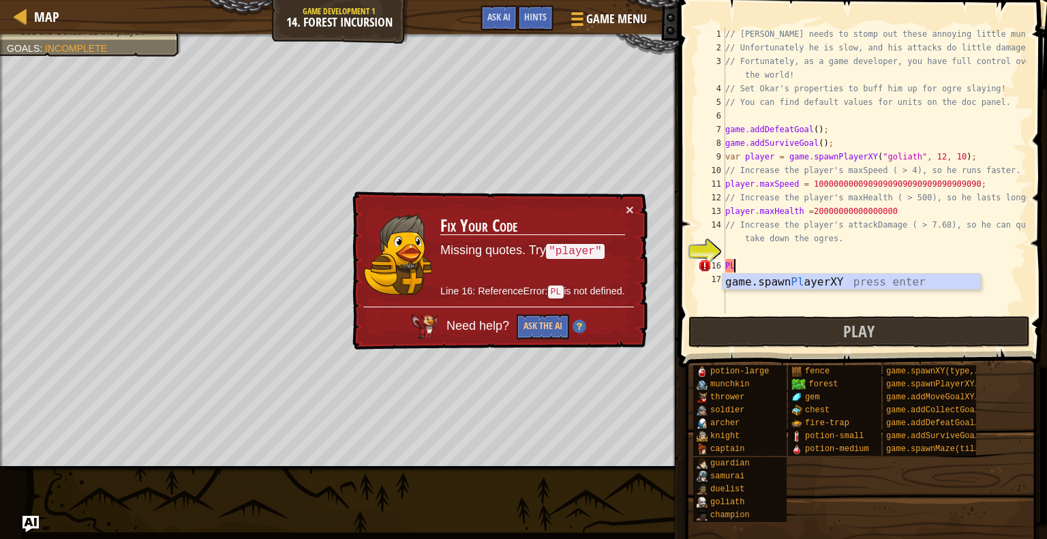
type textarea "P"
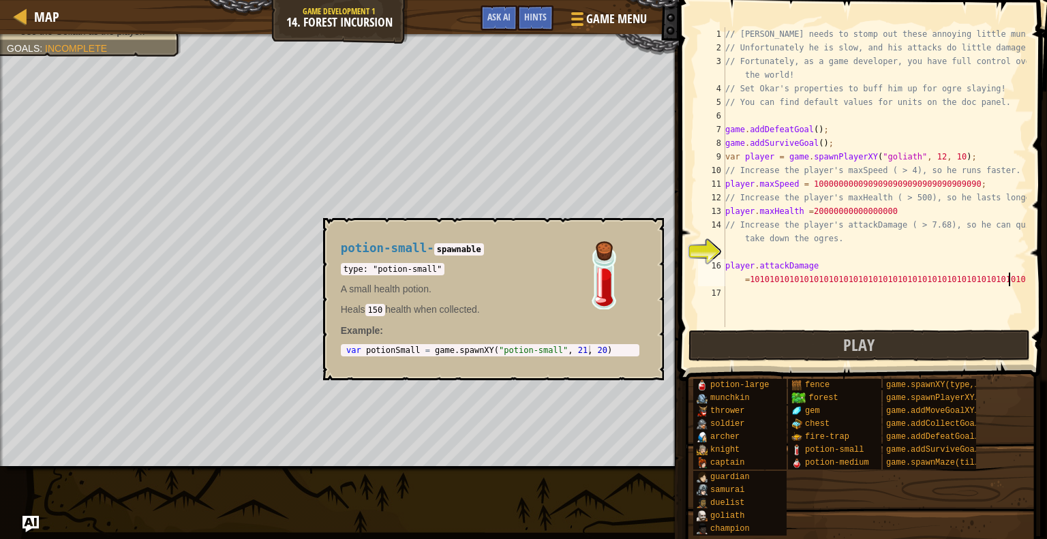
scroll to position [6, 29]
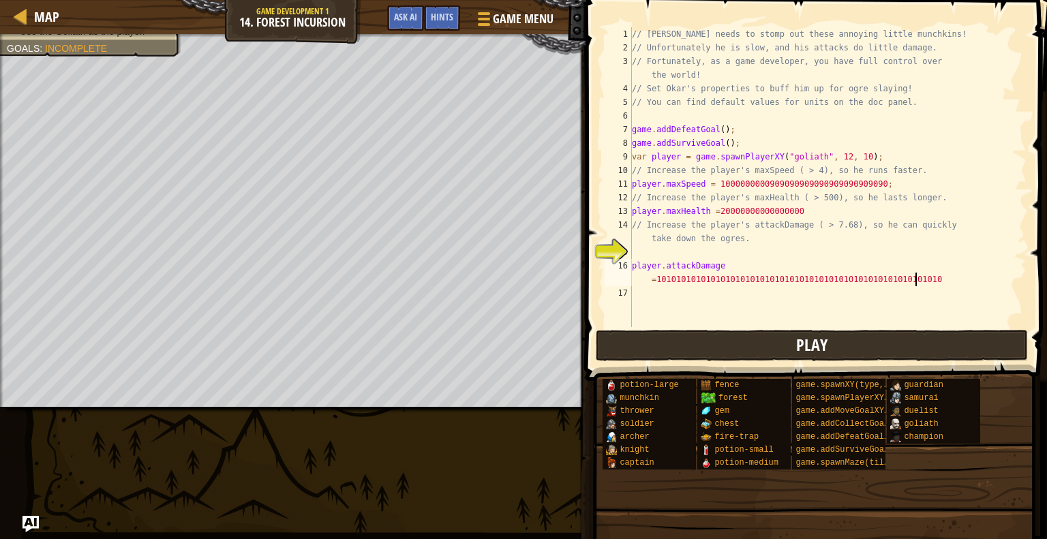
type textarea "player.attackDamage =1010101010101010101010101010101010101010101010101010101010"
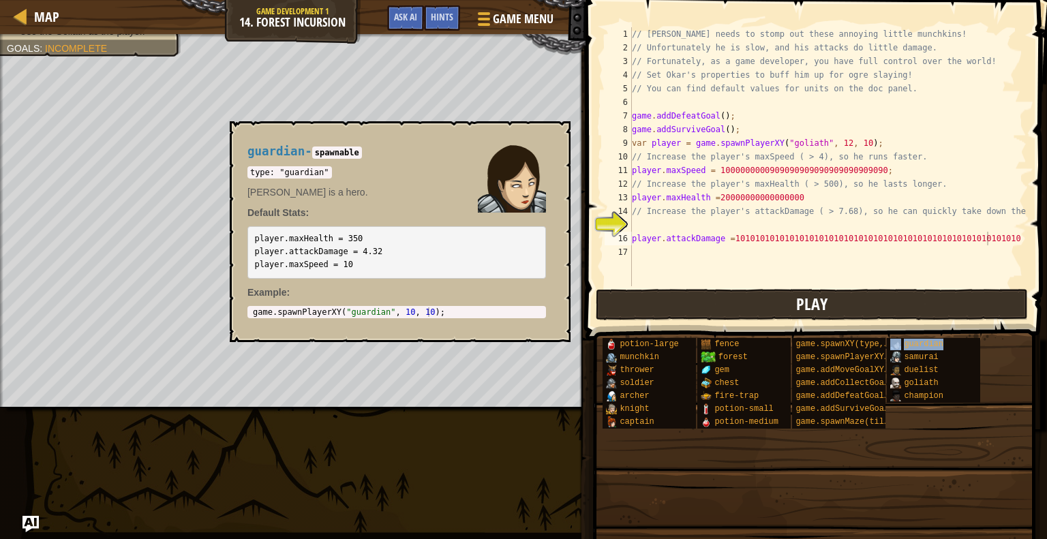
click at [888, 341] on div "guardian" at bounding box center [939, 344] width 105 height 13
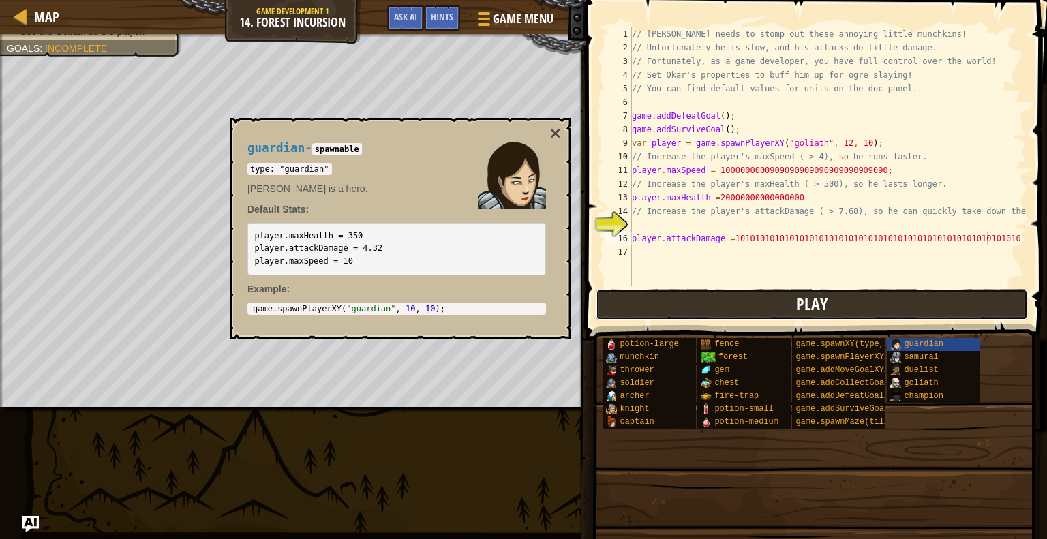
click at [877, 313] on button "Play" at bounding box center [812, 304] width 432 height 31
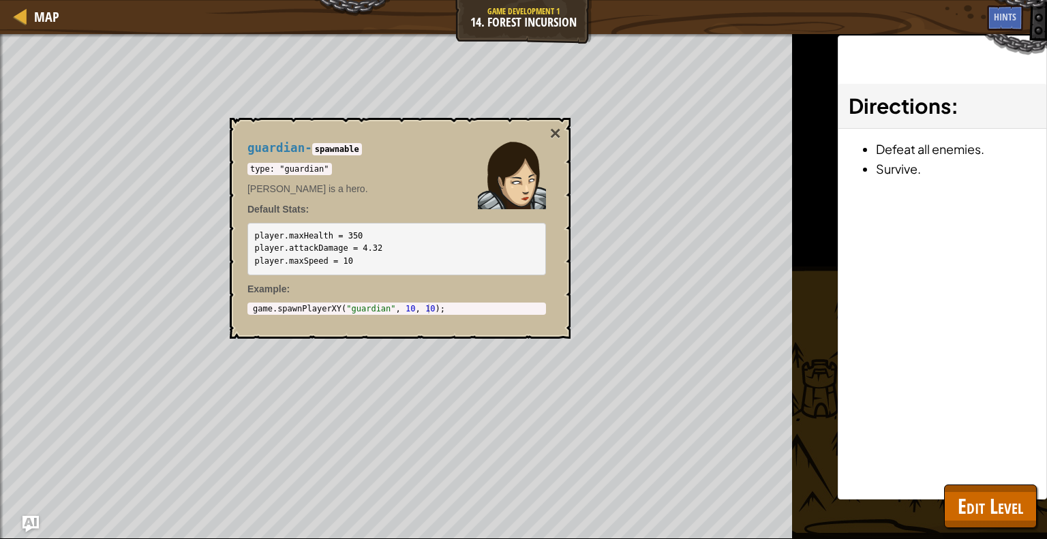
click at [393, 337] on div "guardian - spawnable type: "guardian" Illia Shieldsmith is a hero. Default Stat…" at bounding box center [400, 228] width 341 height 221
click at [558, 136] on button "×" at bounding box center [555, 133] width 11 height 19
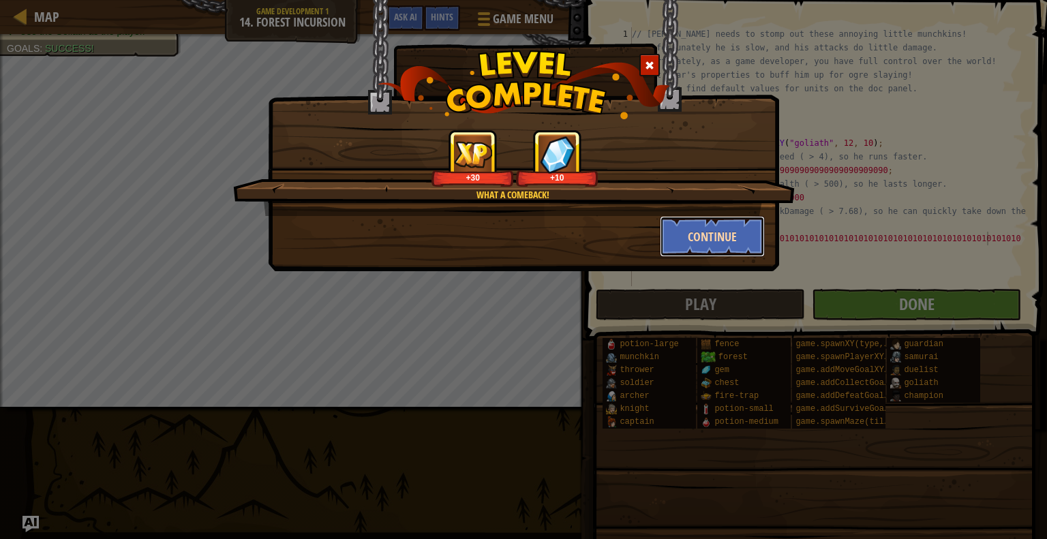
click at [730, 228] on button "Continue" at bounding box center [713, 236] width 106 height 41
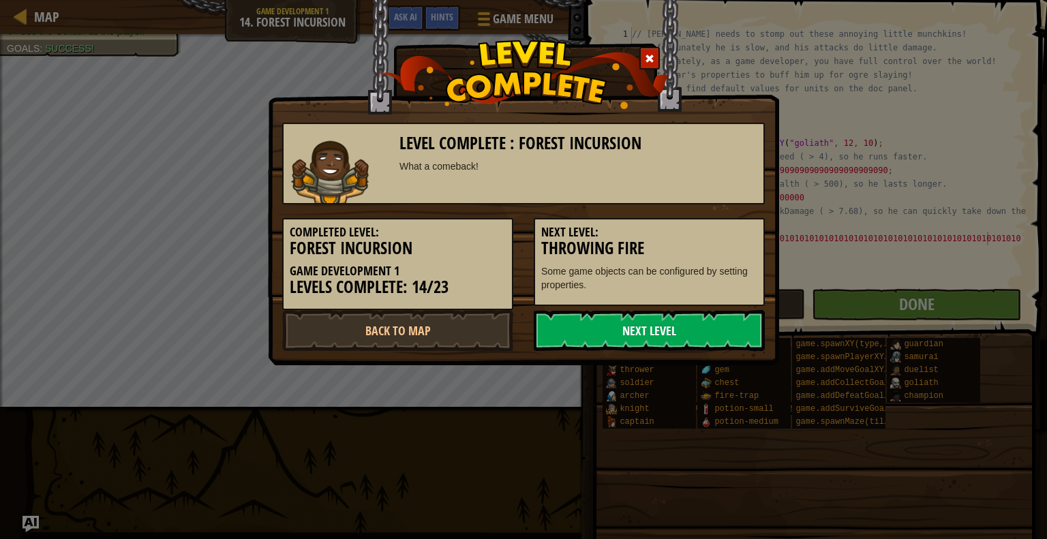
click at [714, 319] on link "Next Level" at bounding box center [649, 330] width 231 height 41
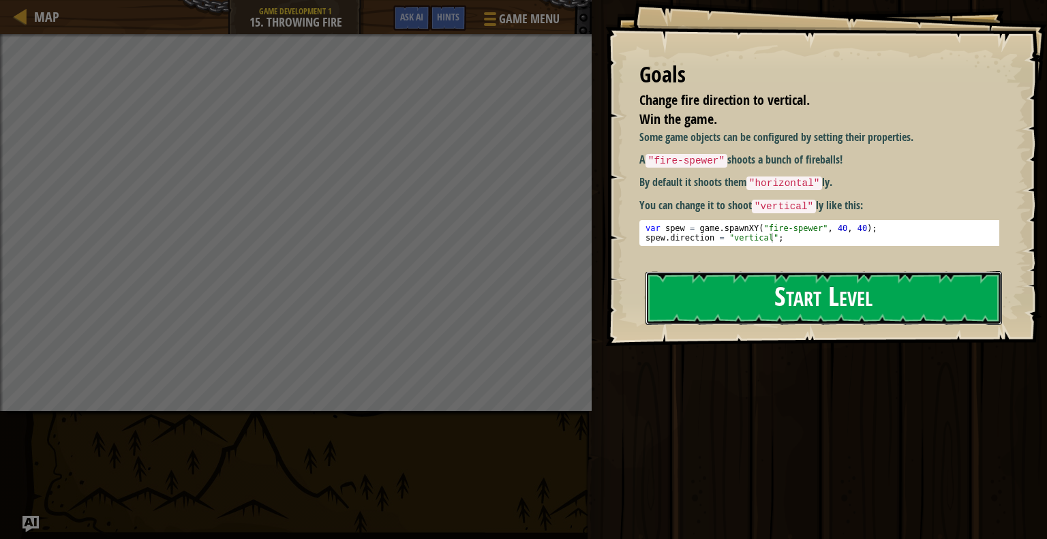
click at [801, 299] on button "Start Level" at bounding box center [824, 298] width 357 height 54
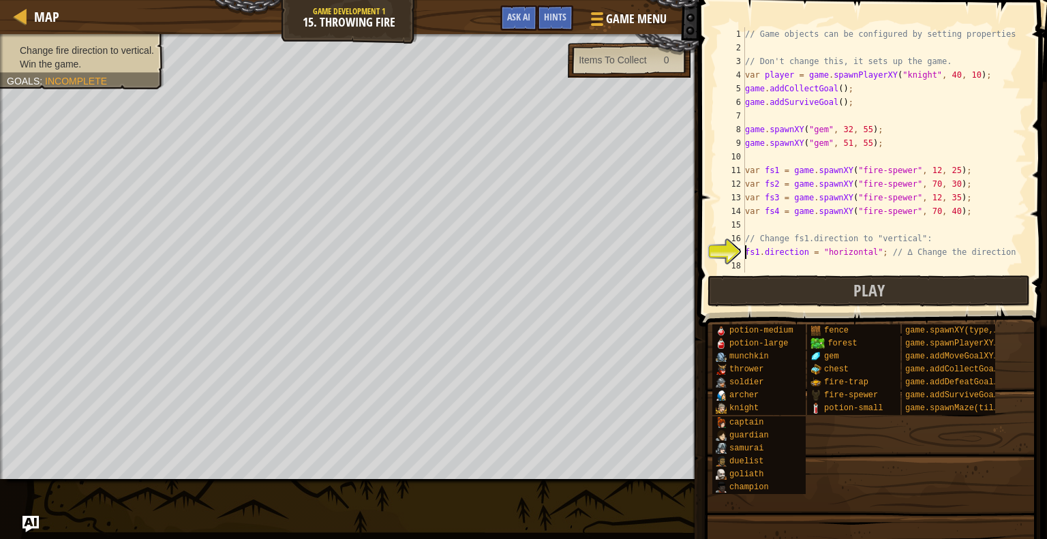
scroll to position [41, 0]
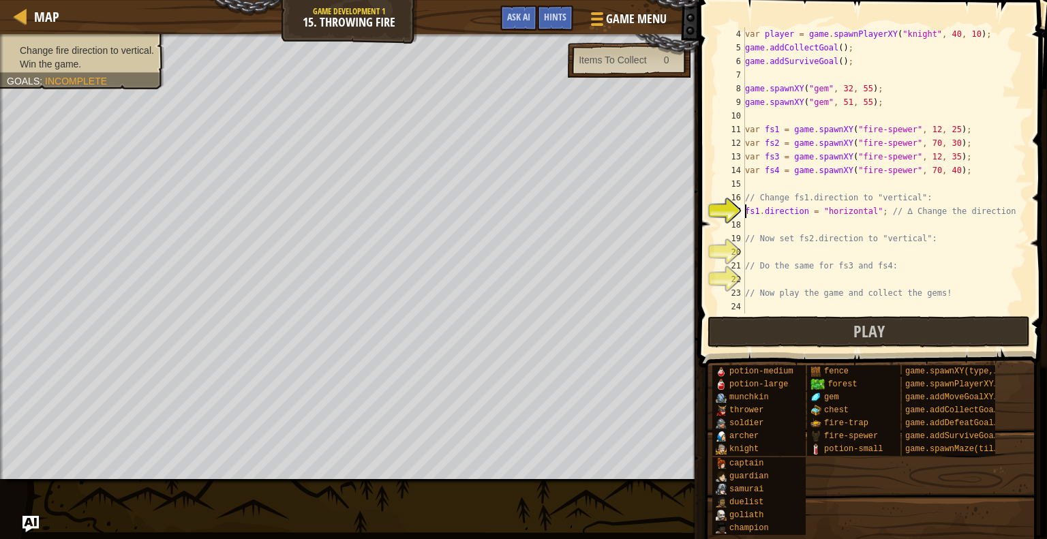
click at [815, 227] on div "var player = game . spawnPlayerXY ( "knight" , 40 , 10 ) ; game . addCollectGoa…" at bounding box center [879, 184] width 274 height 314
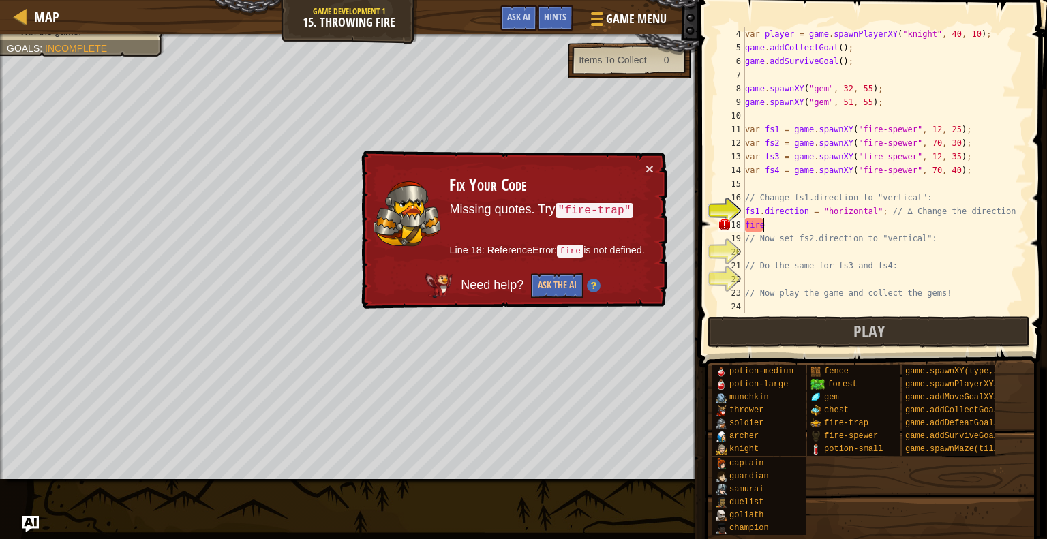
scroll to position [6, 0]
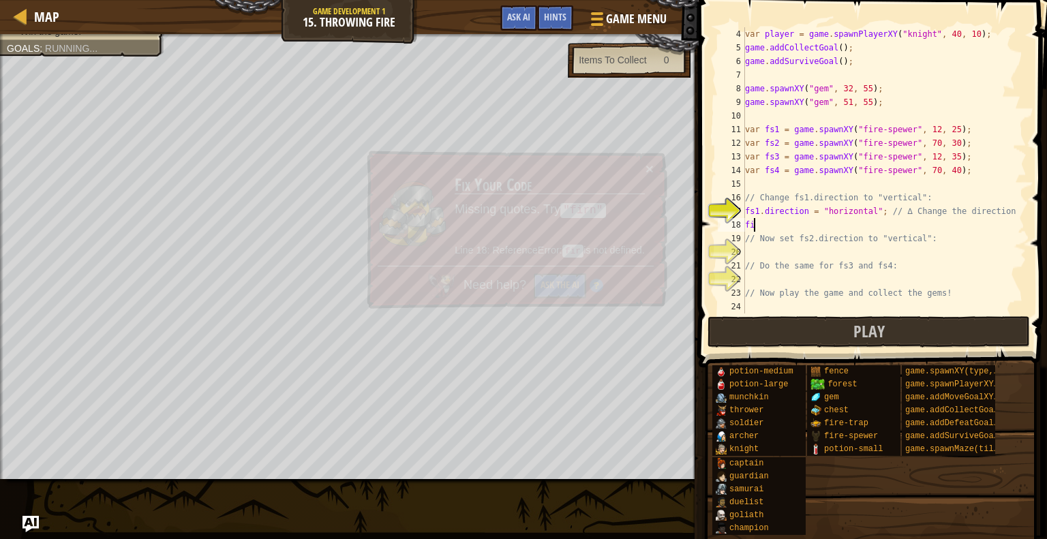
type textarea "f"
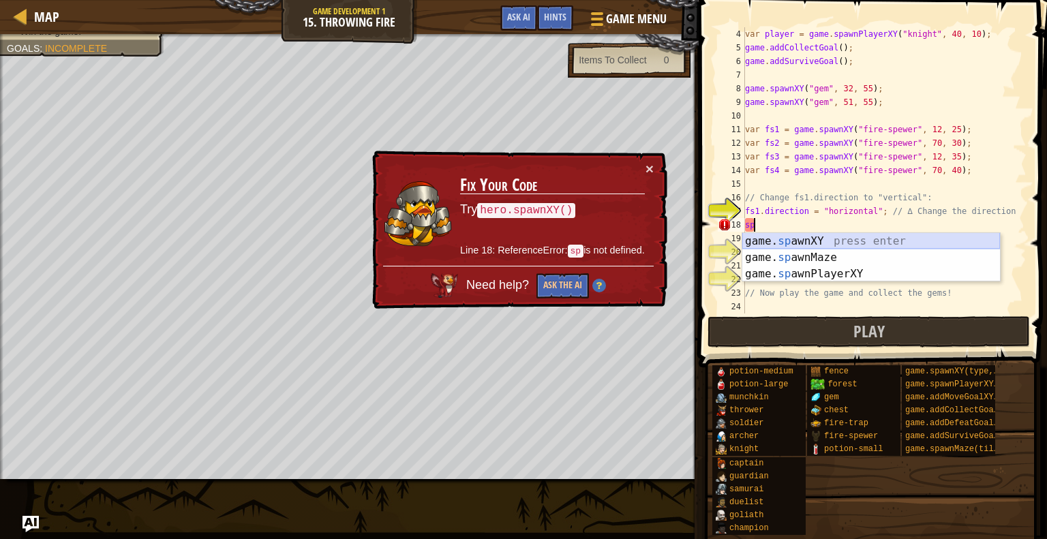
click at [799, 234] on div "game. sp awnXY press enter game. sp awnMaze press enter game. sp awnPlayerXY pr…" at bounding box center [871, 274] width 258 height 82
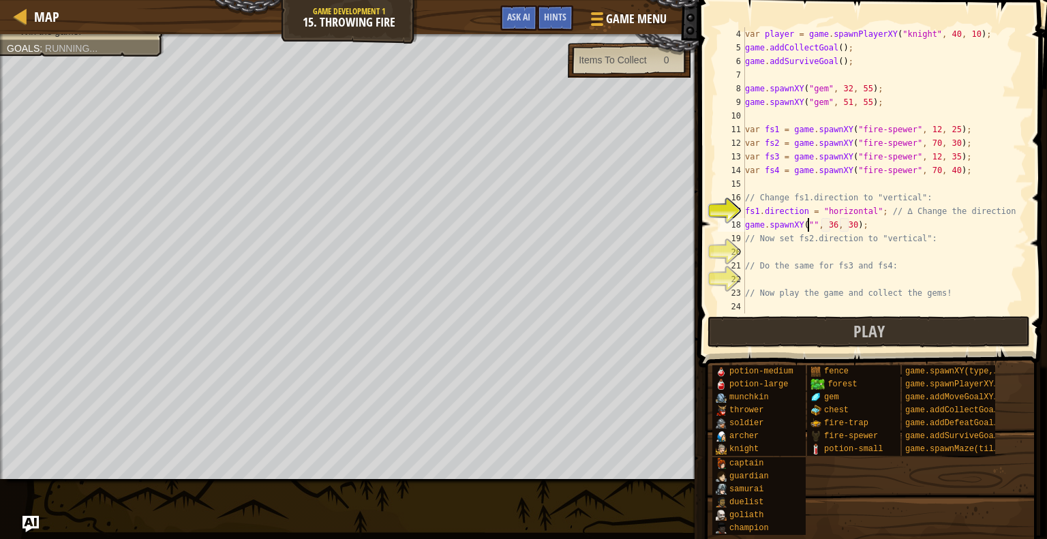
scroll to position [6, 8]
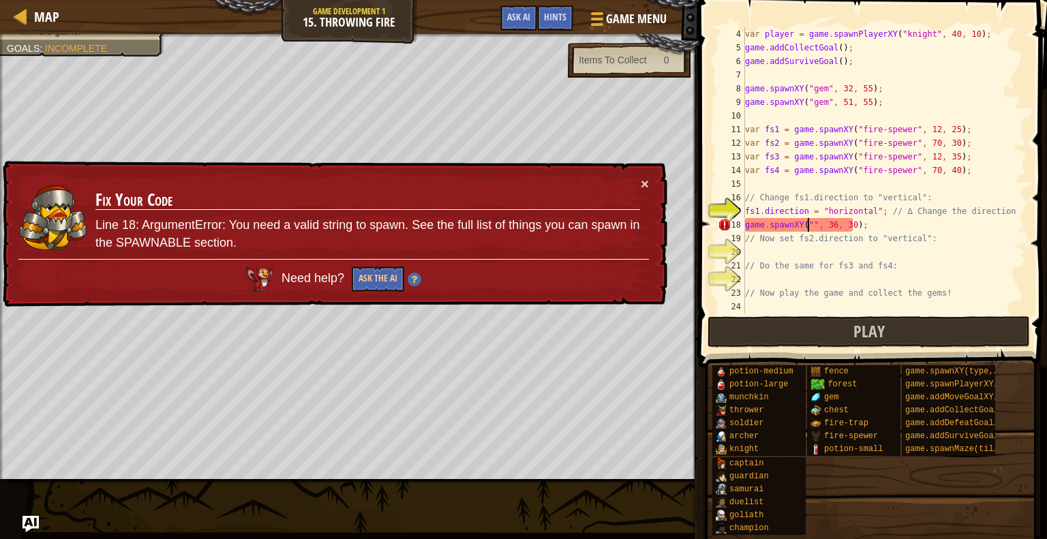
click at [927, 272] on div "var player = game . spawnPlayerXY ( "knight" , 40 , 10 ) ; game . addCollectGoa…" at bounding box center [879, 184] width 274 height 314
drag, startPoint x: 619, startPoint y: 179, endPoint x: 775, endPoint y: 211, distance: 159.2
click at [627, 182] on td "Fix Your Code Line 18: ArgumentError: You need a valid string to spawn. See the…" at bounding box center [368, 218] width 546 height 82
drag, startPoint x: 900, startPoint y: 226, endPoint x: 890, endPoint y: 226, distance: 10.2
click at [896, 226] on div "var player = game . spawnPlayerXY ( "knight" , 40 , 10 ) ; game . addCollectGoa…" at bounding box center [879, 184] width 274 height 314
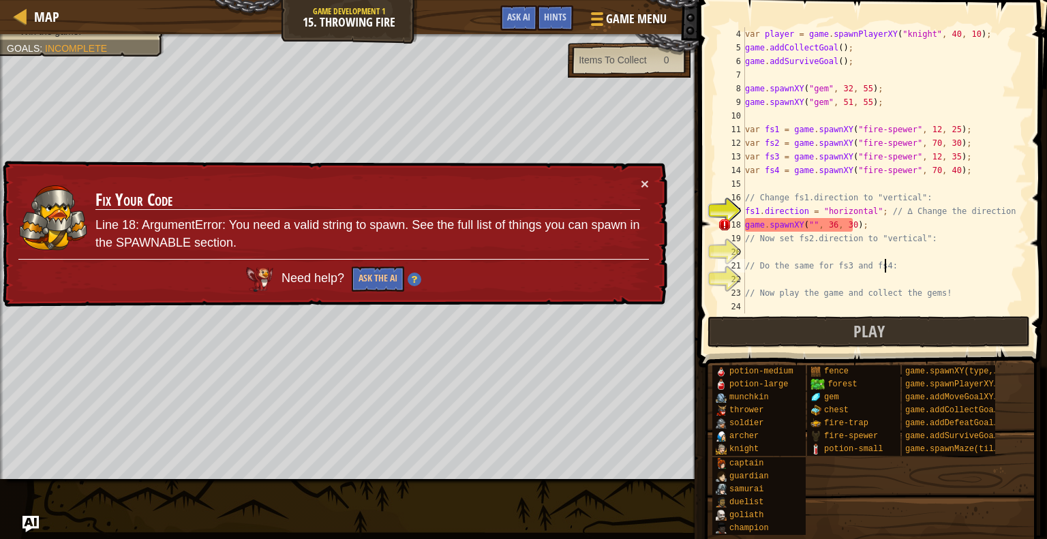
type textarea "game.spawnXY("", 36, 30);"
drag, startPoint x: 890, startPoint y: 226, endPoint x: 743, endPoint y: 226, distance: 146.6
click at [743, 226] on div "game.spawnXY("", 36, 30); 4 5 6 7 8 9 10 11 12 13 14 15 16 17 18 19 20 21 22 23…" at bounding box center [871, 170] width 312 height 286
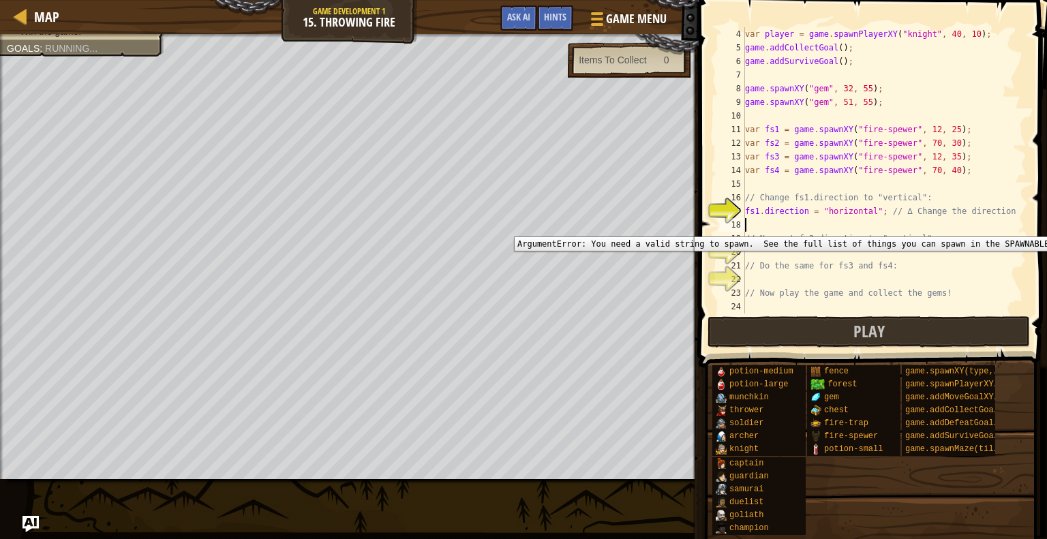
scroll to position [6, 0]
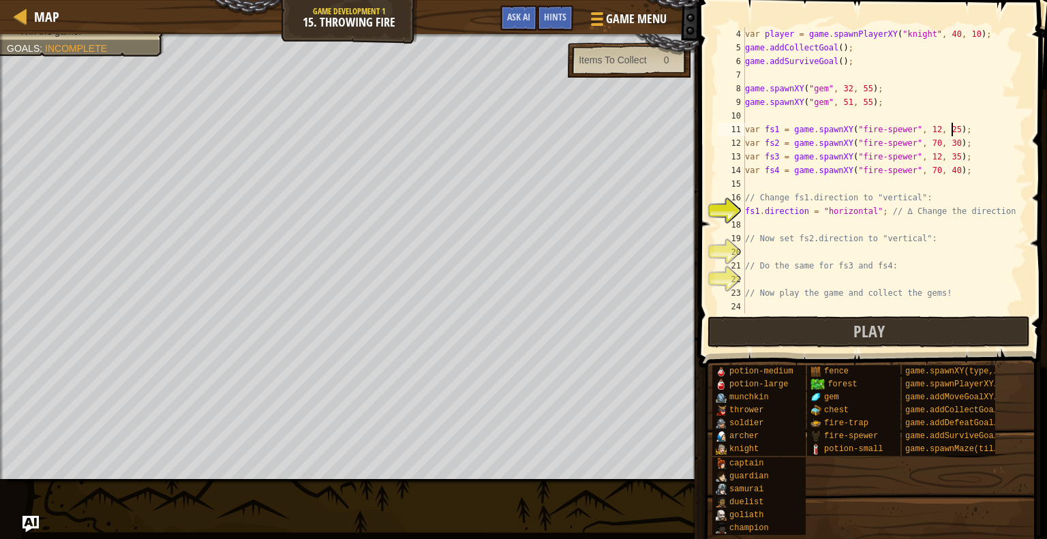
click at [963, 132] on div "var player = game . spawnPlayerXY ( "knight" , 40 , 10 ) ; game . addCollectGoa…" at bounding box center [879, 184] width 274 height 314
type textarea "var fs1 = game.spawnXY("fire-spewer", 12, 25);"
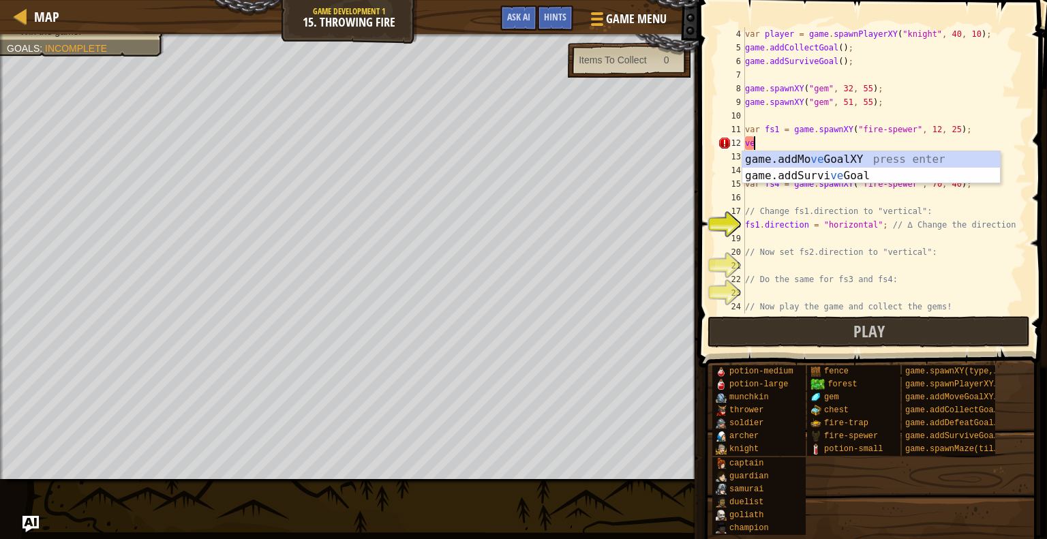
type textarea "v"
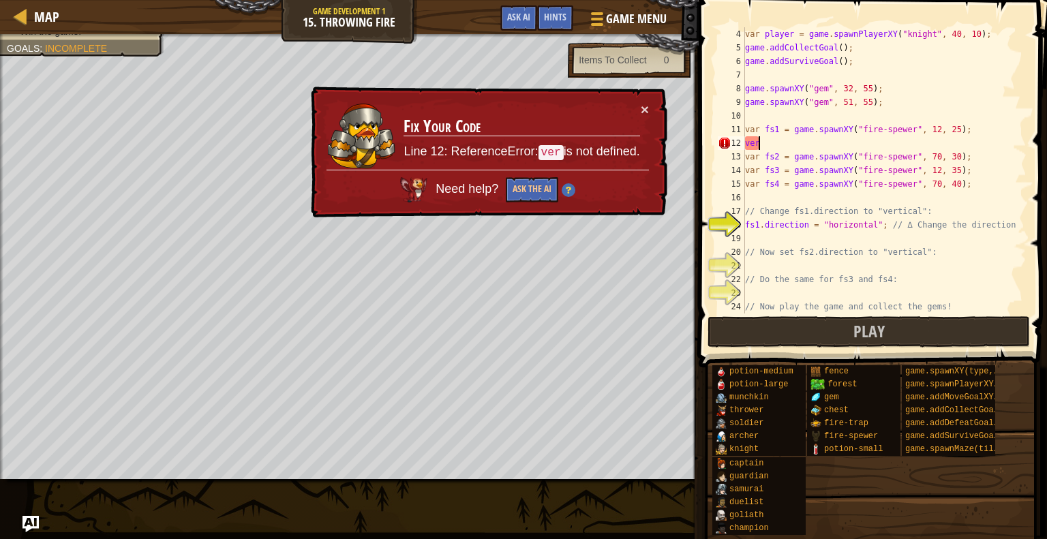
type textarea "v"
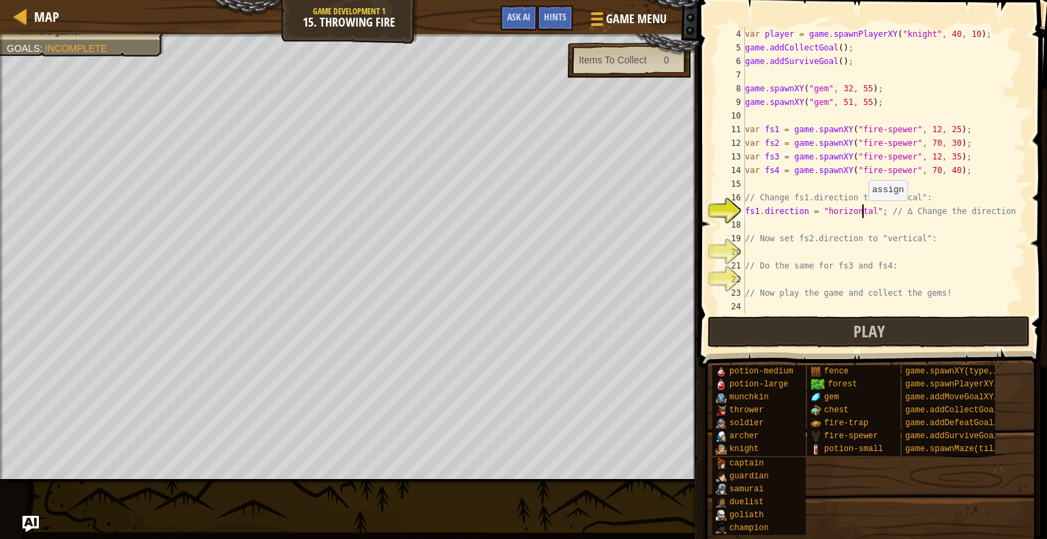
click at [861, 214] on div "var player = game . spawnPlayerXY ( "knight" , 40 , 10 ) ; game . addCollectGoa…" at bounding box center [879, 184] width 274 height 314
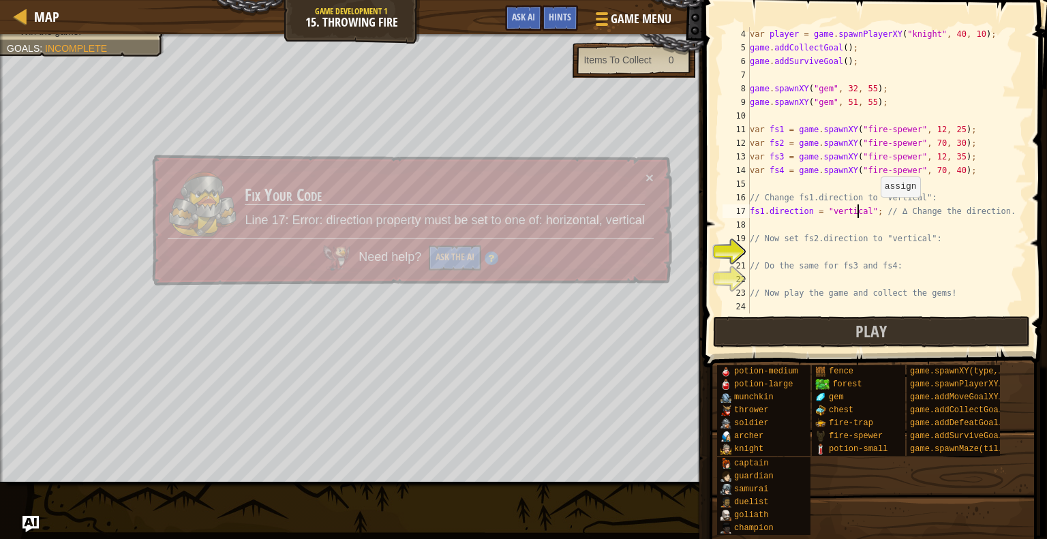
scroll to position [6, 8]
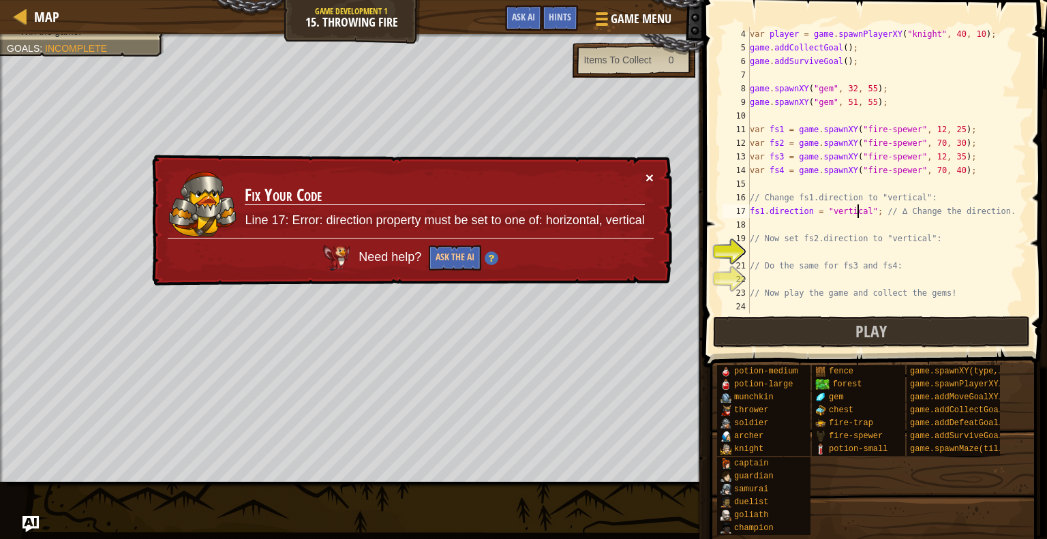
click at [652, 171] on button "×" at bounding box center [650, 177] width 8 height 14
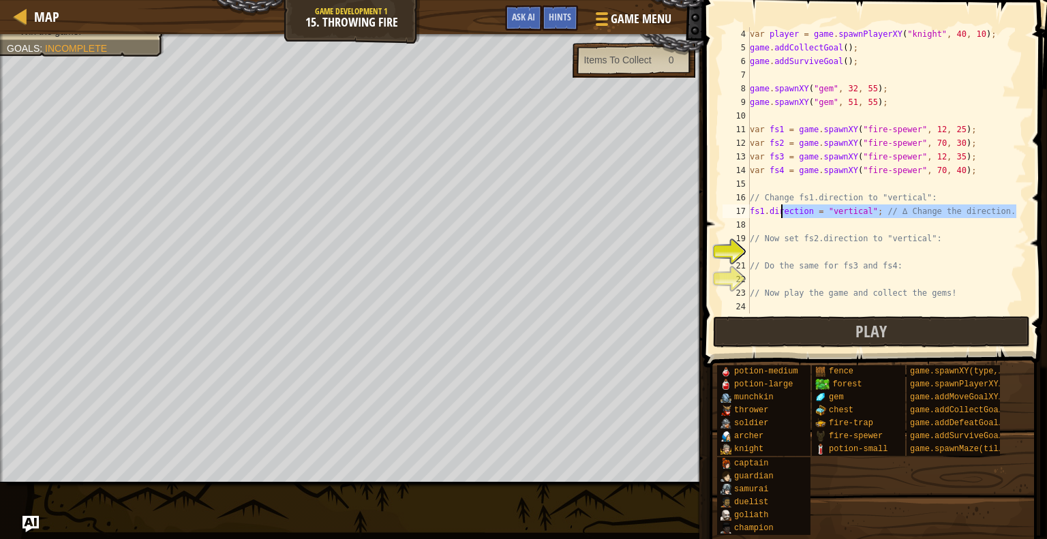
drag, startPoint x: 817, startPoint y: 220, endPoint x: 780, endPoint y: 215, distance: 37.9
click at [780, 215] on div "var player = game . spawnPlayerXY ( "knight" , 40 , 10 ) ; game . addCollectGoa…" at bounding box center [881, 184] width 269 height 314
click at [747, 206] on div "17" at bounding box center [736, 212] width 27 height 14
click at [749, 209] on div "17" at bounding box center [736, 212] width 27 height 14
drag, startPoint x: 749, startPoint y: 209, endPoint x: 893, endPoint y: 215, distance: 143.9
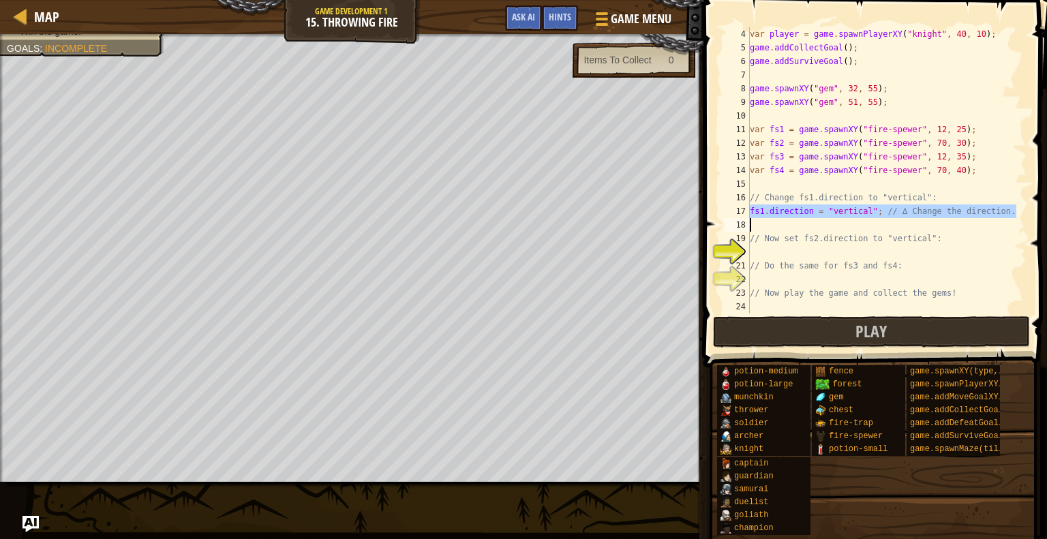
click at [893, 215] on div "fs1.direction = "vertical"; // ∆ Change the direction. 4 5 6 7 8 9 10 11 12 13 …" at bounding box center [873, 170] width 307 height 286
click at [880, 217] on div "var player = game . spawnPlayerXY ( "knight" , 40 , 10 ) ; game . addCollectGoa…" at bounding box center [881, 170] width 269 height 286
type textarea "fs1.direction = "vertical"; // ∆ Change the direction."
drag, startPoint x: 869, startPoint y: 211, endPoint x: 740, endPoint y: 214, distance: 128.9
click at [740, 214] on div "fs1.direction = "vertical"; // ∆ Change the direction. 4 5 6 7 8 9 10 11 12 13 …" at bounding box center [873, 170] width 307 height 286
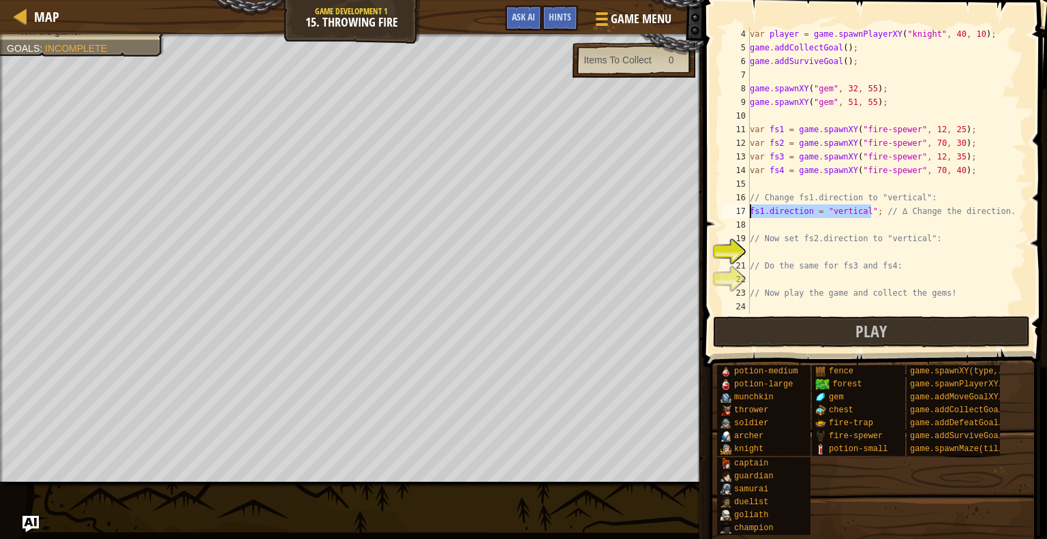
click at [753, 252] on div "var player = game . spawnPlayerXY ( "knight" , 40 , 10 ) ; game . addCollectGoa…" at bounding box center [881, 184] width 269 height 314
paste textarea "fs1.direction = "vertical";"
click at [769, 269] on div "var player = game . spawnPlayerXY ( "knight" , 40 , 10 ) ; game . addCollectGoa…" at bounding box center [881, 184] width 269 height 314
type textarea "// Do the same for fs3 and fs4:"
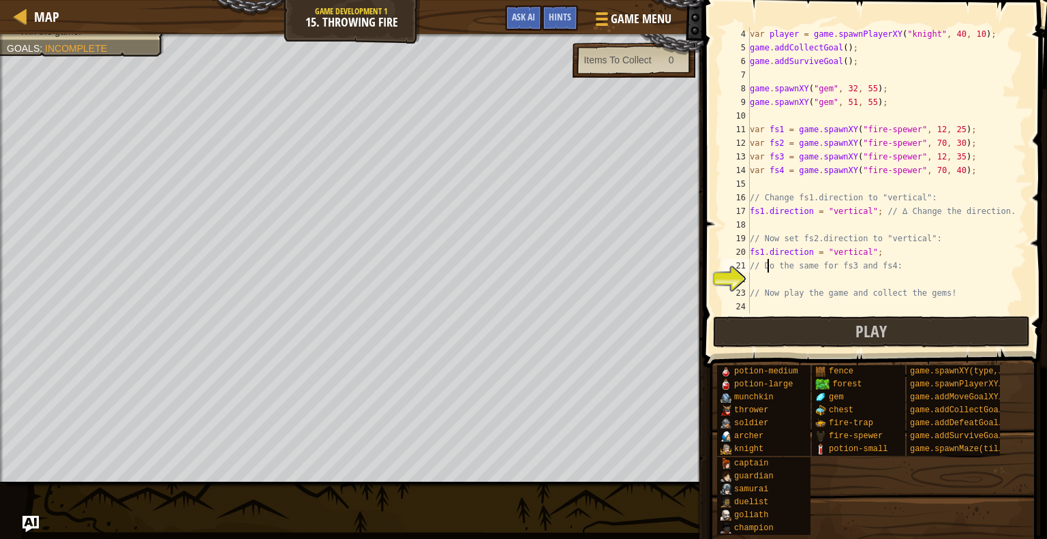
click at [770, 271] on div "var player = game . spawnPlayerXY ( "knight" , 40 , 10 ) ; game . addCollectGoa…" at bounding box center [881, 184] width 269 height 314
click at [765, 279] on div "var player = game . spawnPlayerXY ( "knight" , 40 , 10 ) ; game . addCollectGoa…" at bounding box center [881, 184] width 269 height 314
paste textarea "fs1.direction = "vertical";"
type textarea "fs1.direction = "vertical";"
paste textarea "fs1.direction = "vertical";"
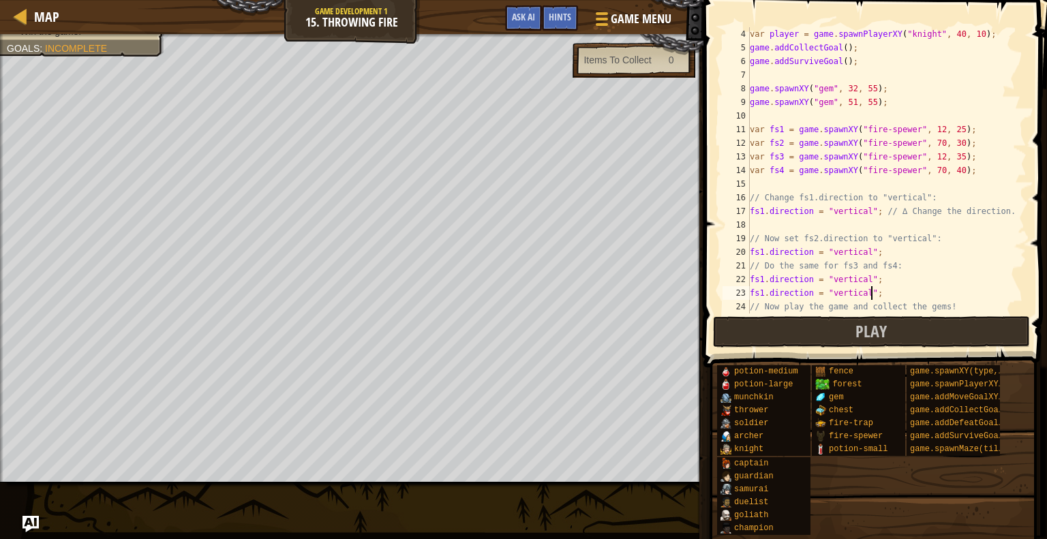
click at [762, 294] on div "var player = game . spawnPlayerXY ( "knight" , 40 , 10 ) ; game . addCollectGoa…" at bounding box center [881, 184] width 269 height 314
click at [761, 277] on div "var player = game . spawnPlayerXY ( "knight" , 40 , 10 ) ; game . addCollectGoa…" at bounding box center [881, 184] width 269 height 314
click at [763, 253] on div "var player = game . spawnPlayerXY ( "knight" , 40 , 10 ) ; game . addCollectGoa…" at bounding box center [881, 184] width 269 height 314
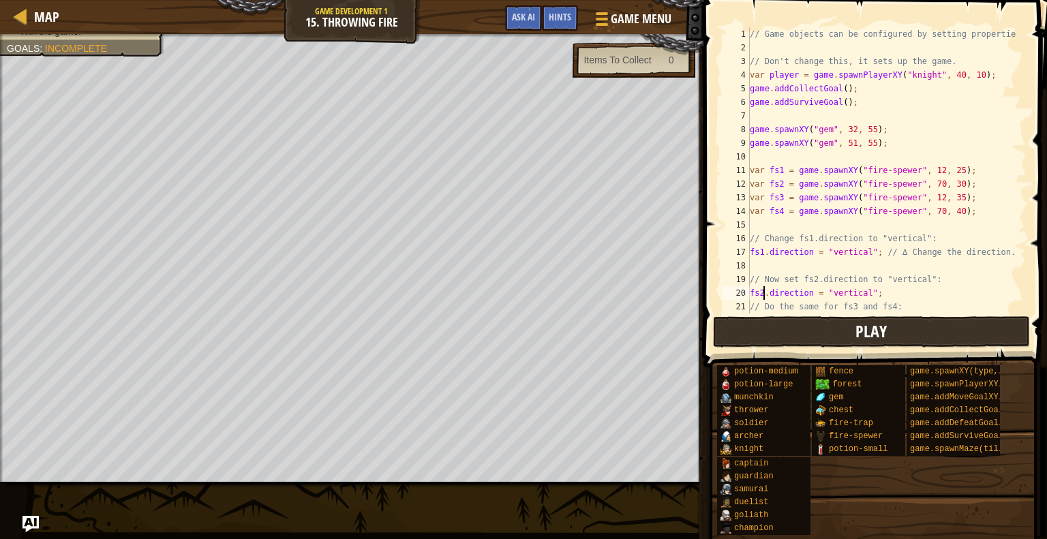
type textarea "fs2.direction = "vertical";"
click at [812, 326] on button "Play" at bounding box center [872, 331] width 318 height 31
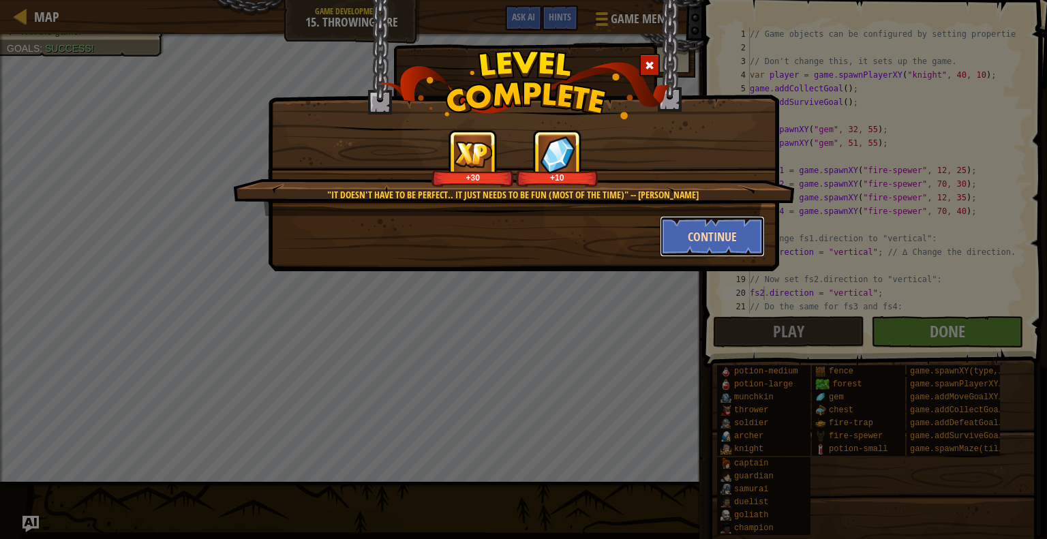
click at [699, 236] on button "Continue" at bounding box center [713, 236] width 106 height 41
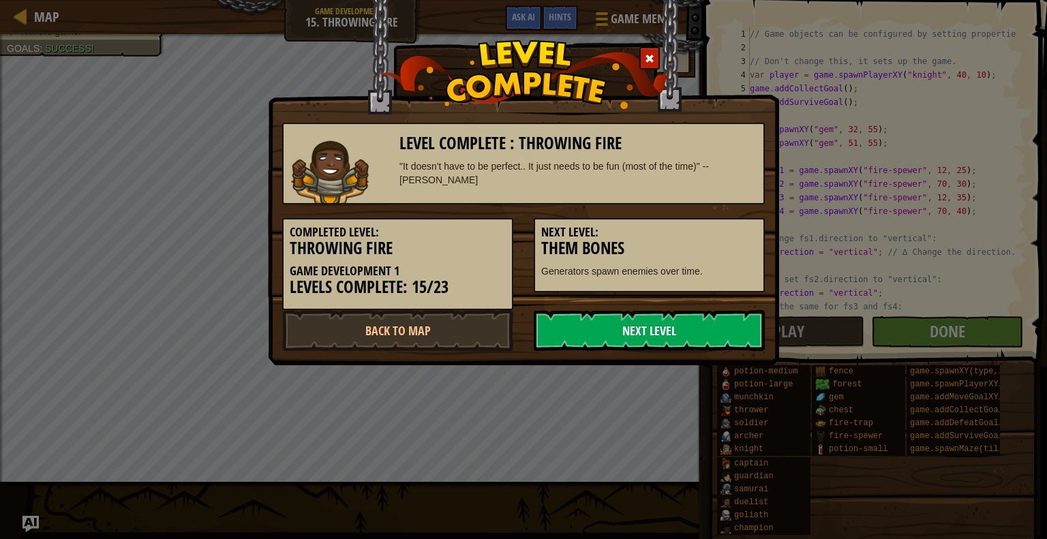
click at [598, 324] on link "Next Level" at bounding box center [649, 330] width 231 height 41
